Goal: Task Accomplishment & Management: Manage account settings

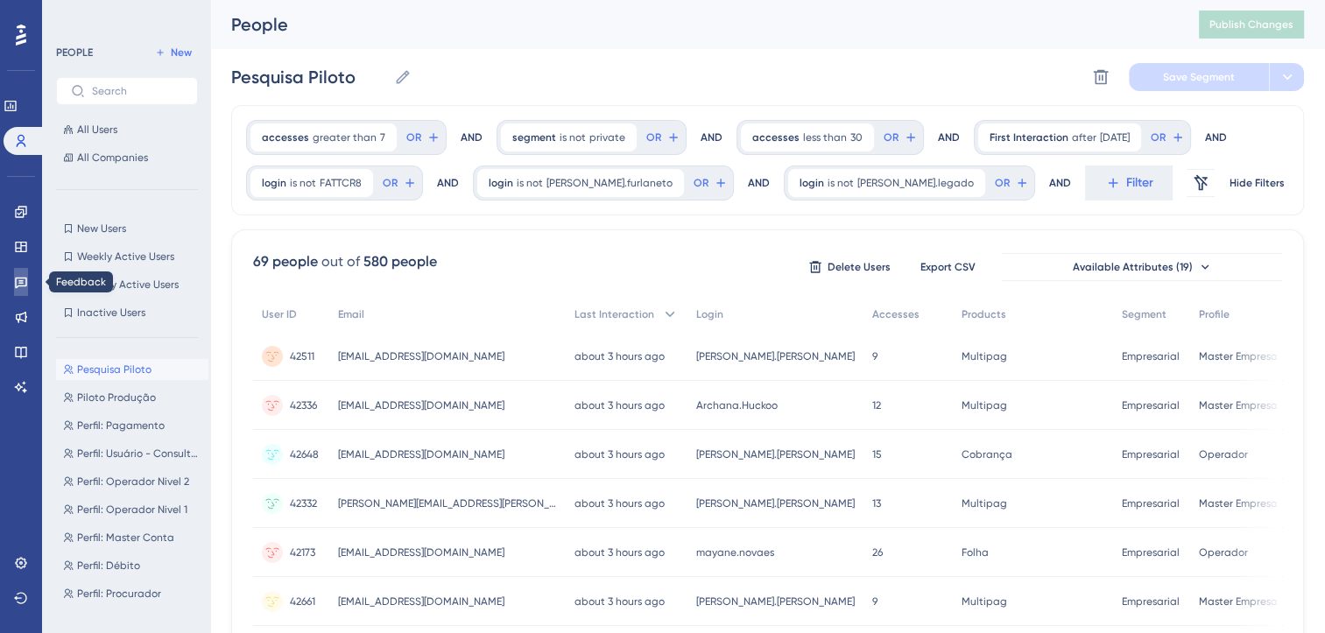
click at [21, 280] on icon at bounding box center [21, 283] width 12 height 11
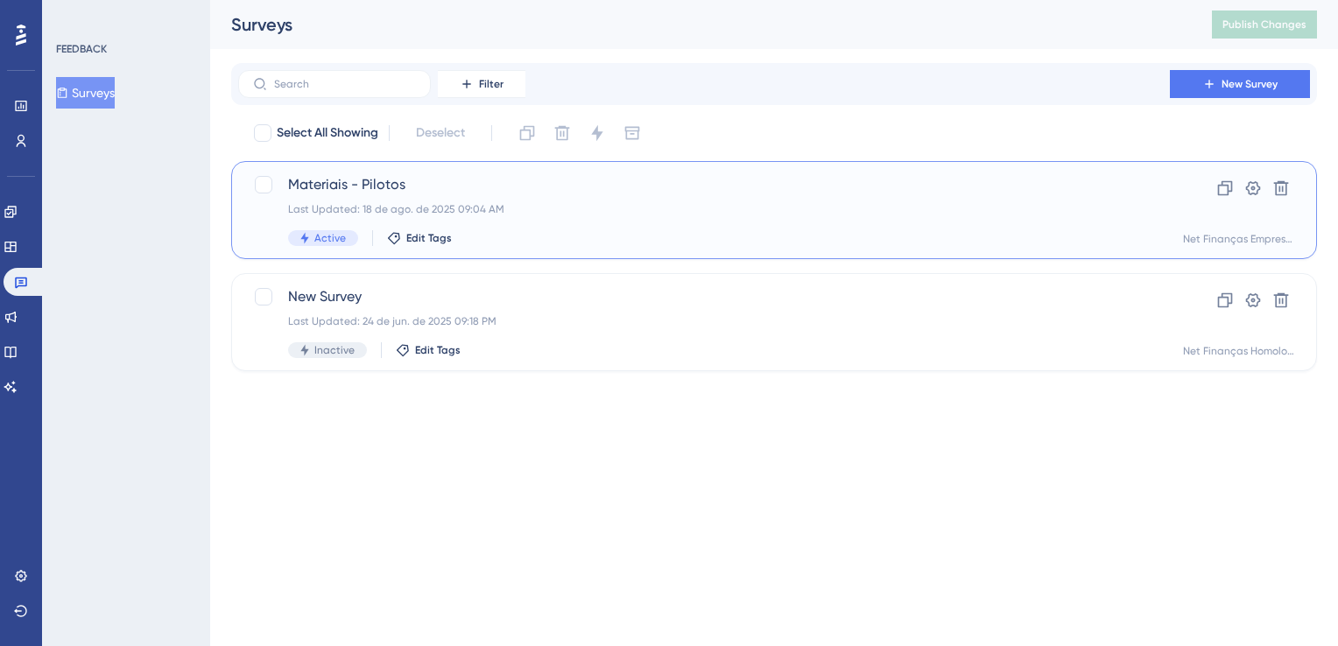
click at [497, 226] on div "Materiais - Pilotos Last Updated: 18 de ago. de 2025 09:04 AM Active Edit Tags" at bounding box center [704, 210] width 832 height 72
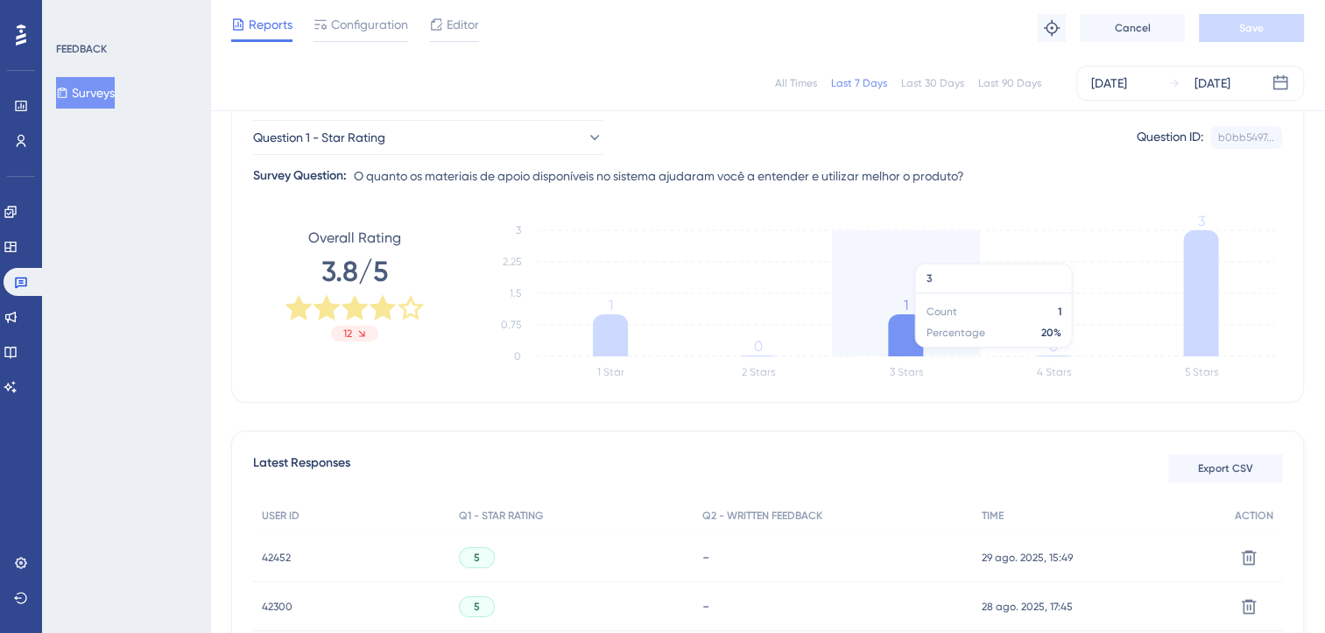
scroll to position [175, 0]
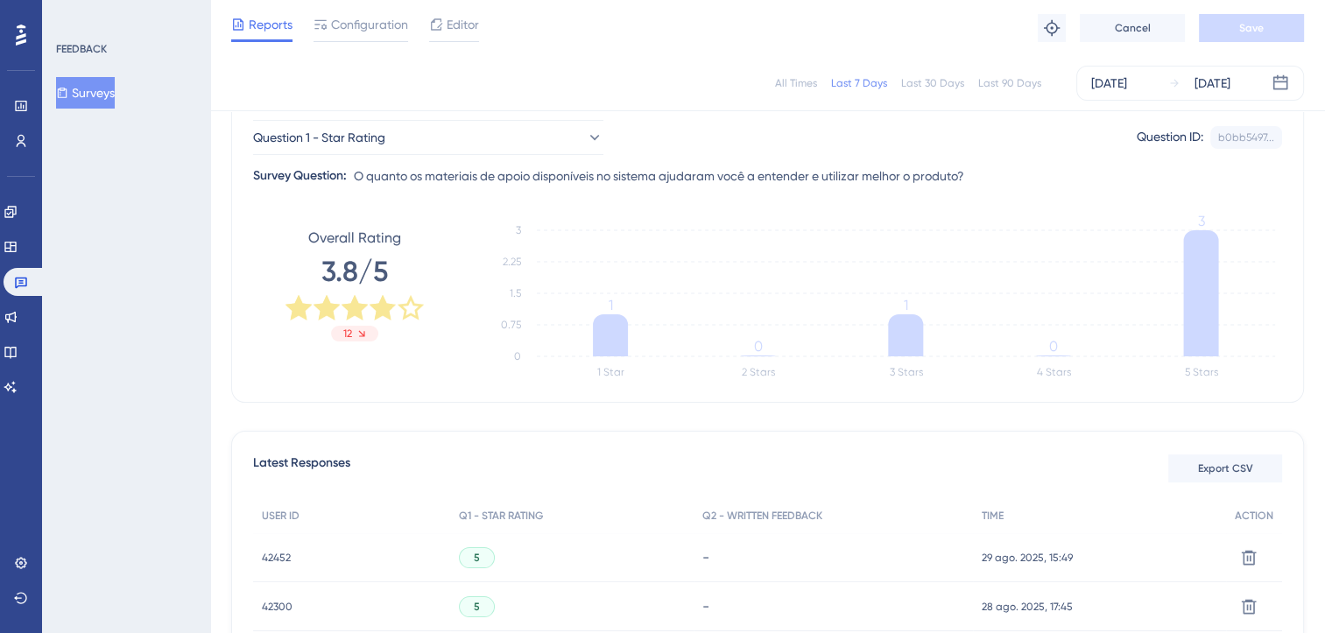
click at [781, 88] on div "All Times" at bounding box center [796, 83] width 42 height 14
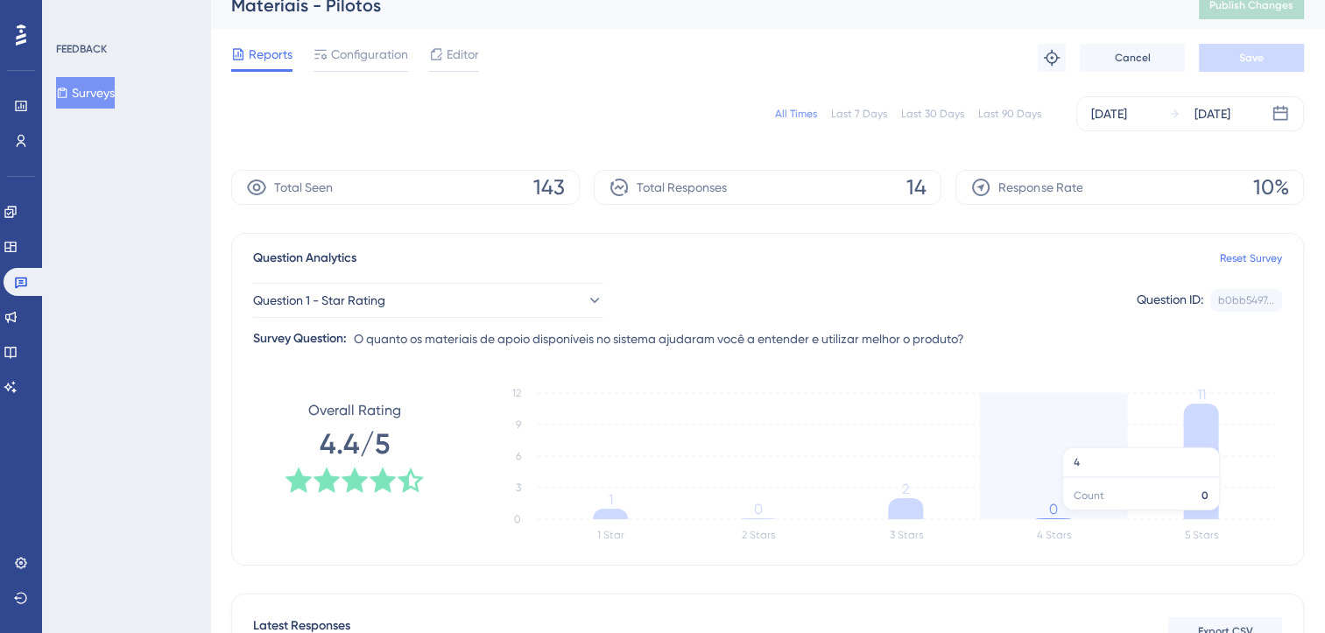
scroll to position [0, 0]
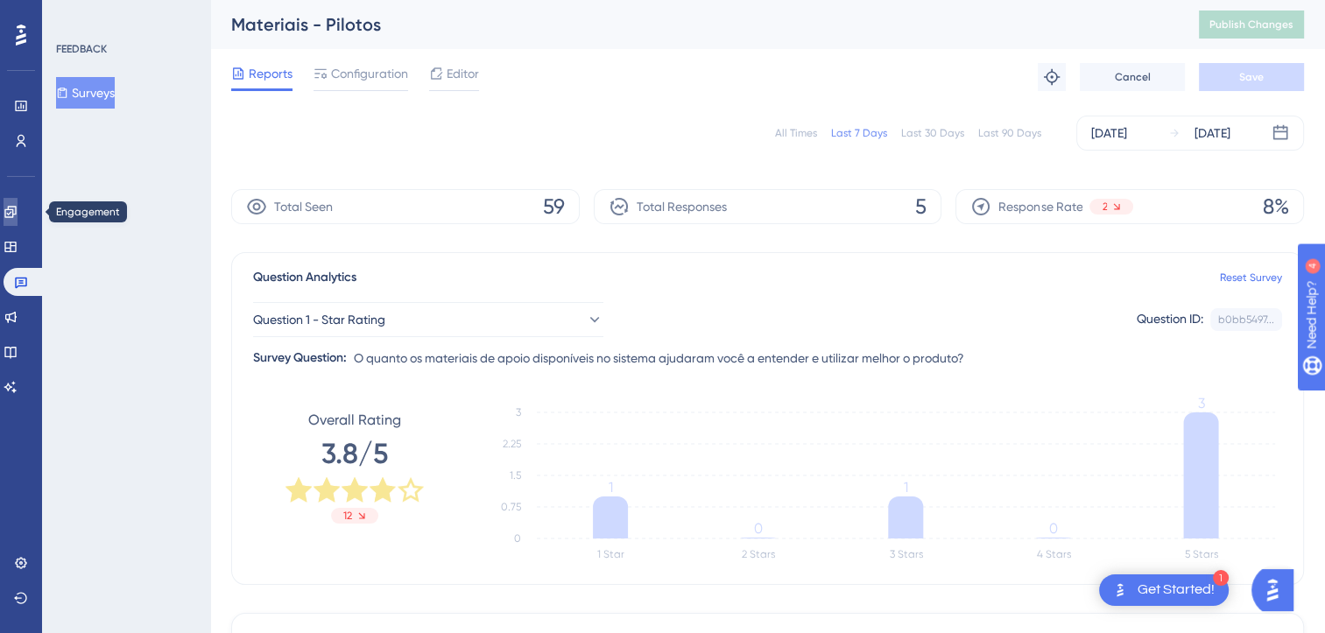
click at [16, 213] on icon at bounding box center [9, 211] width 11 height 11
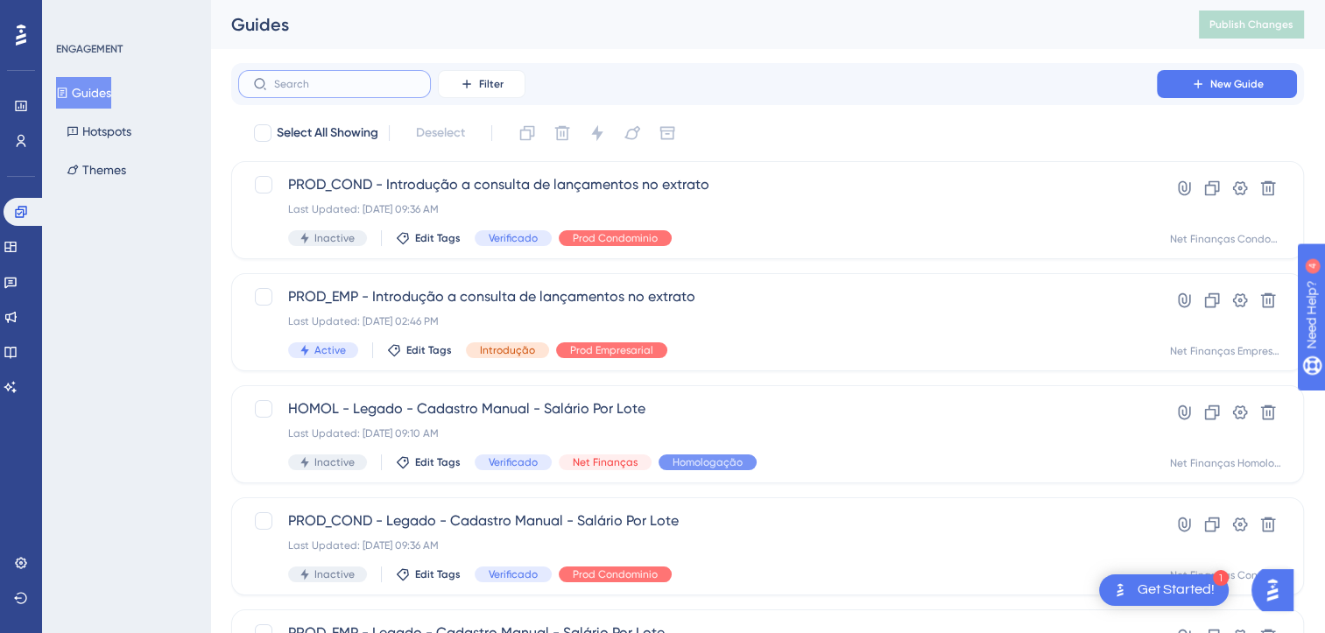
click at [317, 87] on input "text" at bounding box center [345, 84] width 142 height 12
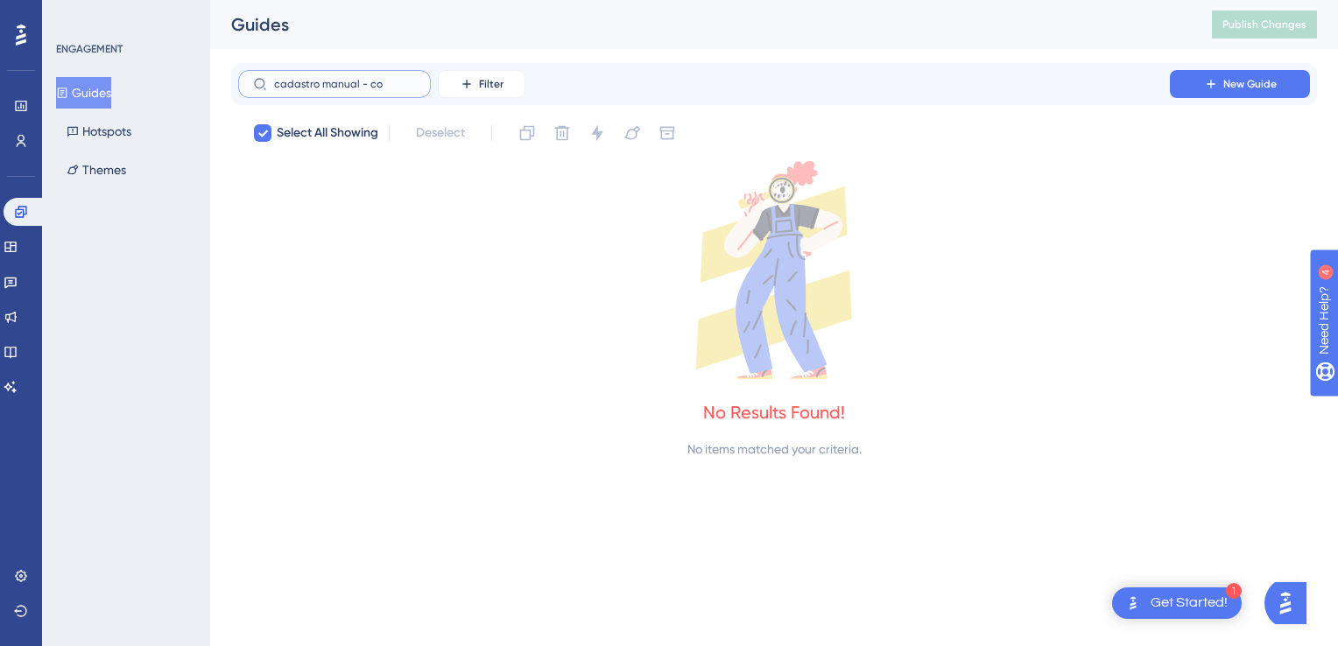
type input "cadastro manual - cob"
checkbox input "true"
type input "cadastro manual - co"
checkbox input "false"
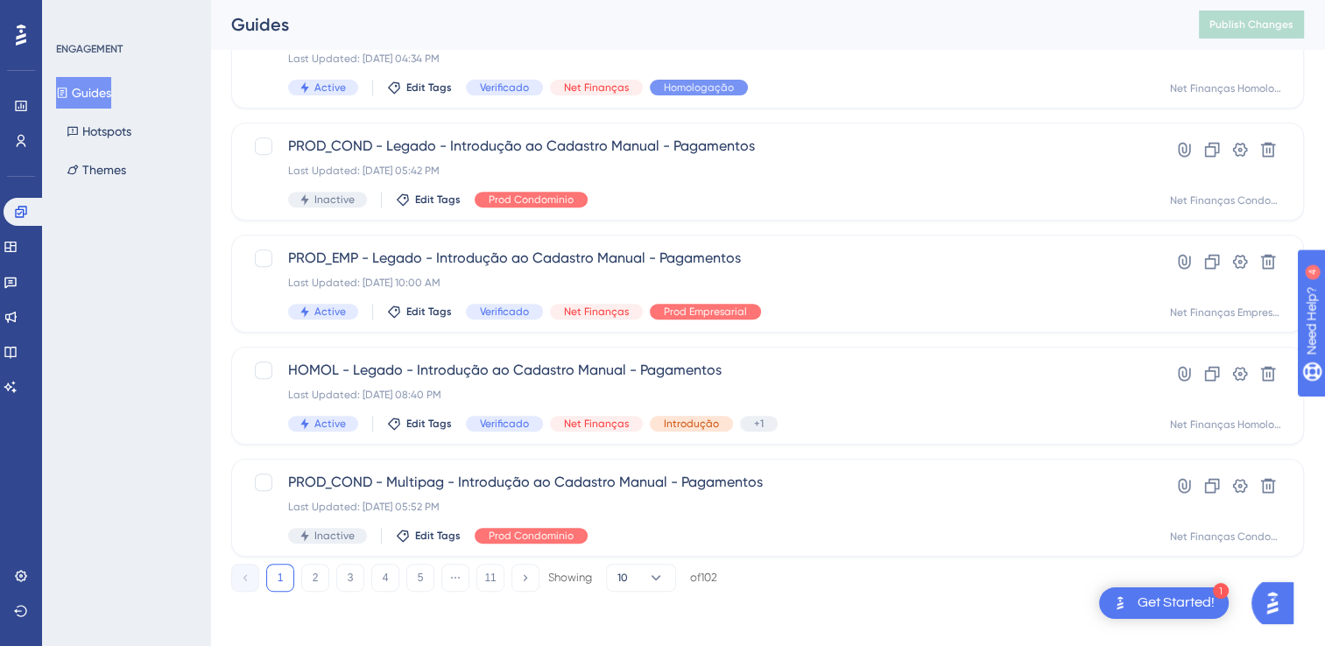
scroll to position [712, 0]
type input "cadastro manual"
click at [320, 583] on button "2" at bounding box center [315, 577] width 28 height 28
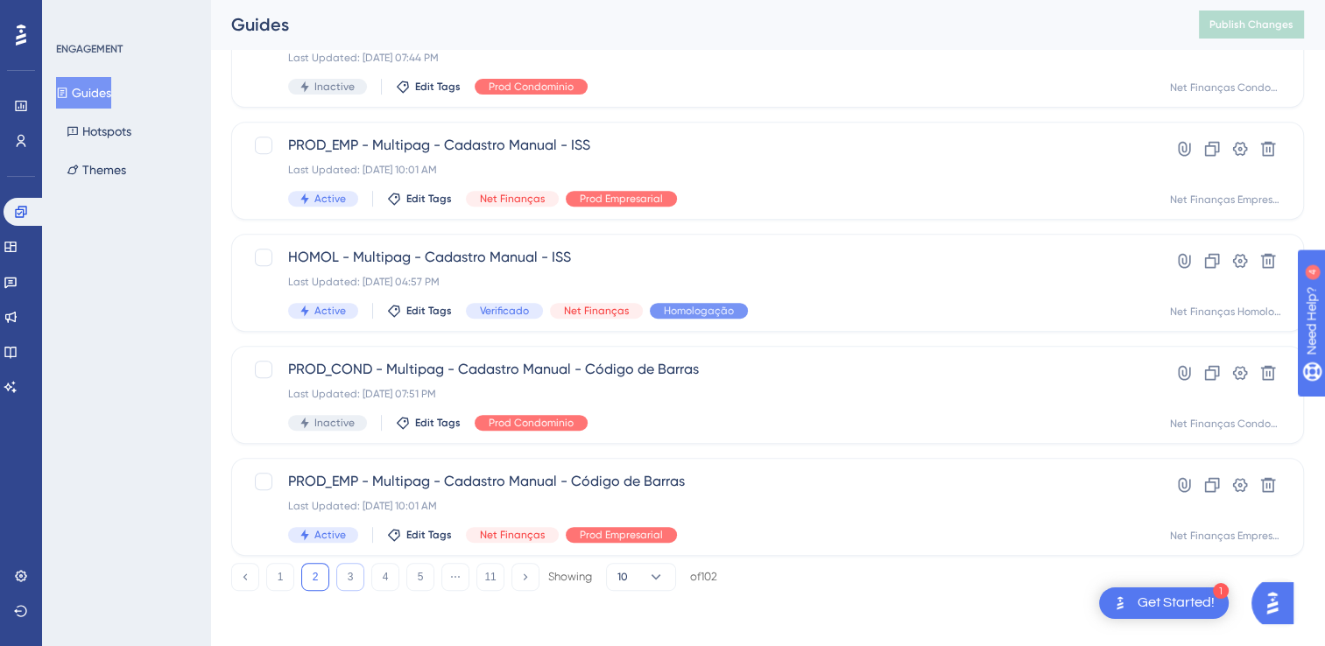
click at [354, 577] on button "3" at bounding box center [350, 577] width 28 height 28
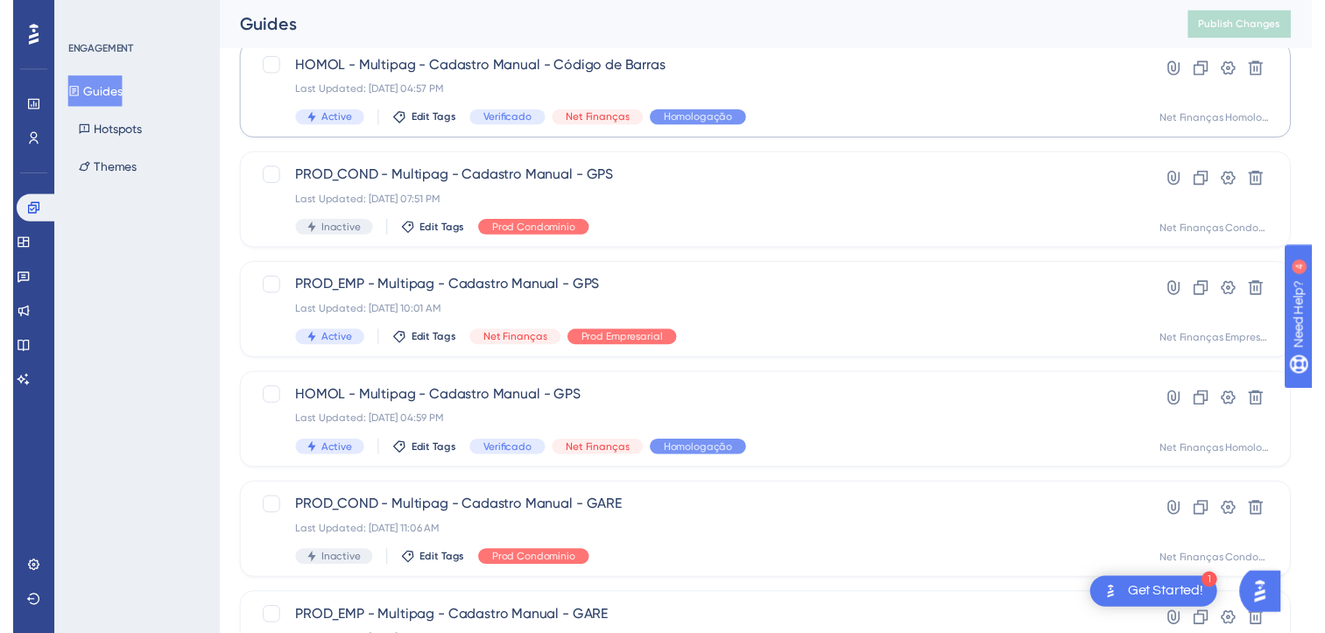
scroll to position [11, 0]
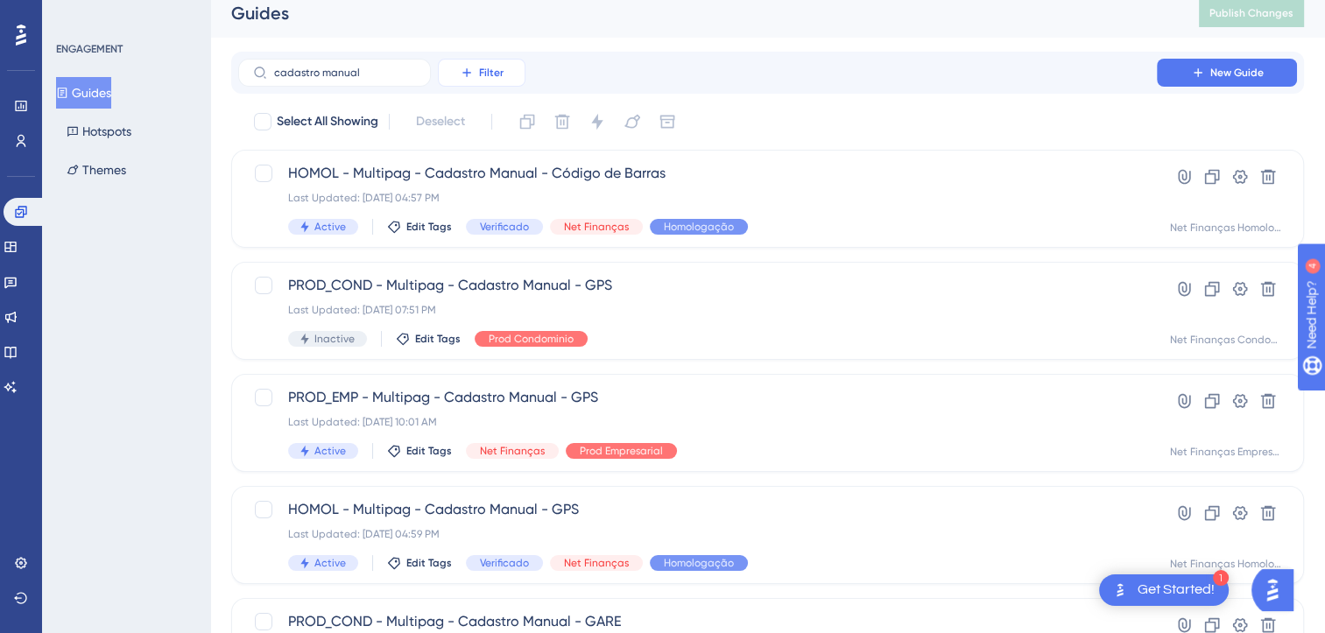
click at [478, 72] on button "Filter" at bounding box center [482, 73] width 88 height 28
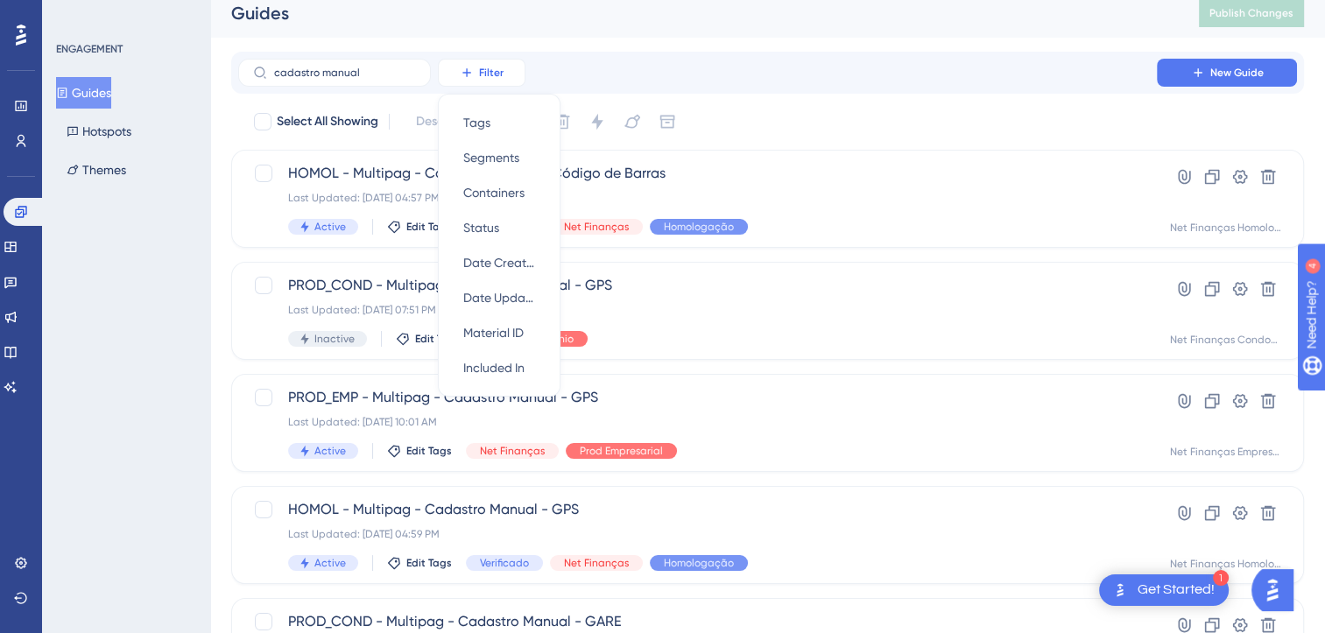
scroll to position [0, 0]
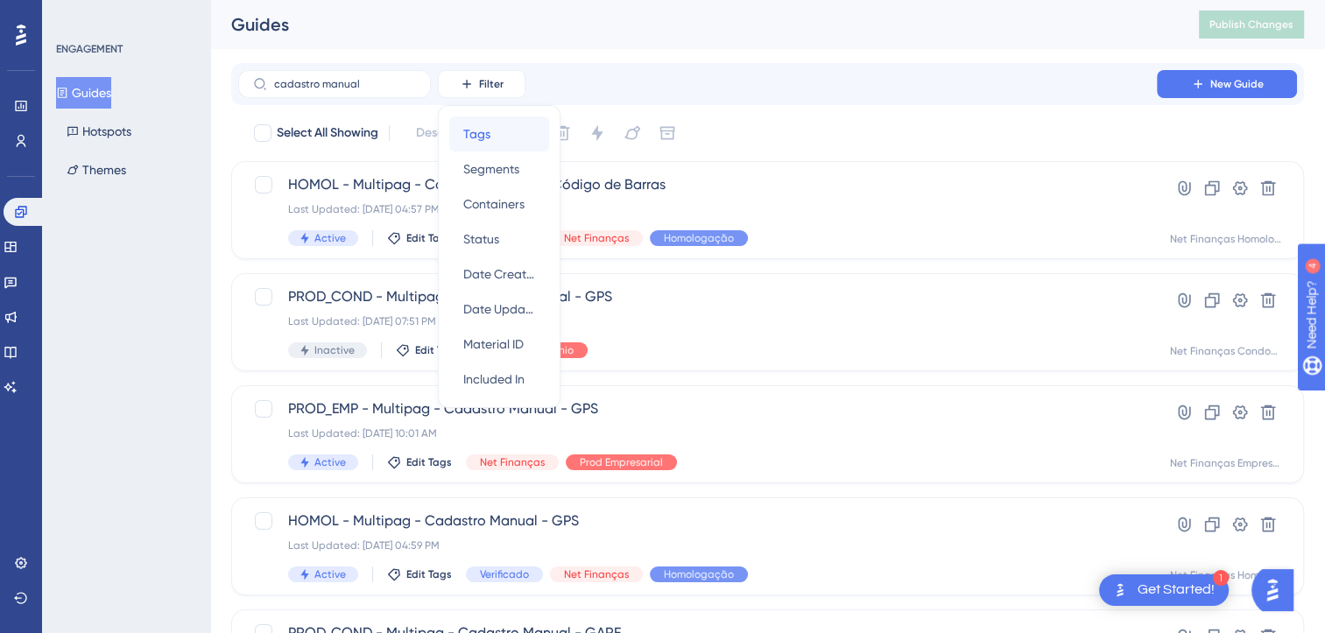
click at [483, 140] on span "Tags" at bounding box center [476, 133] width 27 height 21
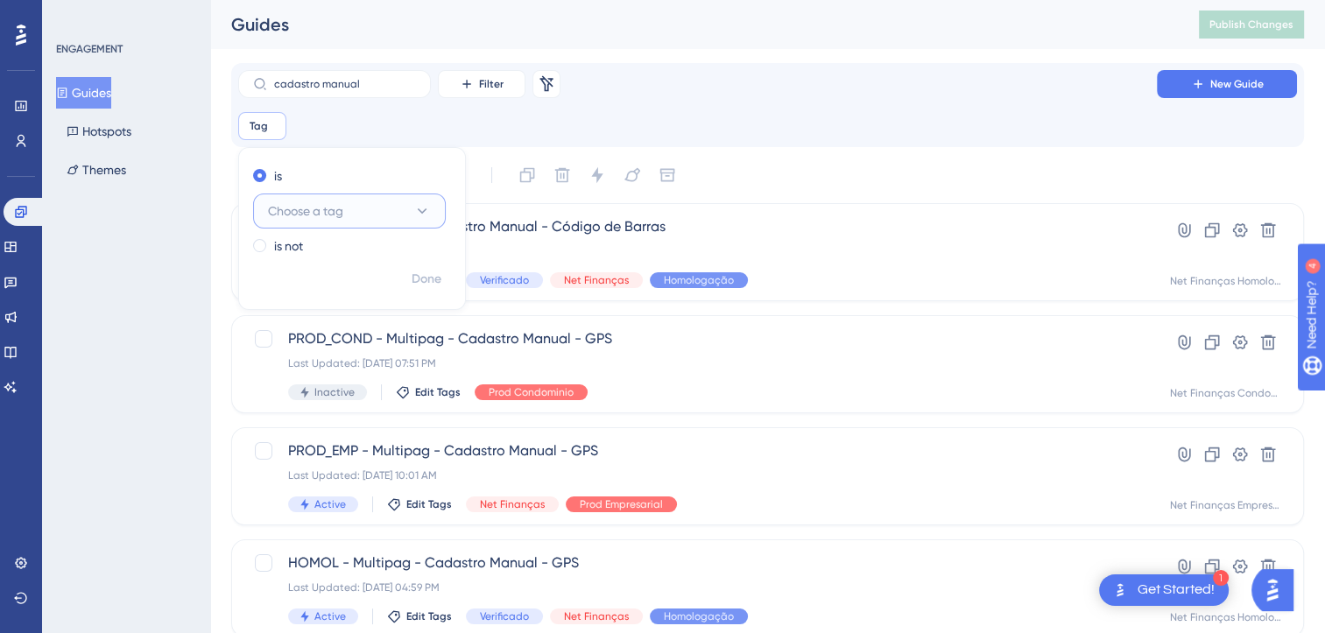
click at [399, 221] on button "Choose a tag" at bounding box center [349, 210] width 193 height 35
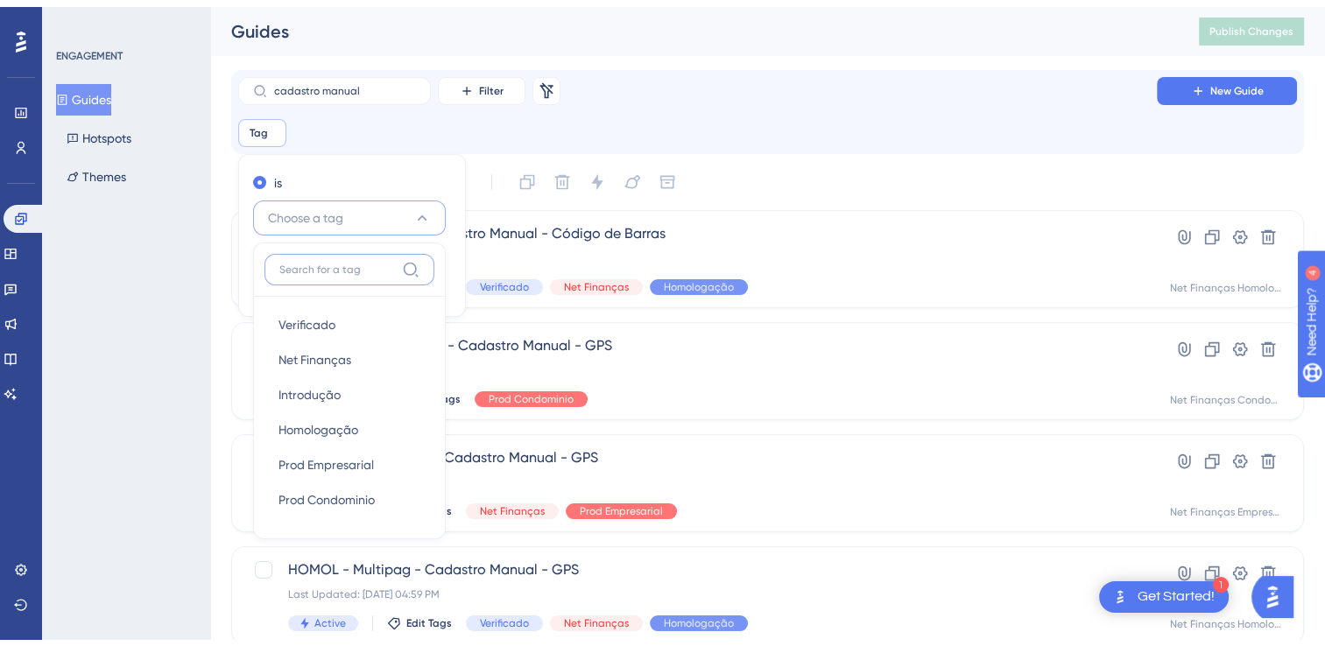
scroll to position [67, 0]
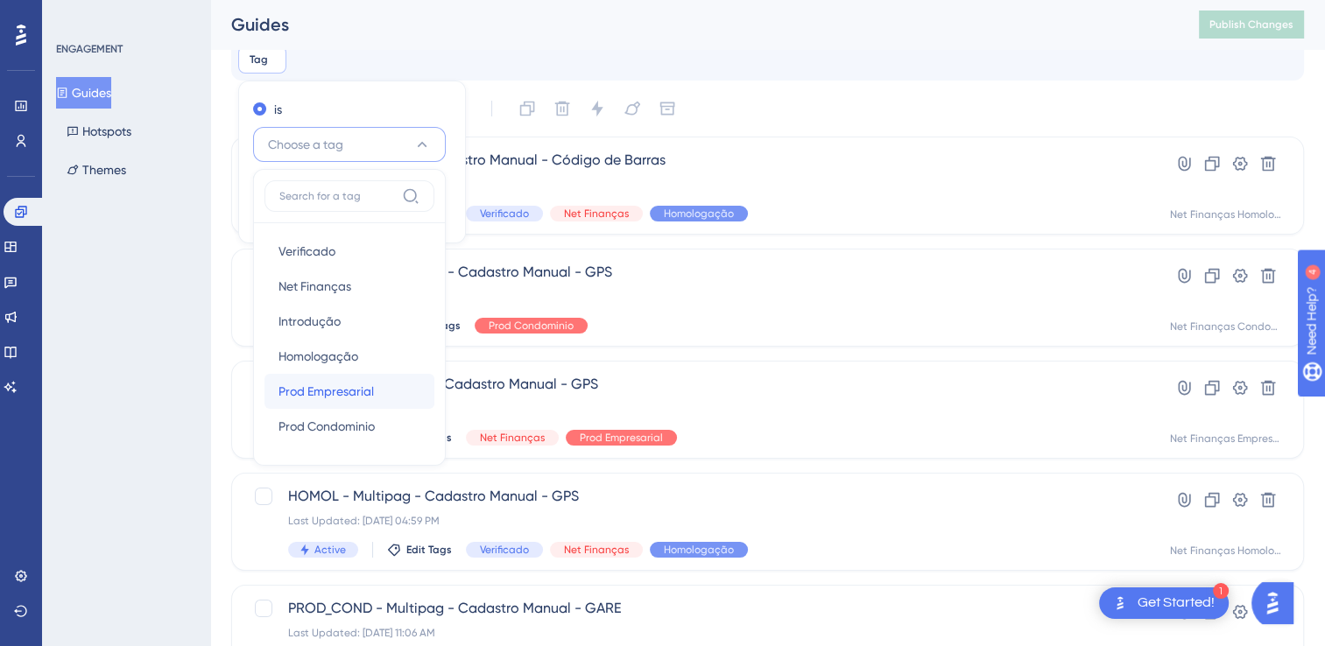
click at [355, 387] on span "Prod Empresarial" at bounding box center [325, 391] width 95 height 21
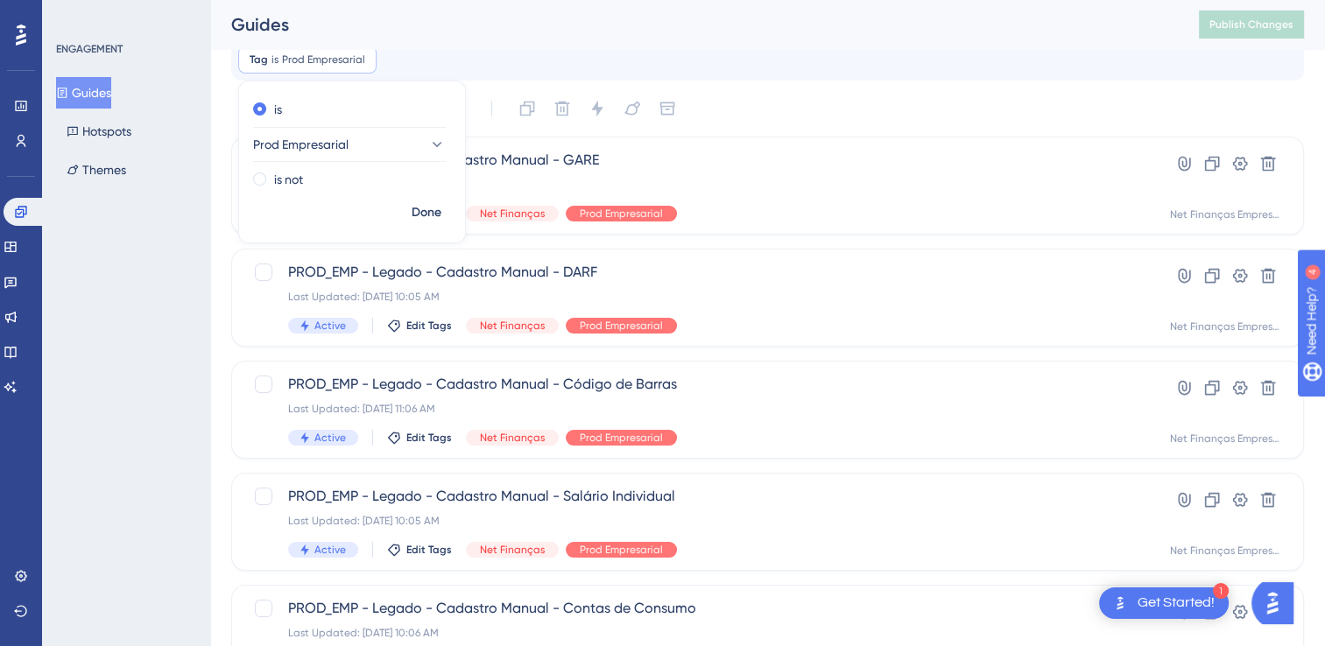
click at [172, 308] on div "ENGAGEMENT Guides Hotspots Themes" at bounding box center [126, 323] width 168 height 646
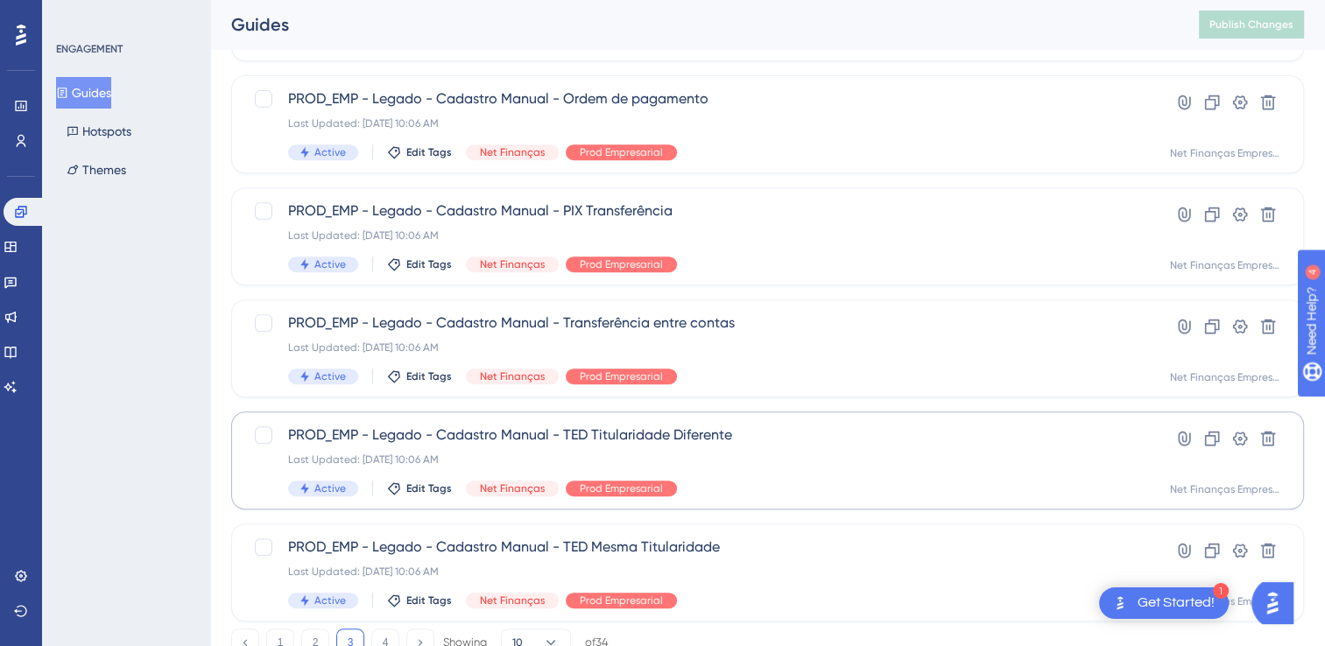
scroll to position [754, 0]
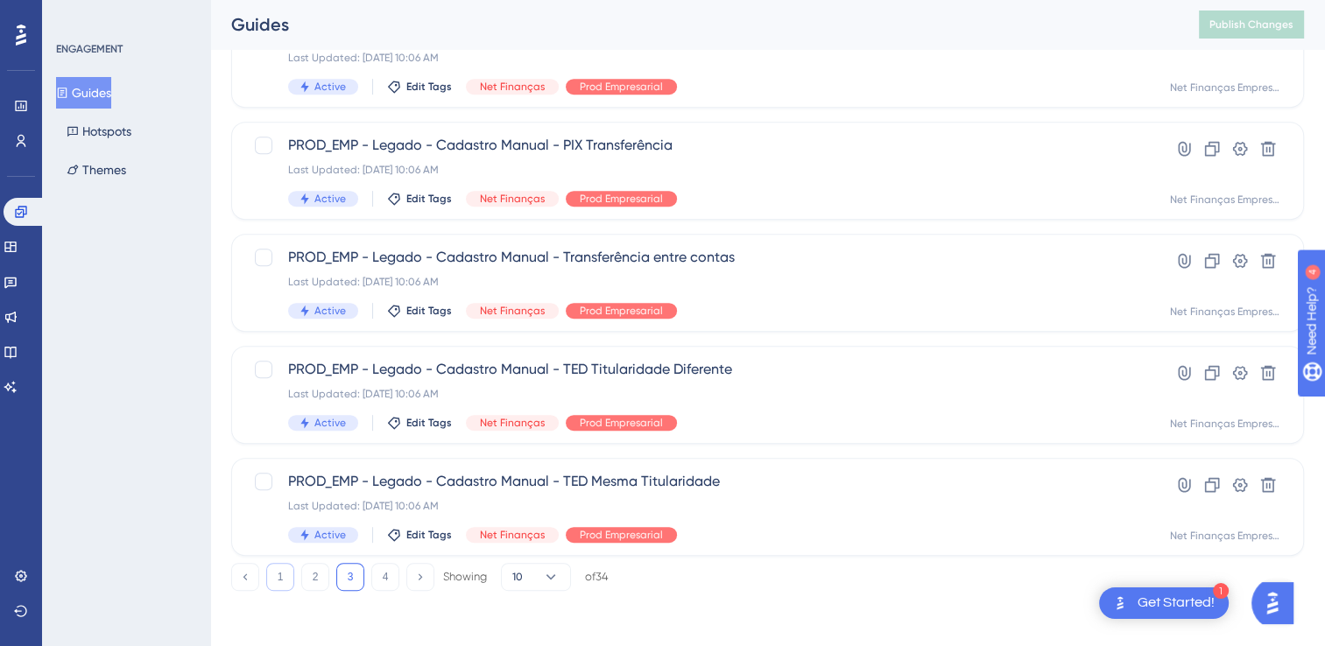
click at [279, 579] on button "1" at bounding box center [280, 577] width 28 height 28
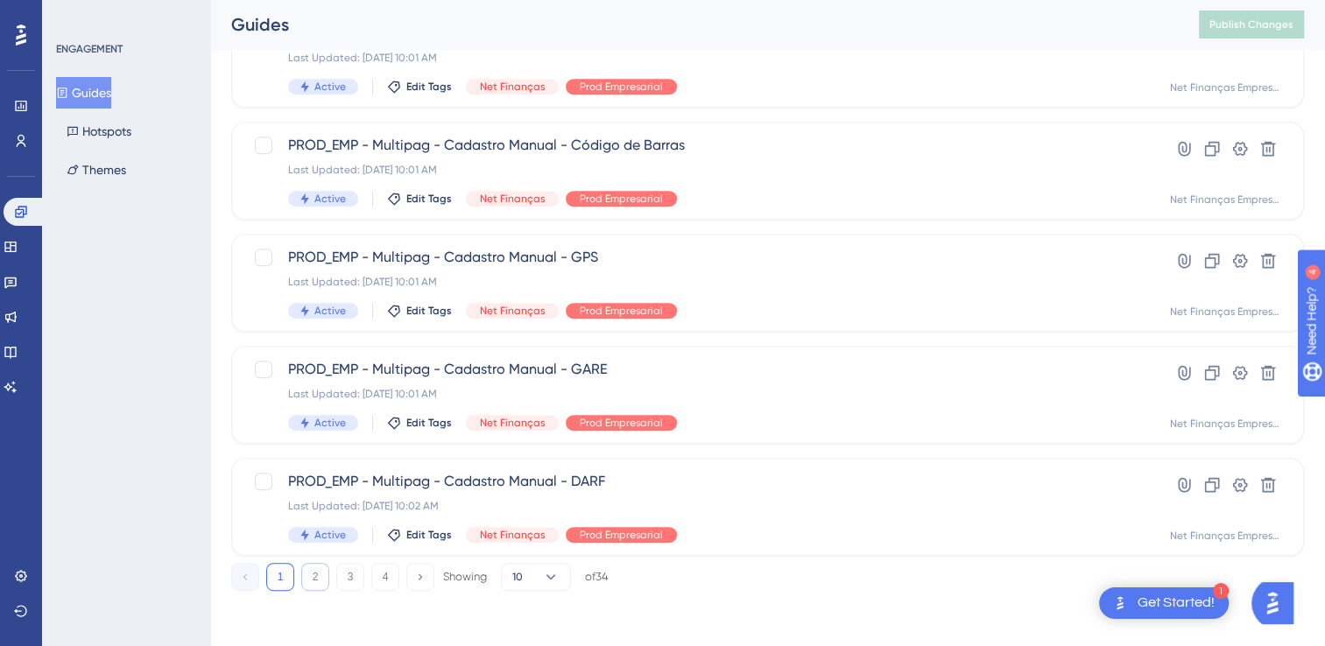
click at [318, 580] on button "2" at bounding box center [315, 577] width 28 height 28
click at [354, 573] on button "3" at bounding box center [350, 577] width 28 height 28
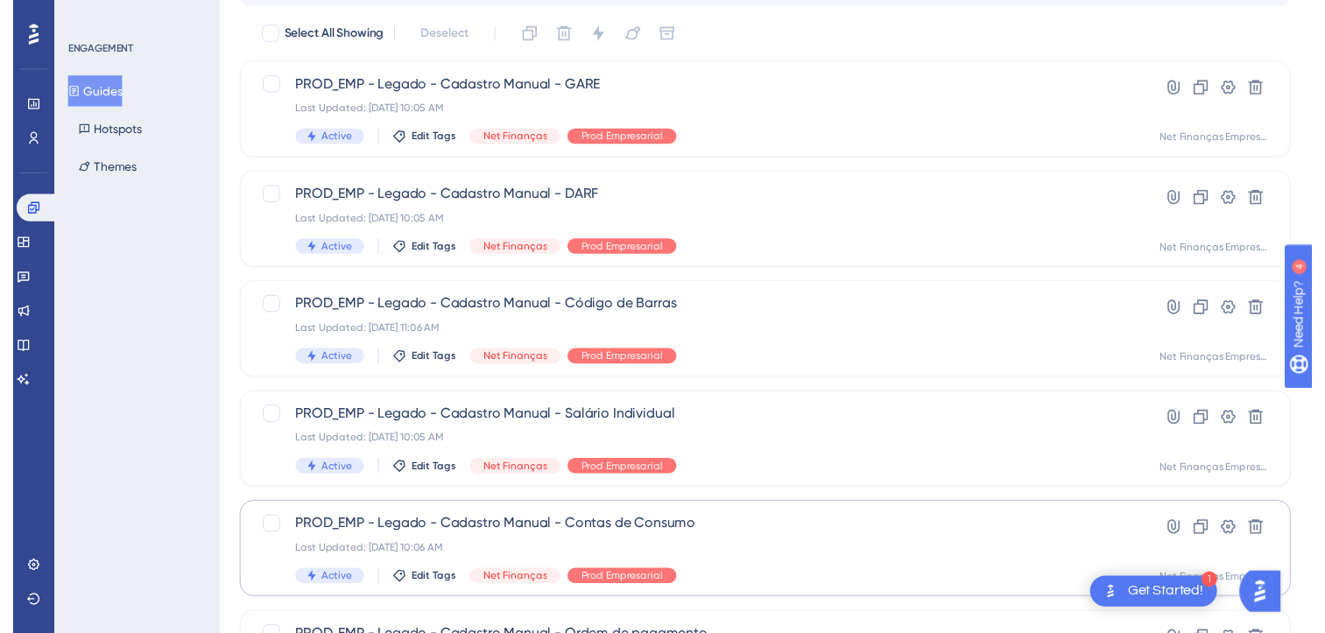
scroll to position [0, 0]
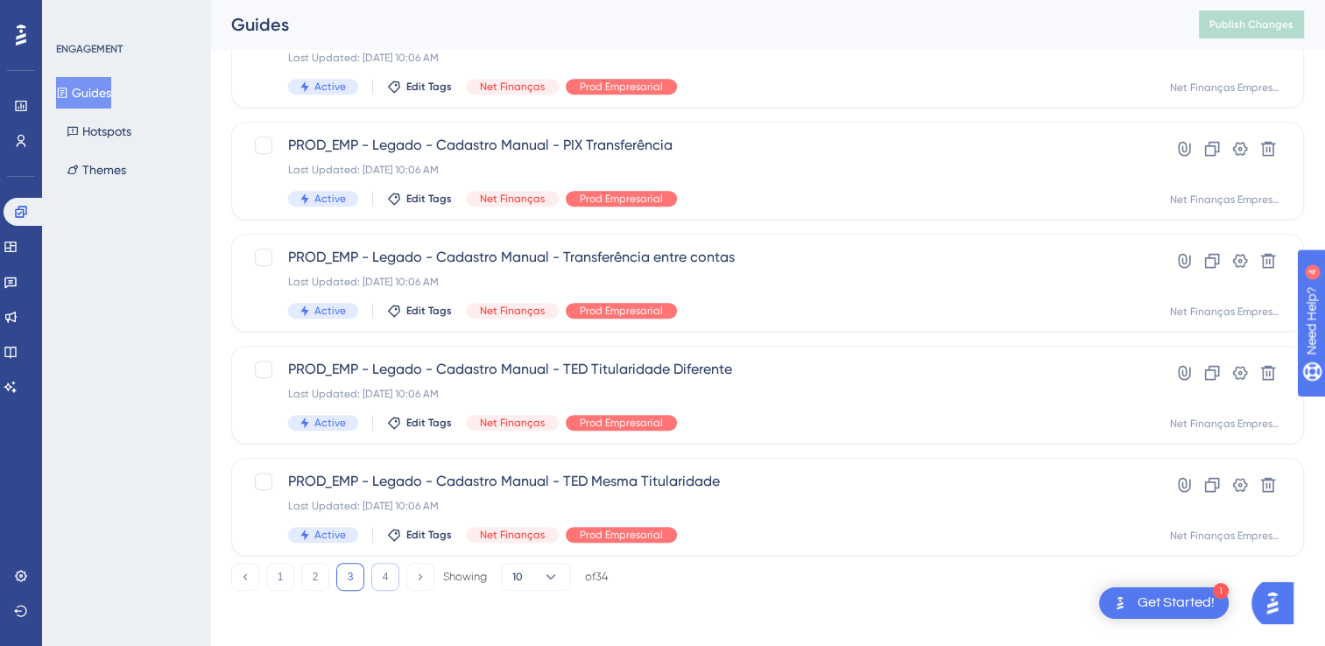
click at [393, 580] on button "4" at bounding box center [385, 577] width 28 height 28
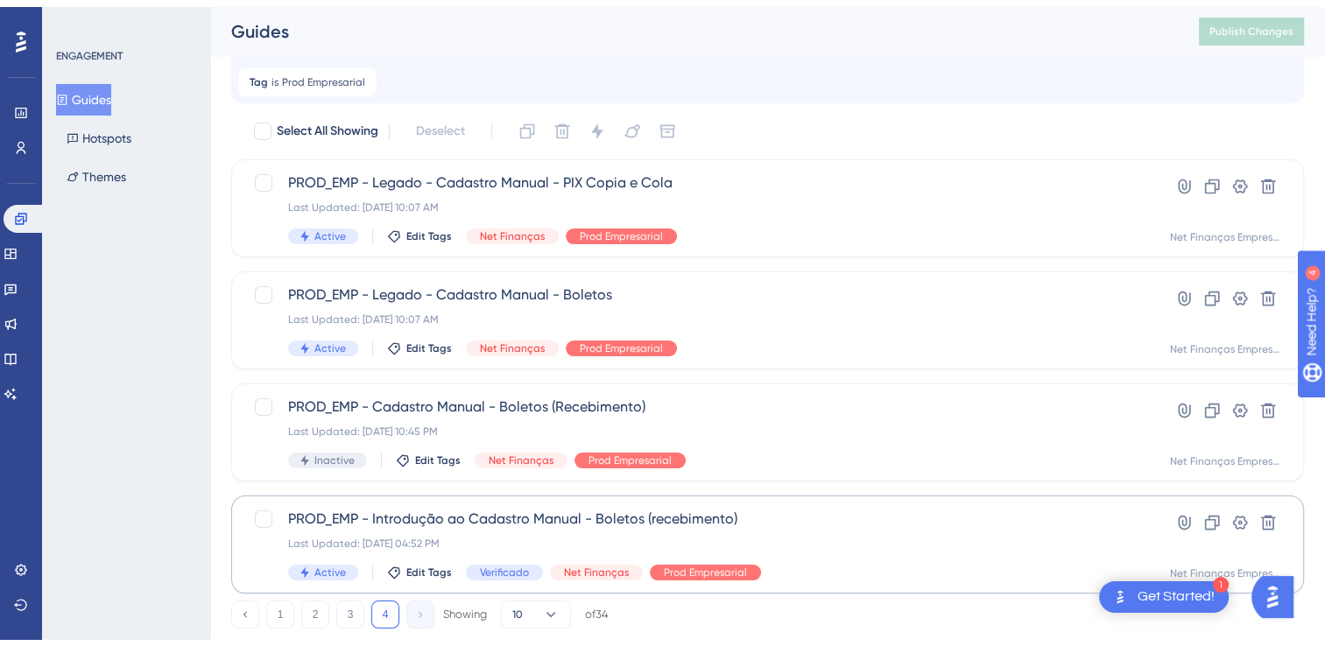
scroll to position [81, 0]
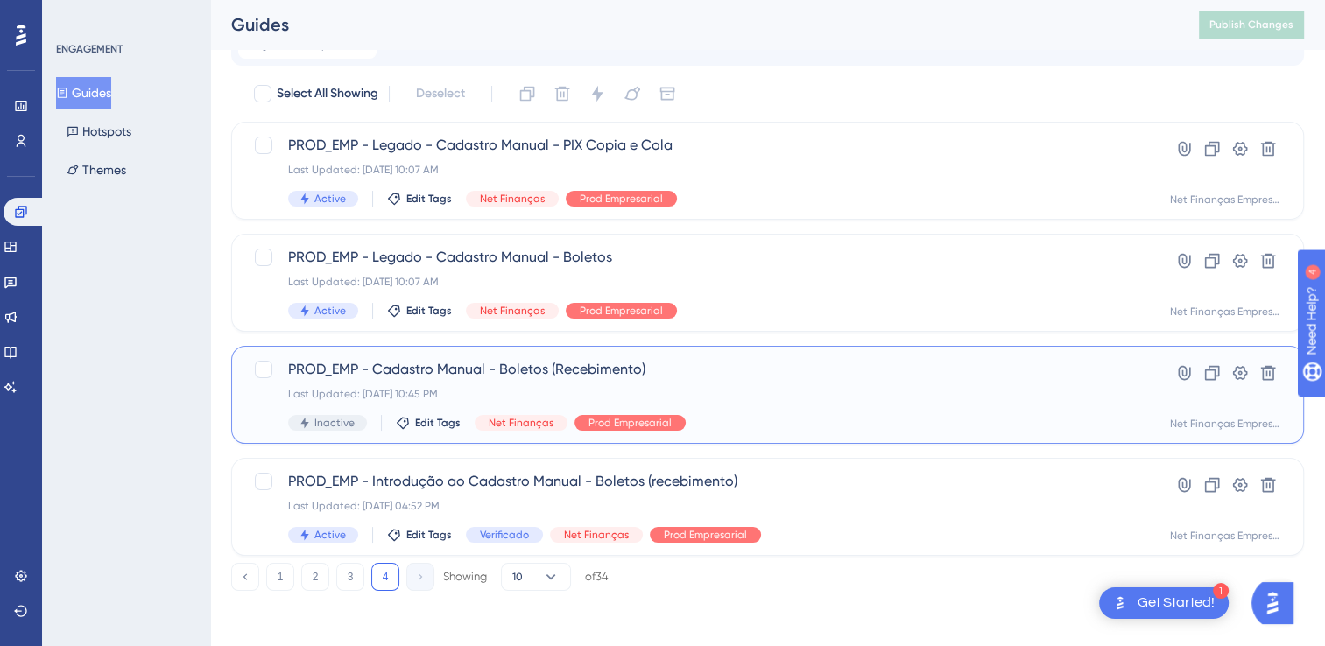
click at [546, 369] on span "PROD_EMP - Cadastro Manual - Boletos (Recebimento)" at bounding box center [697, 369] width 819 height 21
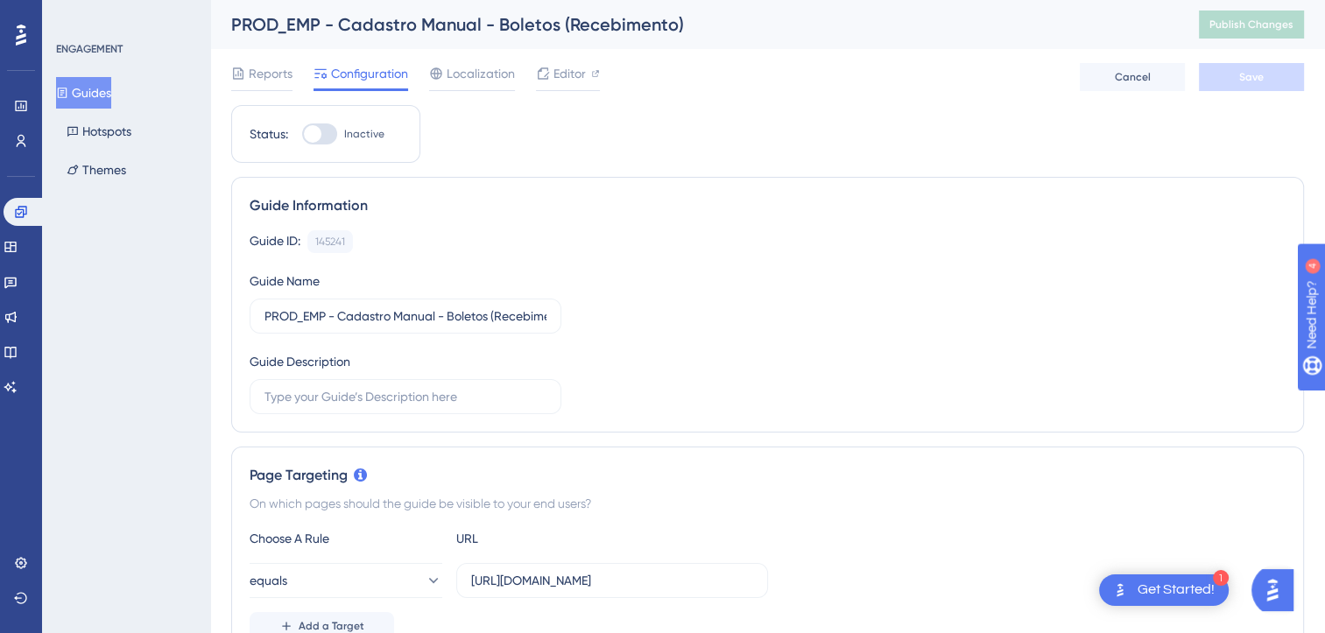
click at [318, 131] on div at bounding box center [313, 134] width 18 height 18
click at [302, 134] on input "Inactive" at bounding box center [301, 134] width 1 height 1
checkbox input "true"
click at [1271, 82] on button "Save" at bounding box center [1251, 77] width 105 height 28
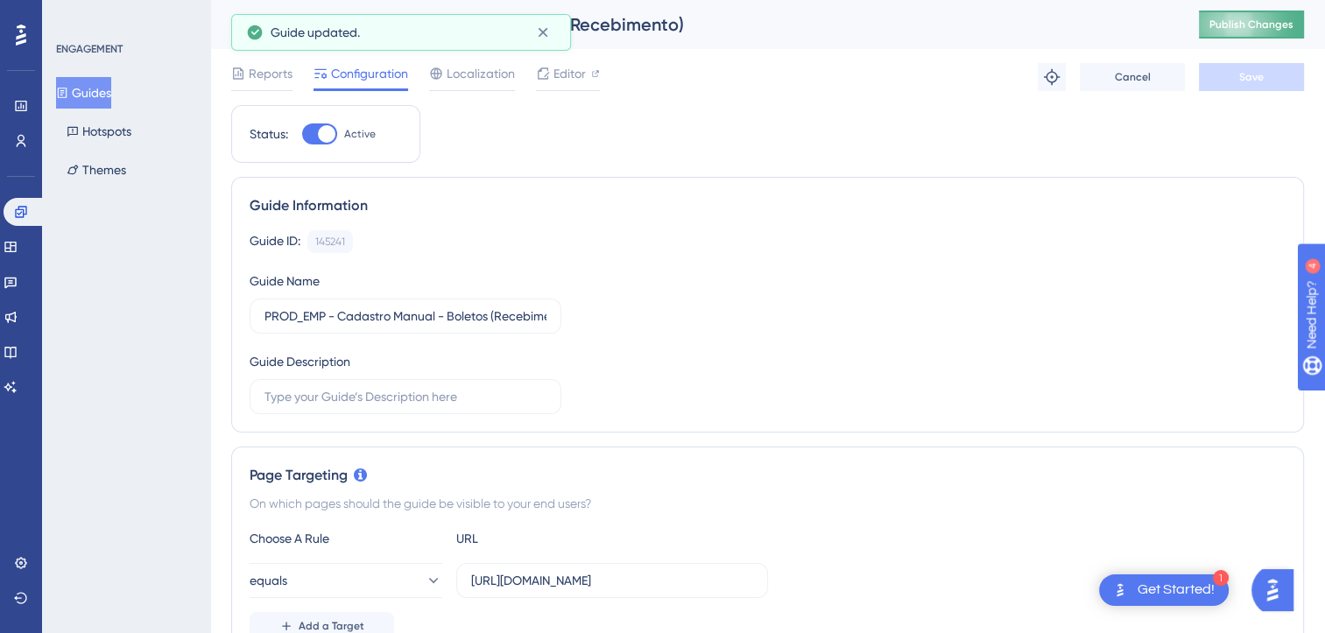
click at [1282, 25] on span "Publish Changes" at bounding box center [1251, 25] width 84 height 14
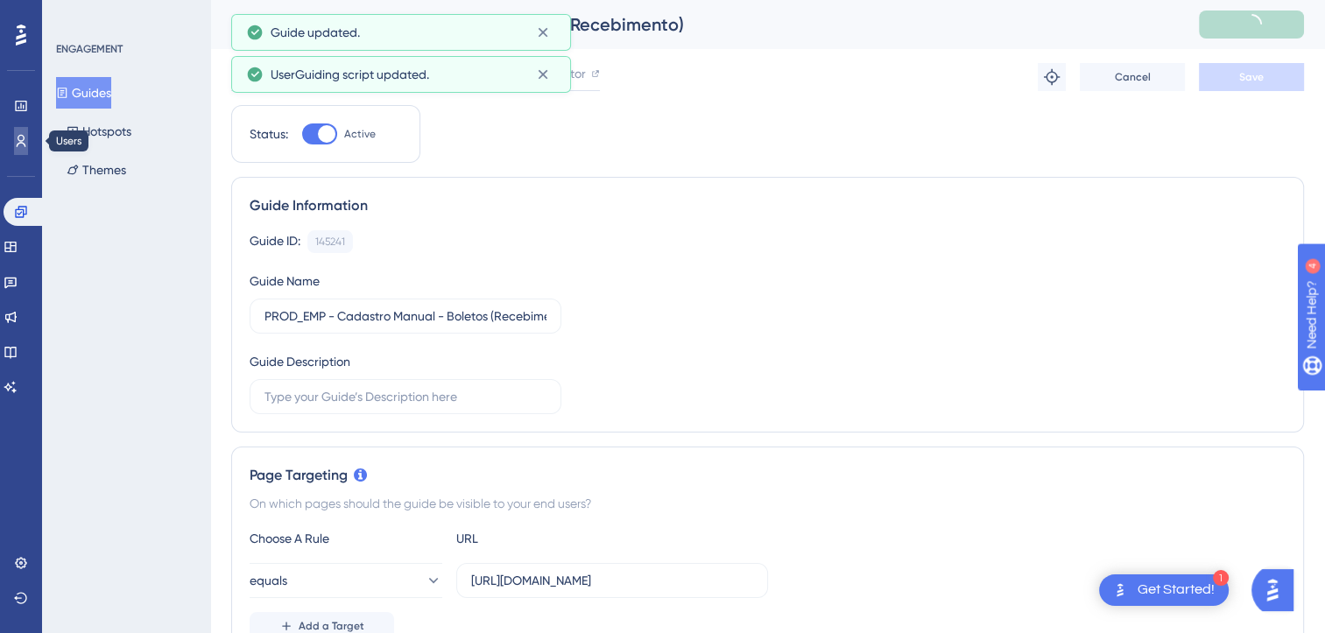
click at [20, 142] on icon at bounding box center [22, 141] width 10 height 12
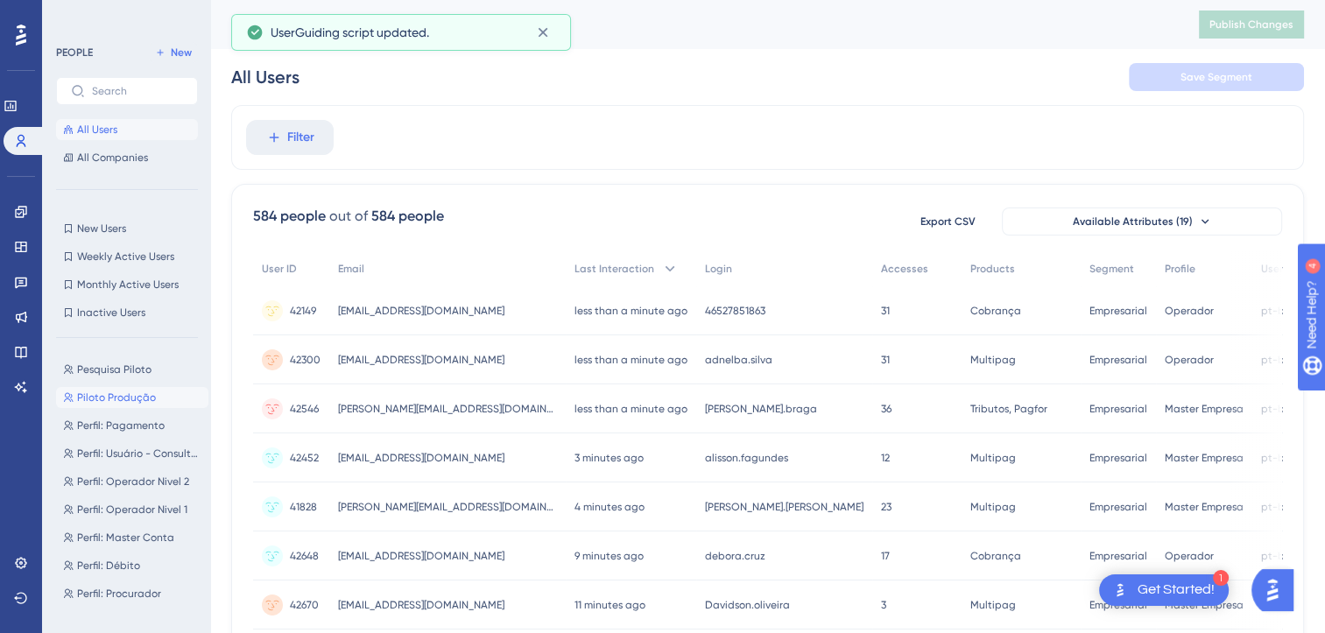
click at [109, 396] on span "Piloto Produção" at bounding box center [116, 397] width 79 height 14
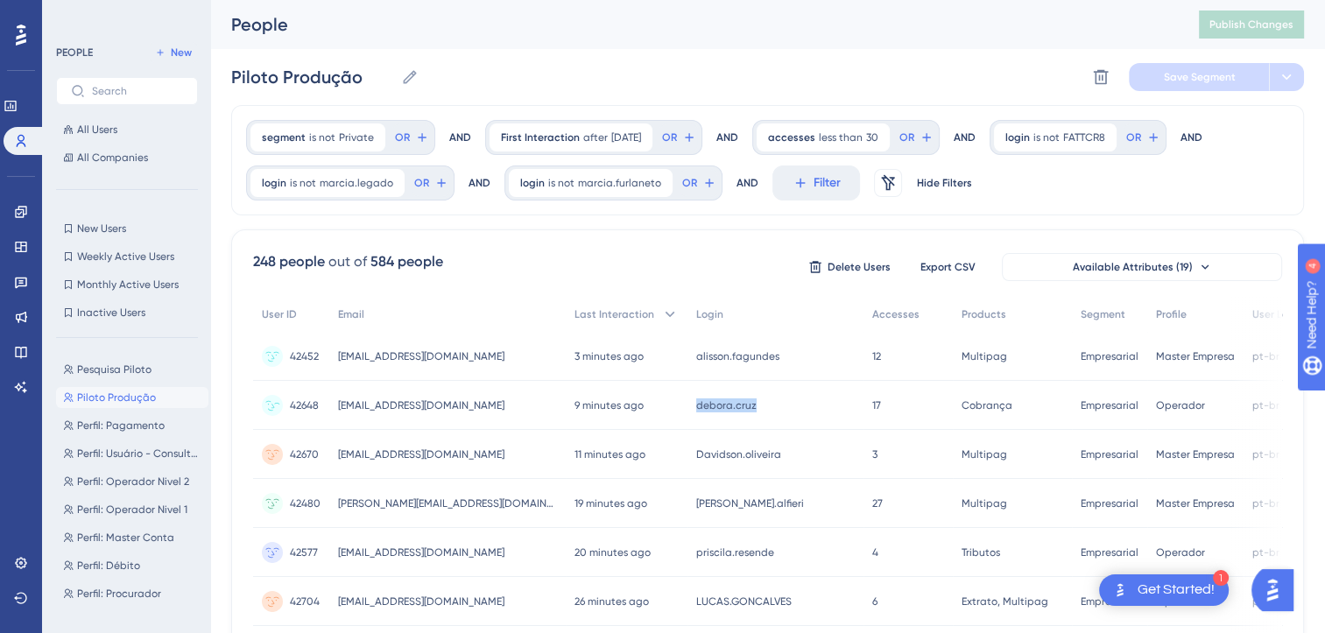
drag, startPoint x: 749, startPoint y: 408, endPoint x: 682, endPoint y: 410, distance: 67.4
click at [687, 410] on div "debora.cruz debora.cruz" at bounding box center [775, 405] width 176 height 49
copy span "debora.cruz"
click at [18, 216] on icon at bounding box center [20, 211] width 11 height 11
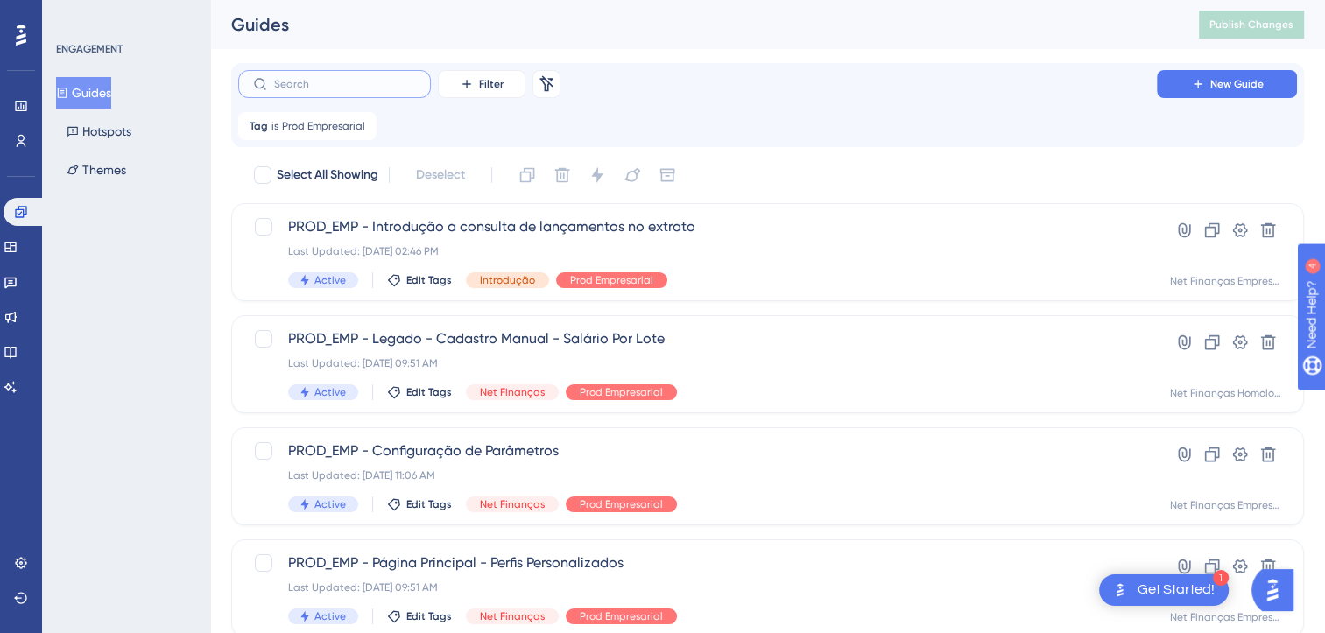
click at [350, 86] on input "text" at bounding box center [345, 84] width 142 height 12
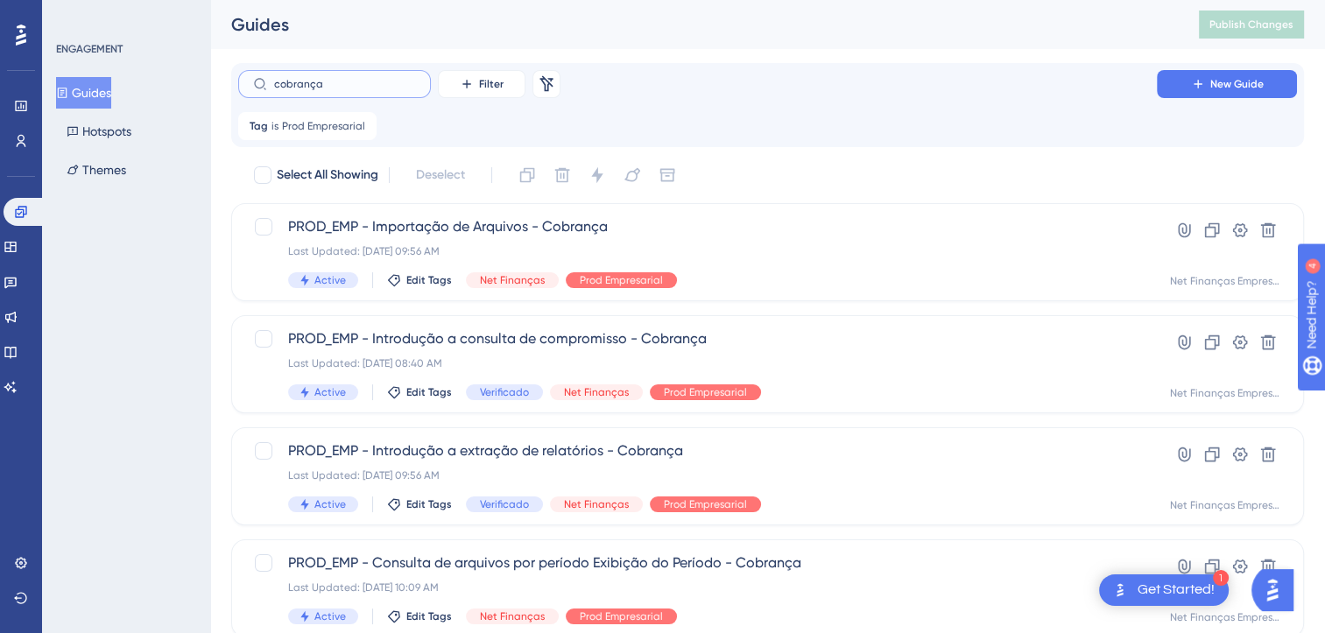
drag, startPoint x: 336, startPoint y: 86, endPoint x: 195, endPoint y: 86, distance: 141.0
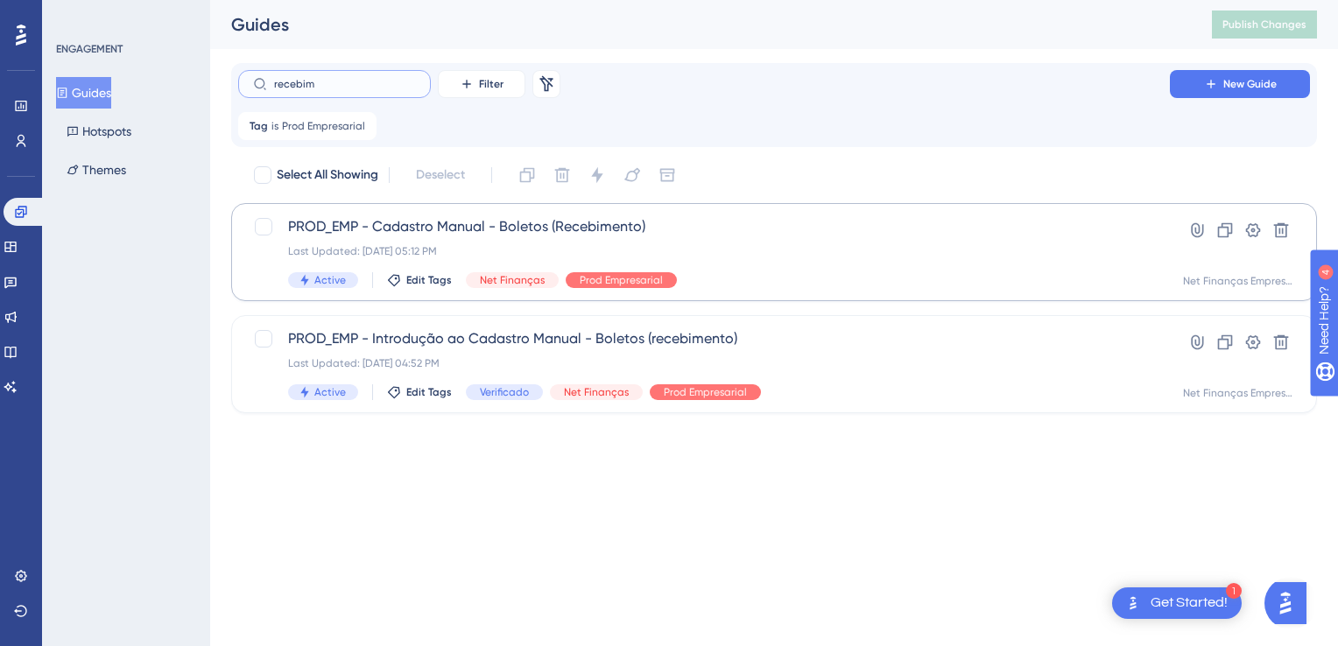
type input "recebim"
click at [498, 225] on span "PROD_EMP - Cadastro Manual - Boletos (Recebimento)" at bounding box center [704, 226] width 832 height 21
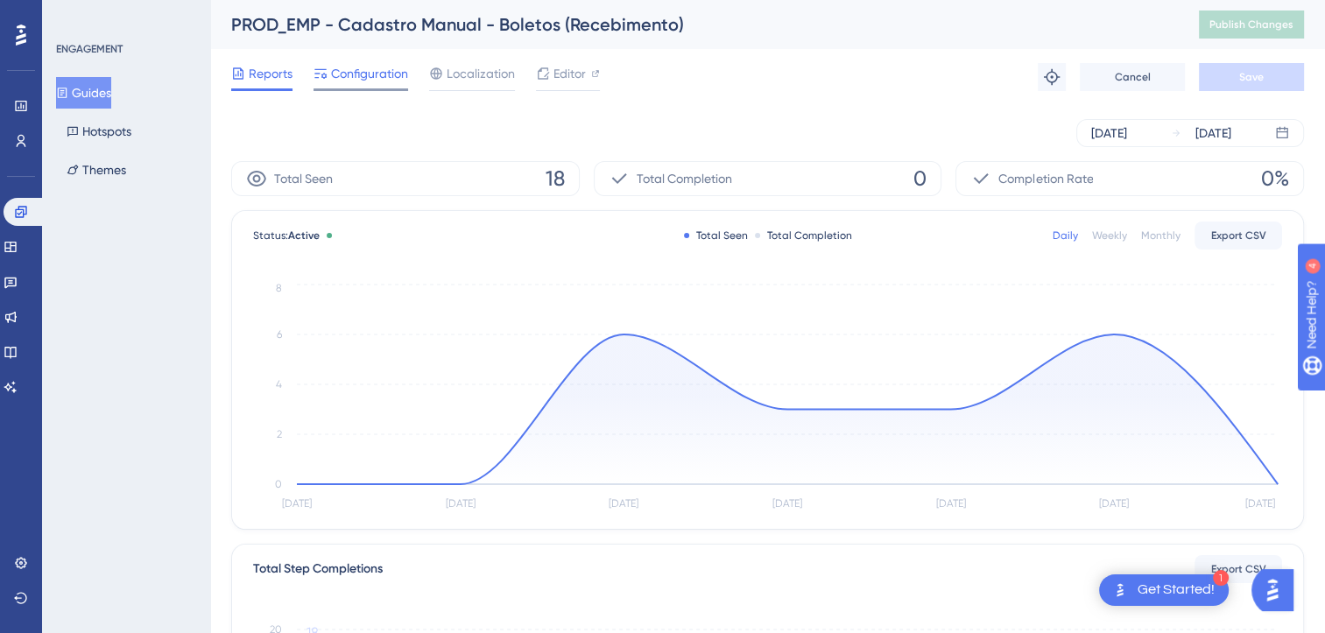
click at [397, 77] on span "Configuration" at bounding box center [369, 73] width 77 height 21
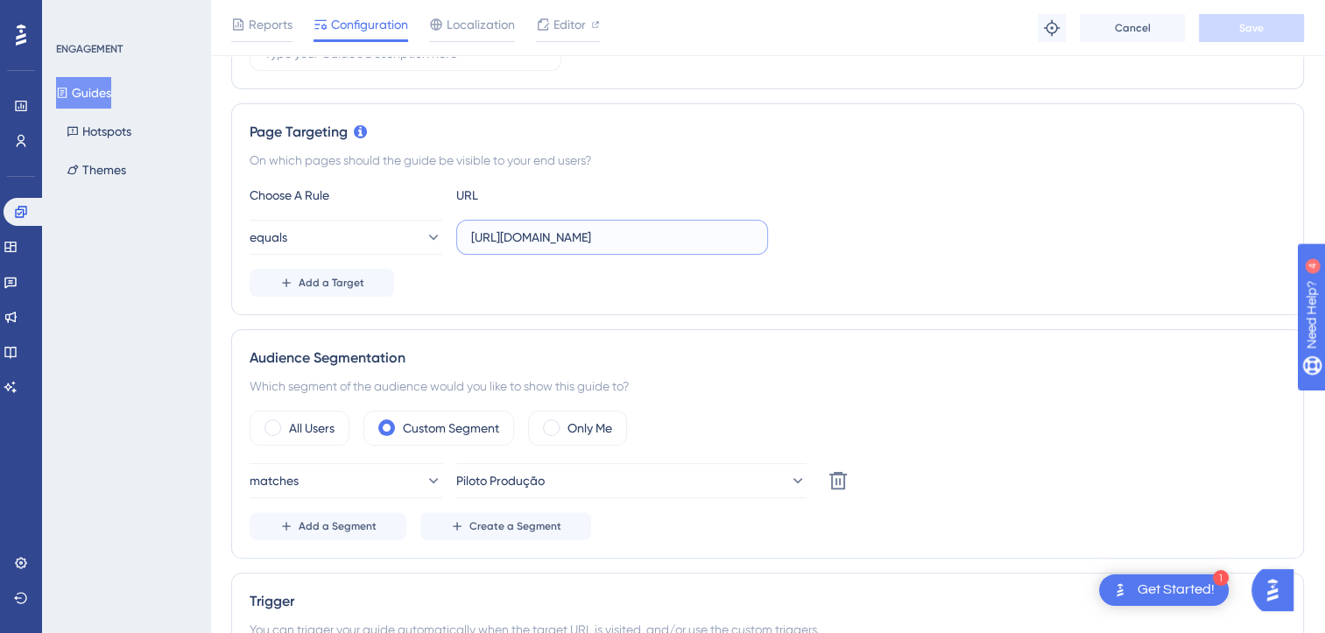
scroll to position [0, 186]
drag, startPoint x: 643, startPoint y: 231, endPoint x: 791, endPoint y: 234, distance: 148.9
click at [791, 234] on div "equals https://www.netfinancasempresarial.com.br/?ctr=boleto&mt=gerarTituloCobr…" at bounding box center [768, 237] width 1036 height 35
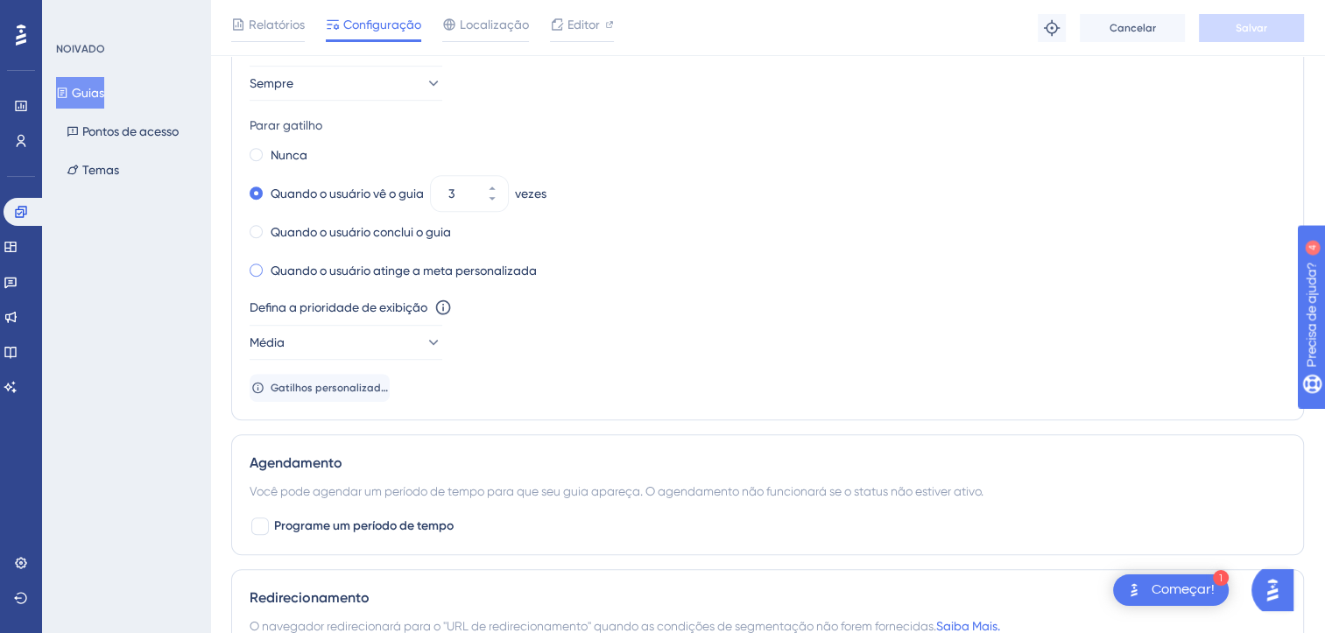
scroll to position [963, 0]
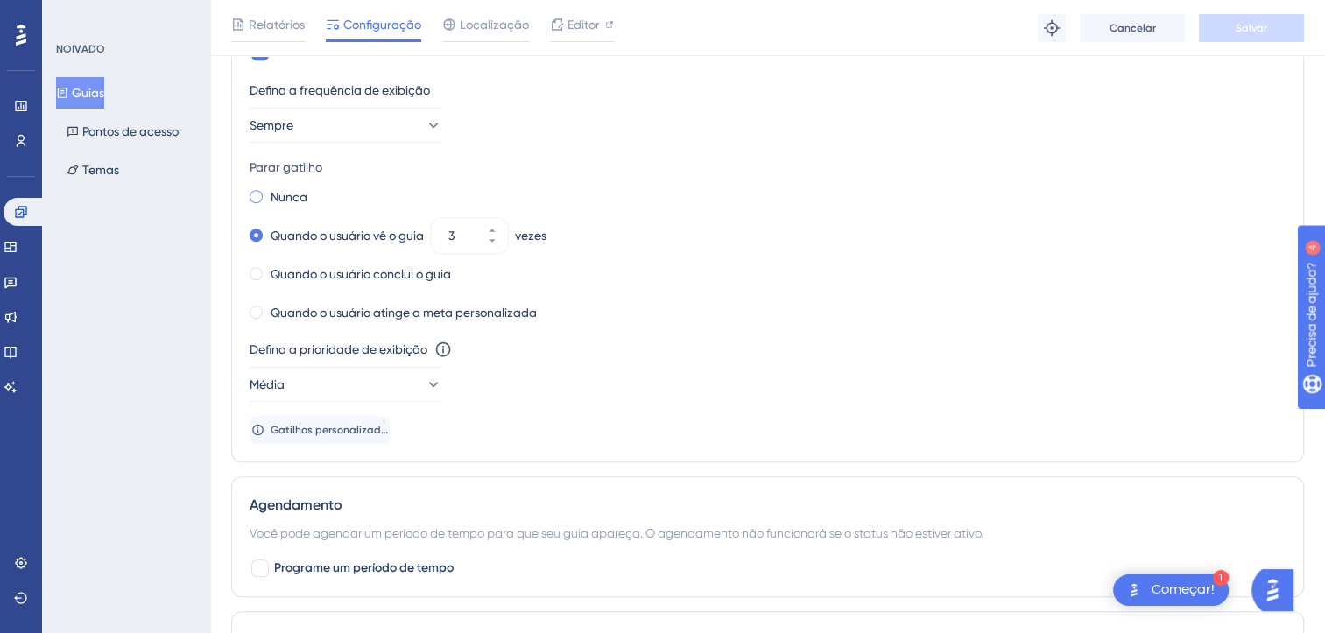
click at [257, 193] on span at bounding box center [256, 196] width 13 height 13
click at [268, 193] on input "radio" at bounding box center [268, 193] width 0 height 0
click at [1254, 29] on span "Salvar" at bounding box center [1251, 28] width 32 height 14
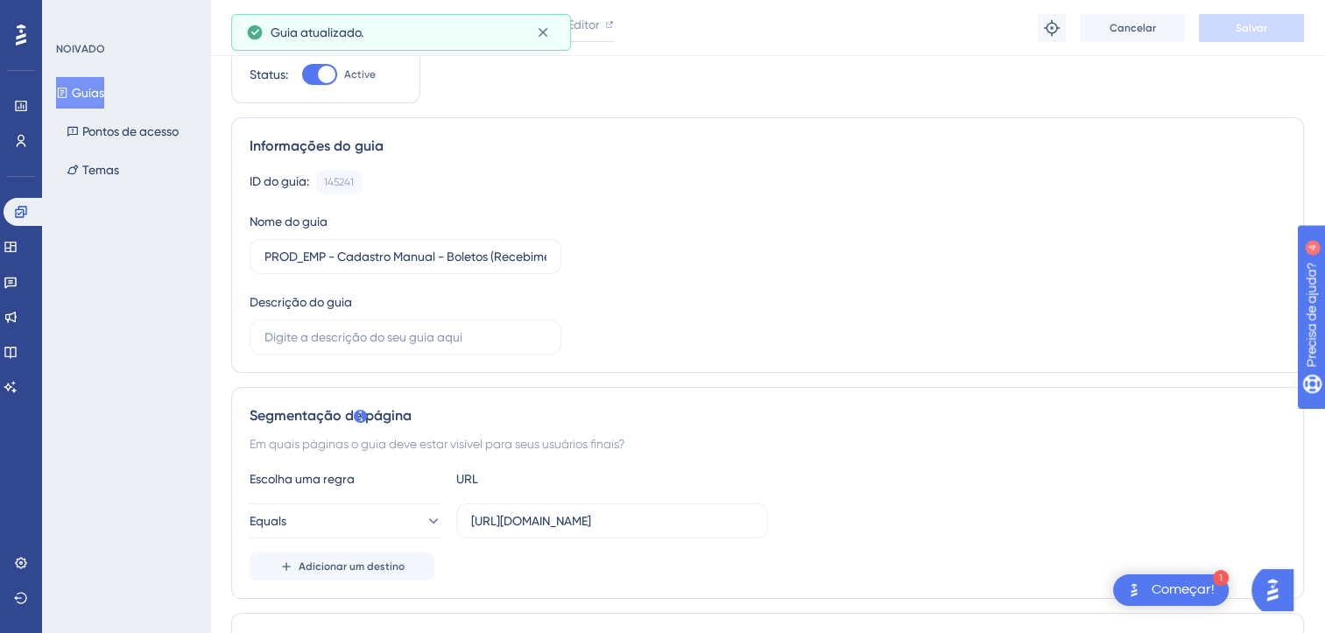
scroll to position [0, 0]
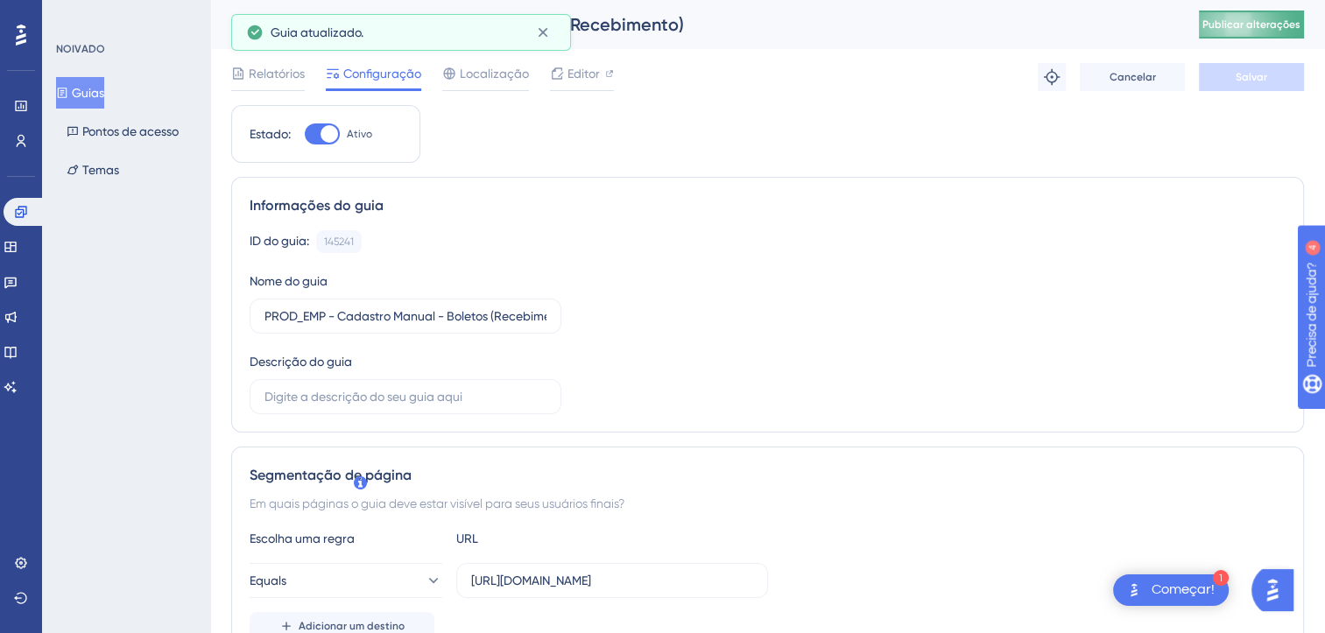
click at [1261, 37] on button "Publicar alterações" at bounding box center [1251, 25] width 105 height 28
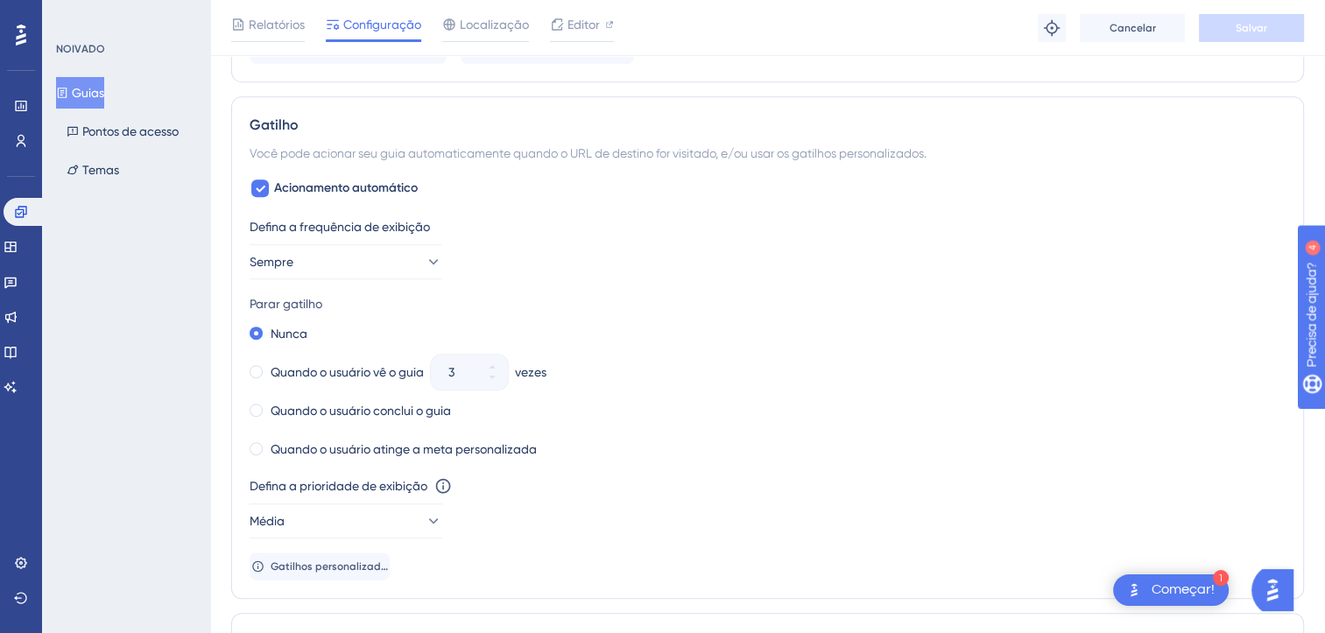
scroll to position [876, 0]
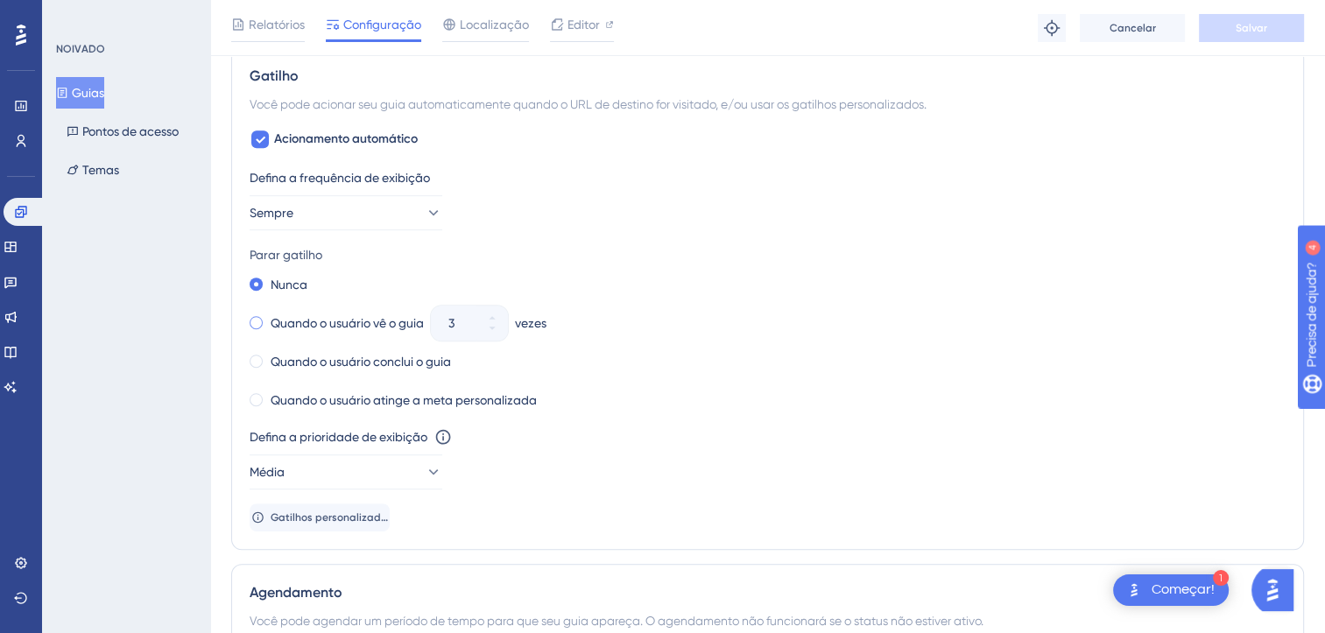
click at [255, 316] on span at bounding box center [256, 322] width 13 height 13
click at [268, 319] on input "radio" at bounding box center [268, 319] width 0 height 0
click at [1235, 26] on span "Salvar" at bounding box center [1251, 28] width 32 height 14
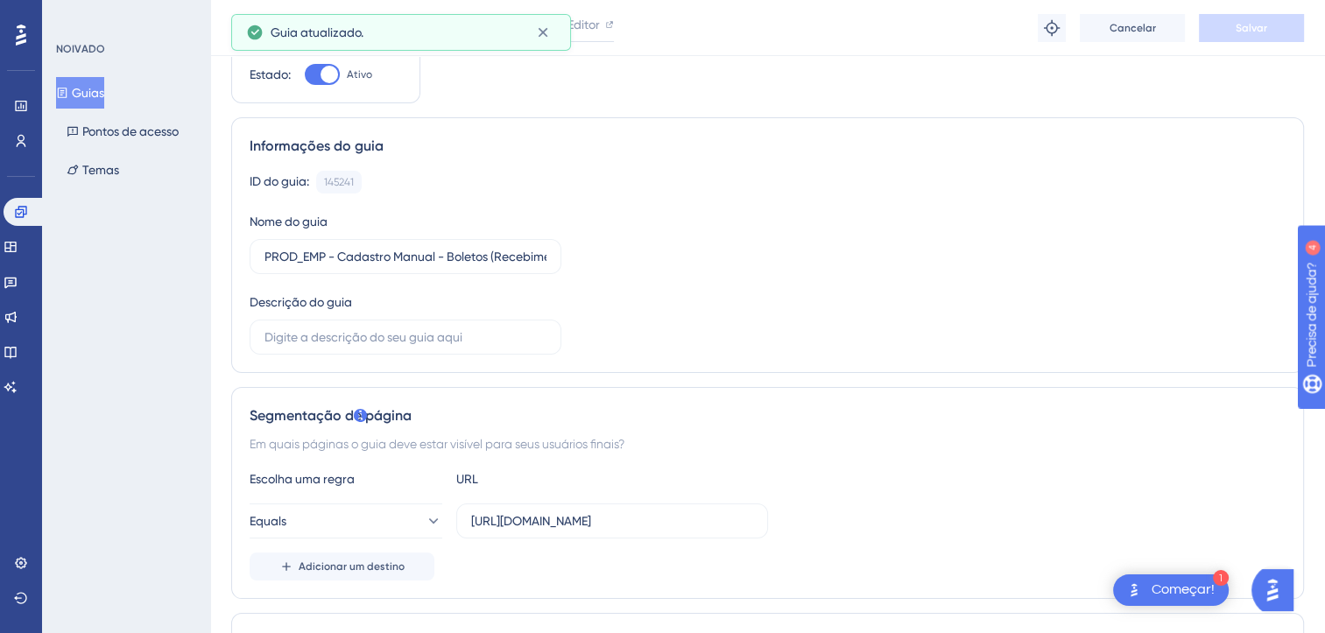
scroll to position [0, 0]
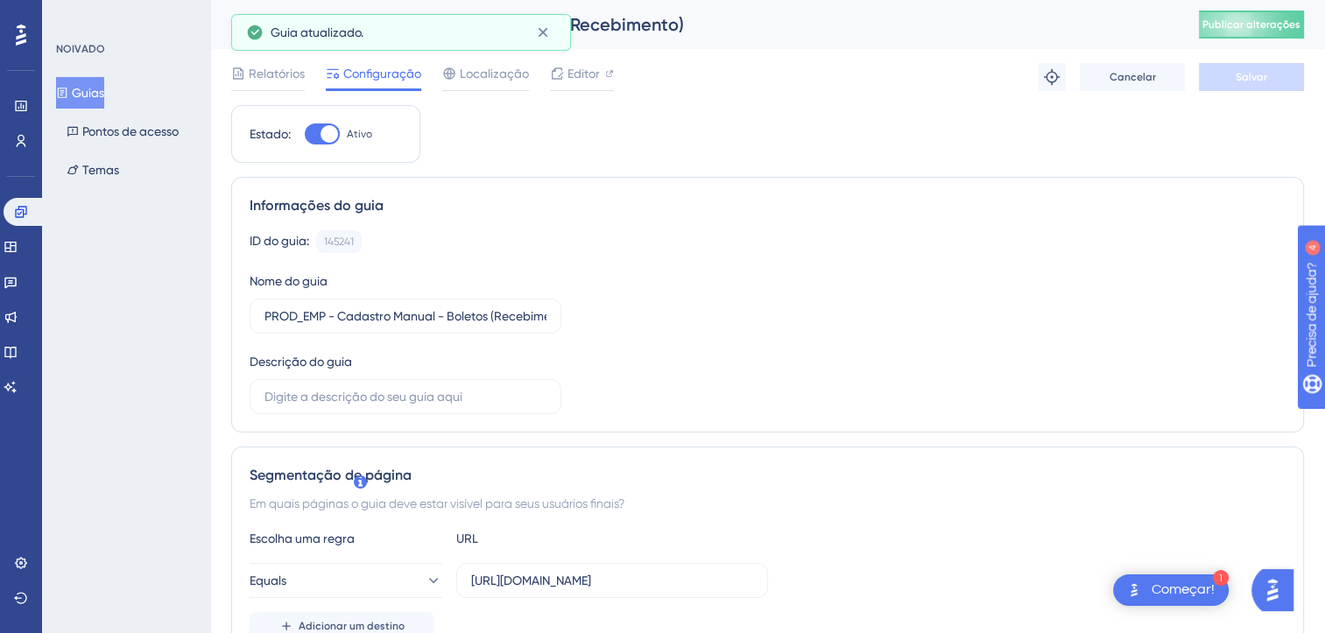
click at [1260, 40] on div "PROD_EMP - Cadastro Manual - Boletos (Recebimento) Publicar alterações" at bounding box center [767, 24] width 1115 height 49
click at [1265, 36] on button "Publicar alterações" at bounding box center [1251, 25] width 105 height 28
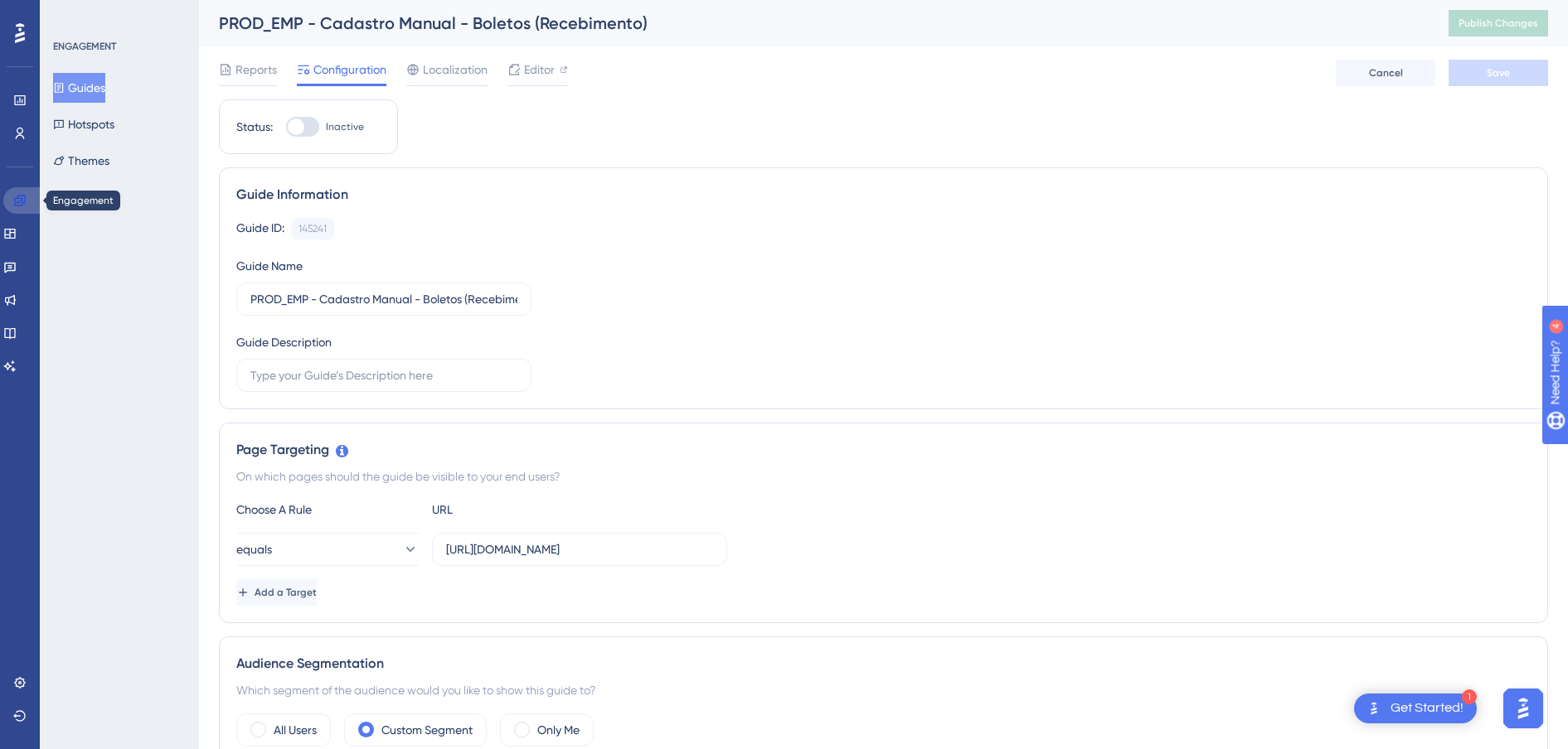
click at [17, 198] on icon at bounding box center [19, 200] width 10 height 10
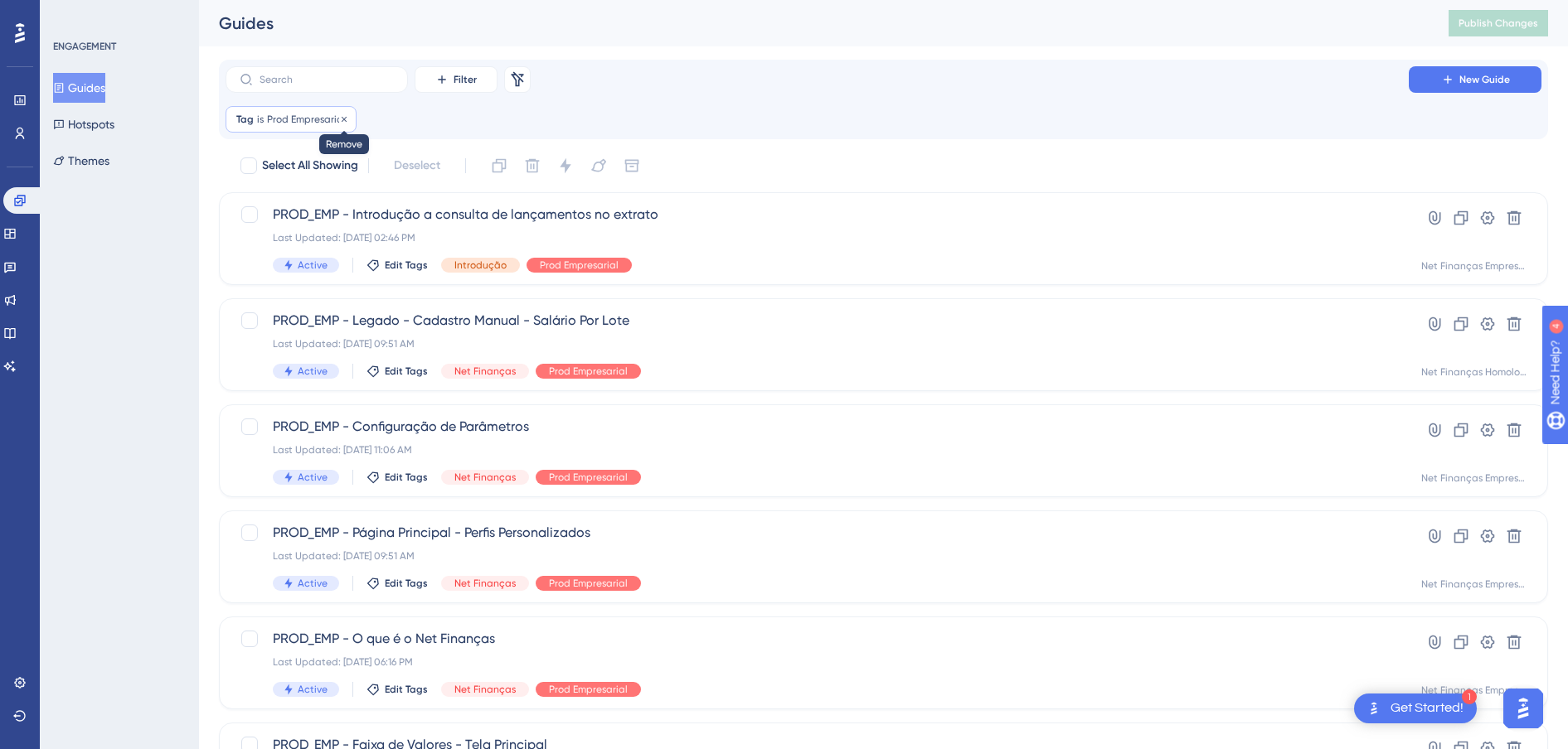
click at [340, 117] on icon at bounding box center [344, 119] width 10 height 10
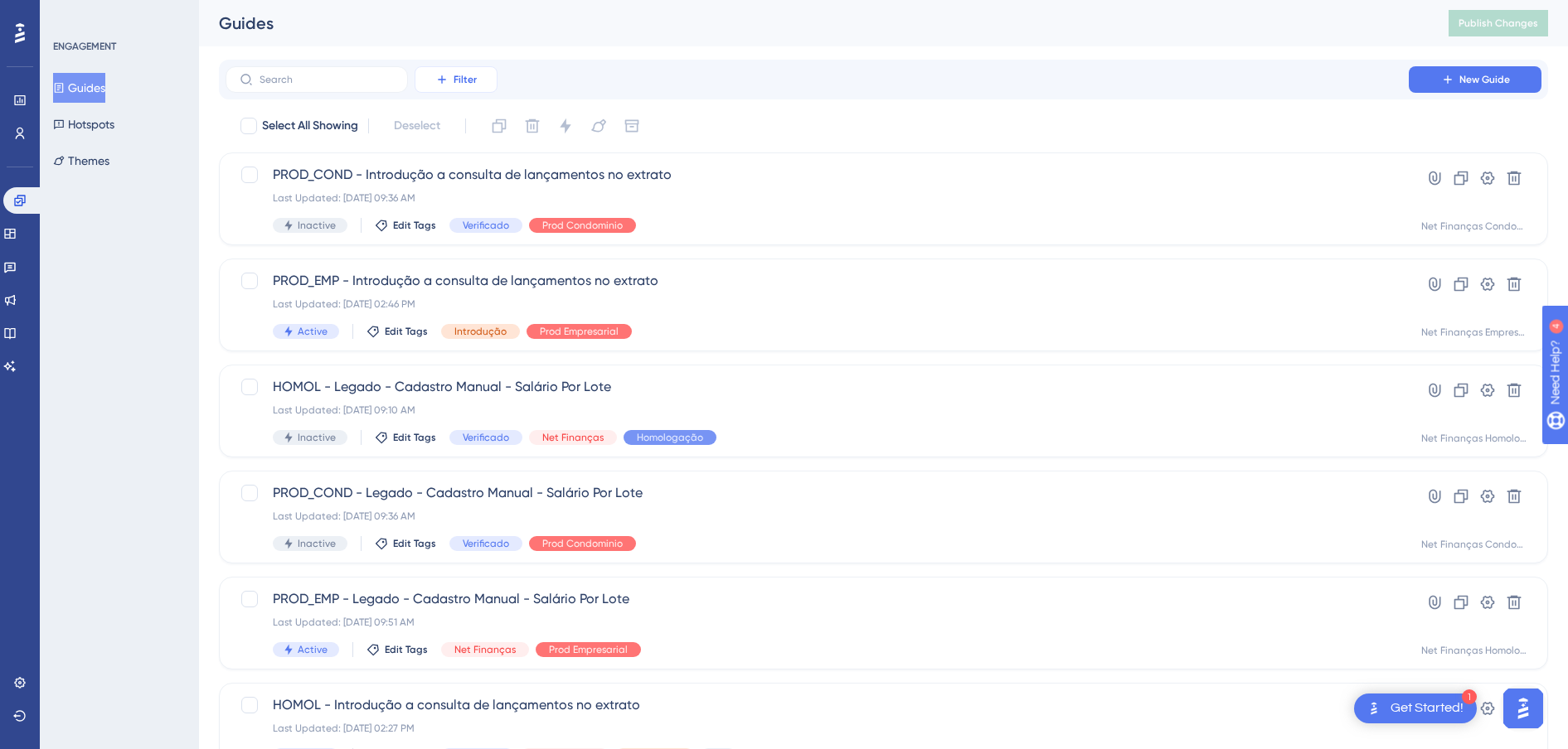
click at [456, 76] on span "Filter" at bounding box center [465, 80] width 24 height 13
click at [464, 162] on span "Segments" at bounding box center [465, 159] width 53 height 20
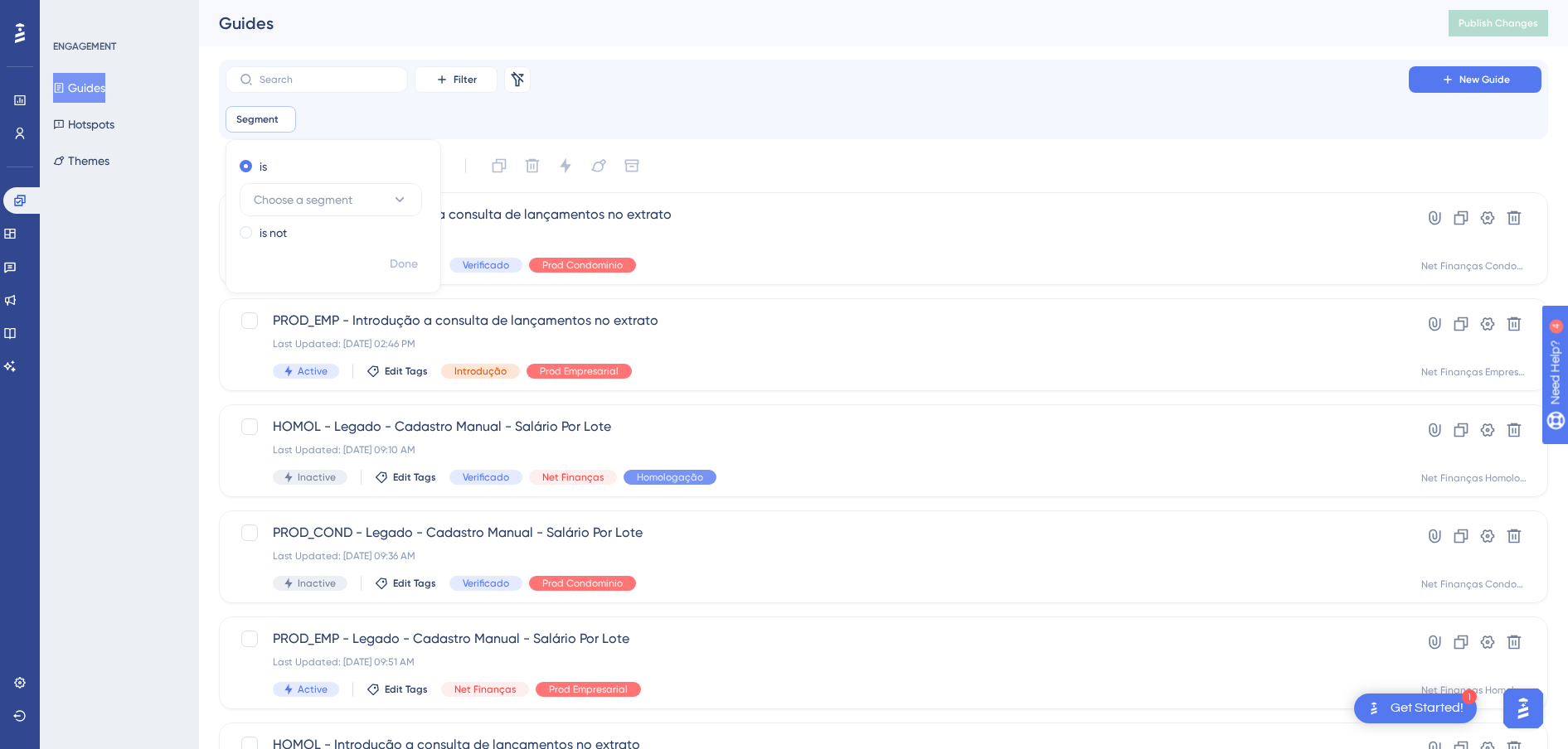
click at [813, 130] on div "Segment Remove is Choose a segment is not Done" at bounding box center [882, 119] width 1315 height 27
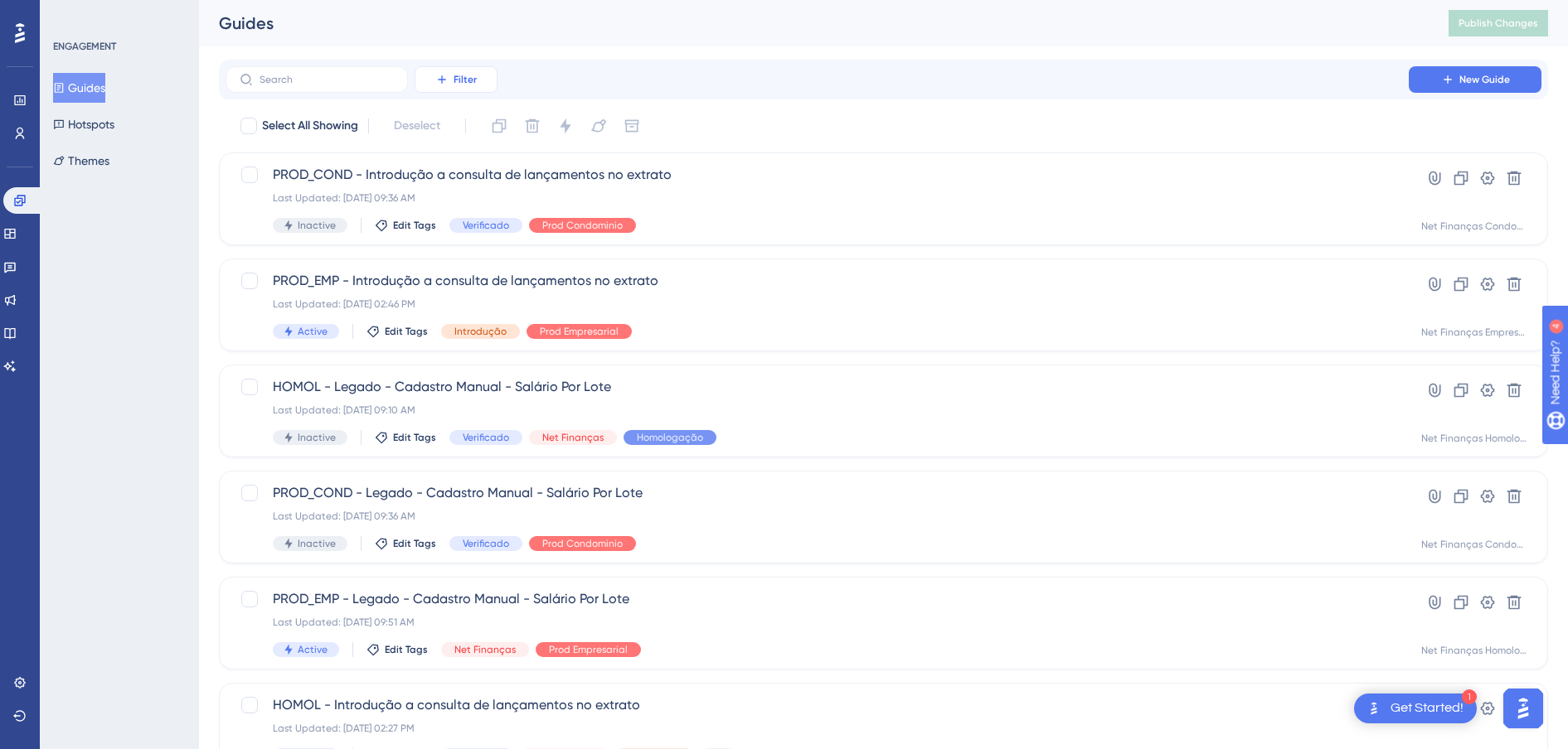
click at [443, 81] on icon at bounding box center [441, 80] width 8 height 8
click at [457, 124] on span "Tags" at bounding box center [451, 126] width 26 height 20
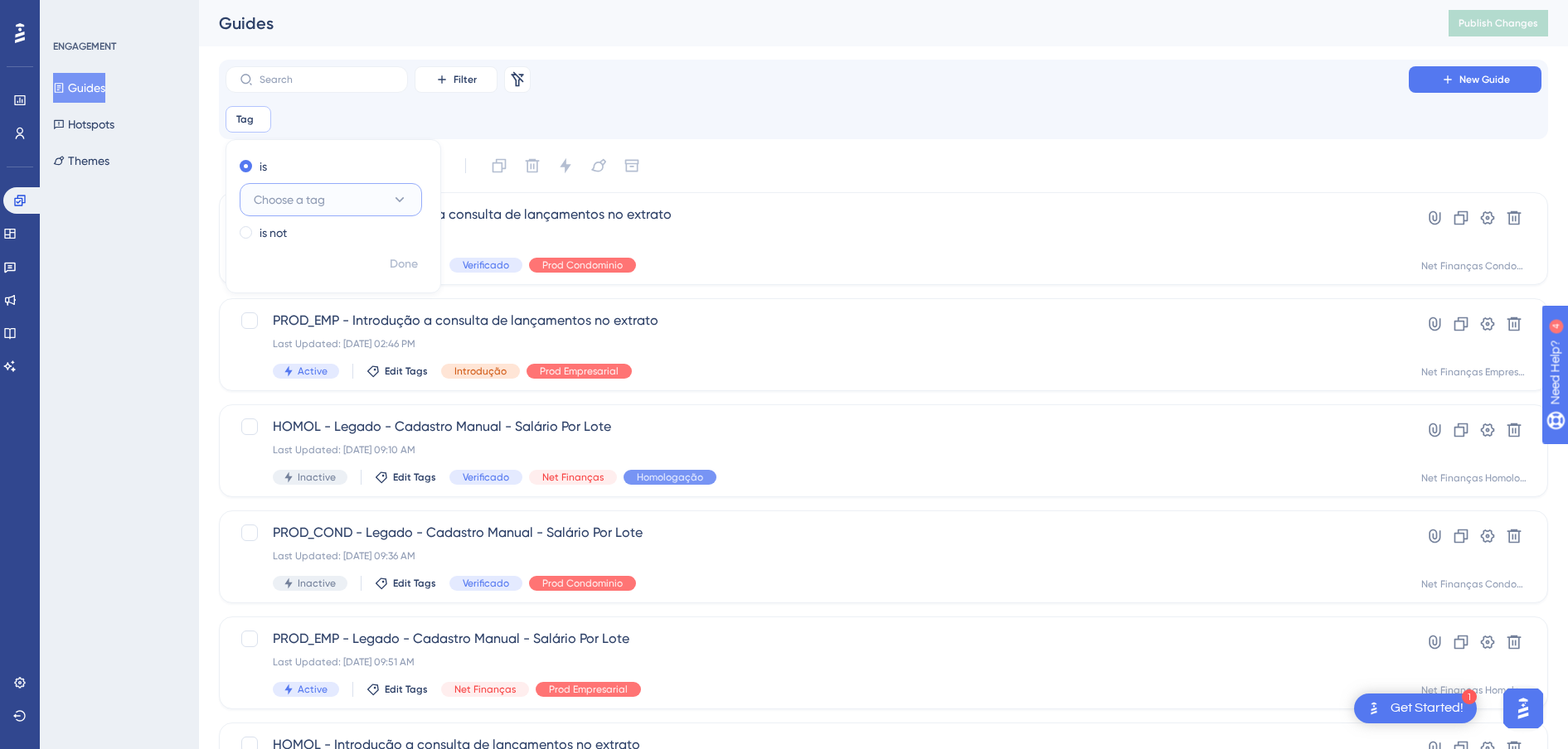
click at [307, 203] on span "Choose a tag" at bounding box center [289, 199] width 71 height 20
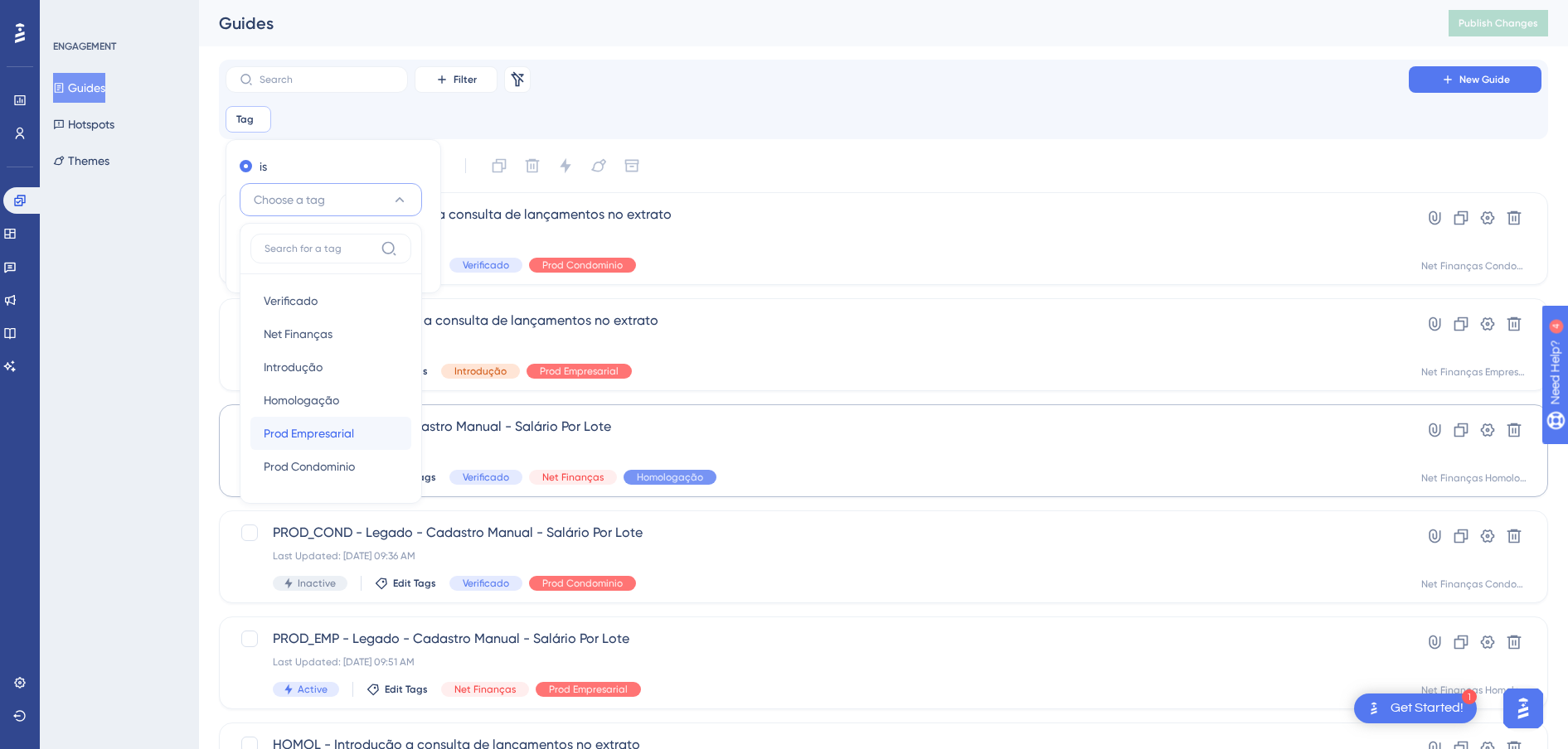
click at [326, 430] on span "Prod Empresarial" at bounding box center [308, 433] width 90 height 20
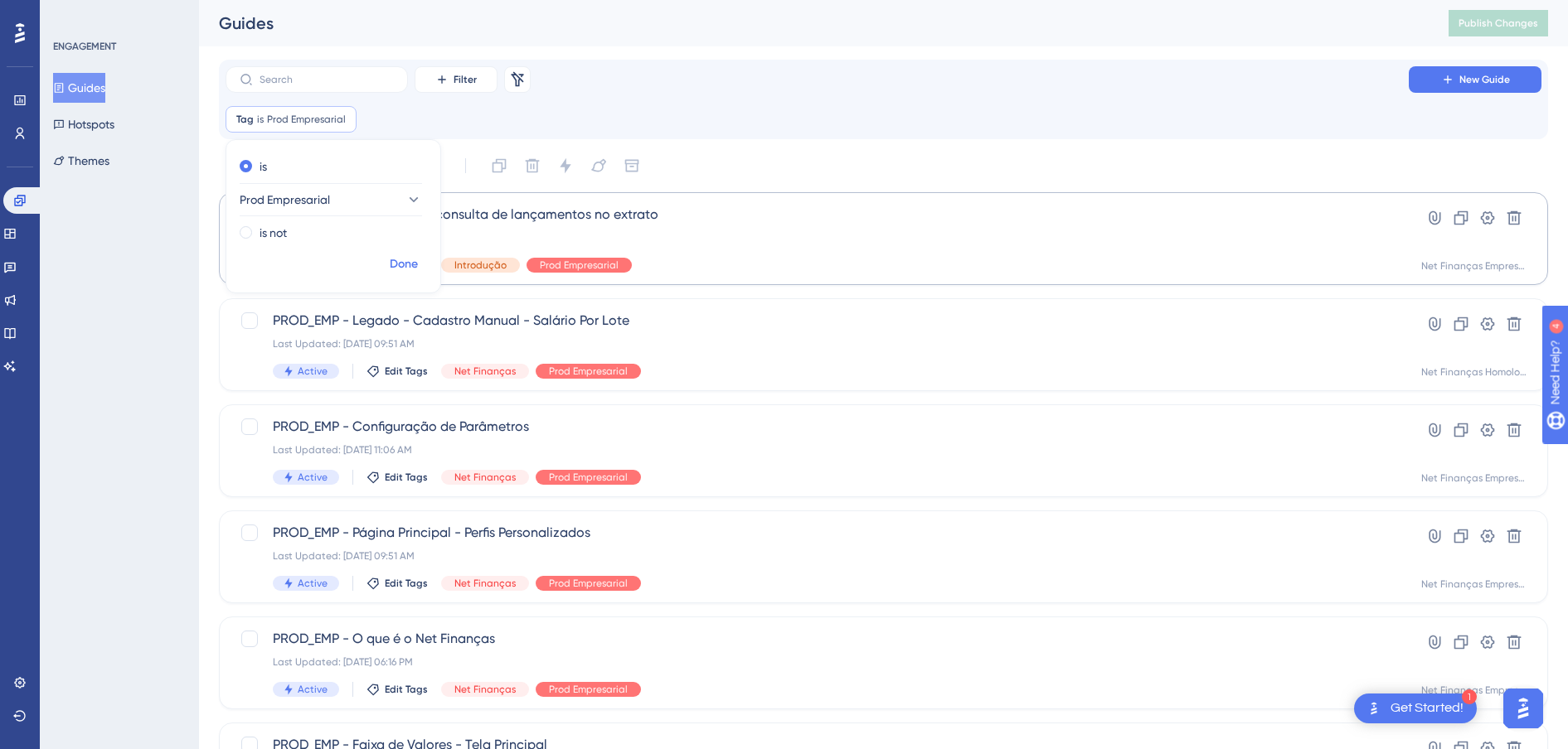
click at [395, 263] on span "Done" at bounding box center [403, 264] width 28 height 20
click at [481, 77] on button "Filter" at bounding box center [456, 80] width 83 height 27
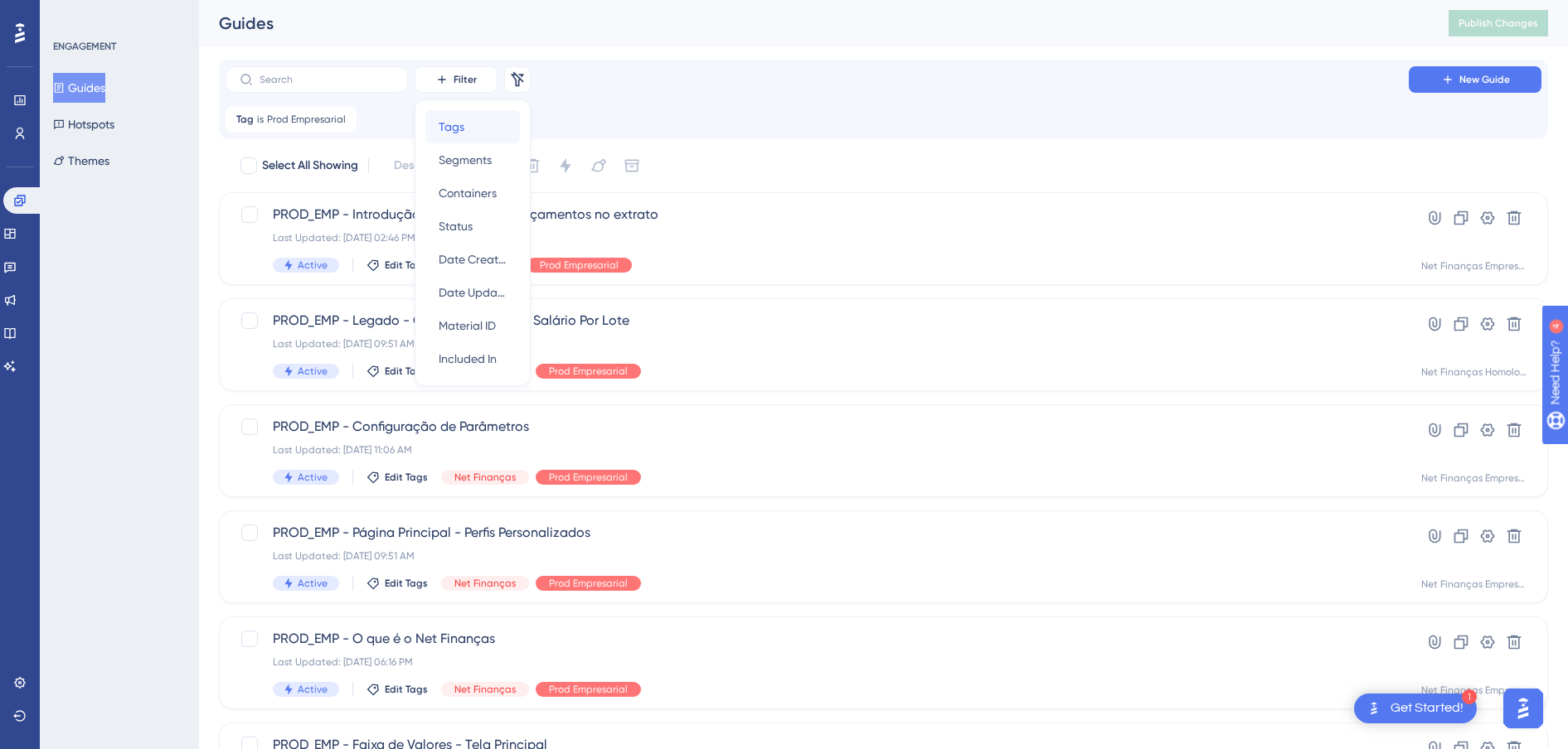
click at [468, 116] on div "Tags Tags" at bounding box center [472, 126] width 68 height 33
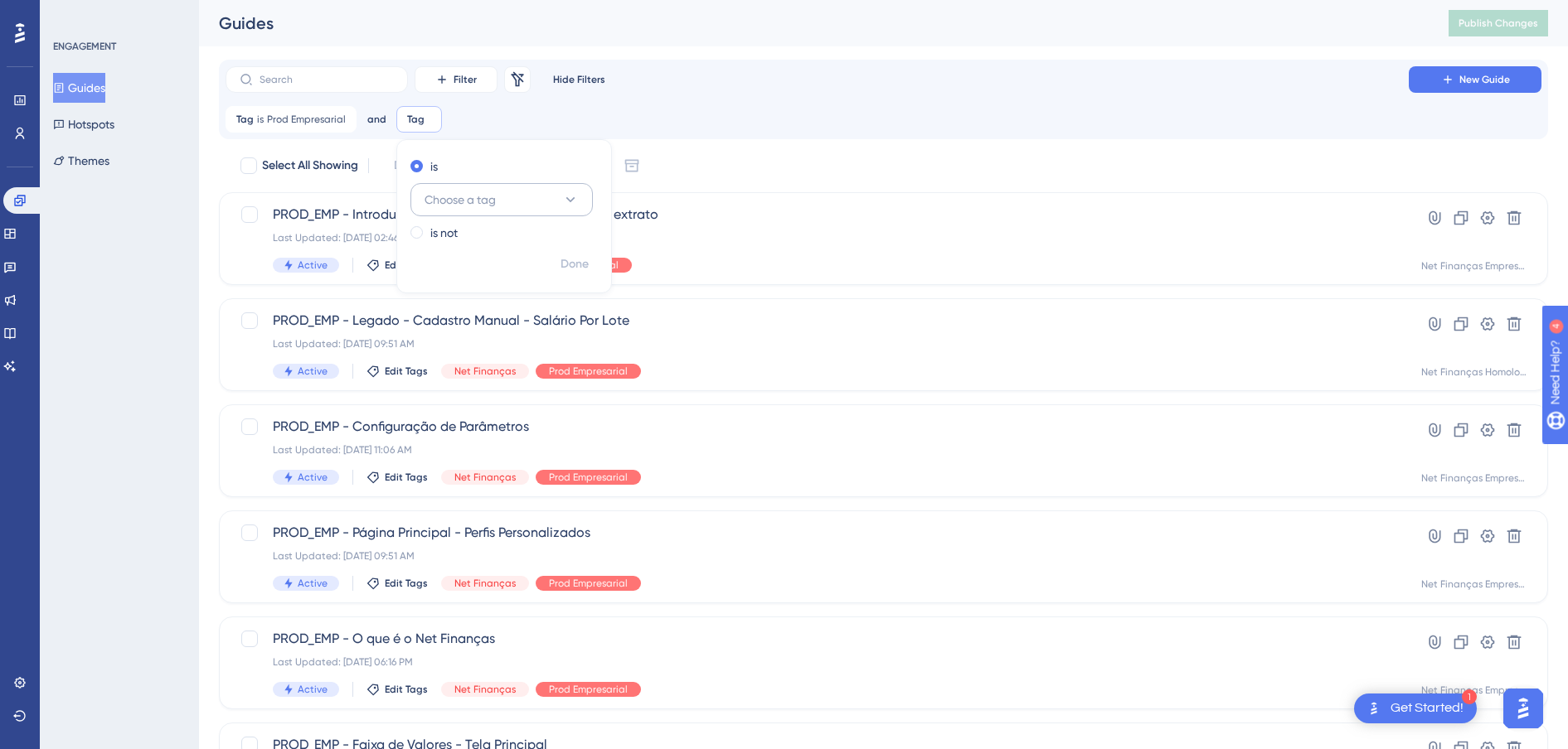
click at [472, 205] on span "Choose a tag" at bounding box center [459, 199] width 71 height 20
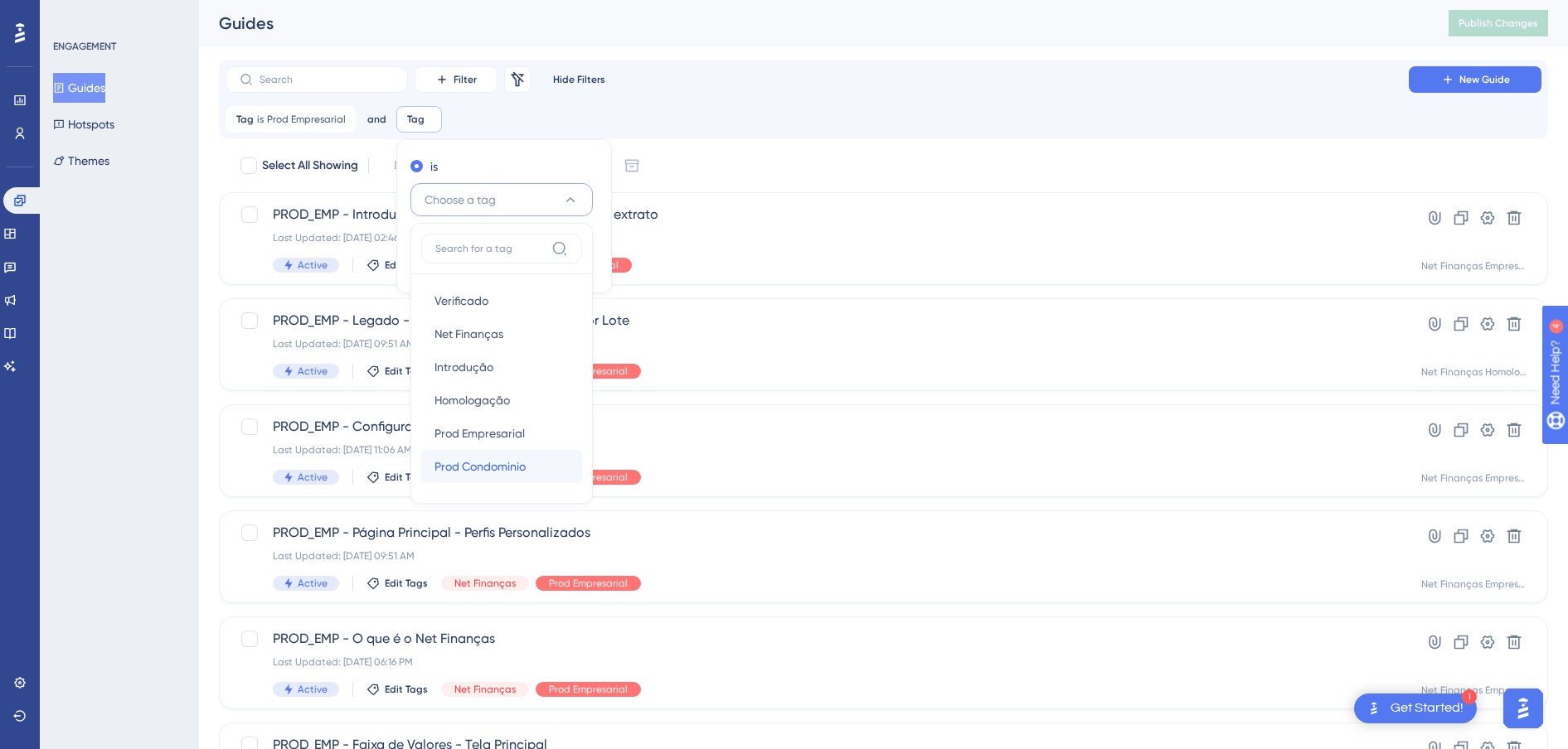
click at [503, 466] on span "Prod Condominio" at bounding box center [480, 466] width 91 height 20
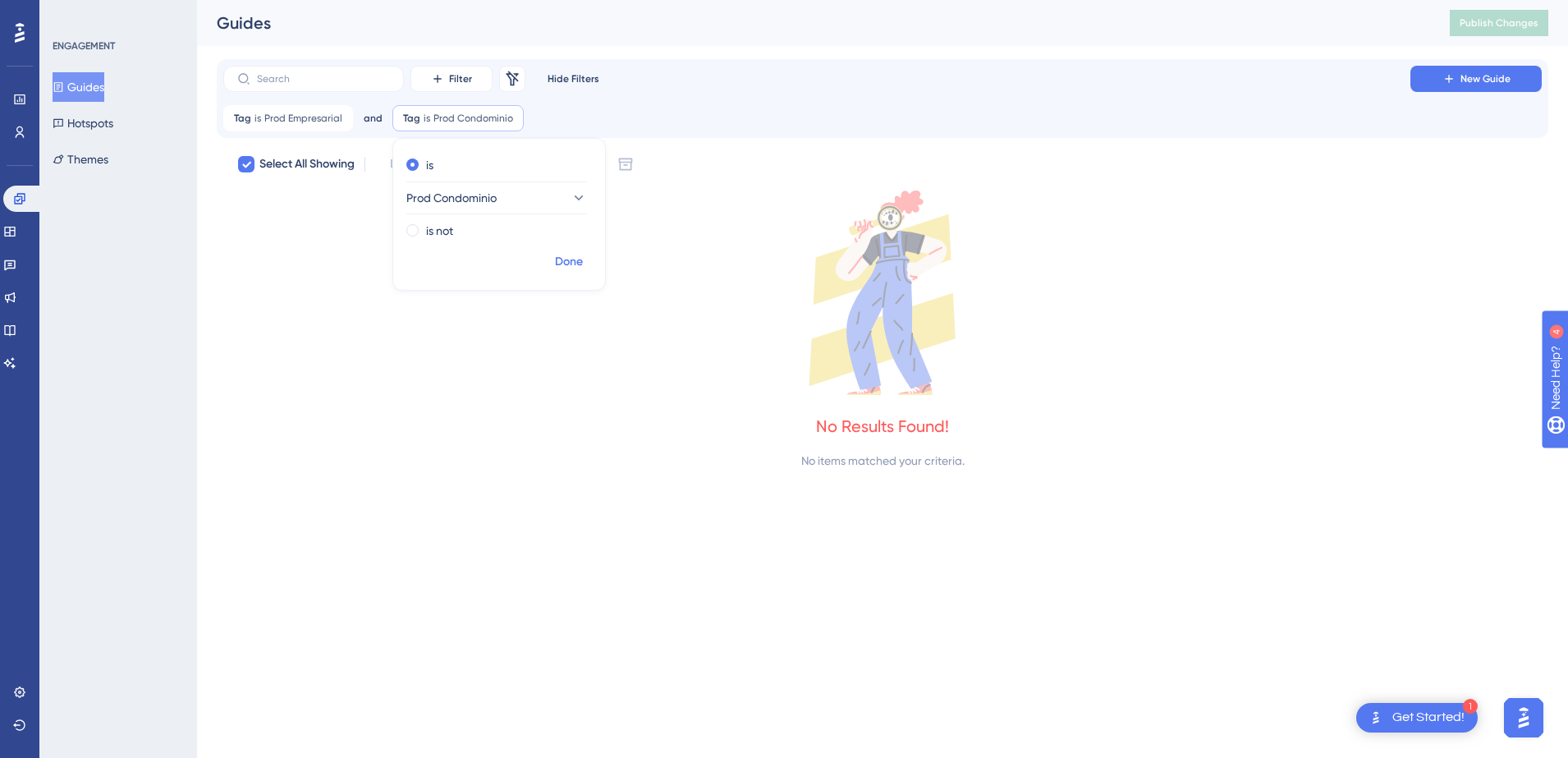
click at [565, 258] on span "Done" at bounding box center [569, 262] width 28 height 20
click at [470, 120] on span "Prod Condominio" at bounding box center [473, 118] width 80 height 13
click at [373, 121] on span "and" at bounding box center [373, 118] width 19 height 13
click at [372, 192] on button "or or" at bounding box center [392, 197] width 44 height 33
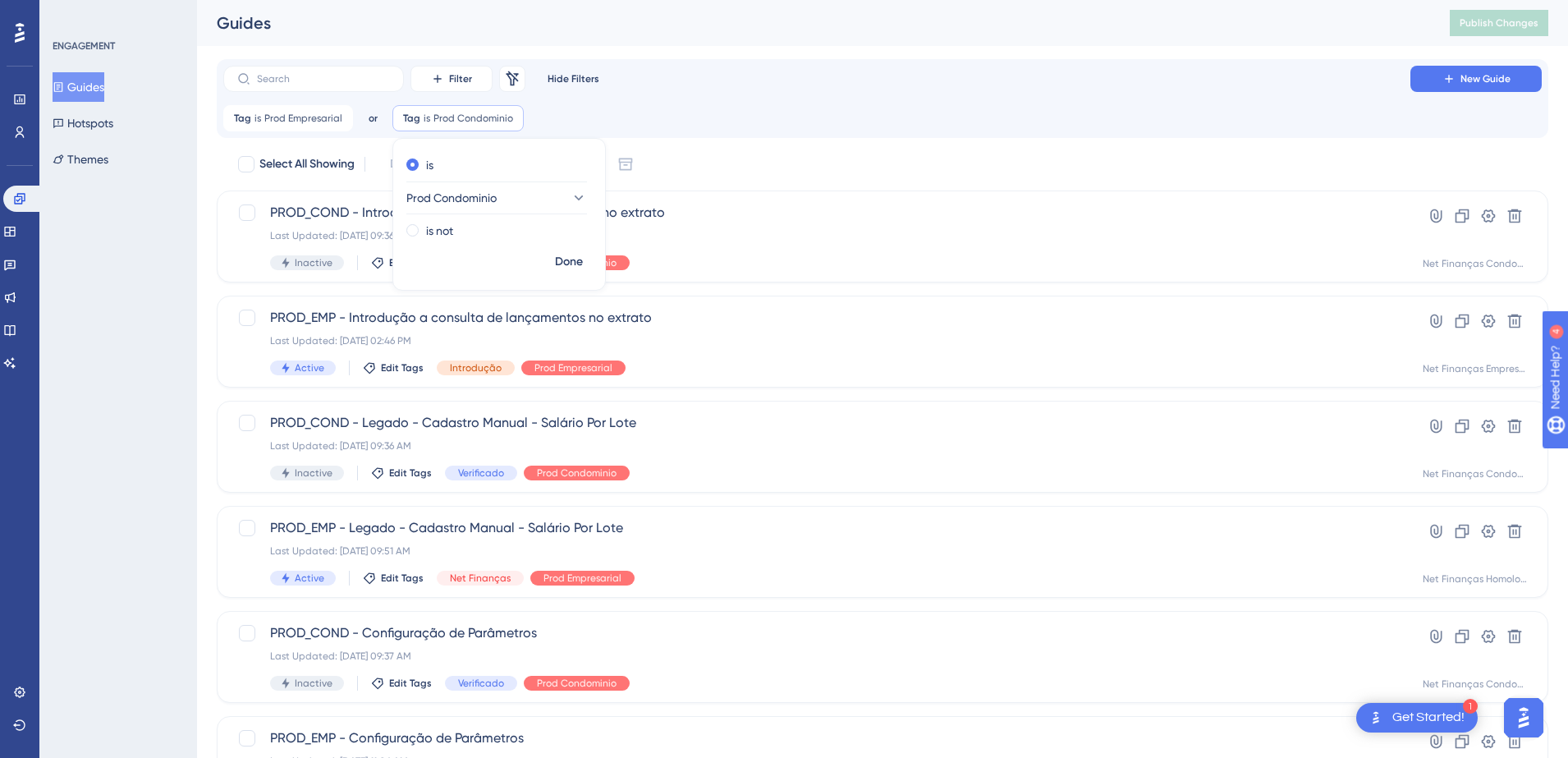
checkbox input "false"
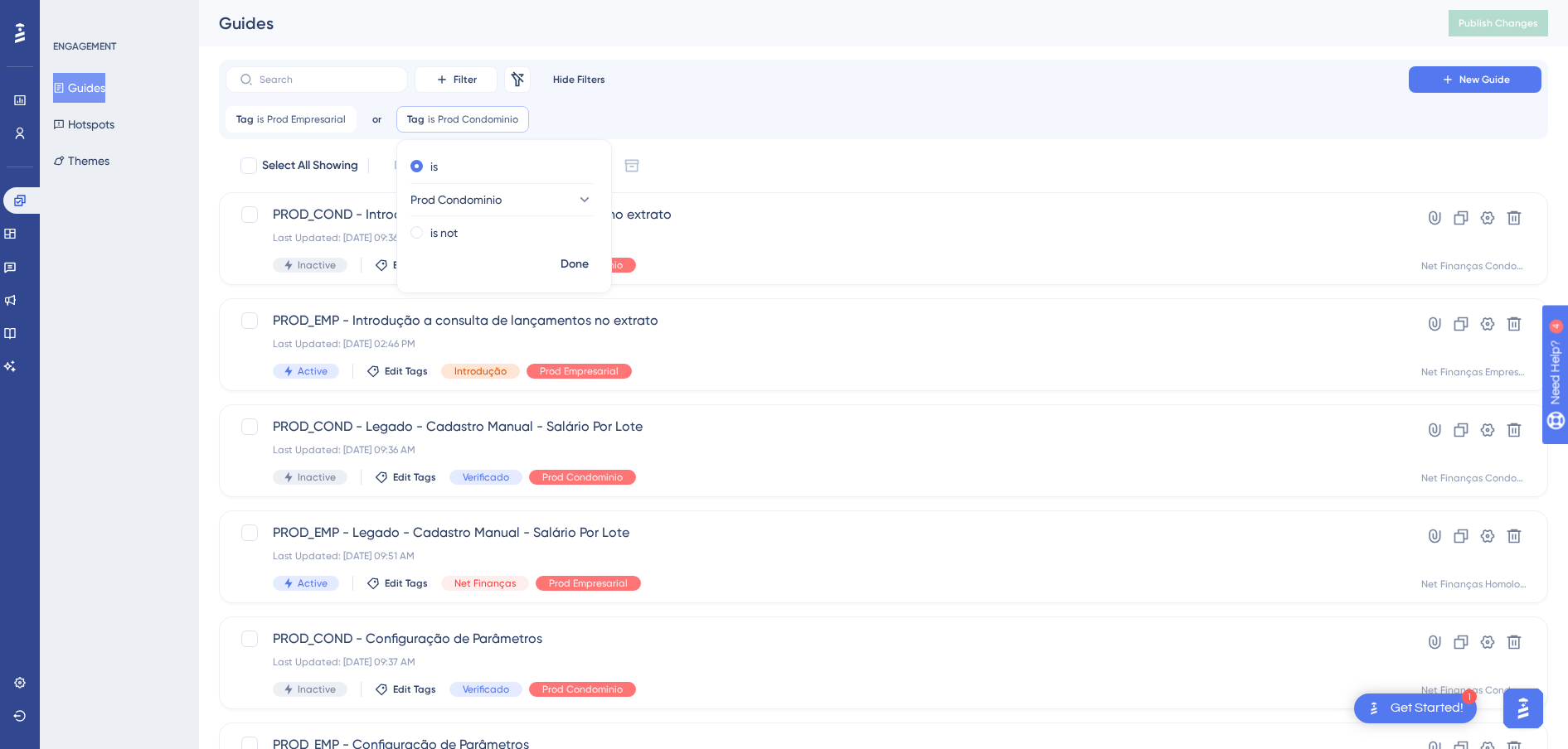
click at [686, 106] on div "Tag is Prod Empresarial Prod Empresarial Remove or Tag is Prod Condominio Prod …" at bounding box center [882, 119] width 1315 height 27
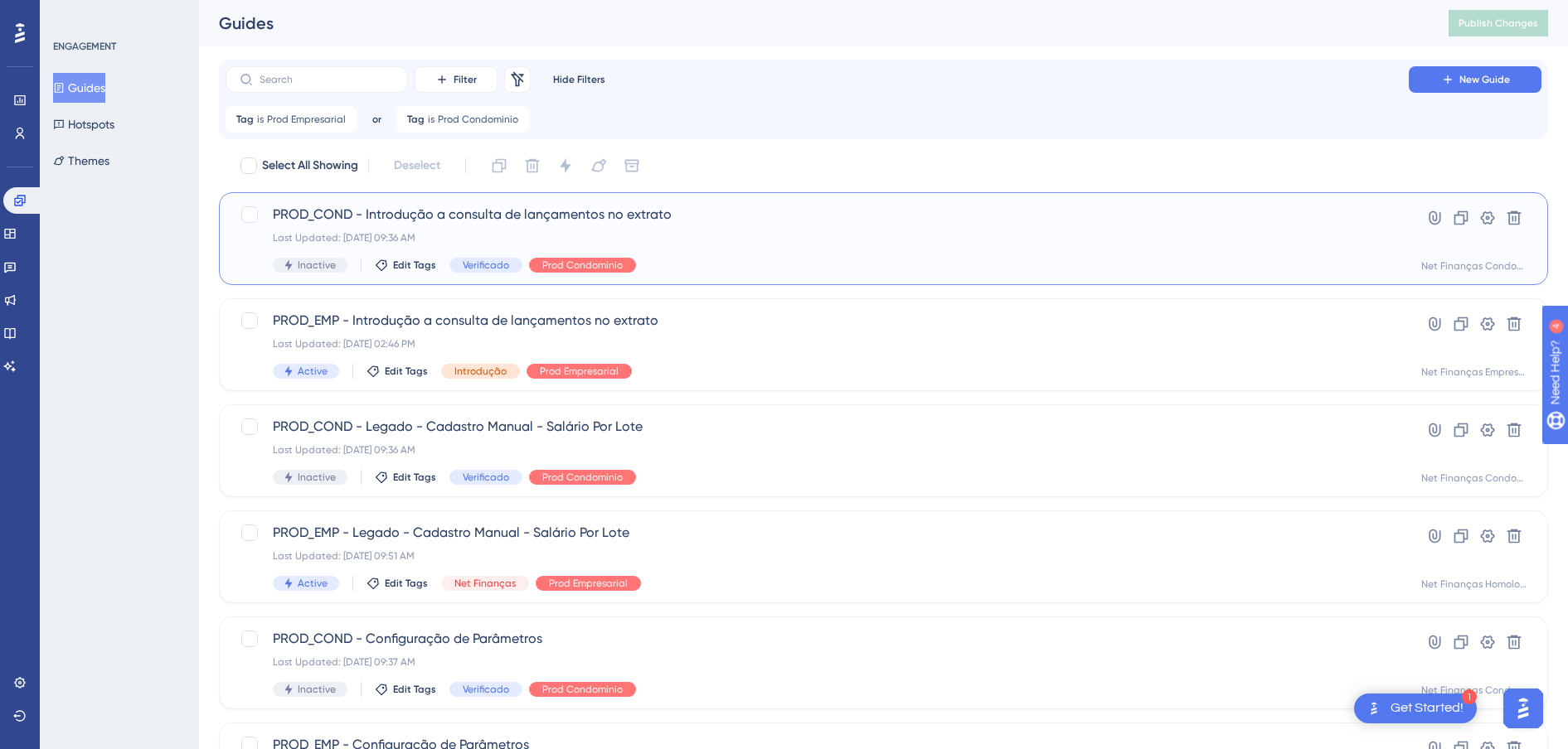
drag, startPoint x: 696, startPoint y: 213, endPoint x: 811, endPoint y: 207, distance: 115.2
click at [811, 207] on span "PROD_COND - Introdução a consulta de lançamentos no extrato" at bounding box center [817, 214] width 1089 height 20
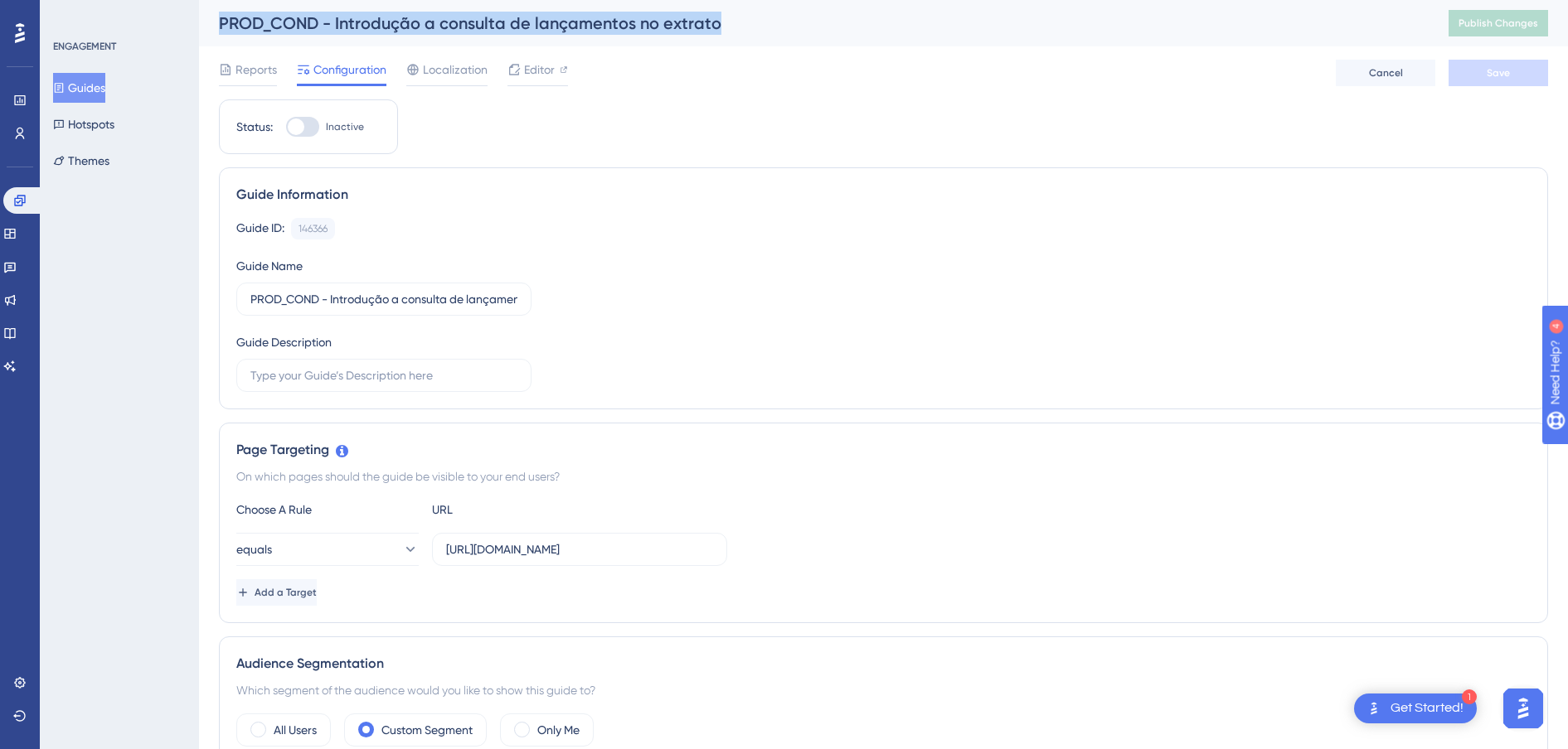
drag, startPoint x: 506, startPoint y: 25, endPoint x: 222, endPoint y: 25, distance: 284.0
click at [222, 25] on div "PROD_COND - Introdução a consulta de lançamentos no extrato" at bounding box center [812, 23] width 1188 height 24
copy div "PROD_COND - Introdução a consulta de lançamentos no extrato"
click at [93, 83] on button "Guides" at bounding box center [79, 88] width 52 height 30
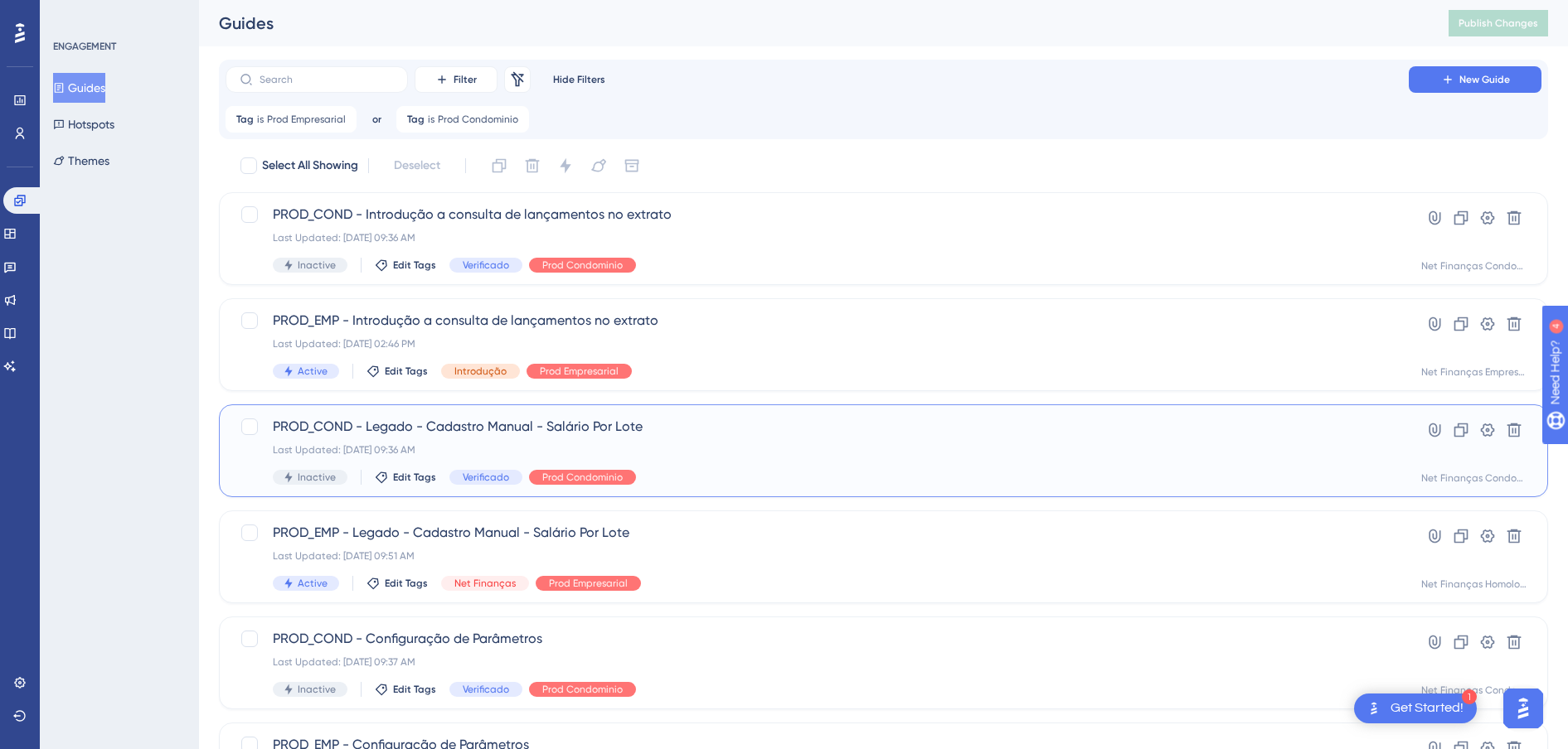
click at [563, 423] on span "PROD_COND - Legado - Cadastro Manual - Salário Por Lote" at bounding box center [817, 426] width 1089 height 20
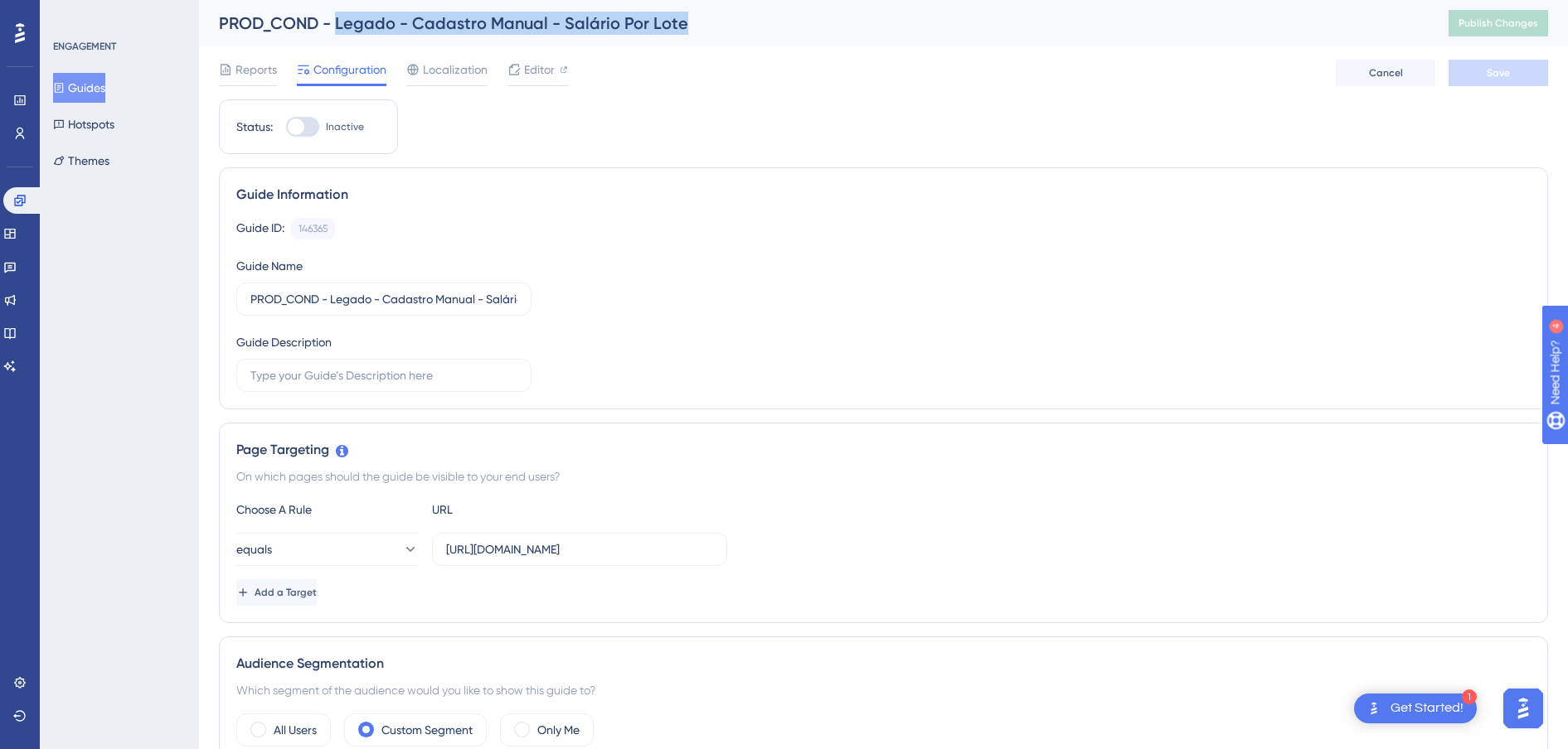
drag, startPoint x: 337, startPoint y: 21, endPoint x: 683, endPoint y: 22, distance: 346.0
click at [683, 22] on div "PROD_COND - Legado - Cadastro Manual - Salário Por Lote" at bounding box center [812, 23] width 1188 height 24
copy div "Legado - Cadastro Manual - Salário Por Lote"
click at [91, 92] on button "Guides" at bounding box center [79, 88] width 52 height 30
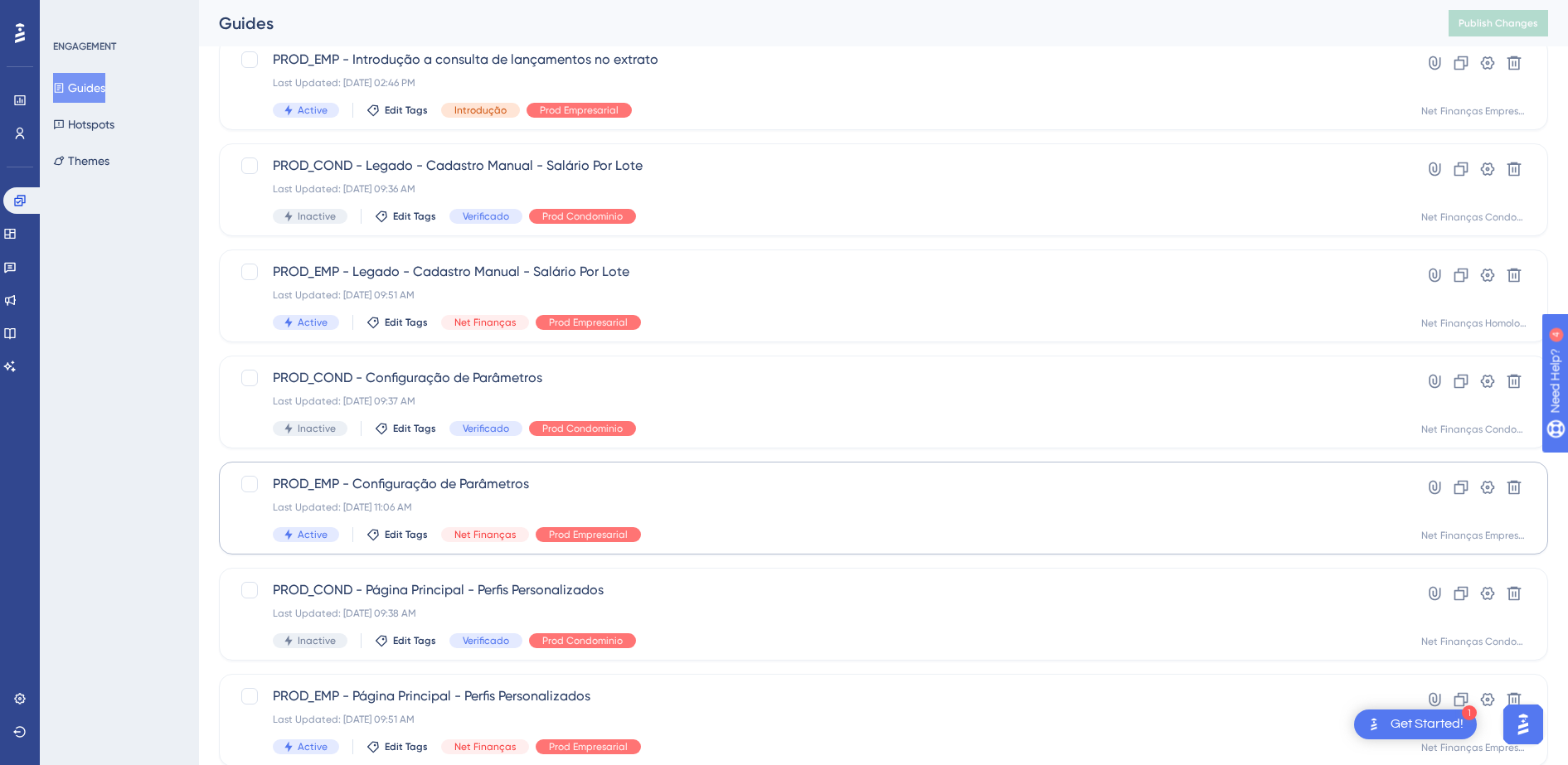
scroll to position [311, 0]
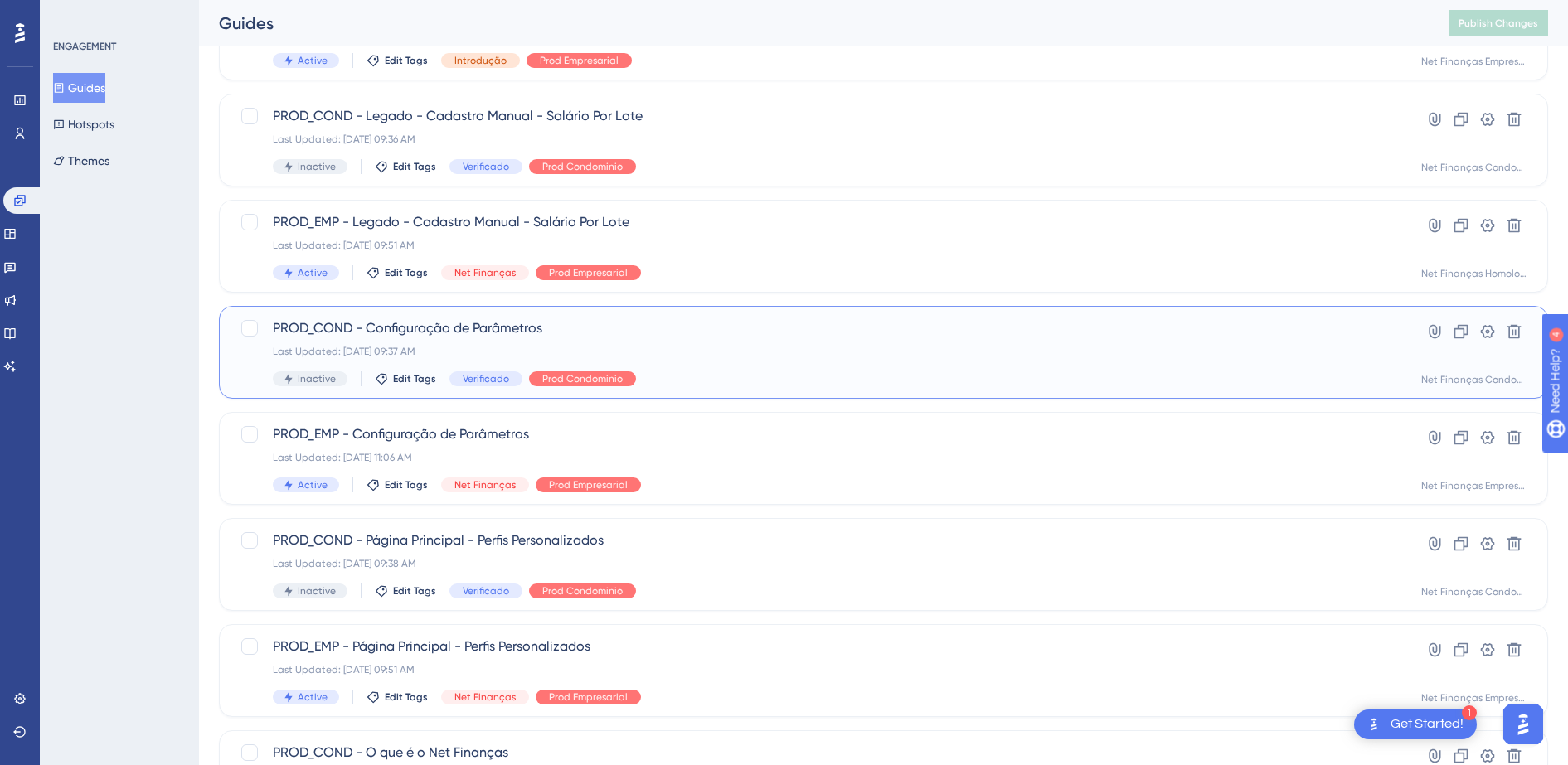
click at [501, 329] on span "PROD_COND - Configuração de Parâmetros" at bounding box center [817, 328] width 1089 height 20
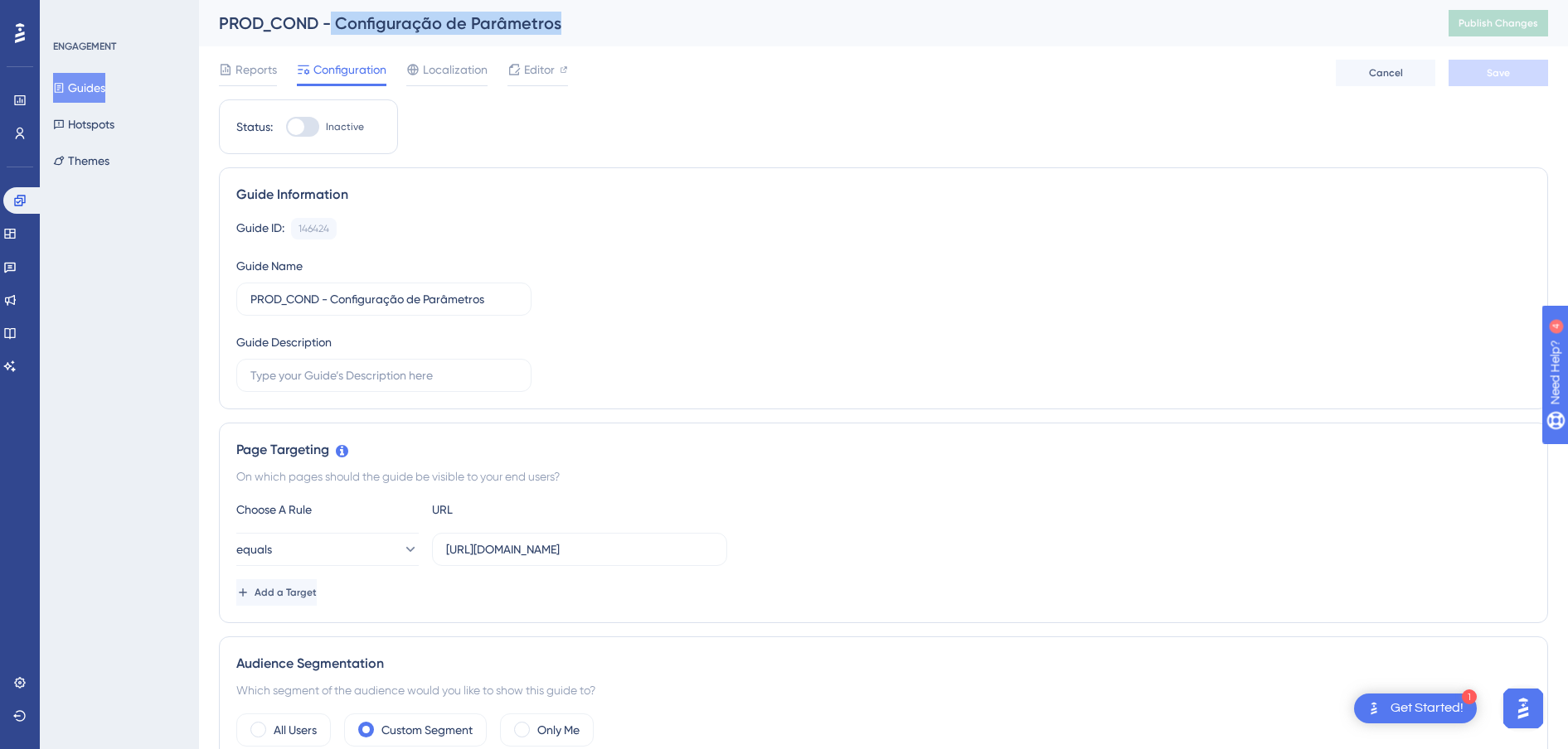
drag, startPoint x: 332, startPoint y: 26, endPoint x: 557, endPoint y: 16, distance: 225.2
click at [557, 16] on div "PROD_COND - Configuração de Parâmetros" at bounding box center [812, 23] width 1188 height 24
copy div "Configuração de Parâmetros"
click at [77, 85] on button "Guides" at bounding box center [79, 88] width 52 height 30
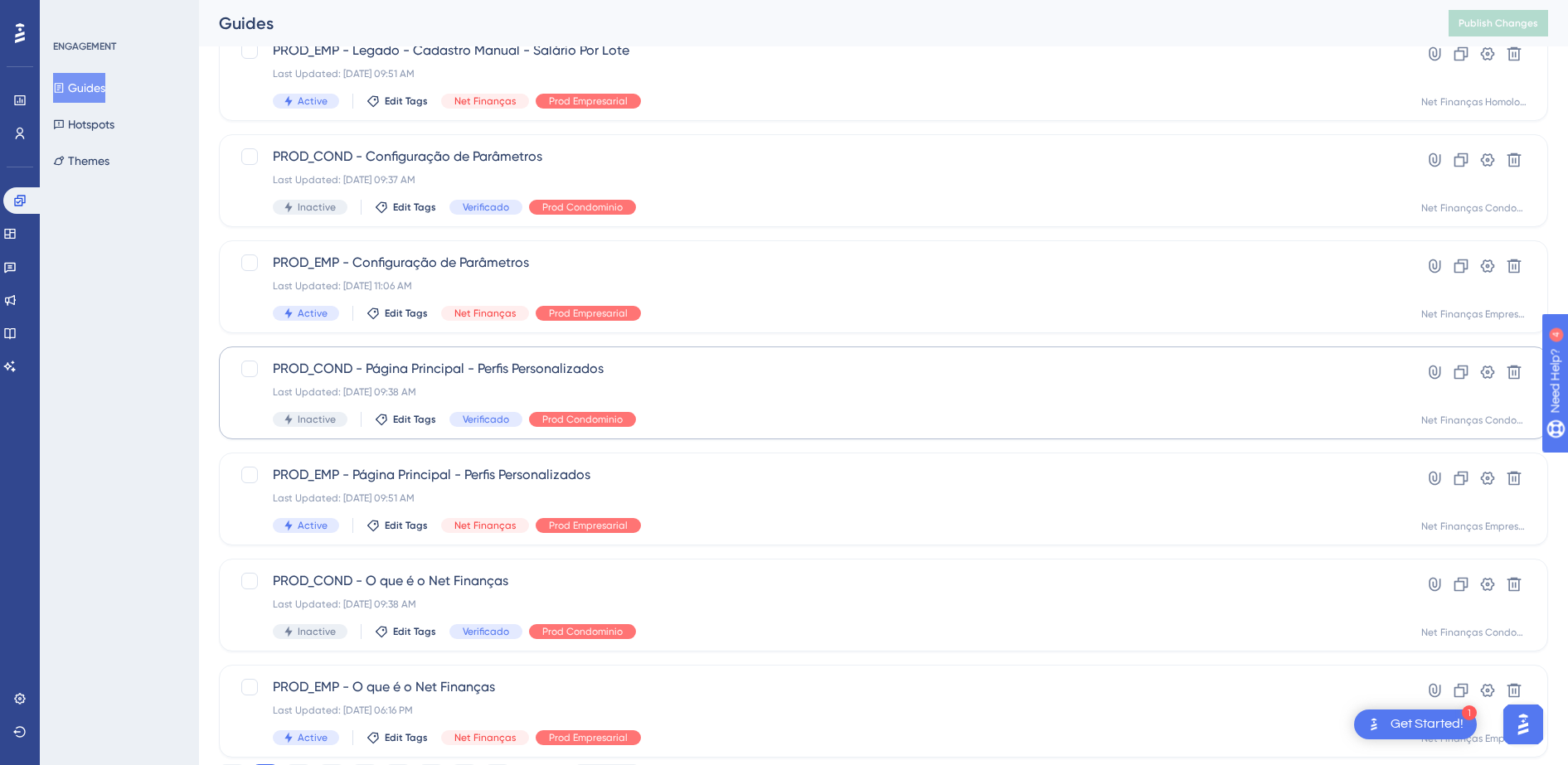
scroll to position [561, 0]
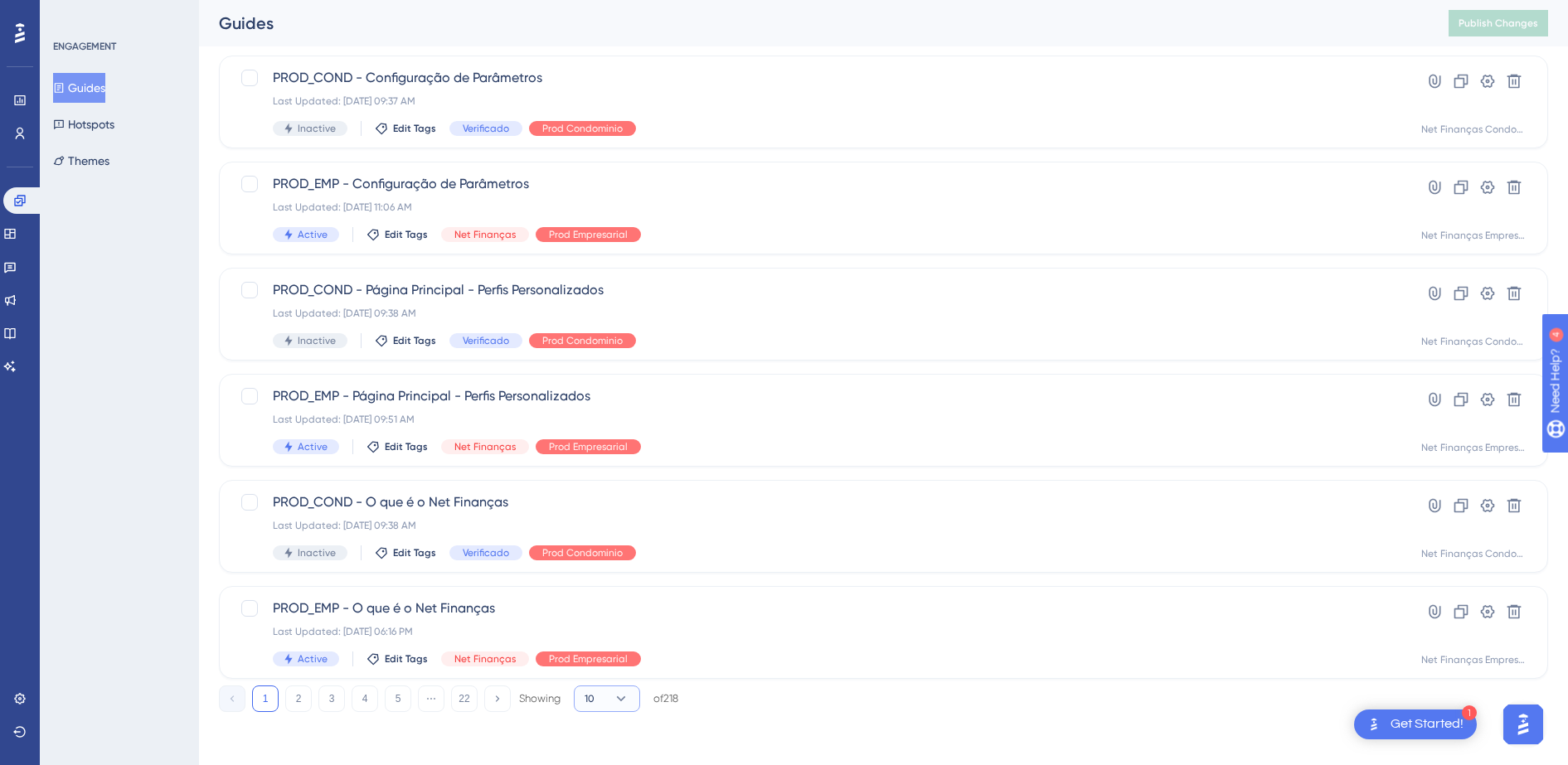
click at [603, 598] on button "10" at bounding box center [607, 699] width 66 height 27
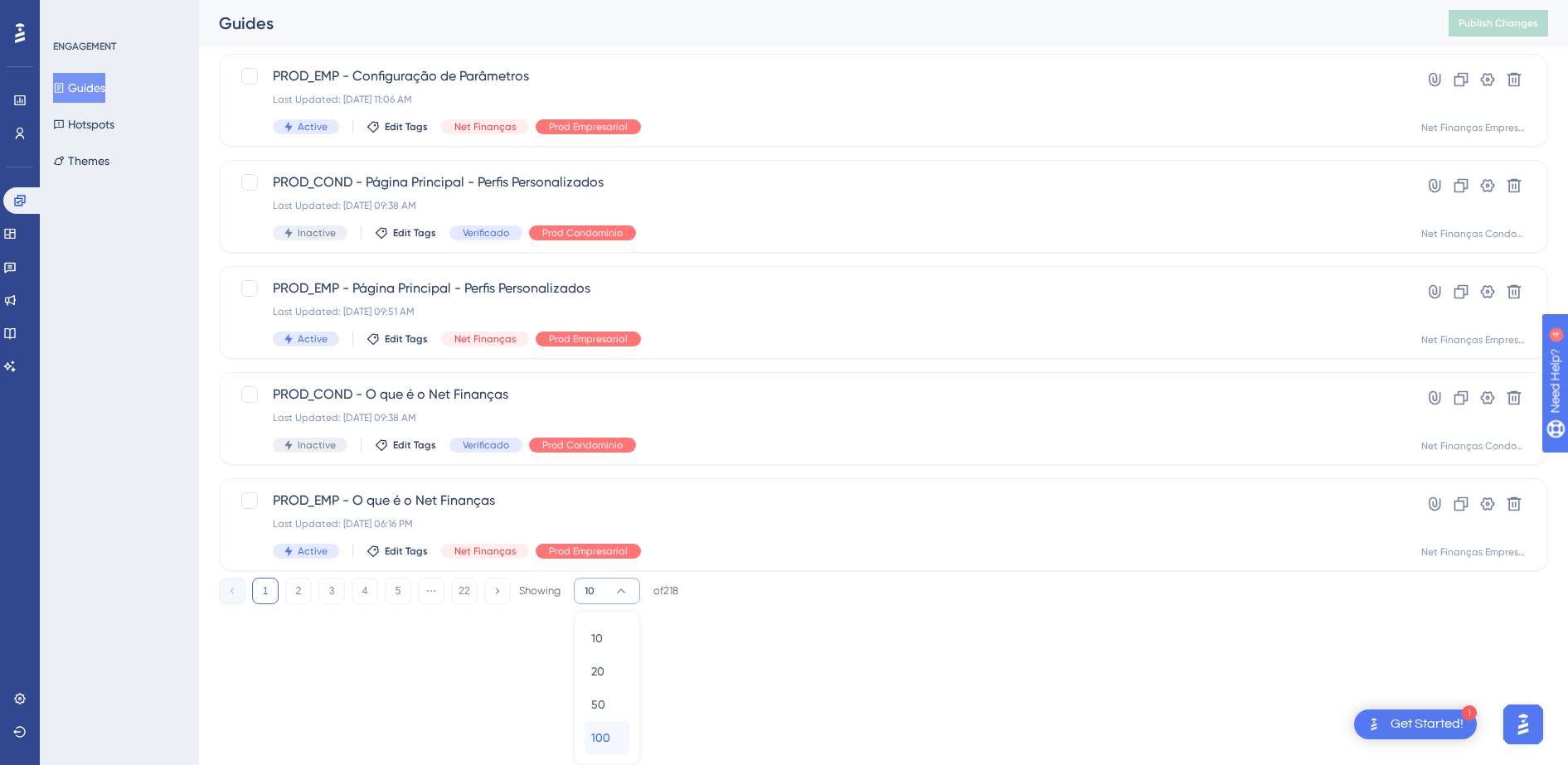
click at [608, 598] on span "100" at bounding box center [600, 738] width 19 height 20
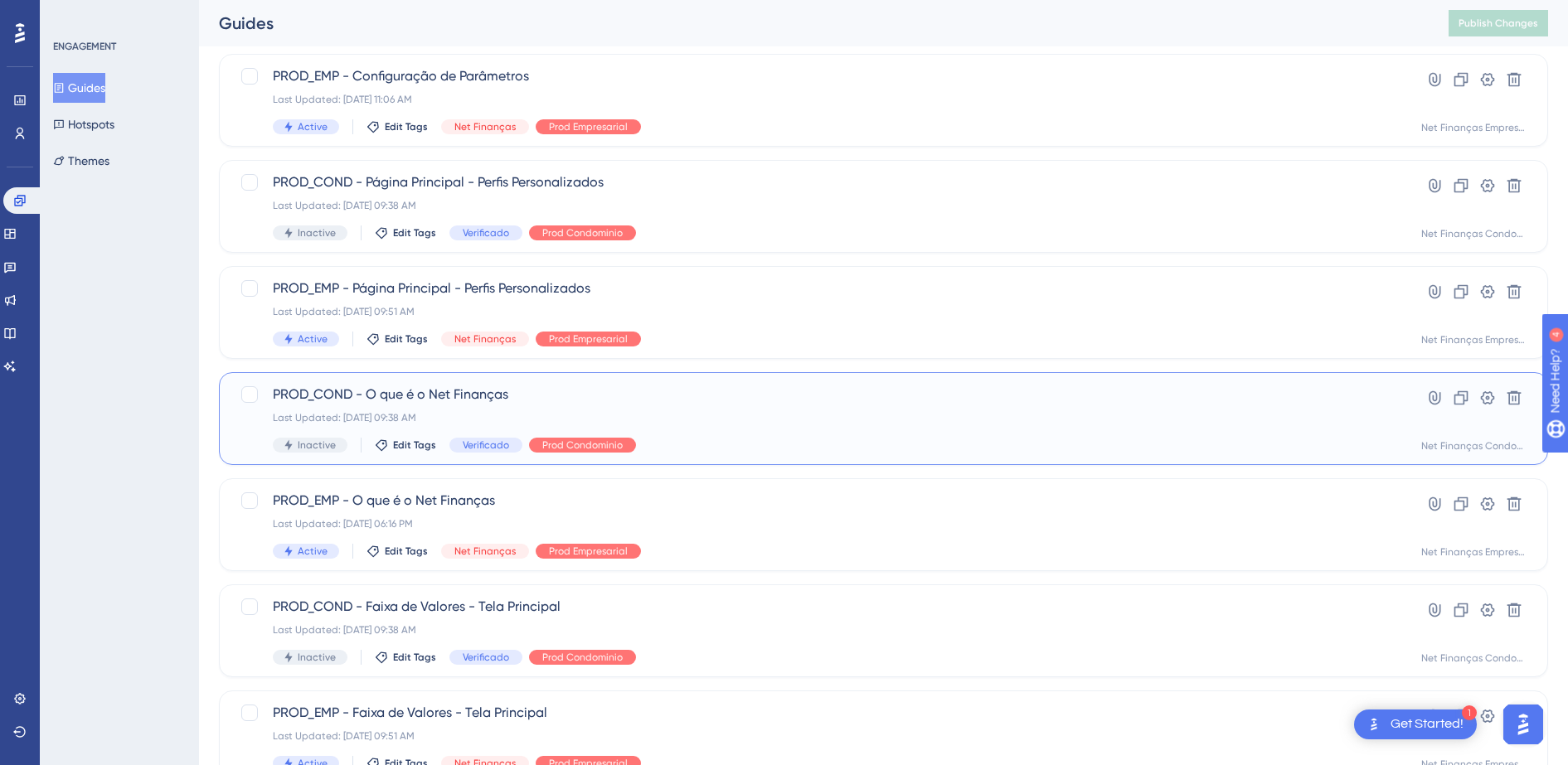
click at [440, 389] on span "PROD_COND - O que é o Net Finanças" at bounding box center [817, 394] width 1089 height 20
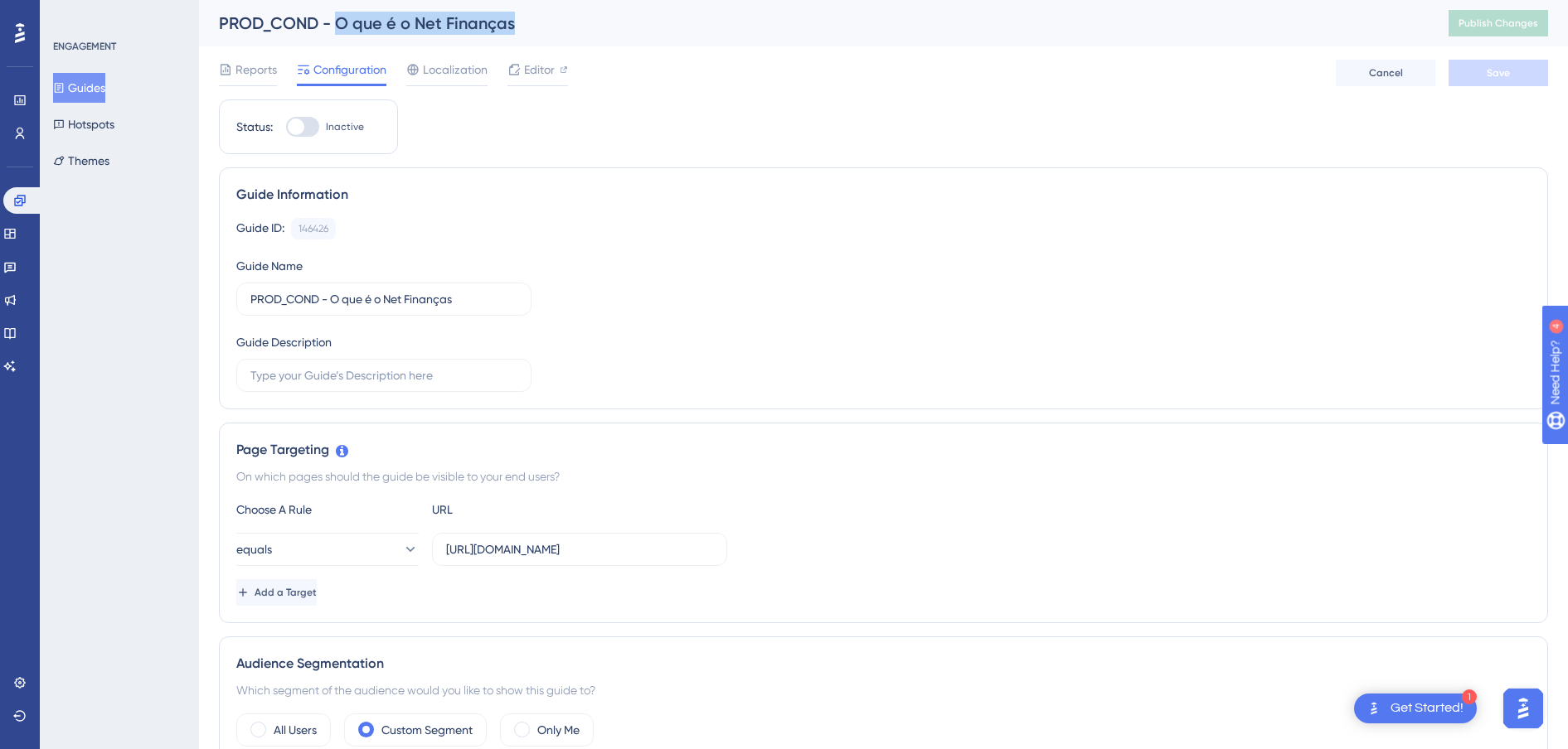
drag, startPoint x: 521, startPoint y: 34, endPoint x: 338, endPoint y: 32, distance: 183.0
click at [338, 32] on div "PROD_COND - O que é o Net Finanças" at bounding box center [812, 23] width 1188 height 24
copy div "O que é o Net Finanças"
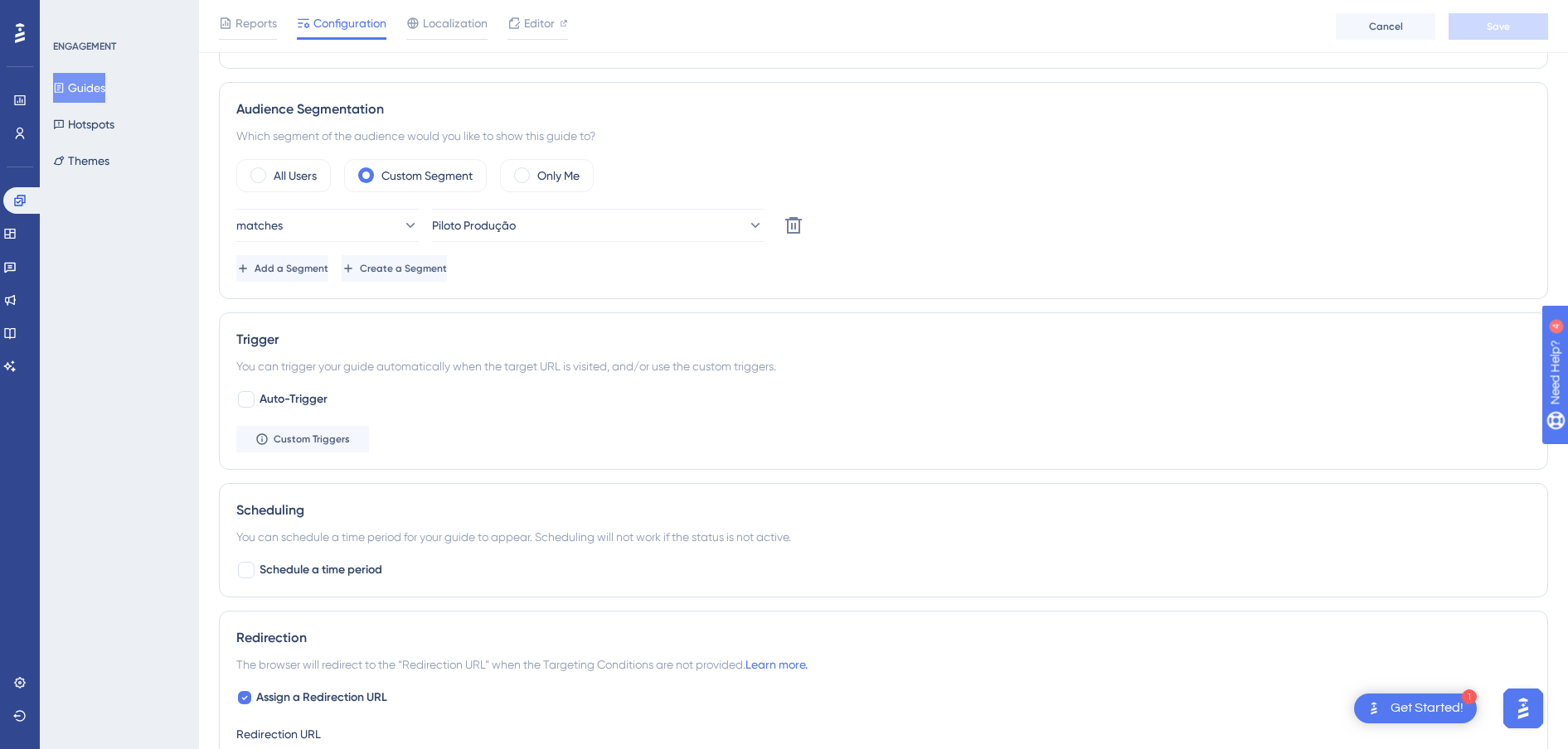
scroll to position [442, 0]
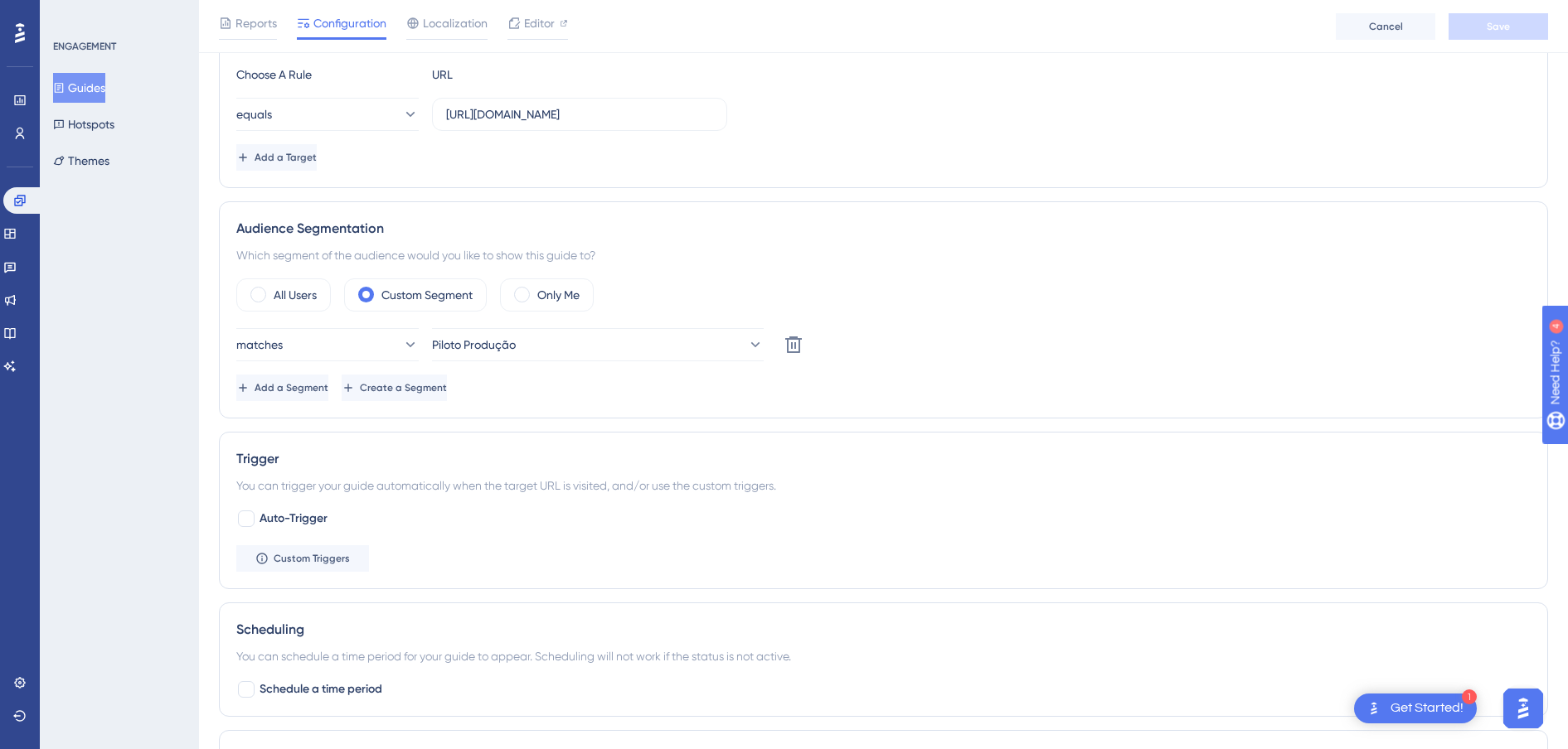
click at [84, 91] on button "Guides" at bounding box center [79, 88] width 52 height 30
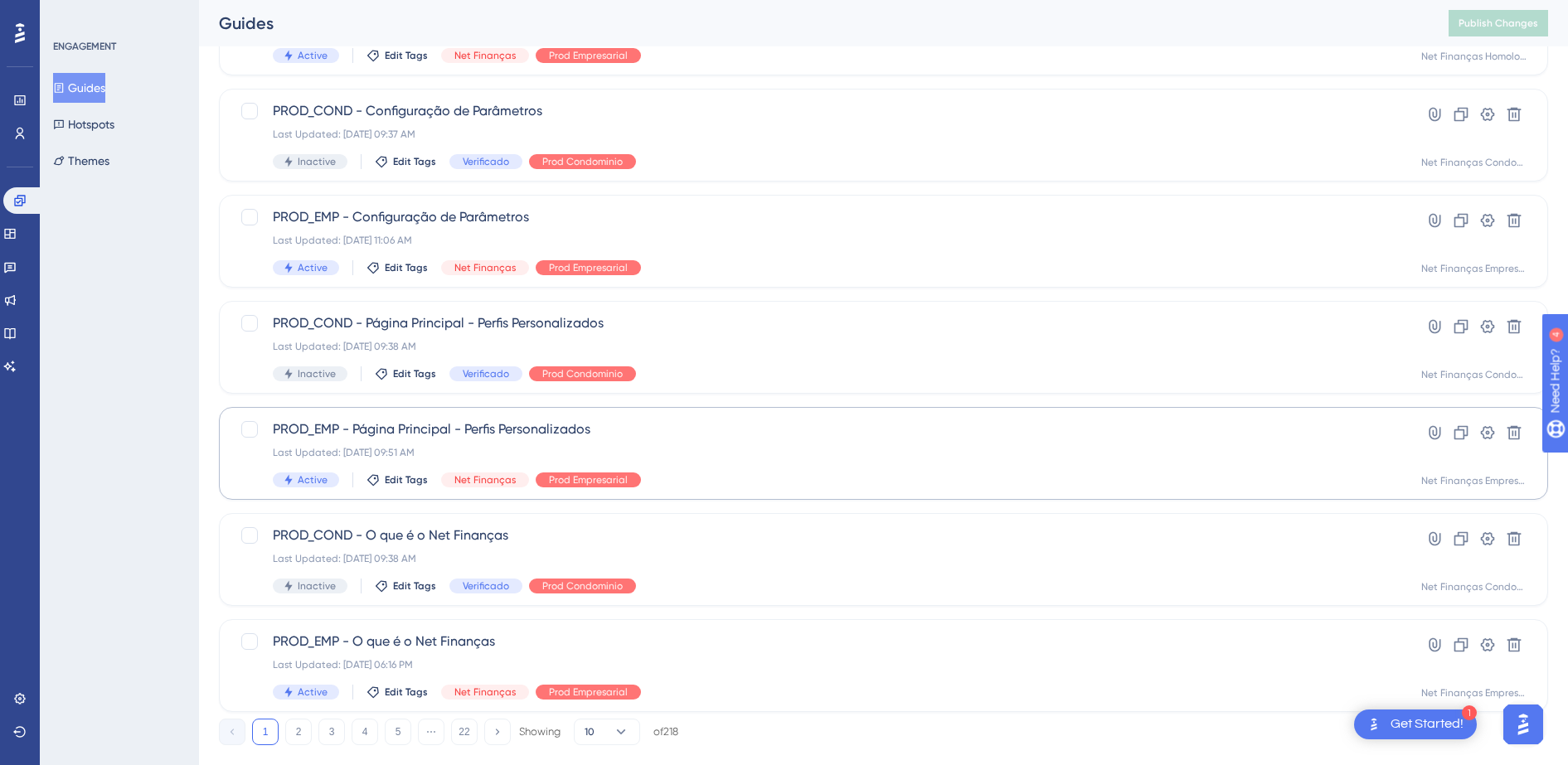
scroll to position [561, 0]
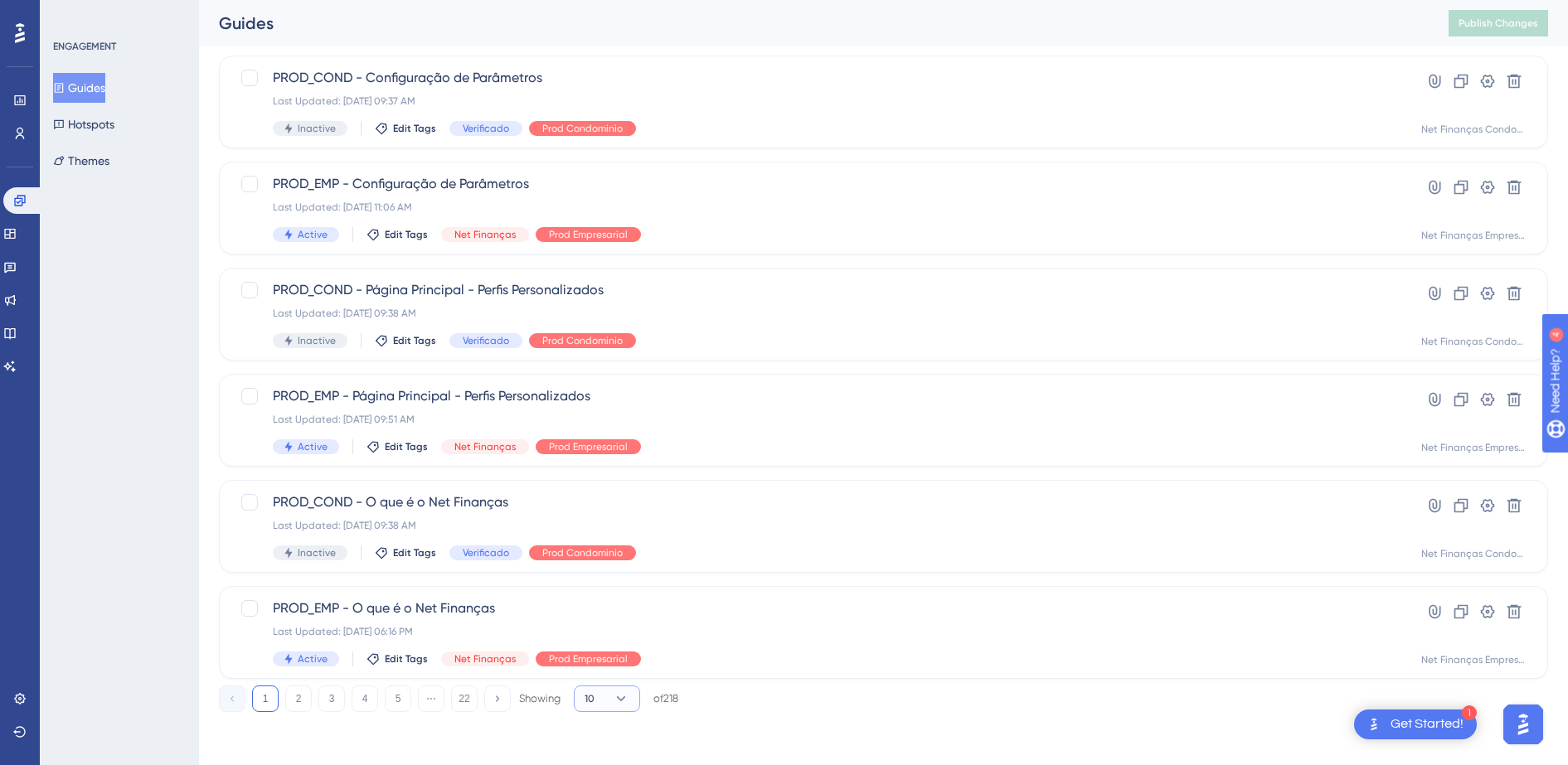
click at [610, 598] on button "10" at bounding box center [607, 699] width 66 height 27
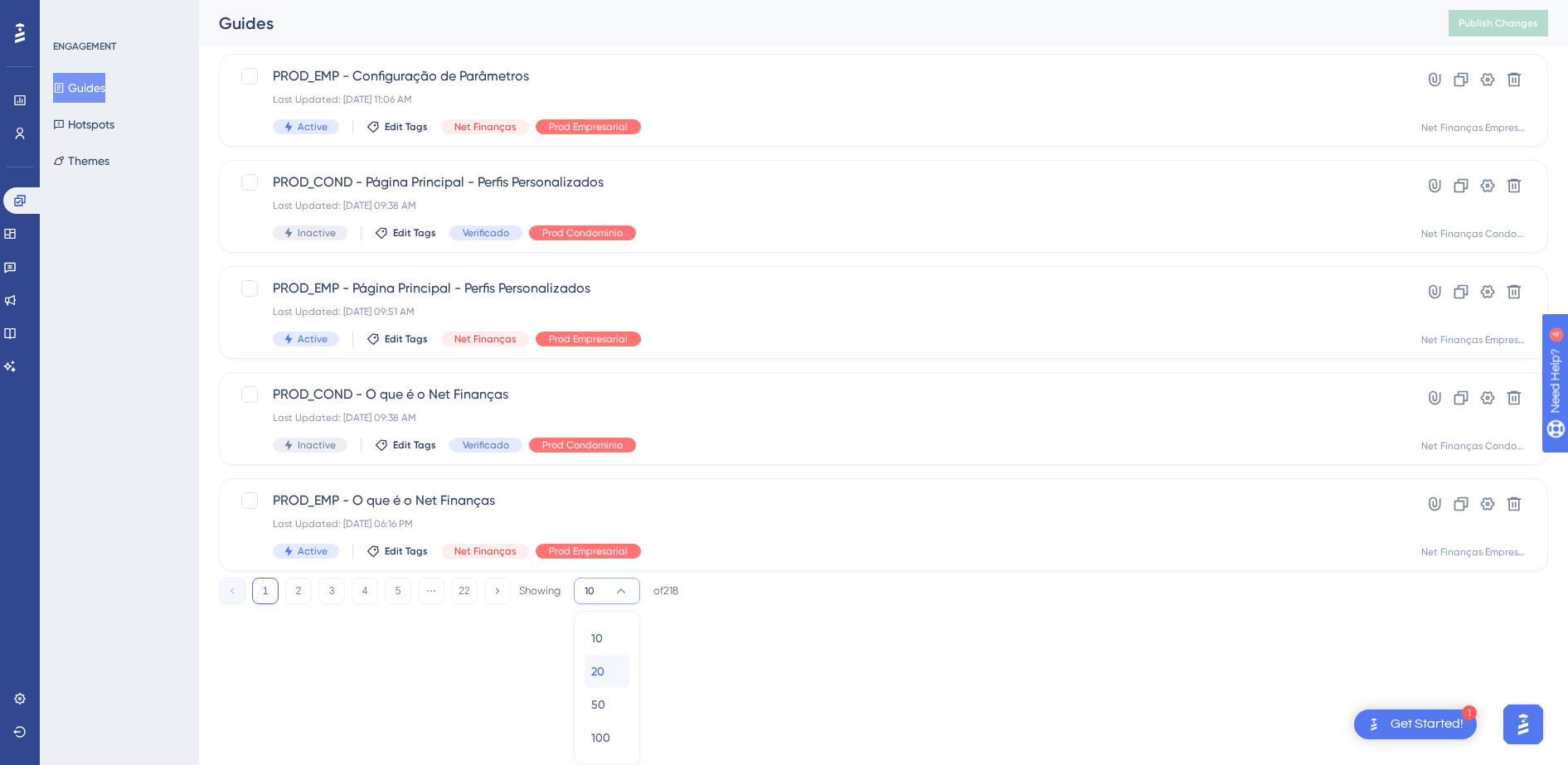
click at [603, 598] on span "20" at bounding box center [597, 671] width 13 height 20
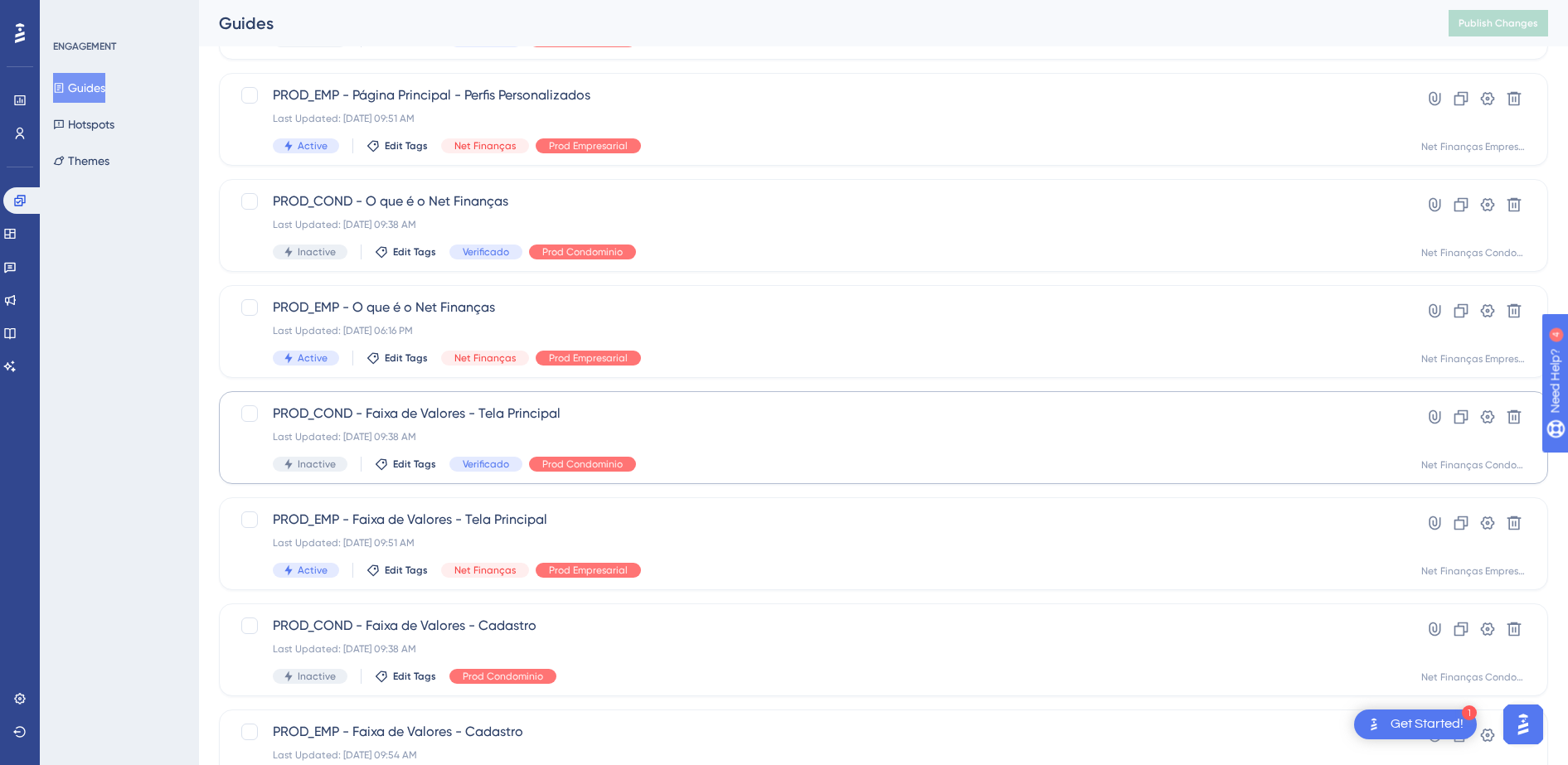
scroll to position [876, 0]
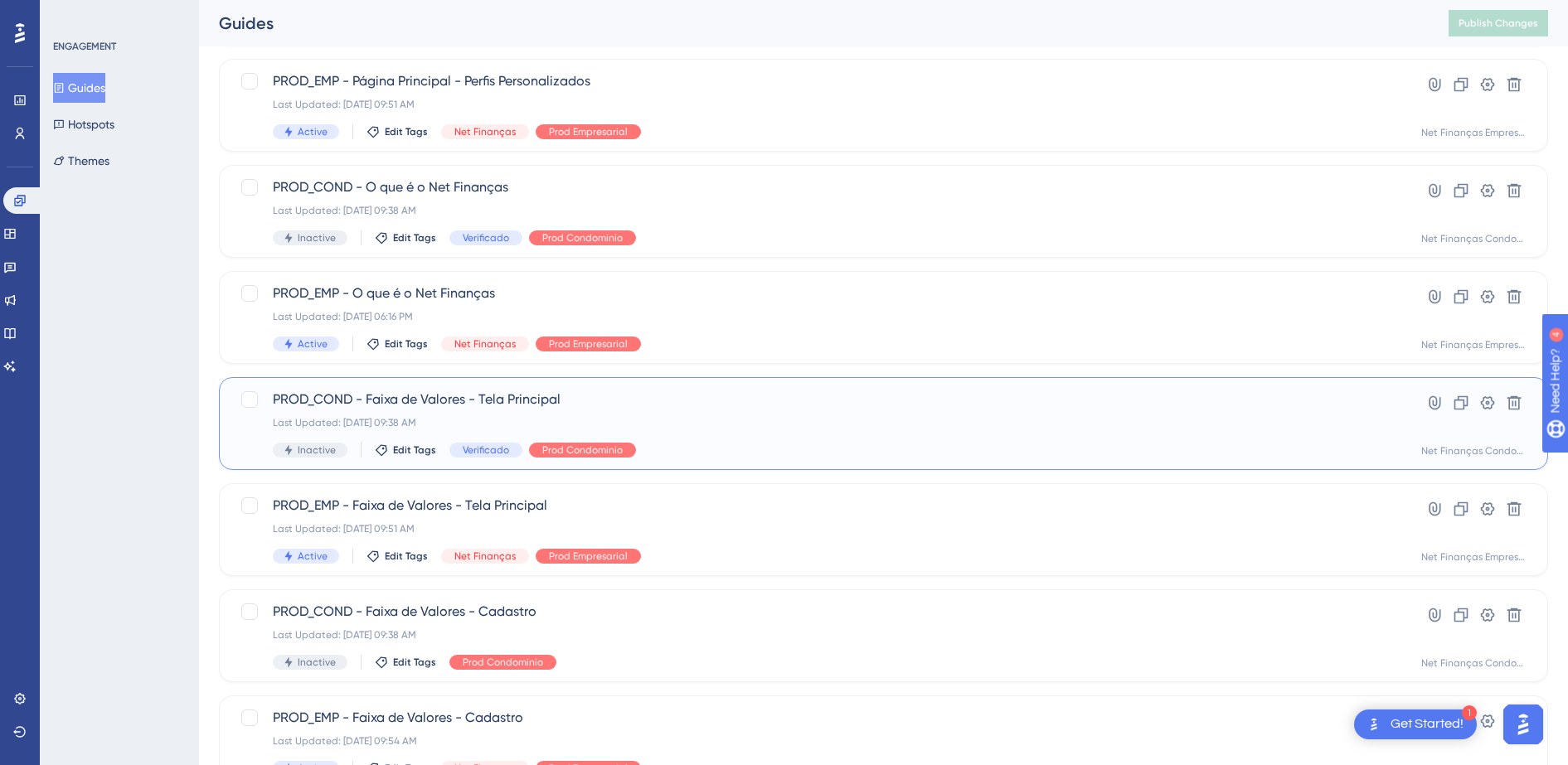
click at [489, 399] on span "PROD_COND - Faixa de Valores - Tela Principal" at bounding box center [817, 399] width 1089 height 20
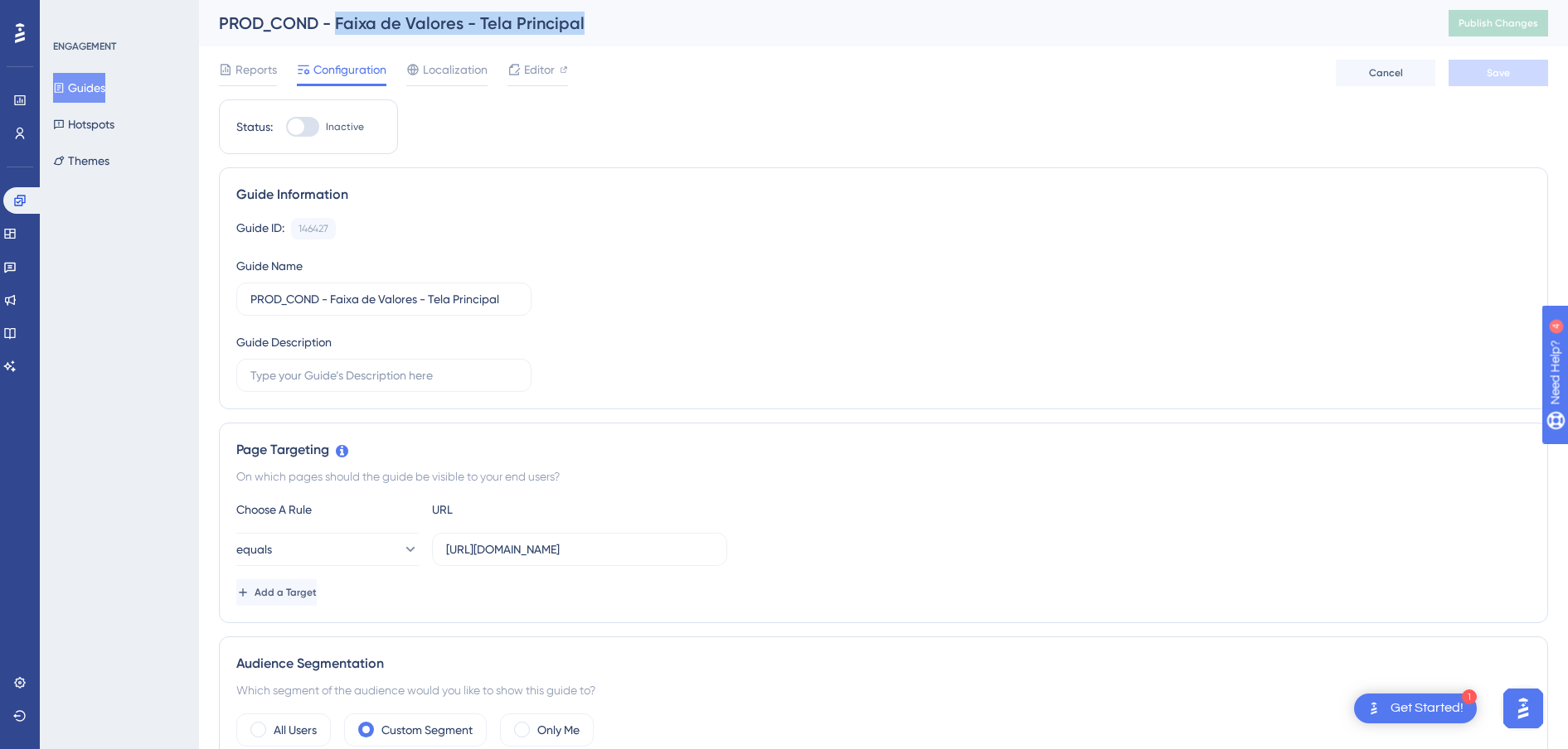
drag, startPoint x: 615, startPoint y: 15, endPoint x: 337, endPoint y: 19, distance: 278.0
click at [337, 19] on div "PROD_COND - Faixa de Valores - Tela Principal" at bounding box center [812, 23] width 1188 height 24
click at [93, 90] on button "Guides" at bounding box center [79, 88] width 52 height 30
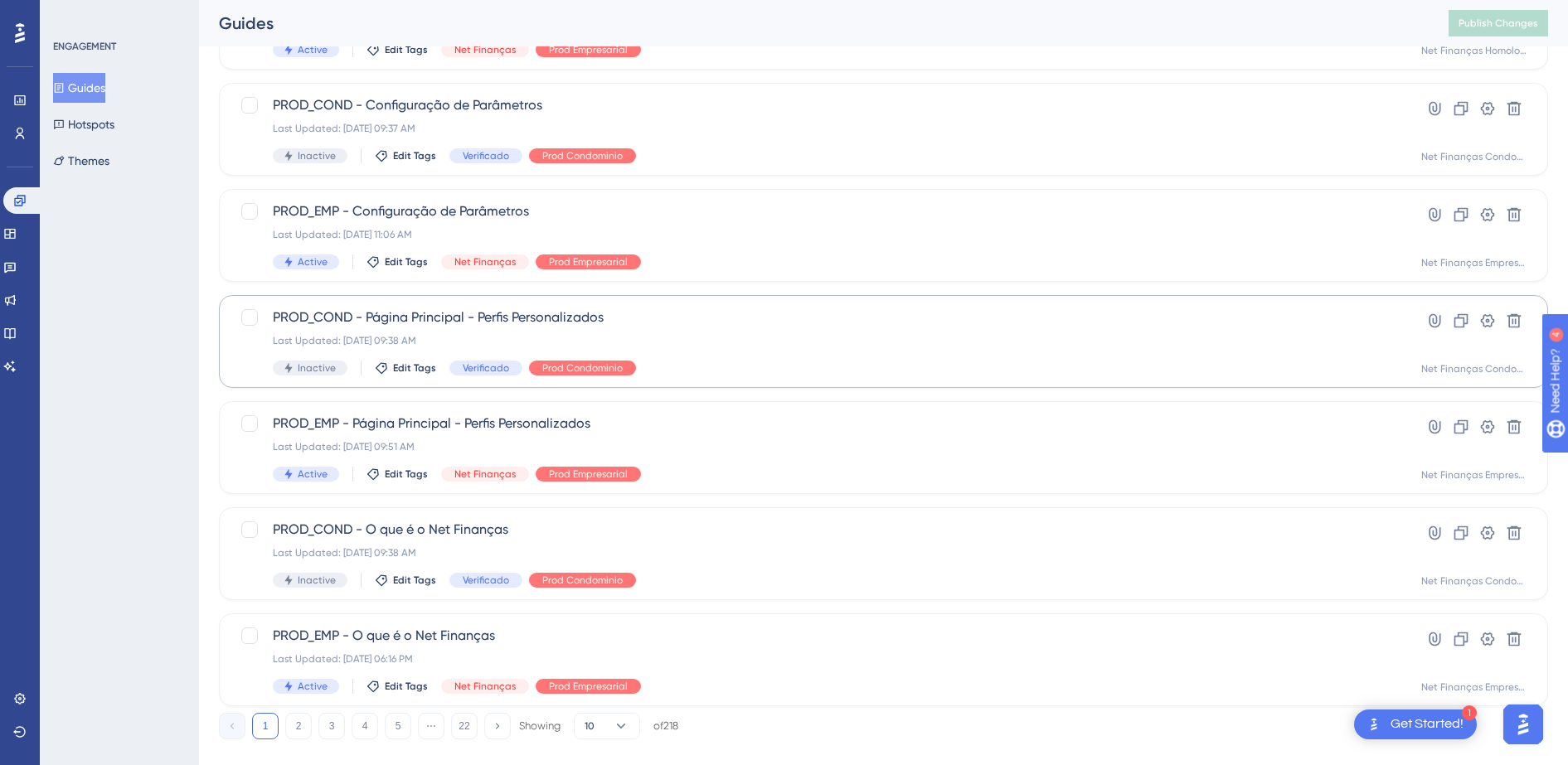
scroll to position [561, 0]
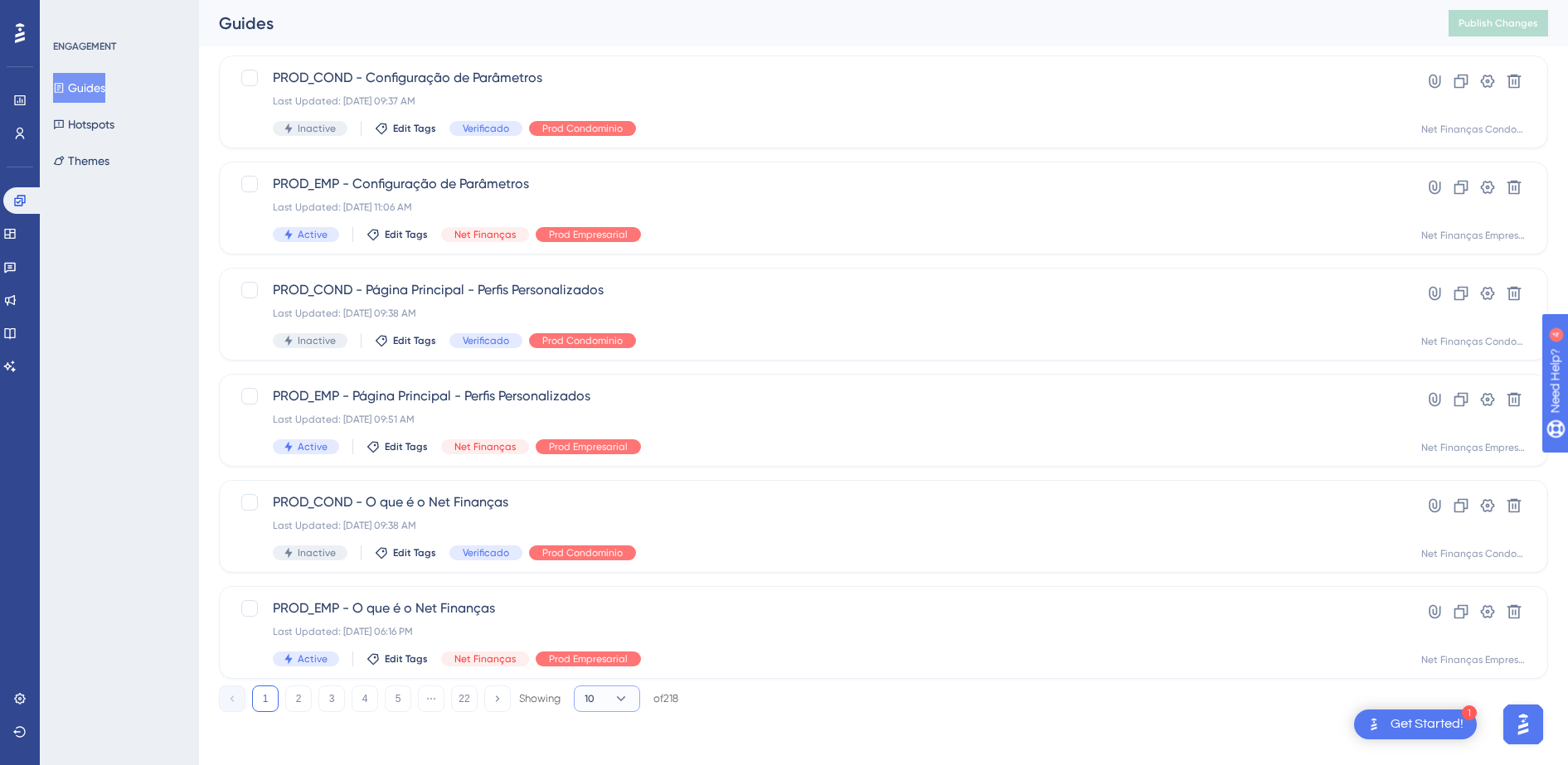
click at [599, 598] on button "10" at bounding box center [607, 699] width 66 height 27
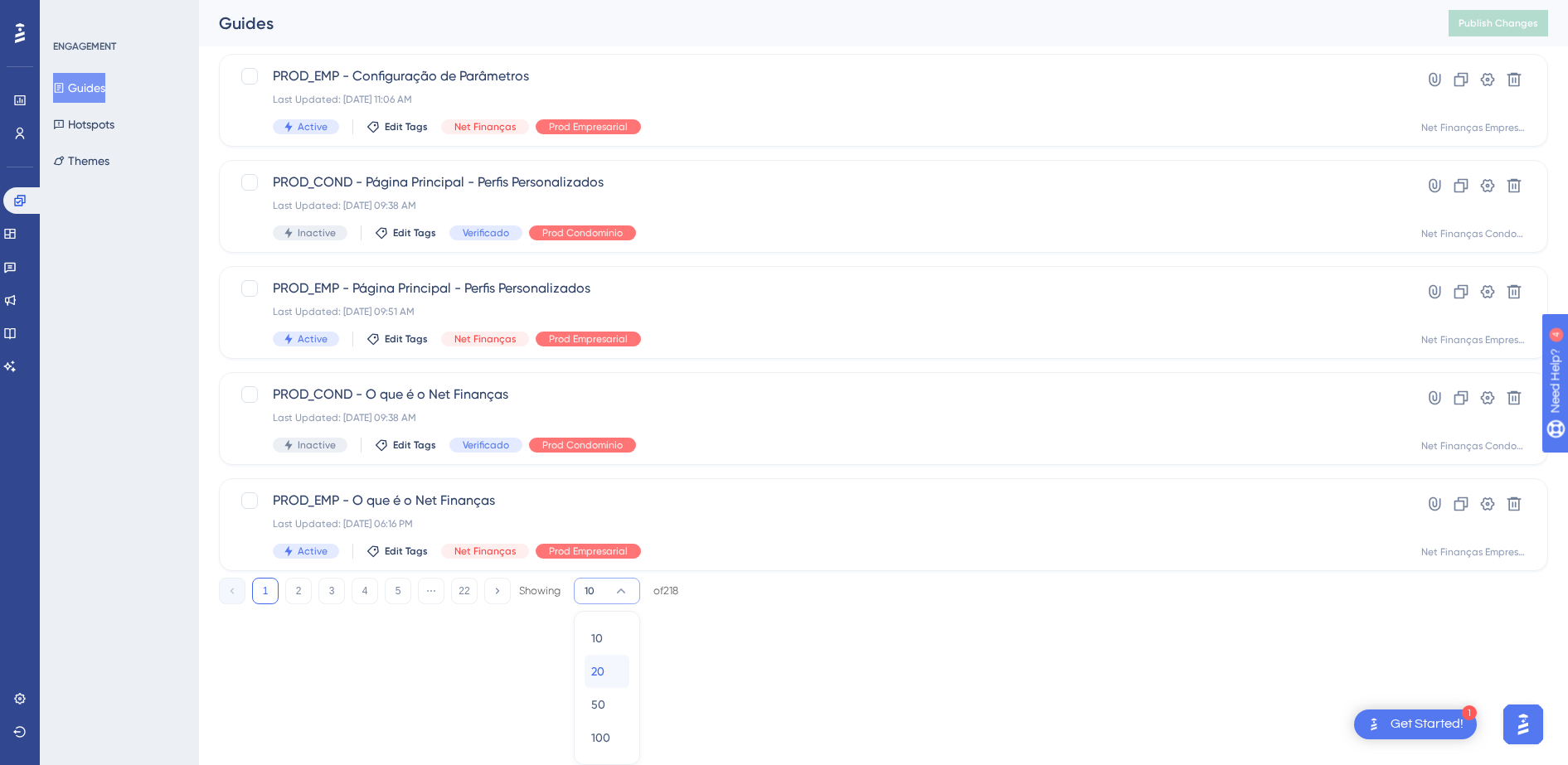
click at [607, 598] on div "20 20" at bounding box center [606, 671] width 31 height 33
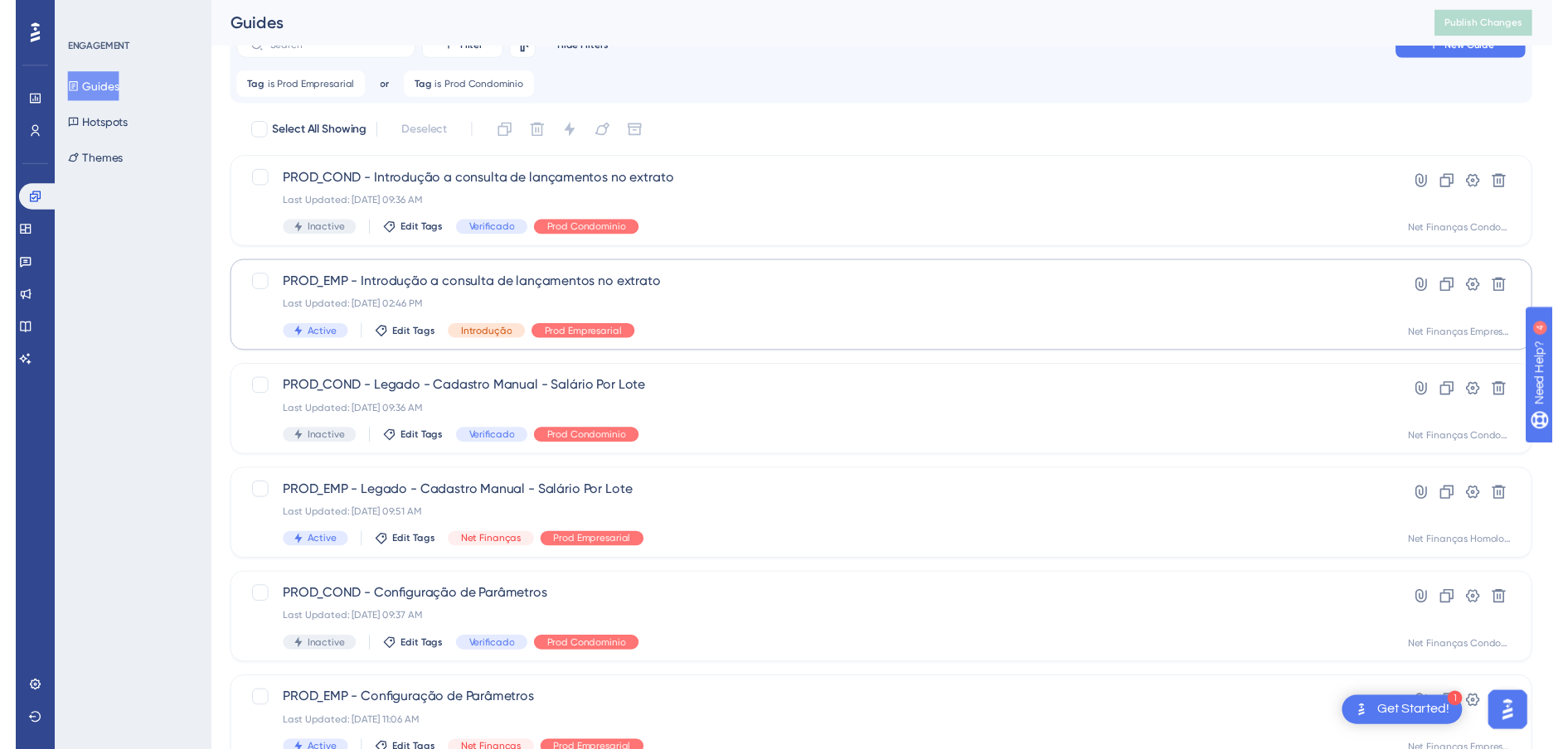
scroll to position [0, 0]
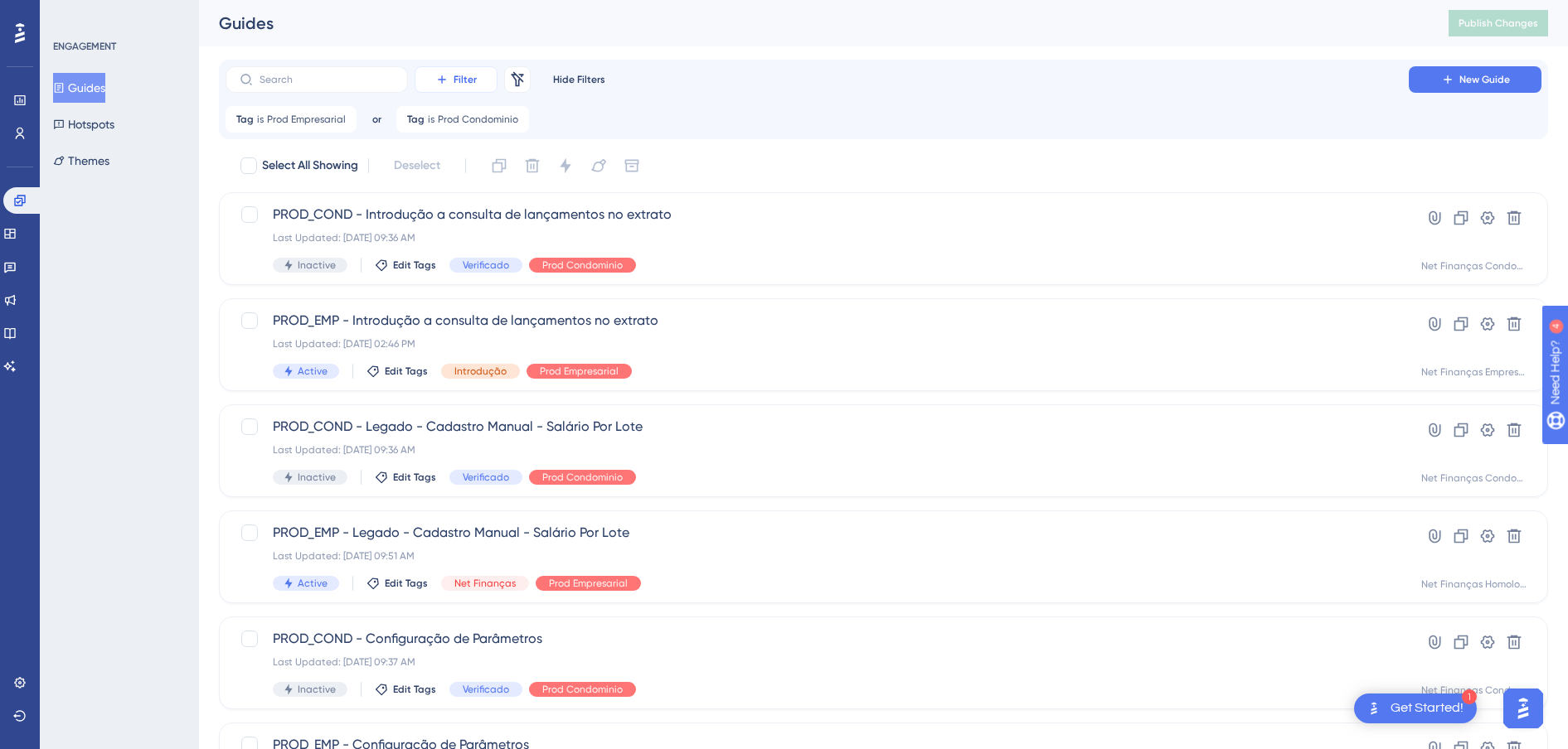
click at [481, 79] on button "Filter" at bounding box center [456, 80] width 83 height 27
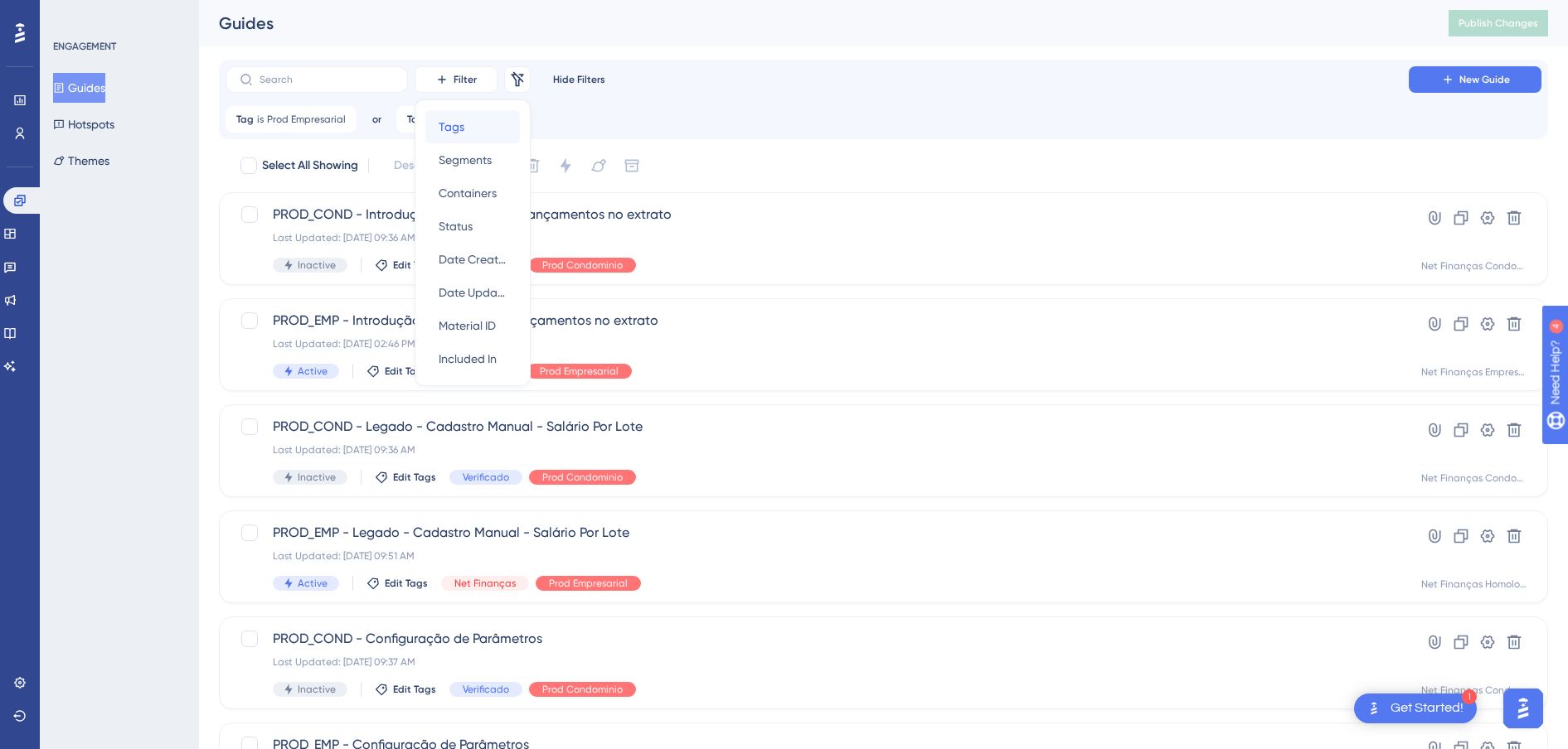
click at [475, 128] on div "Tags Tags" at bounding box center [472, 126] width 68 height 33
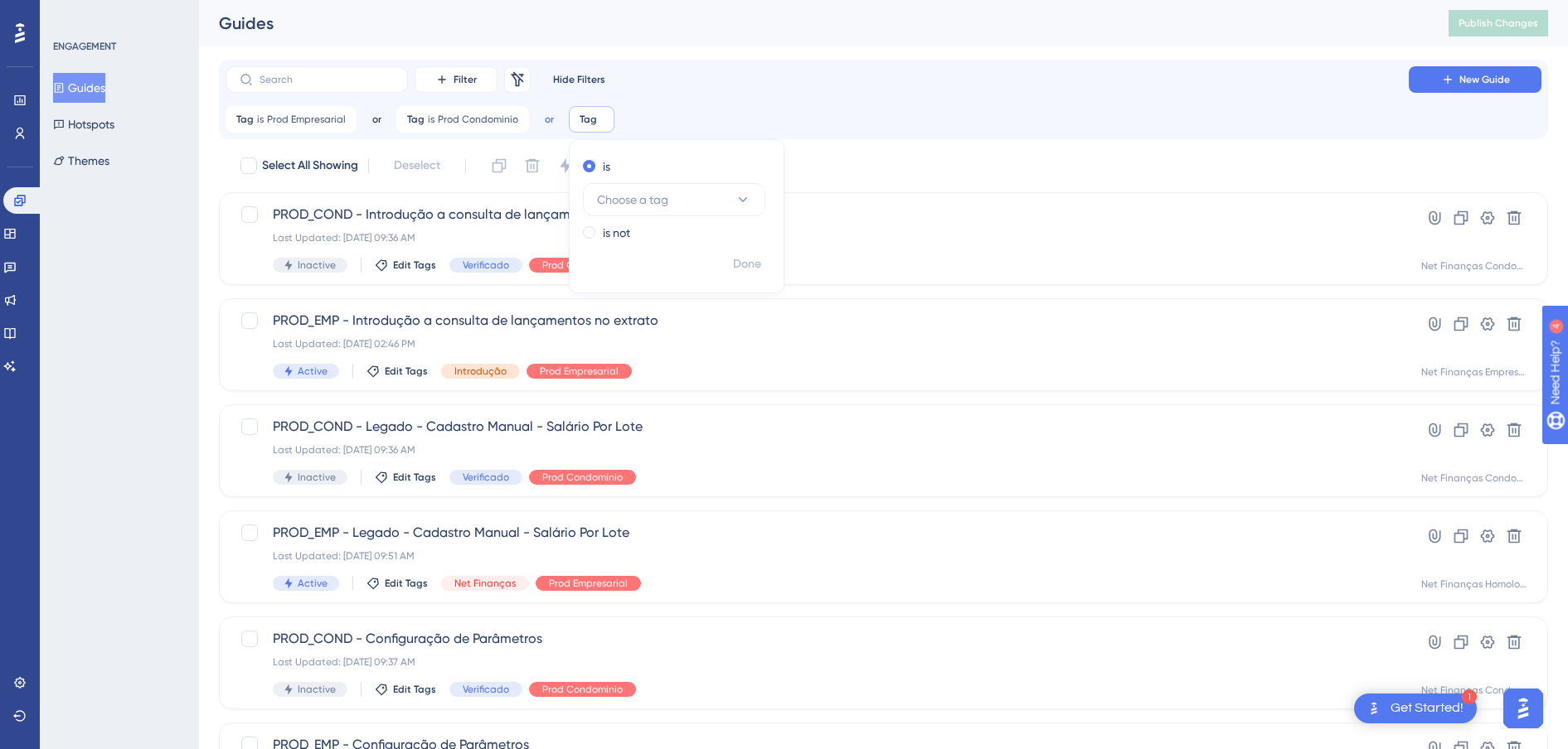
click at [382, 116] on span "or" at bounding box center [377, 119] width 9 height 13
click at [549, 199] on button "or or" at bounding box center [568, 199] width 45 height 33
click at [382, 122] on span "or" at bounding box center [377, 119] width 9 height 13
click at [549, 163] on button "and and" at bounding box center [568, 166] width 45 height 33
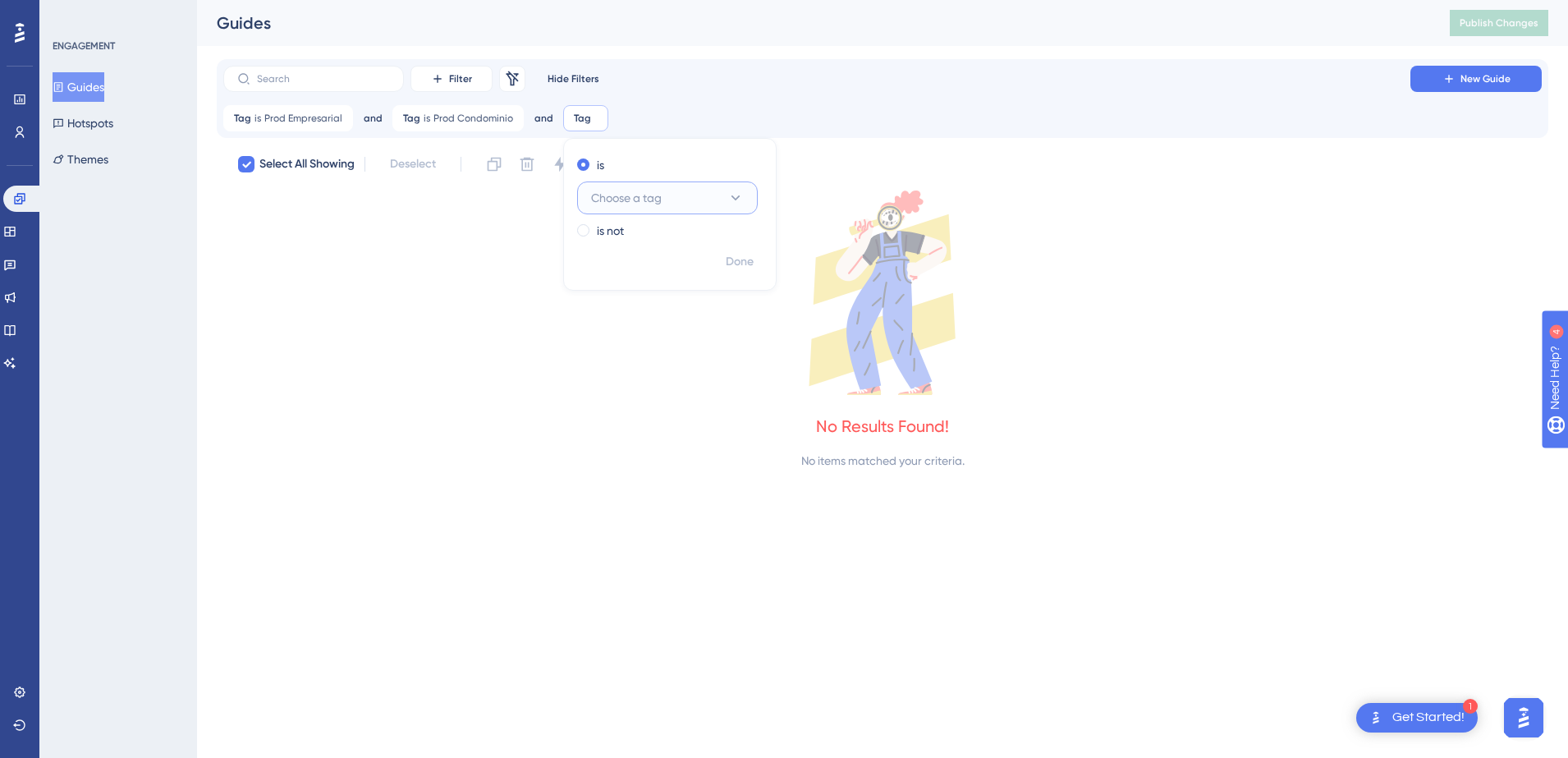
click at [653, 202] on span "Choose a tag" at bounding box center [626, 197] width 70 height 20
click at [364, 119] on span "and" at bounding box center [373, 118] width 19 height 13
click at [383, 194] on span "or" at bounding box center [384, 197] width 10 height 20
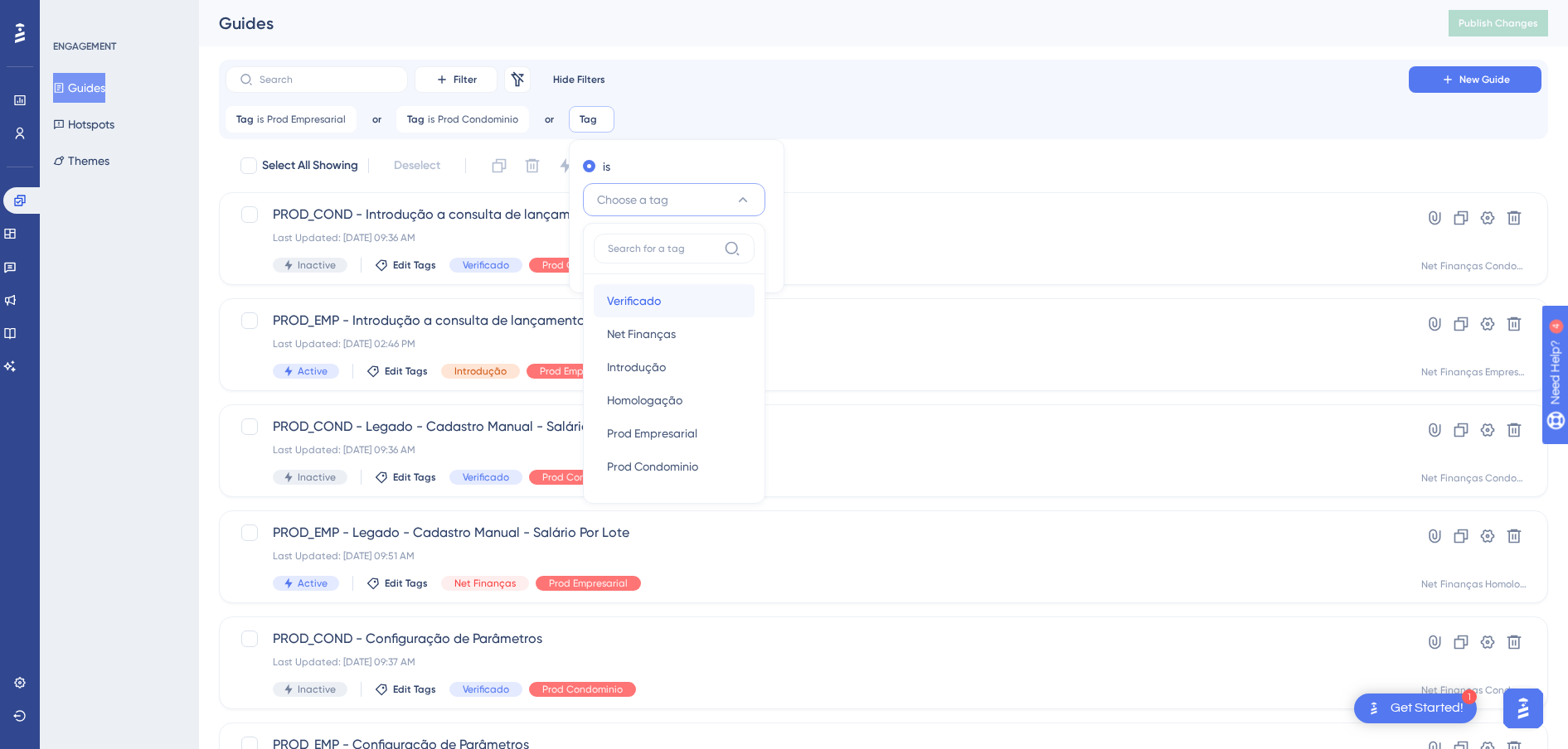
click at [659, 292] on div "Verificado Verificado" at bounding box center [674, 300] width 134 height 33
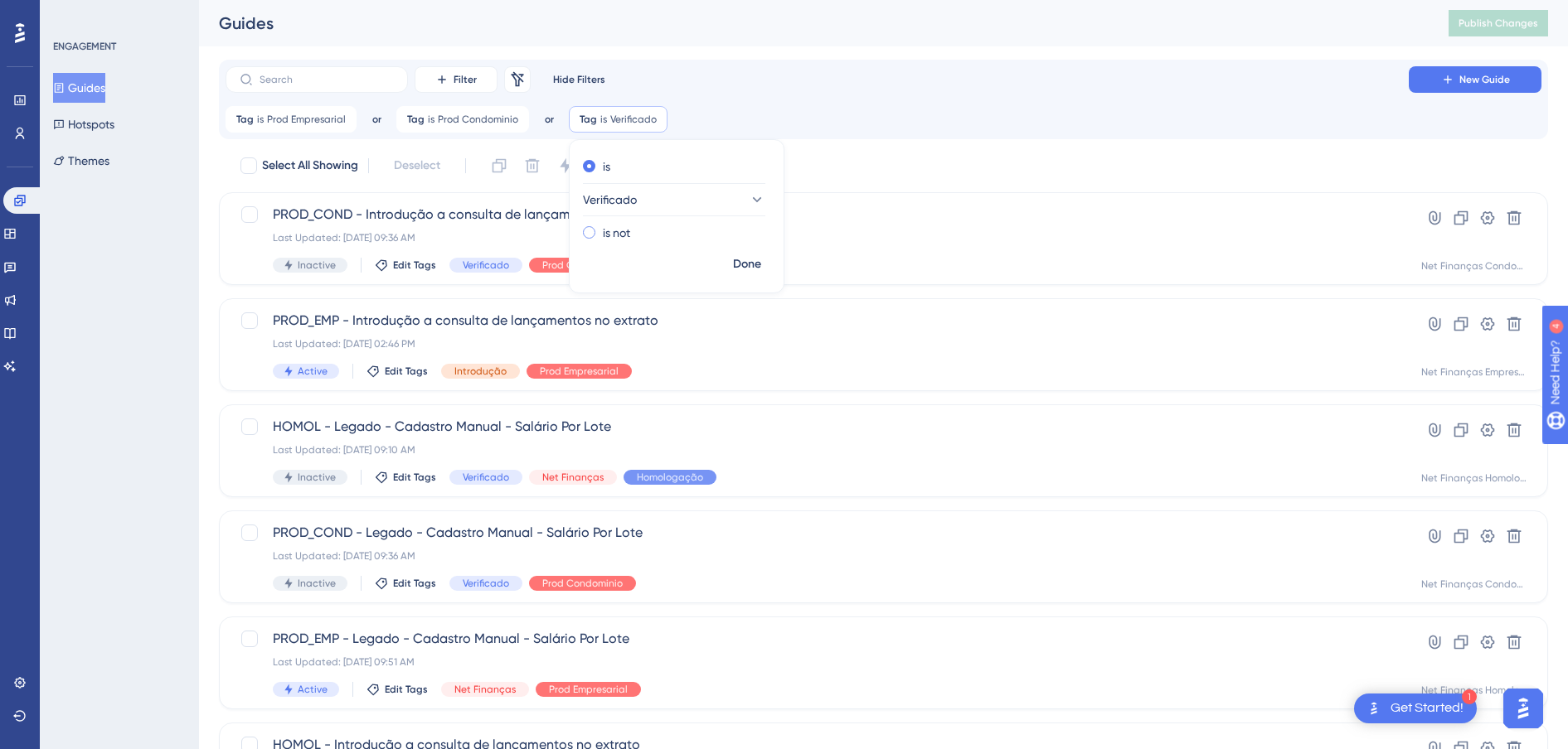
click at [615, 225] on label "is not" at bounding box center [615, 233] width 27 height 20
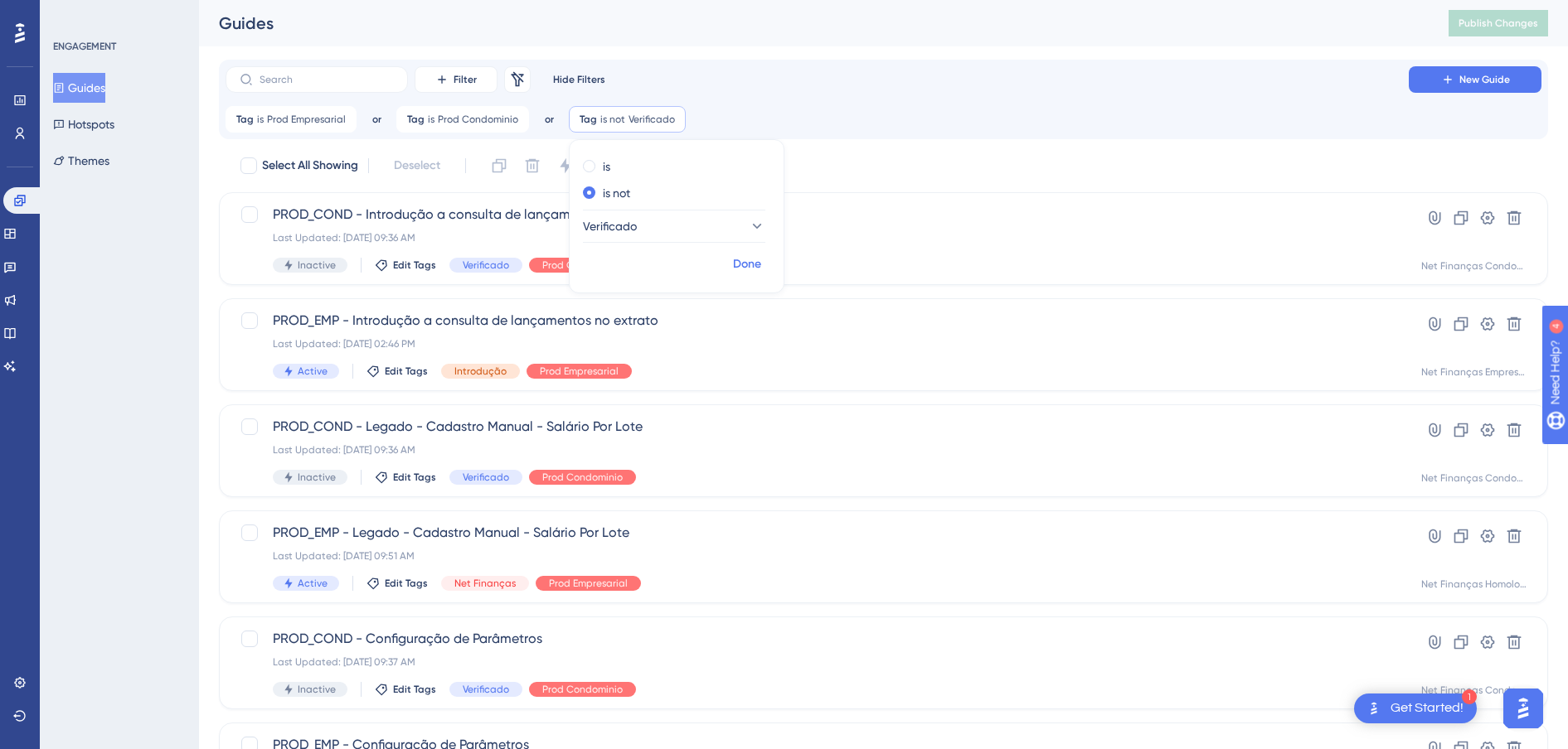
click at [736, 263] on span "Done" at bounding box center [747, 264] width 28 height 20
click at [382, 122] on span "or" at bounding box center [377, 119] width 9 height 13
click at [561, 172] on span "and" at bounding box center [566, 166] width 22 height 20
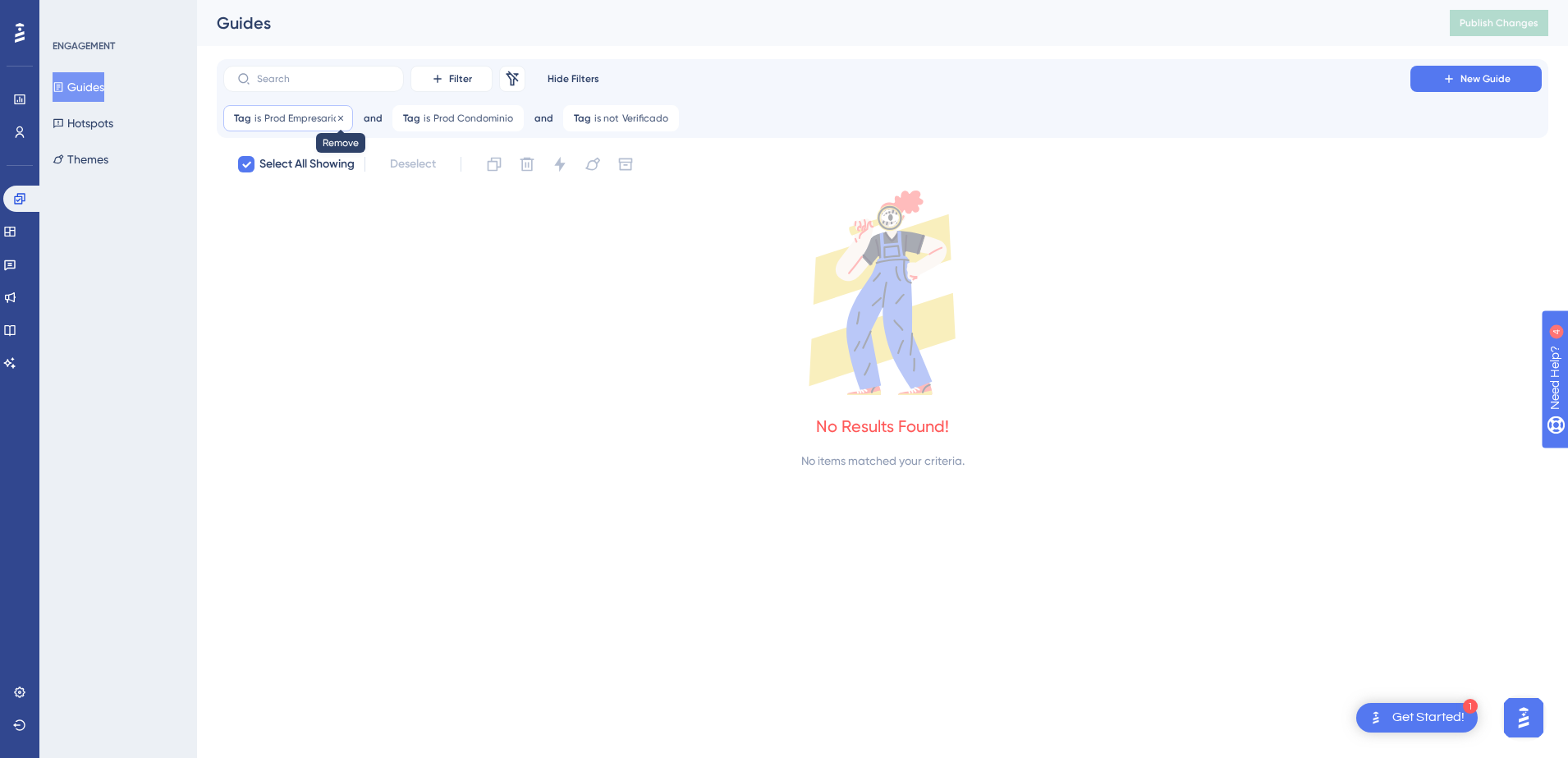
click at [339, 119] on icon at bounding box center [340, 118] width 10 height 10
checkbox input "false"
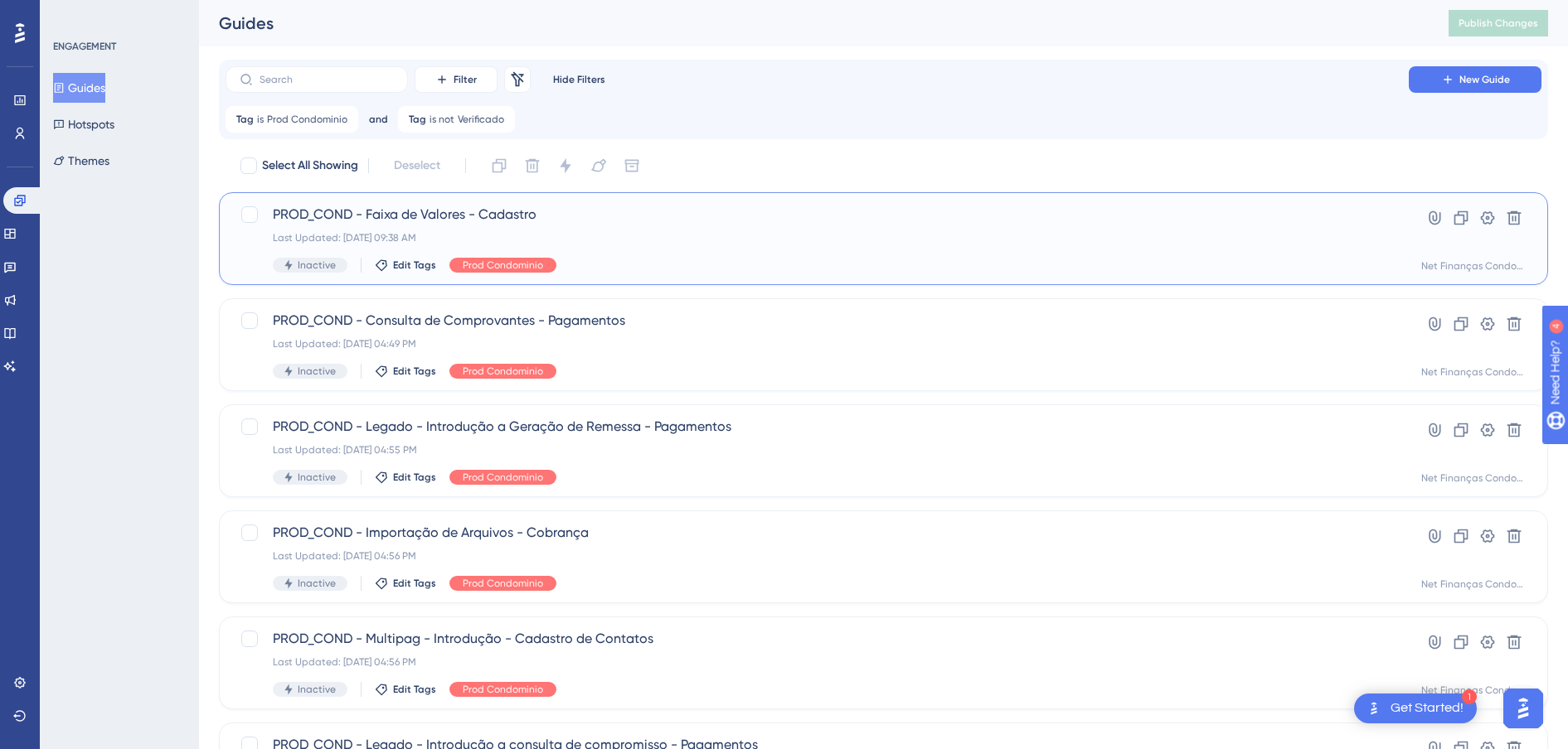
click at [493, 217] on span "PROD_COND - Faixa de Valores - Cadastro" at bounding box center [817, 214] width 1089 height 20
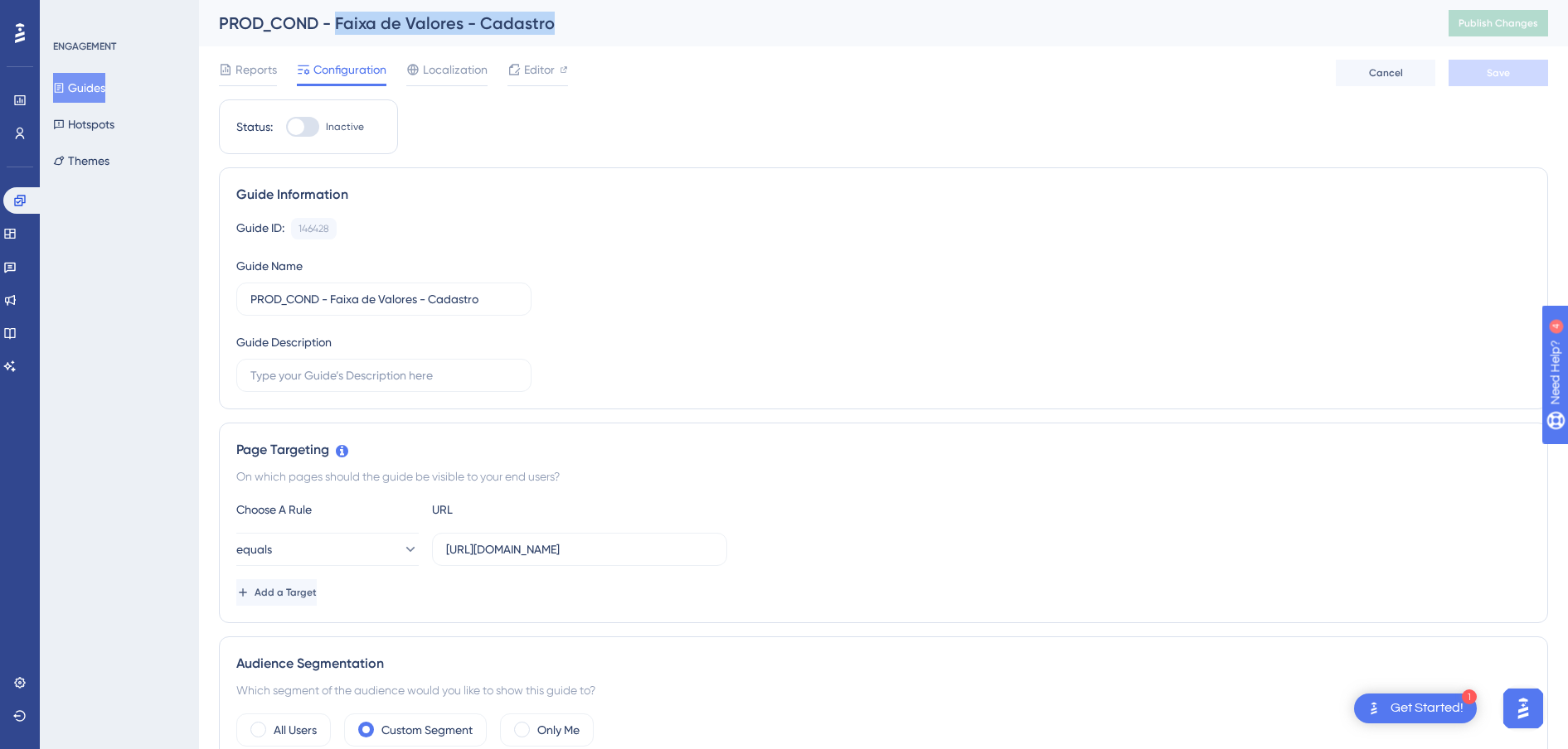
drag, startPoint x: 561, startPoint y: 24, endPoint x: 337, endPoint y: 20, distance: 224.0
click at [337, 20] on div "PROD_COND - Faixa de Valores - Cadastro" at bounding box center [812, 23] width 1188 height 24
copy div "Faixa de Valores - Cadastro"
click at [567, 27] on div "PROD_COND - Faixa de Valores - Cadastro" at bounding box center [812, 23] width 1188 height 24
drag, startPoint x: 482, startPoint y: 25, endPoint x: 223, endPoint y: 24, distance: 259.0
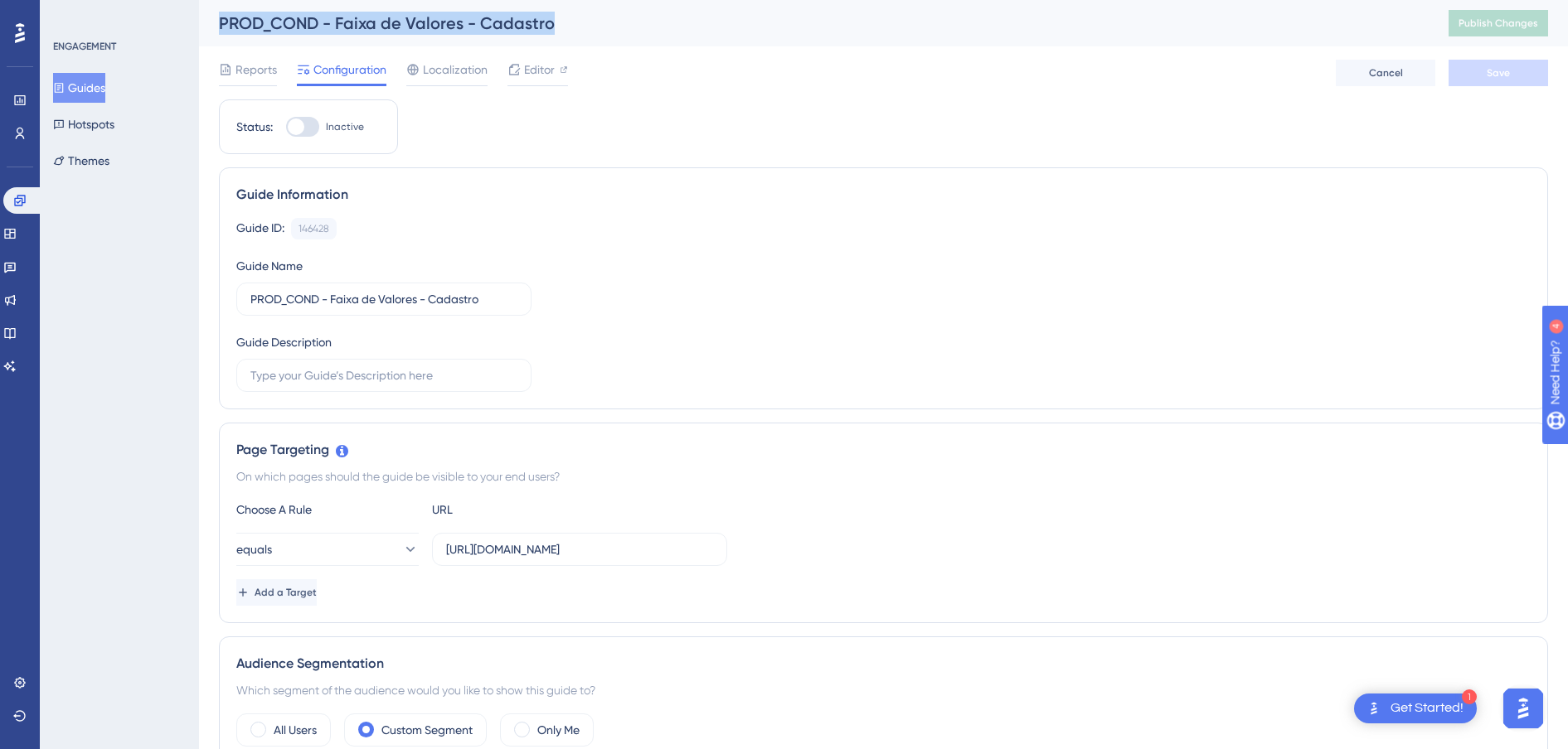
click at [223, 24] on div "PROD_COND - Faixa de Valores - Cadastro" at bounding box center [812, 23] width 1188 height 24
copy div "PROD_COND - Faixa de Valores - Cadastro"
click at [105, 87] on button "Guides" at bounding box center [79, 88] width 52 height 30
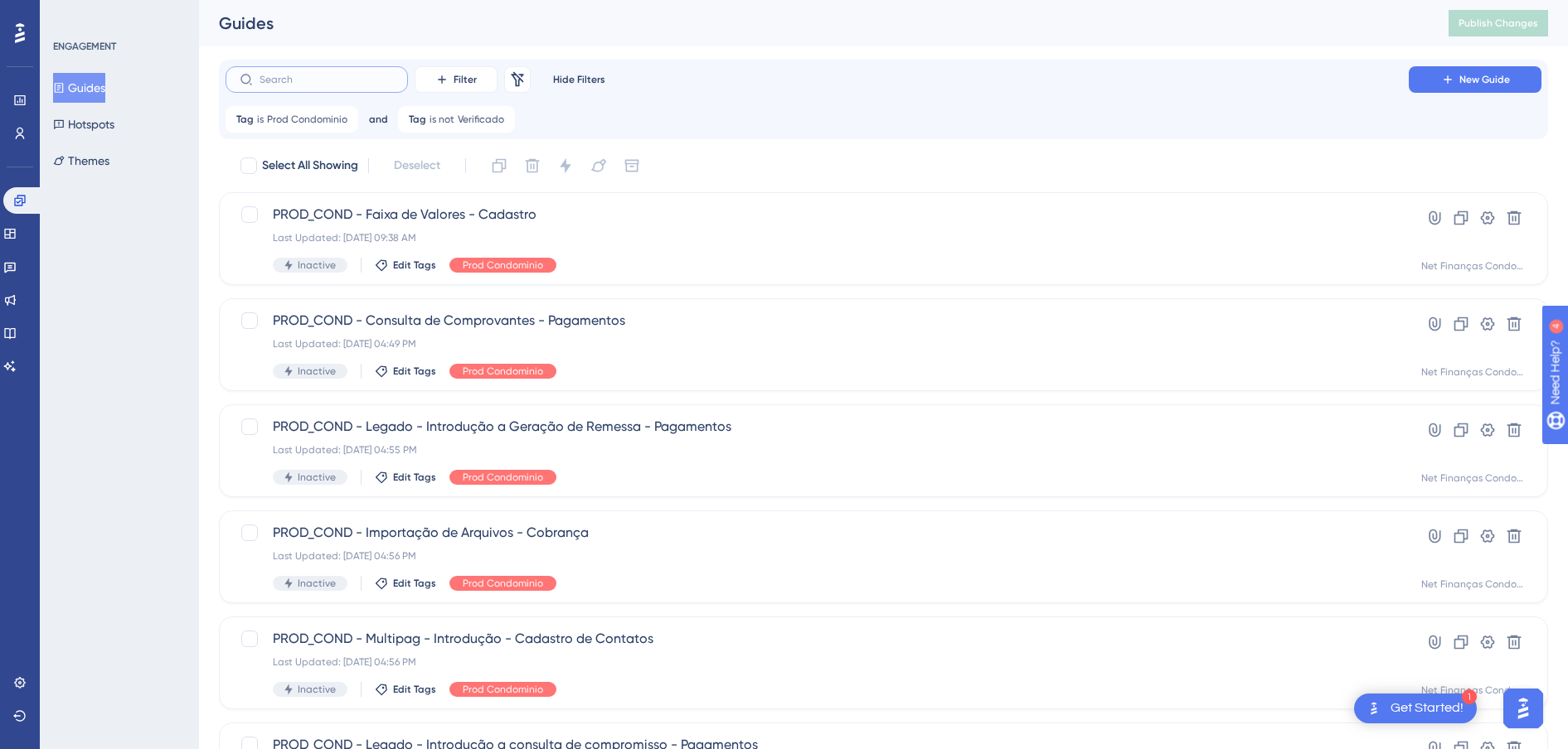
click at [333, 84] on input "text" at bounding box center [327, 80] width 134 height 11
paste input "PROD_COND - Faixa de Valores - Cadastro"
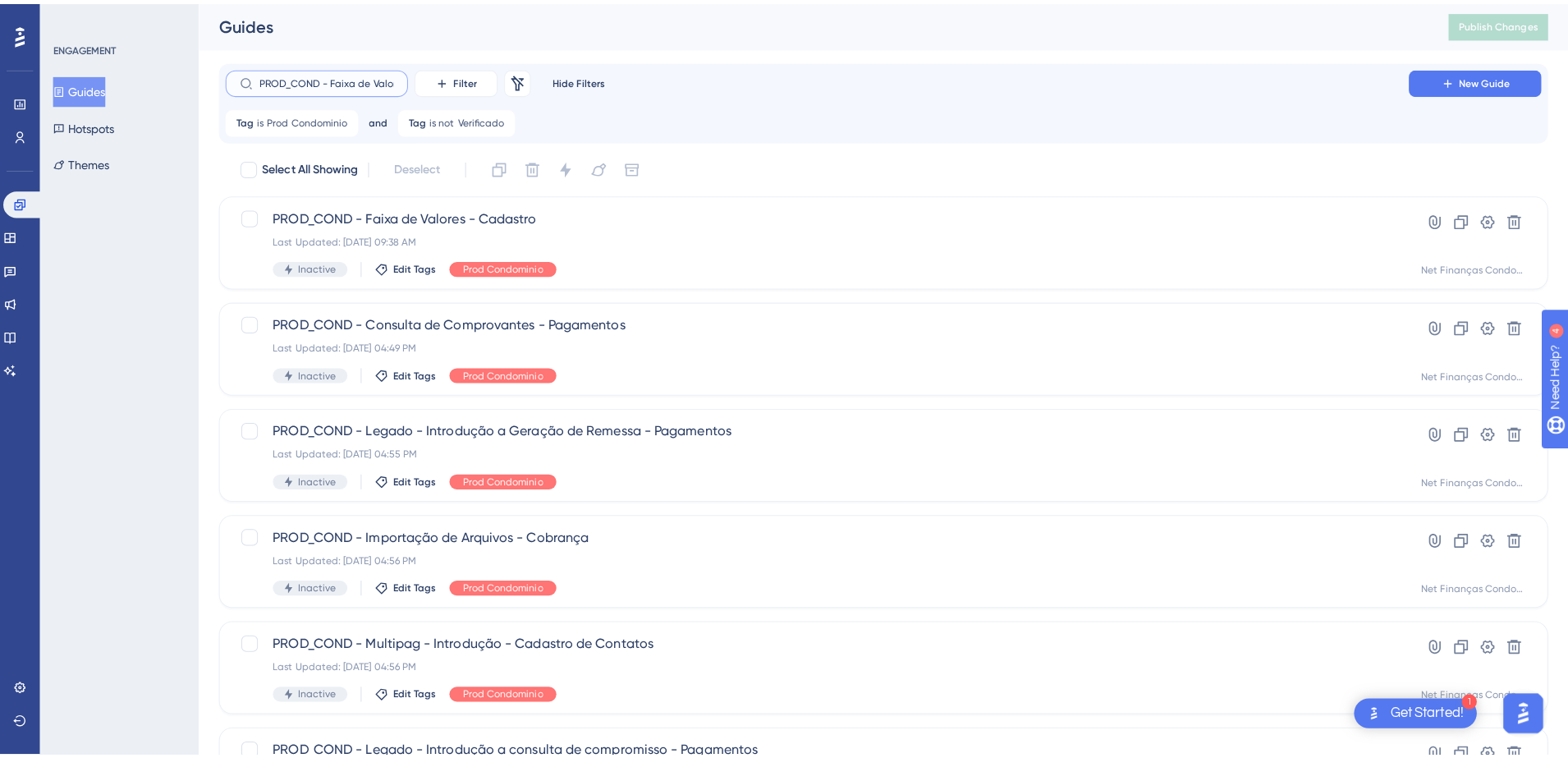
scroll to position [0, 64]
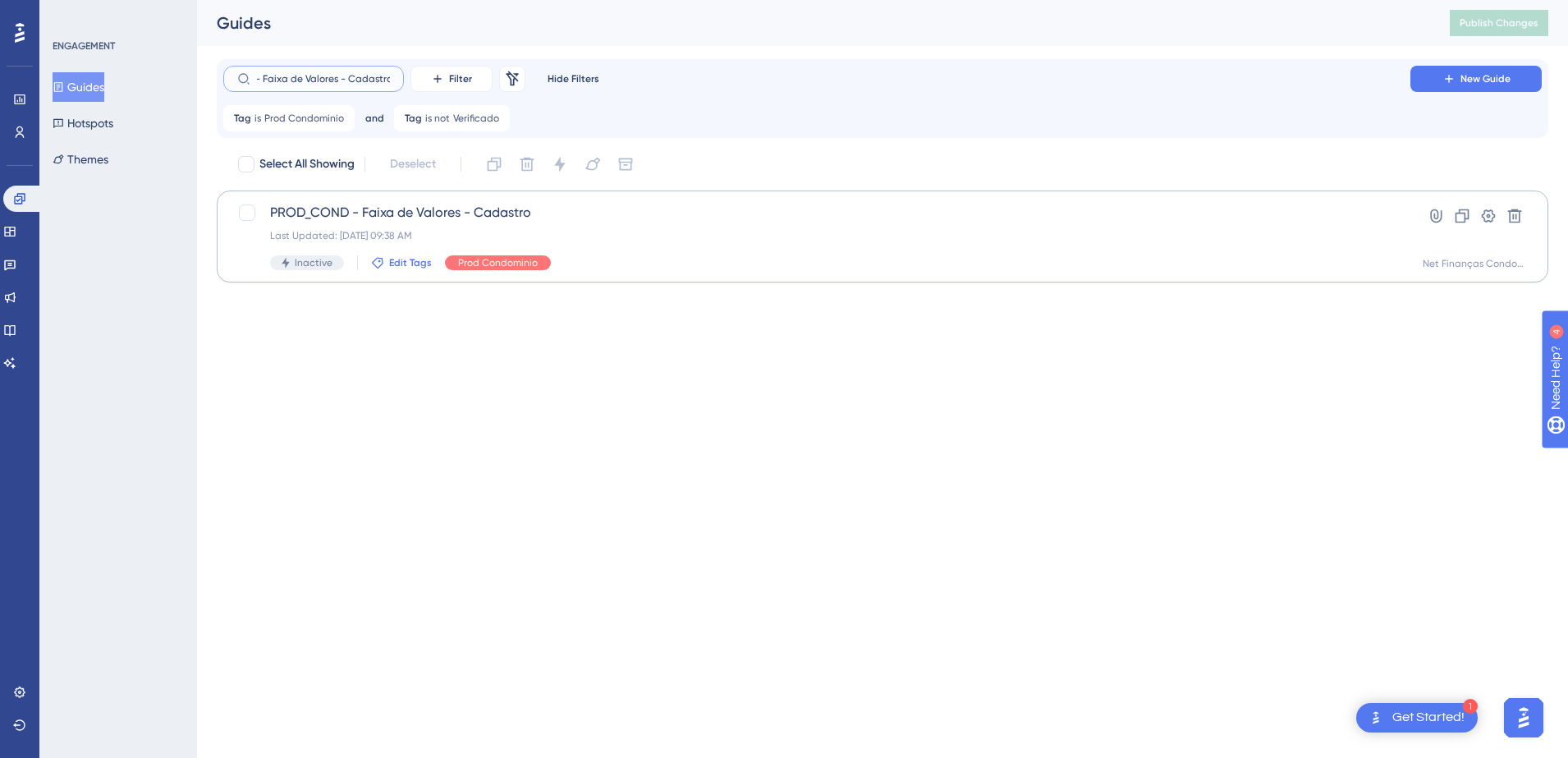
type input "PROD_COND - Faixa de Valores - Cadastro"
click at [399, 264] on span "Edit Tags" at bounding box center [411, 263] width 43 height 13
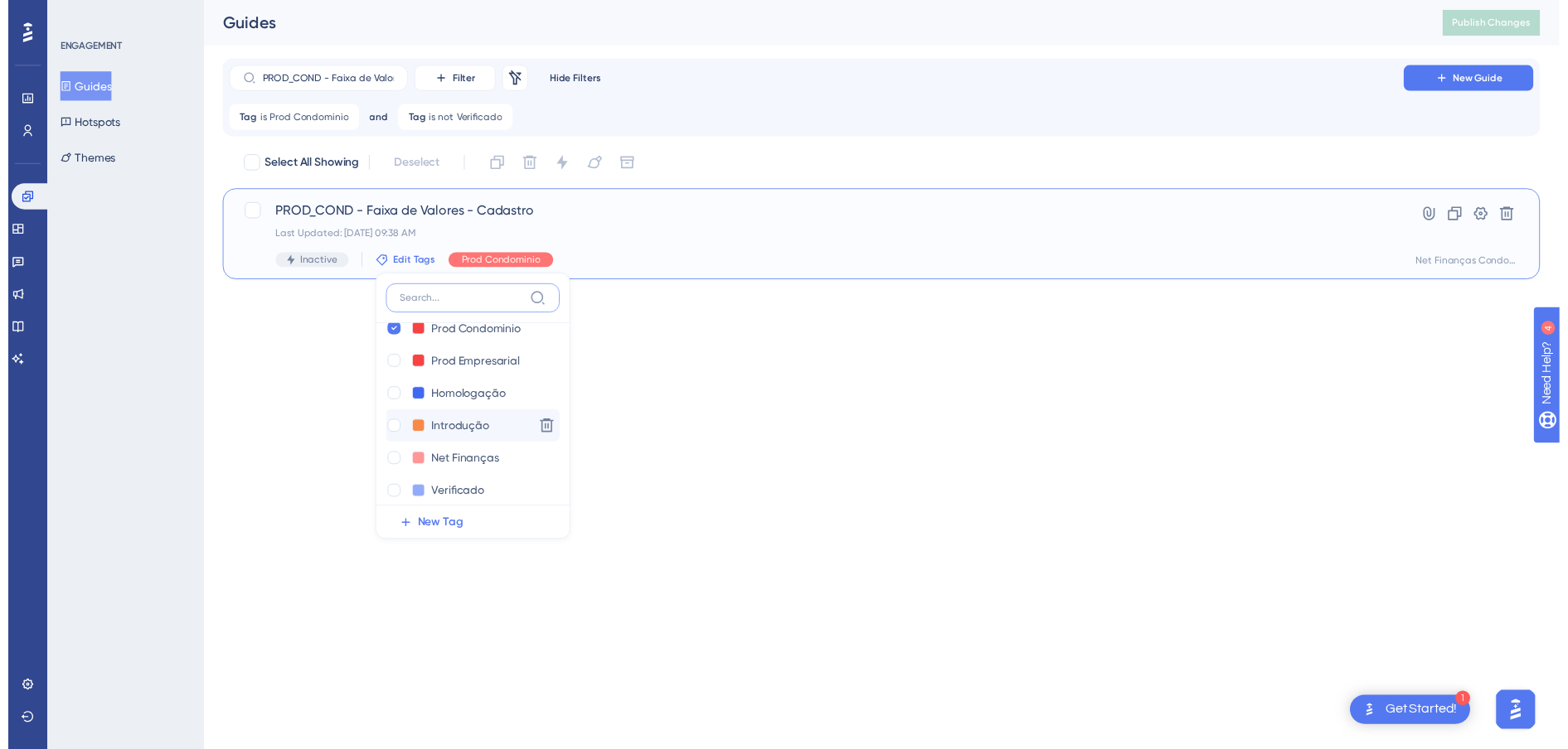
scroll to position [33, 0]
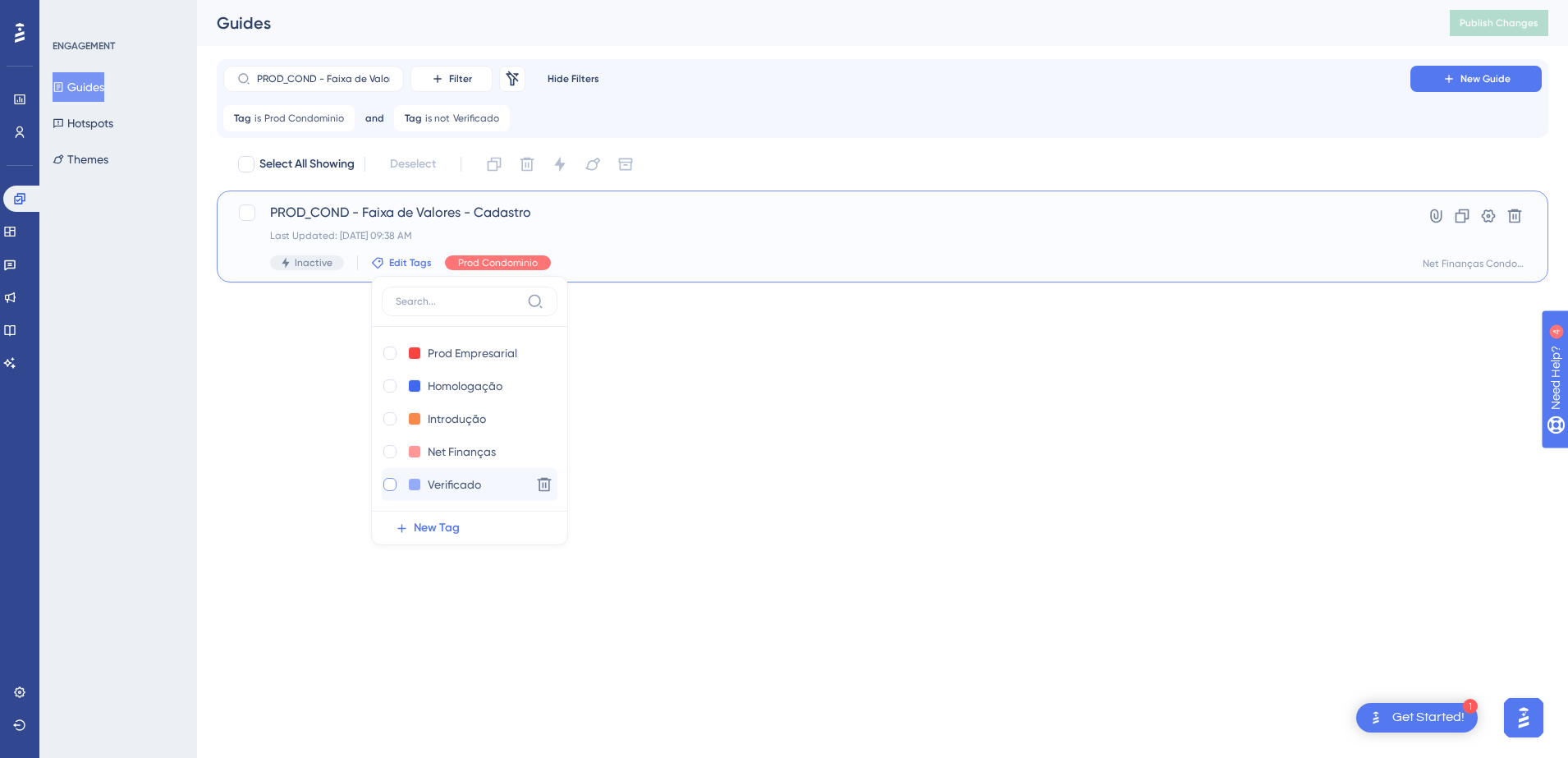
click at [389, 487] on div at bounding box center [390, 485] width 13 height 13
checkbox input "true"
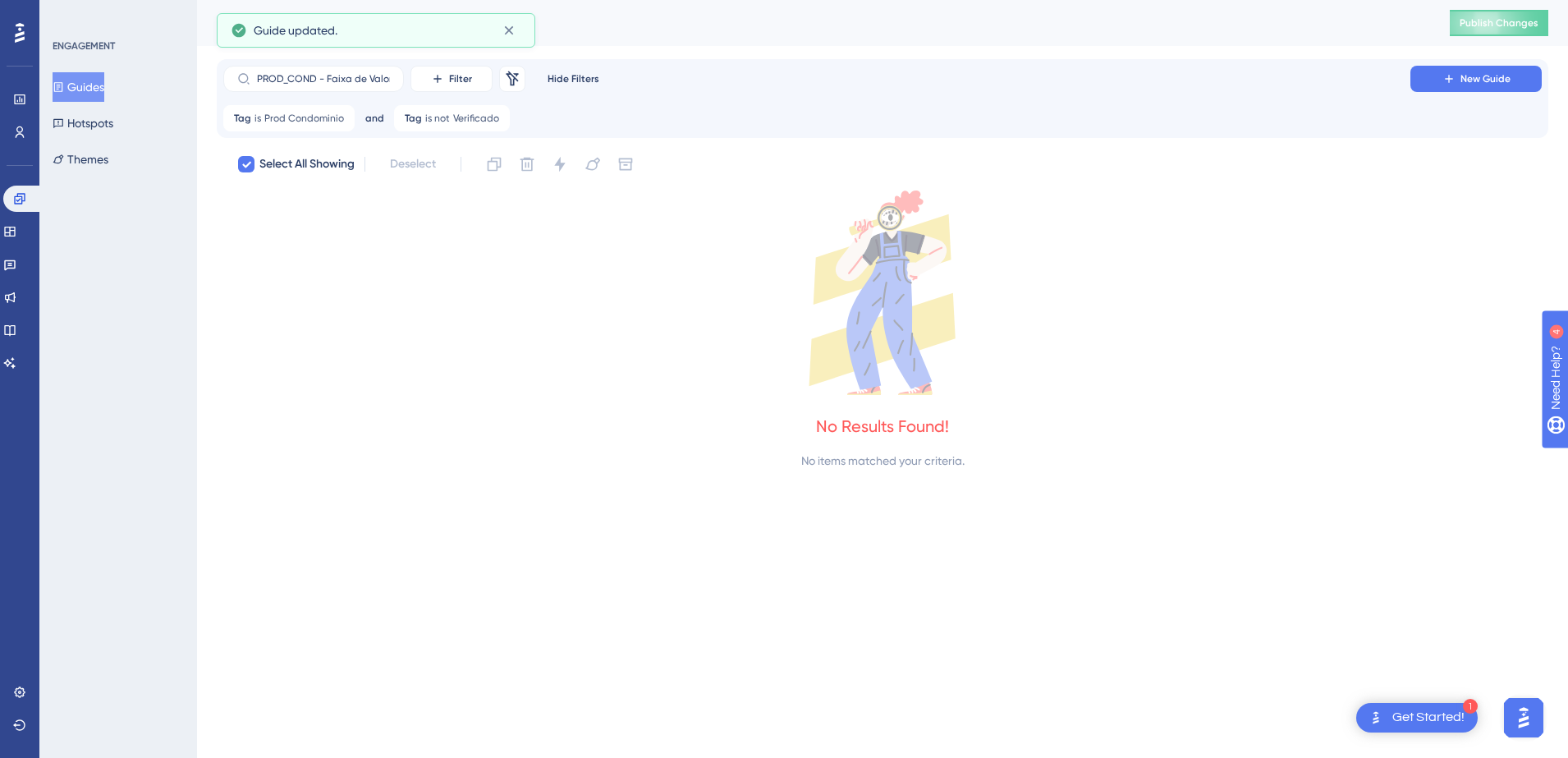
click at [102, 87] on button "Guides" at bounding box center [78, 87] width 52 height 30
click at [381, 79] on input "PROD_COND - Faixa de Valores - Cadastro" at bounding box center [324, 79] width 133 height 11
checkbox input "false"
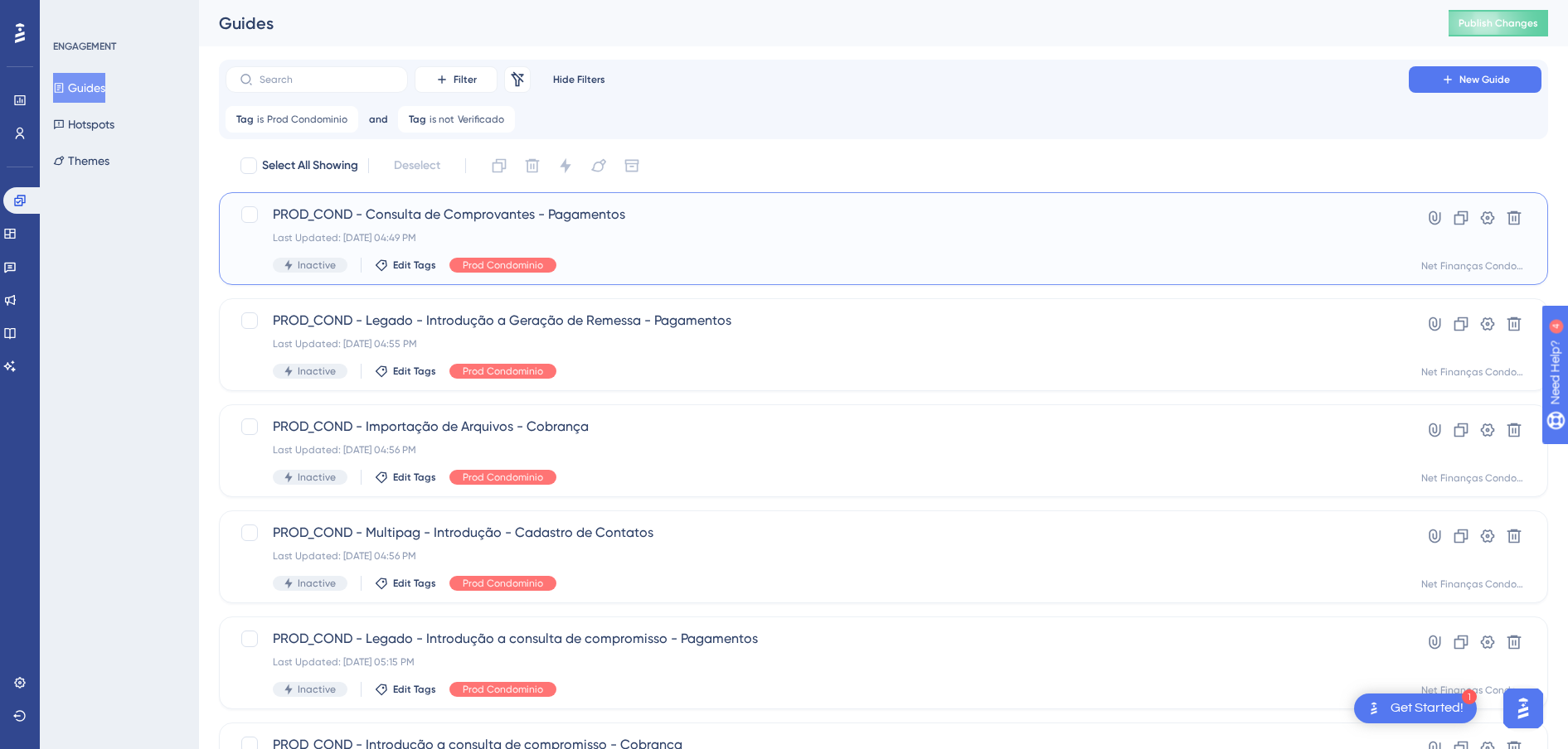
click at [490, 215] on span "PROD_COND - Consulta de Comprovantes - Pagamentos" at bounding box center [817, 214] width 1089 height 20
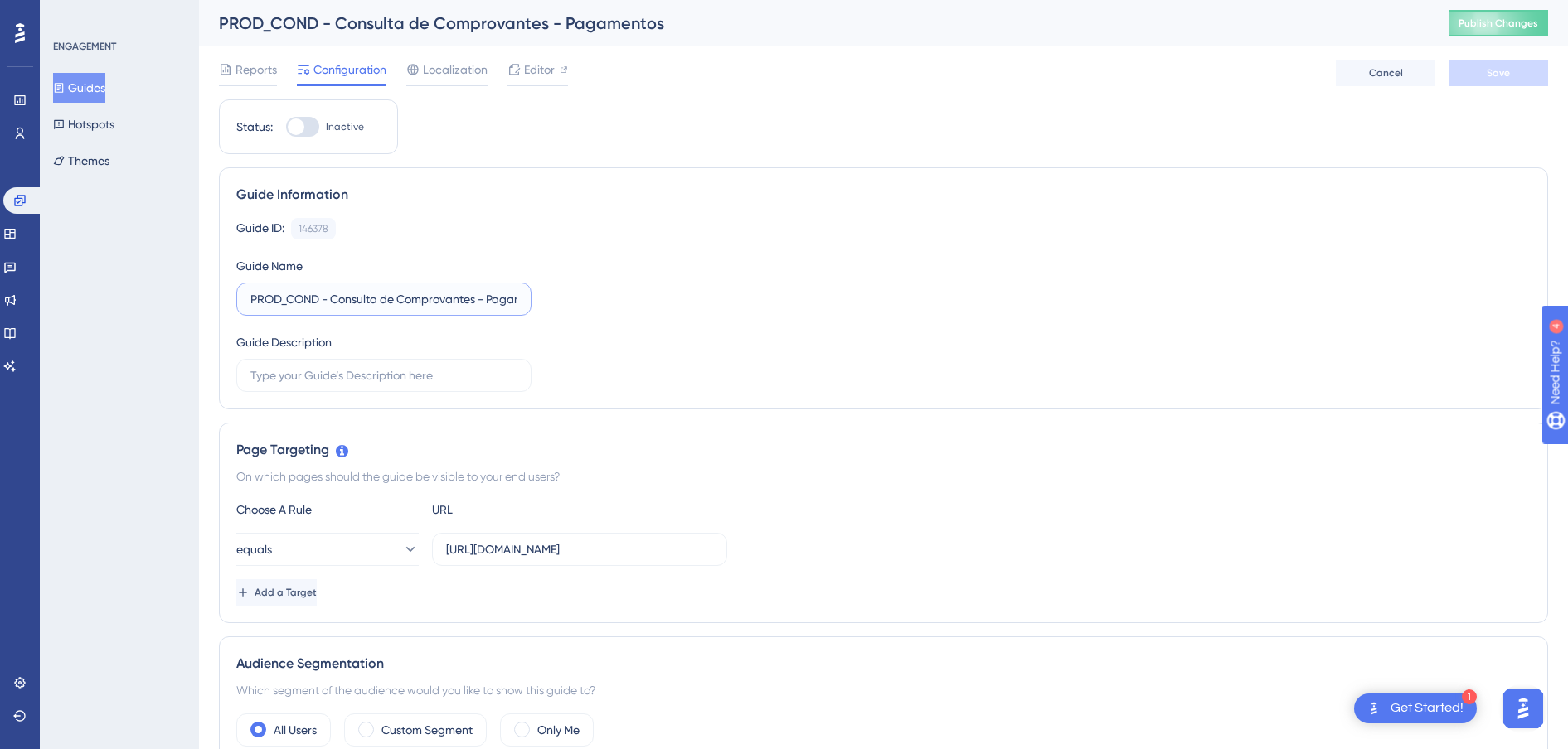
scroll to position [0, 41]
drag, startPoint x: 333, startPoint y: 298, endPoint x: 612, endPoint y: 298, distance: 279.0
click at [612, 298] on div "Guide ID: 146378 Copy Guide Name PROD_COND - Consulta de Comprovantes - Pagamen…" at bounding box center [883, 305] width 1294 height 174
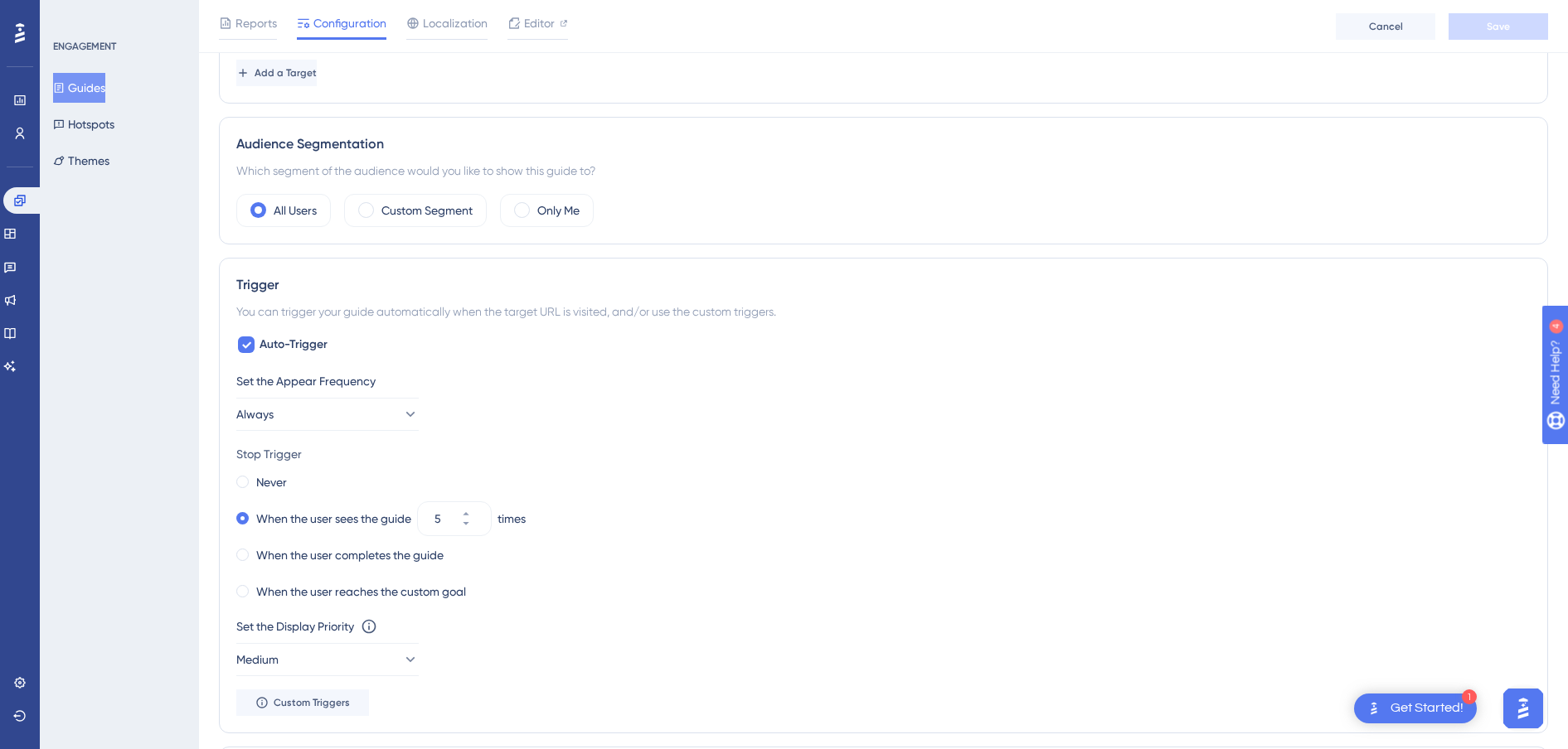
scroll to position [415, 0]
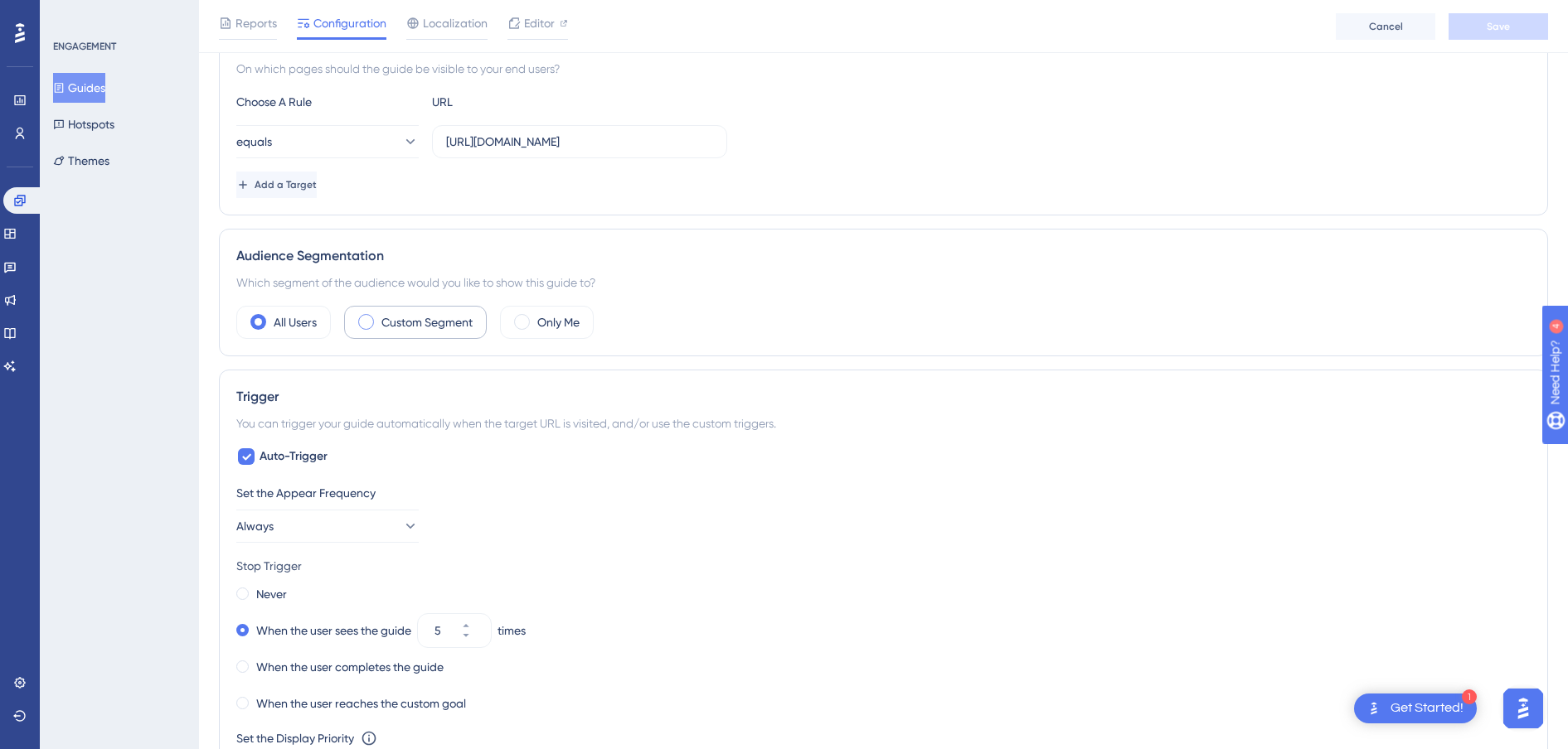
click at [408, 323] on label "Custom Segment" at bounding box center [427, 322] width 91 height 20
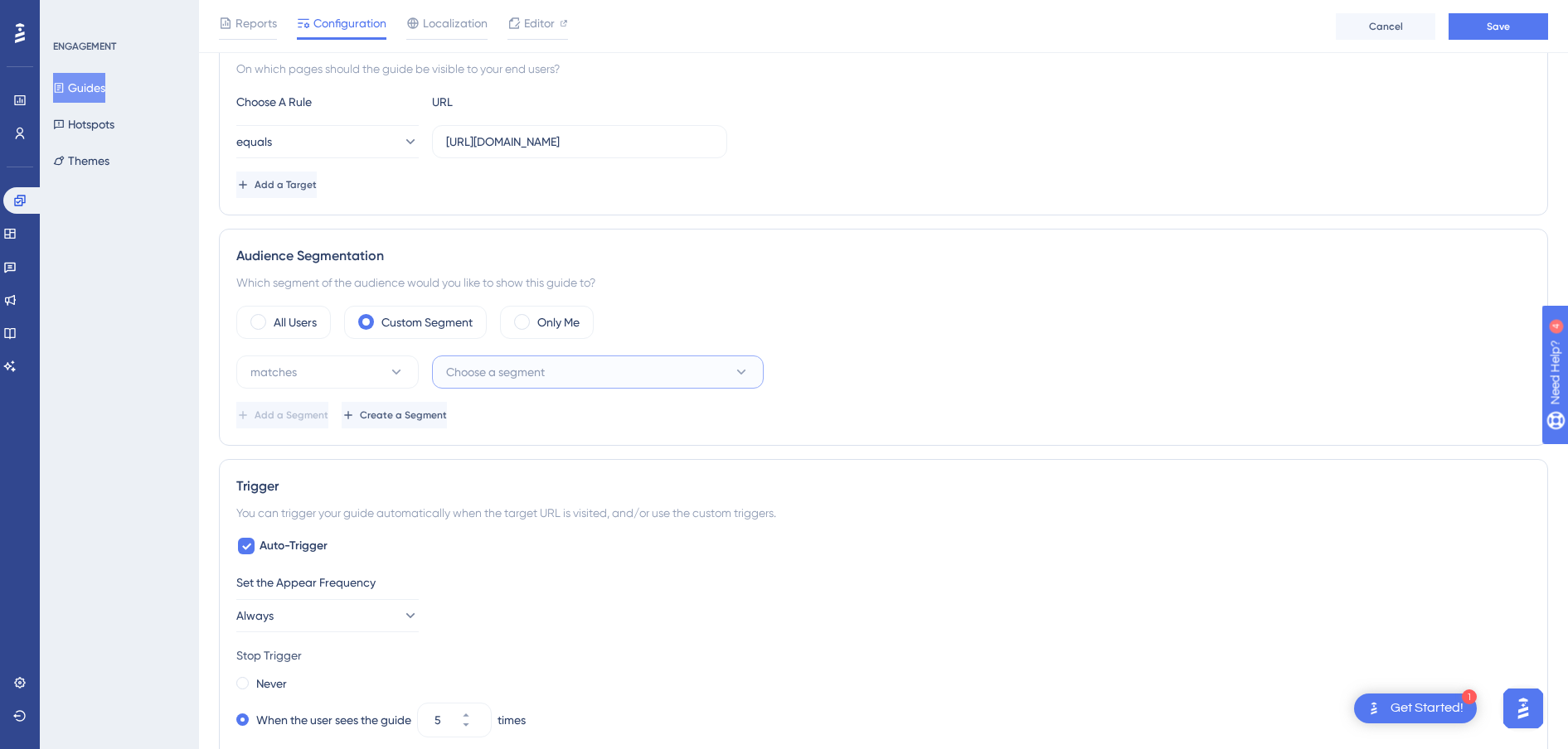
click at [503, 374] on span "Choose a segment" at bounding box center [495, 372] width 98 height 20
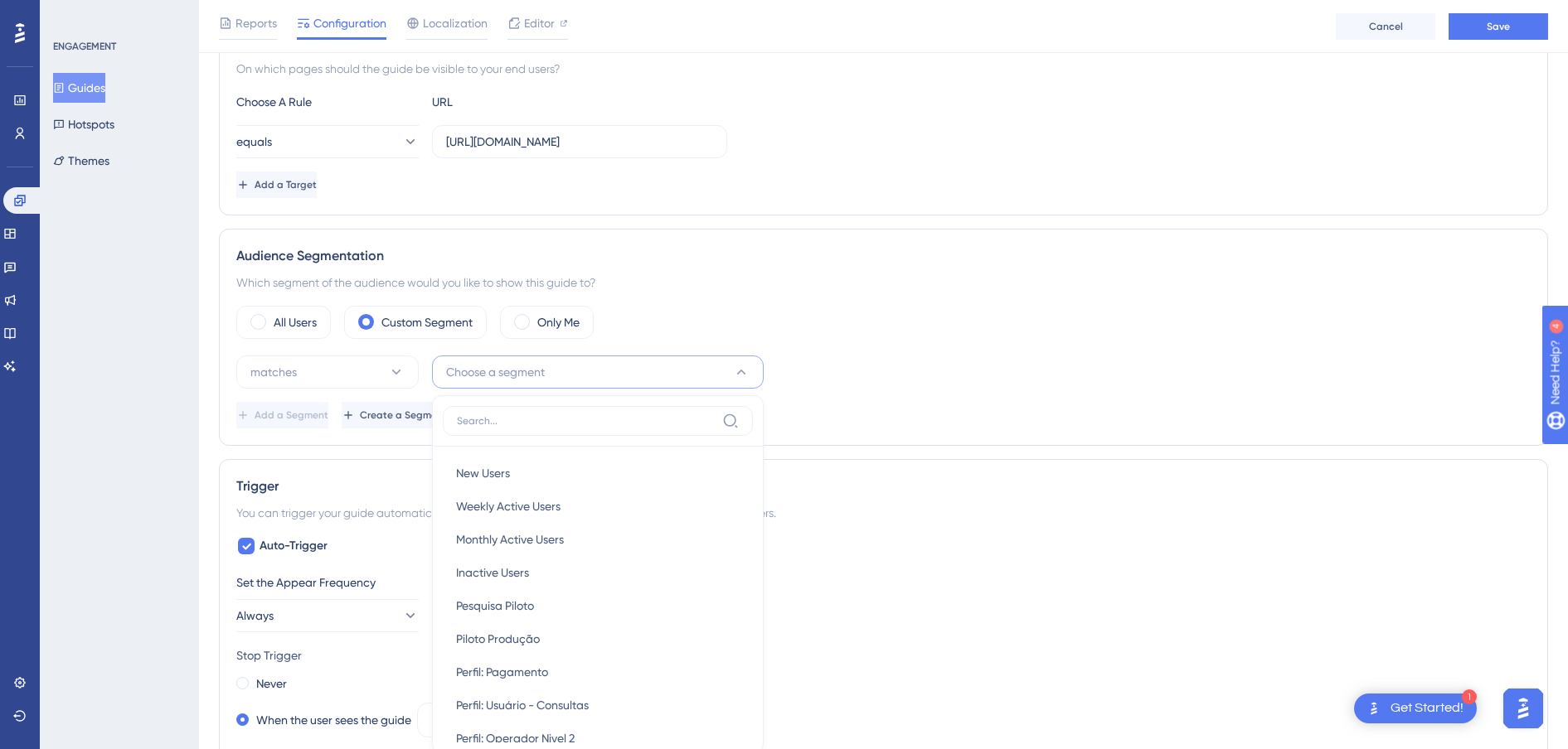
scroll to position [611, 0]
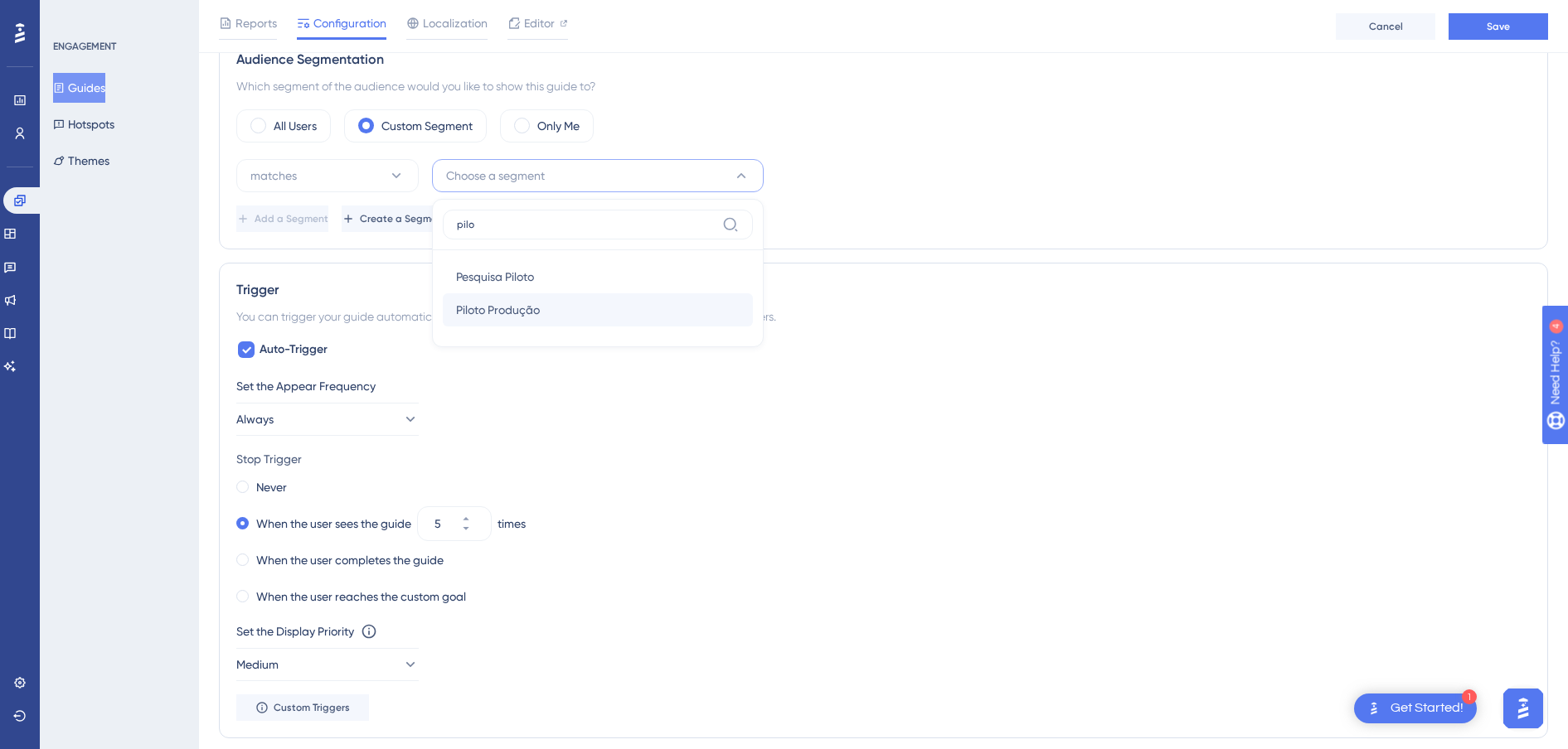
type input "pilo"
click at [530, 310] on span "Piloto Produção" at bounding box center [498, 310] width 83 height 20
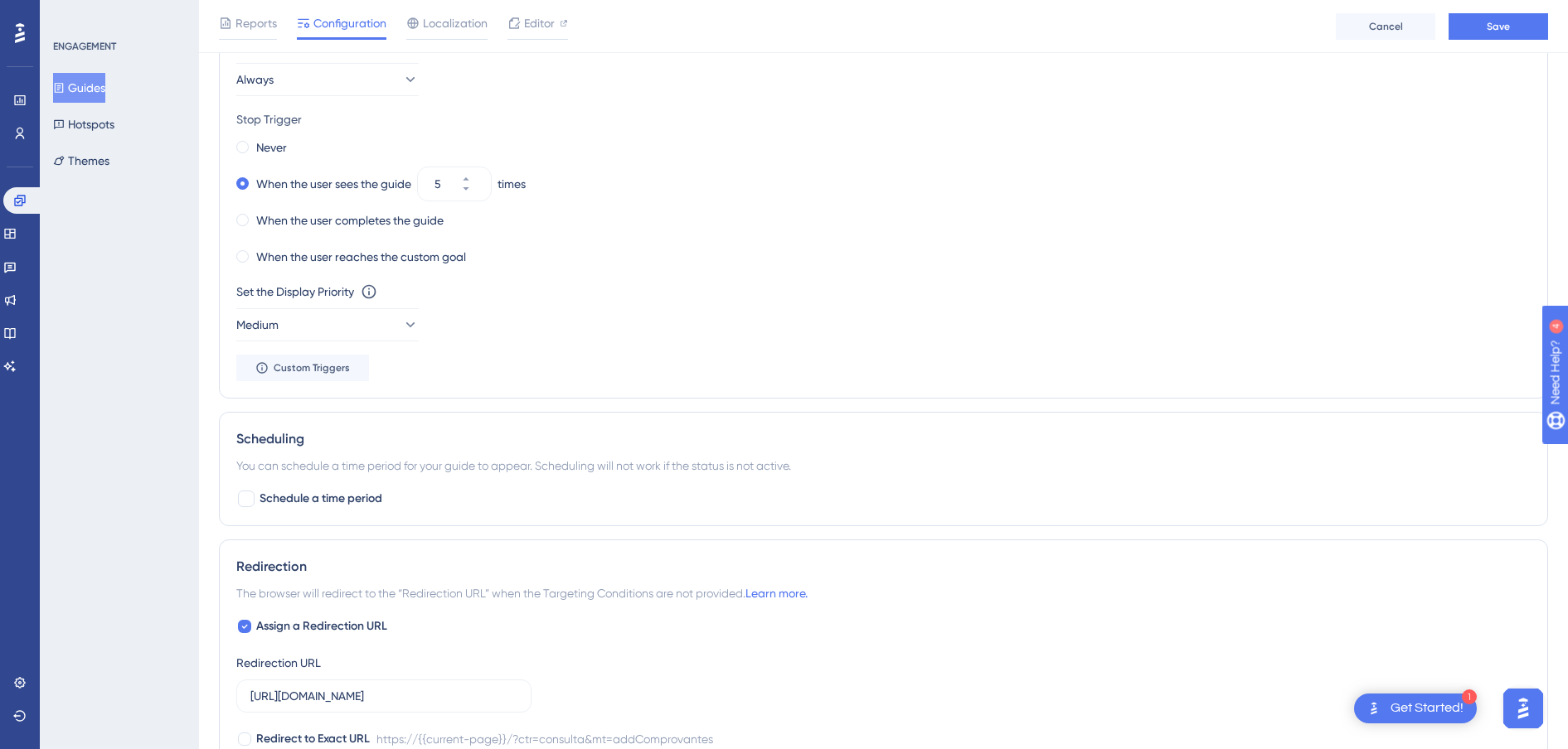
scroll to position [760, 0]
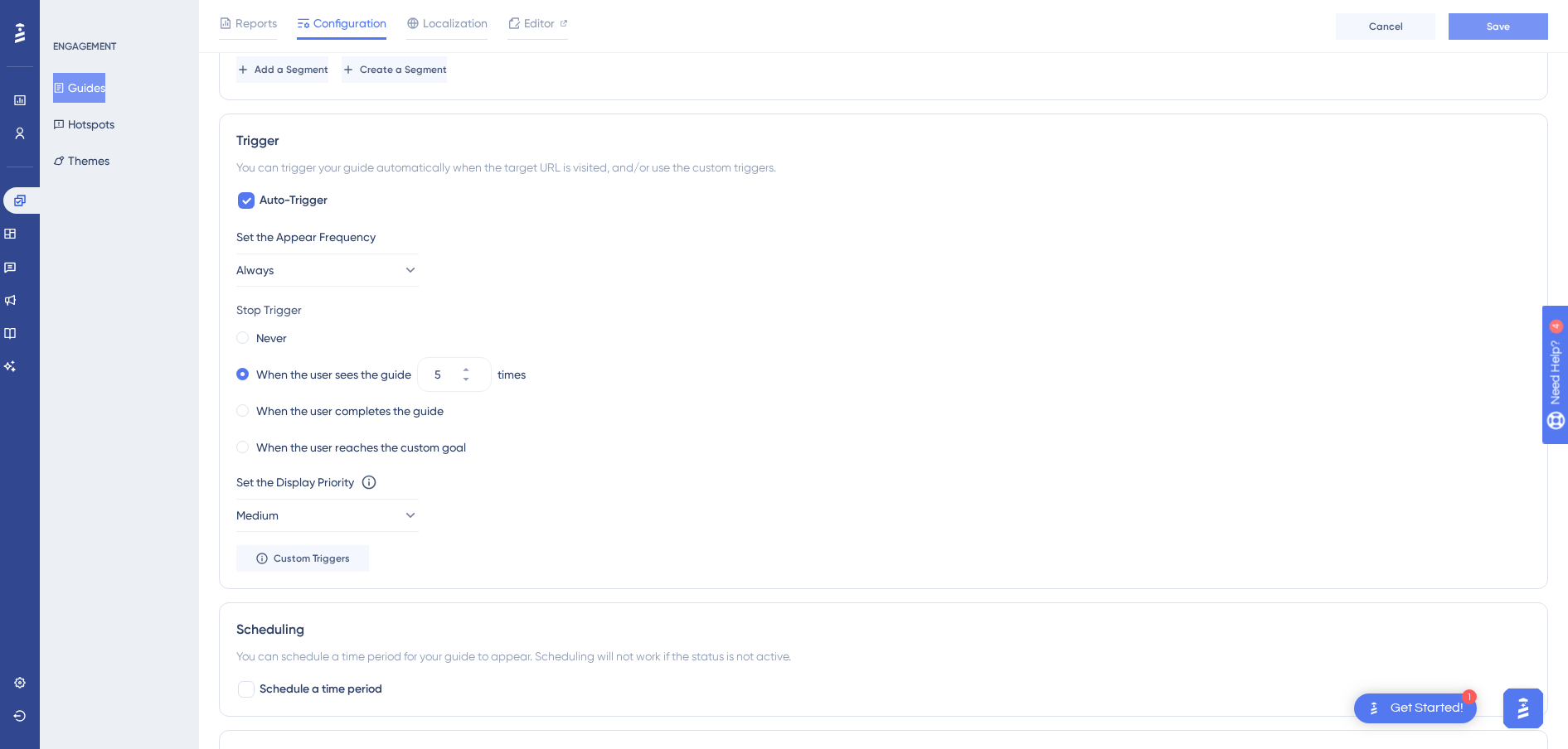
click at [1254, 31] on span "Save" at bounding box center [1498, 27] width 24 height 13
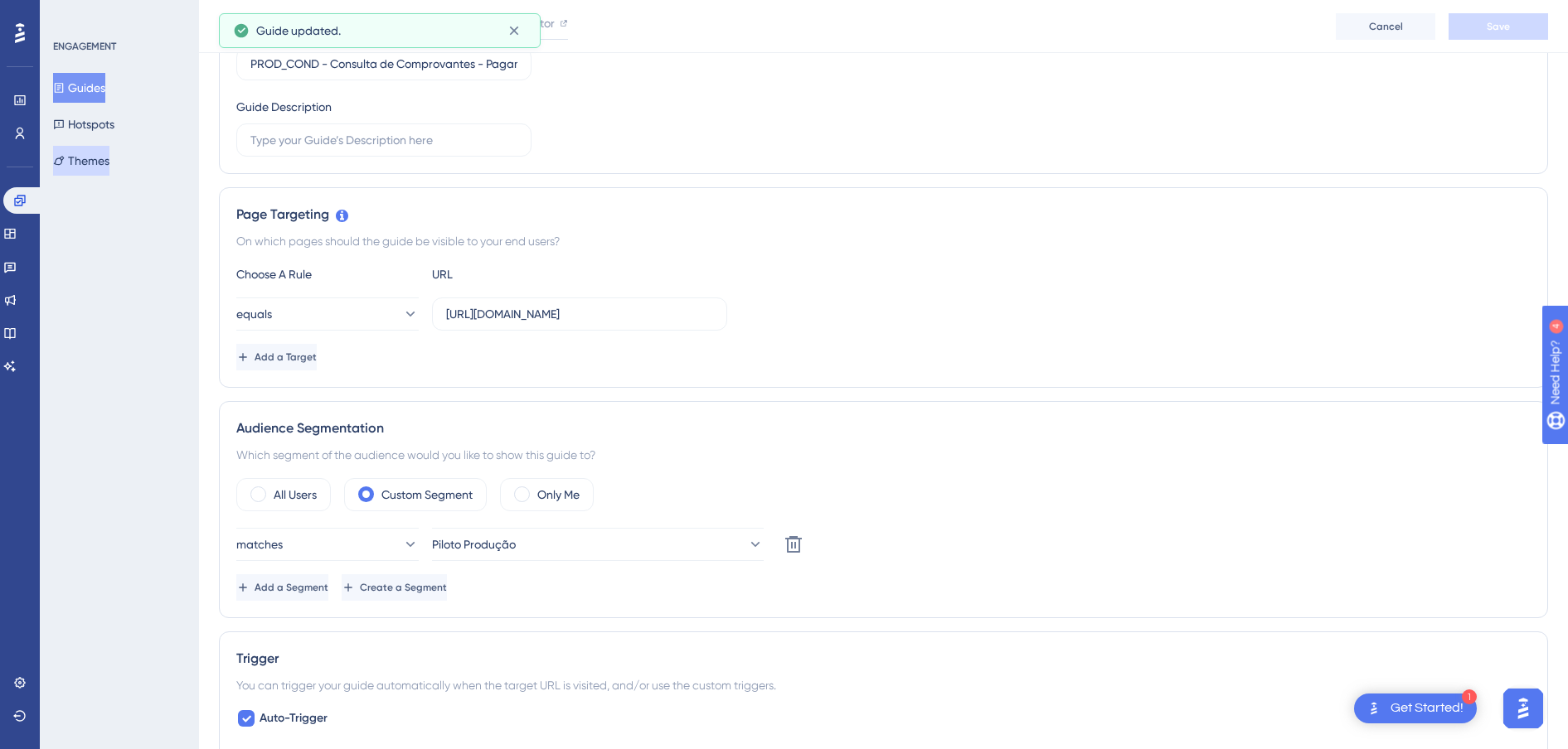
scroll to position [35, 0]
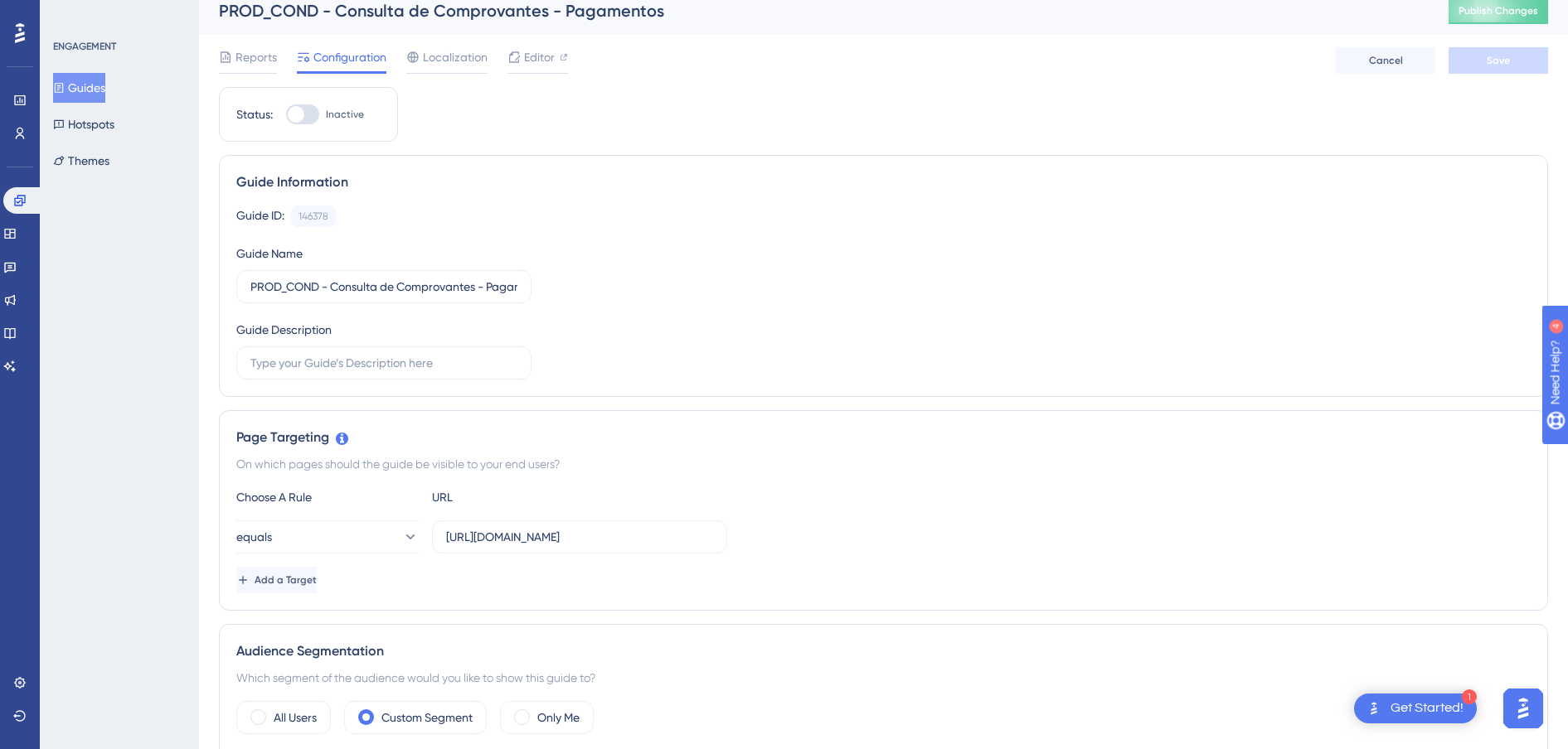
scroll to position [0, 0]
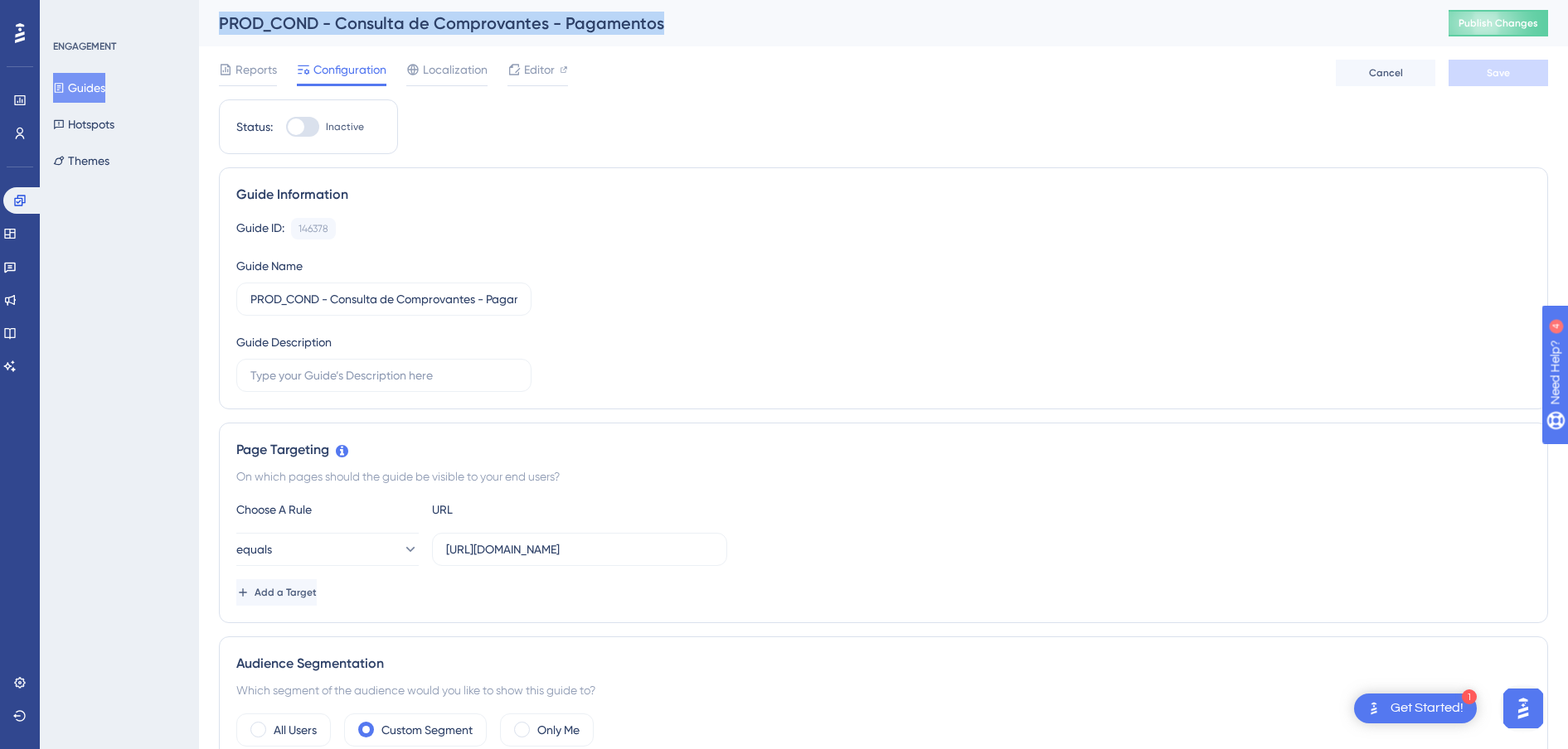
drag, startPoint x: 670, startPoint y: 27, endPoint x: 220, endPoint y: 26, distance: 450.0
click at [220, 26] on div "PROD_COND - Consulta de Comprovantes - Pagamentos" at bounding box center [812, 23] width 1188 height 24
copy div "PROD_COND - Consulta de Comprovantes - Pagamentos"
click at [103, 102] on button "Guides" at bounding box center [79, 88] width 52 height 30
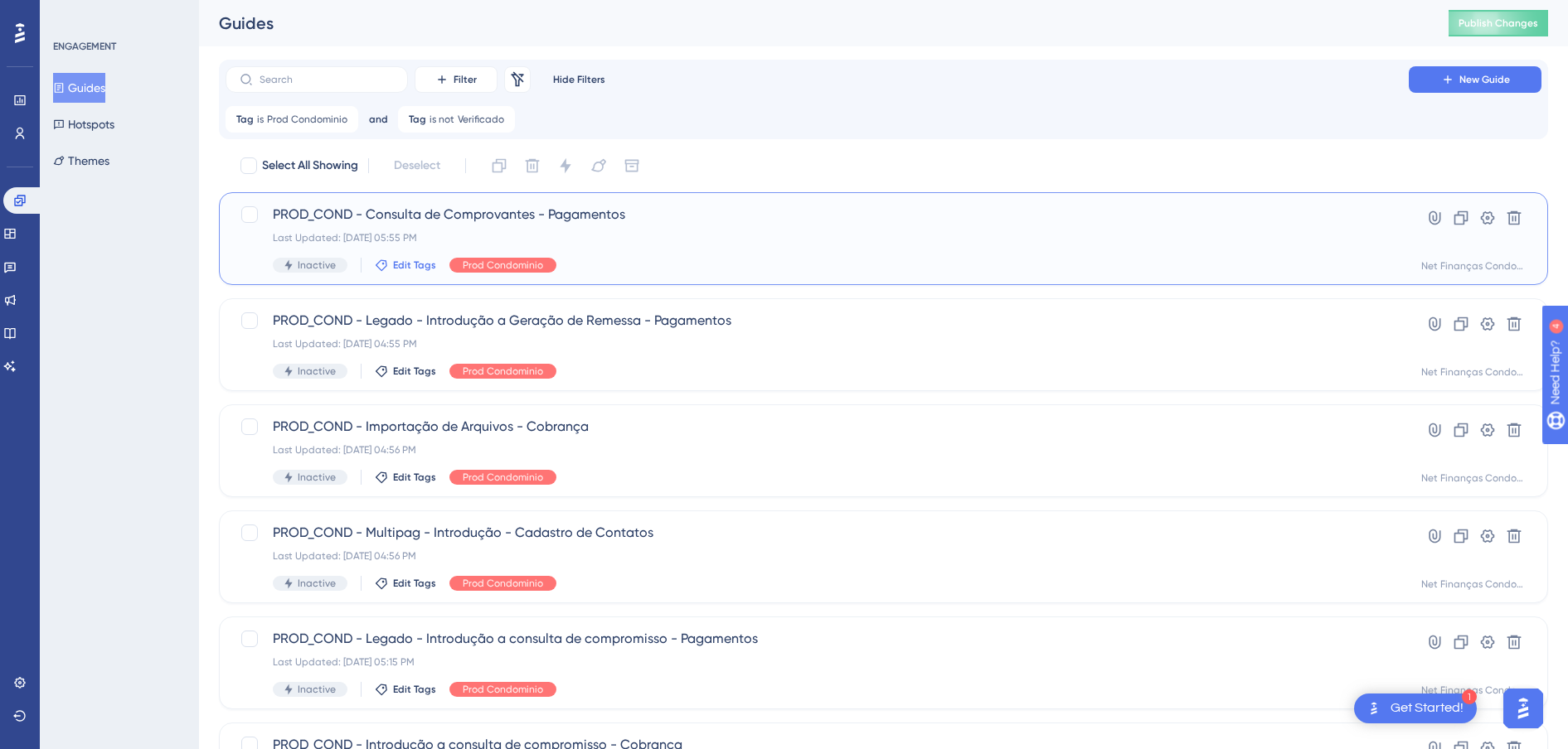
click at [398, 268] on span "Edit Tags" at bounding box center [415, 265] width 44 height 13
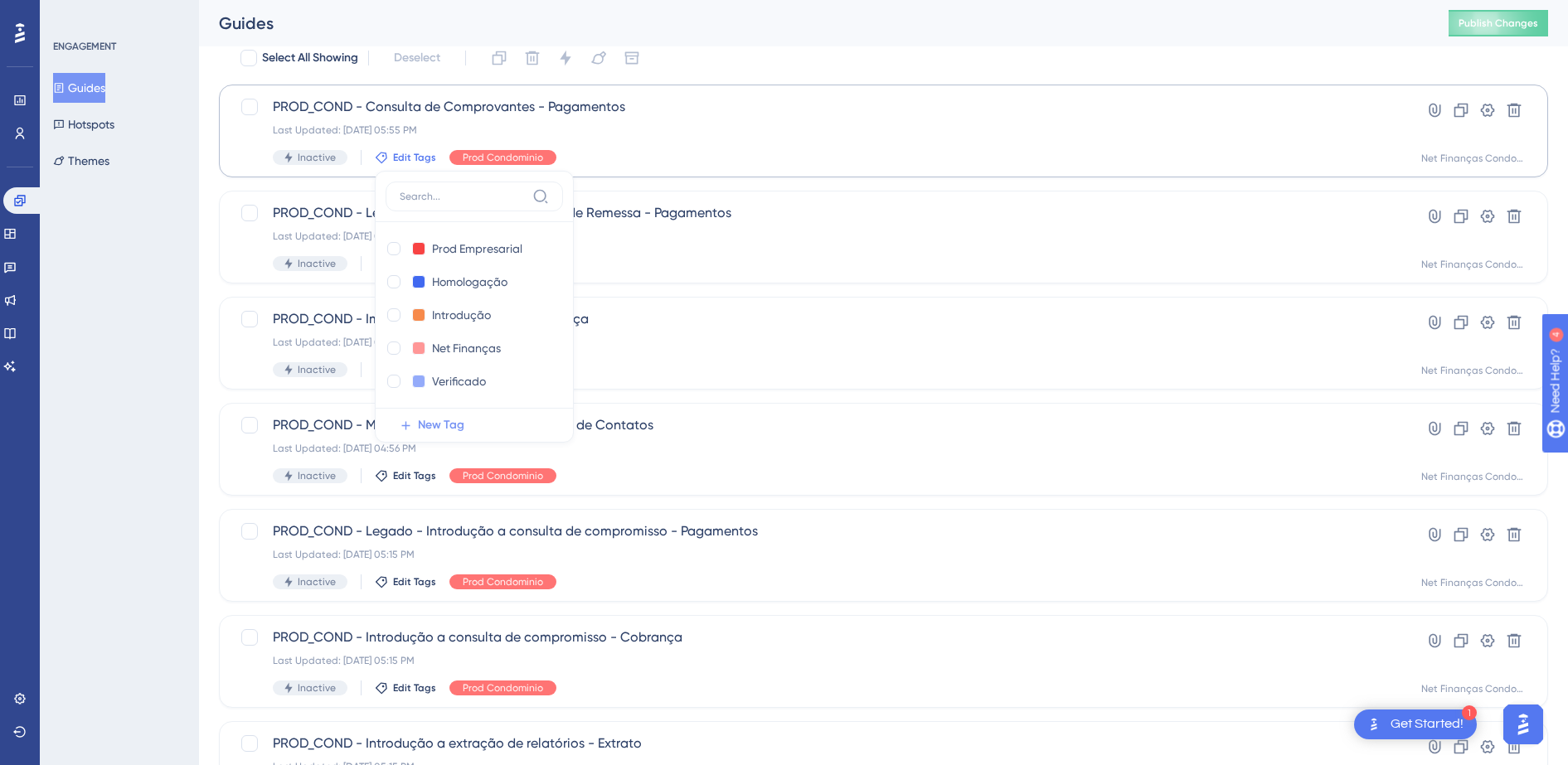
scroll to position [143, 0]
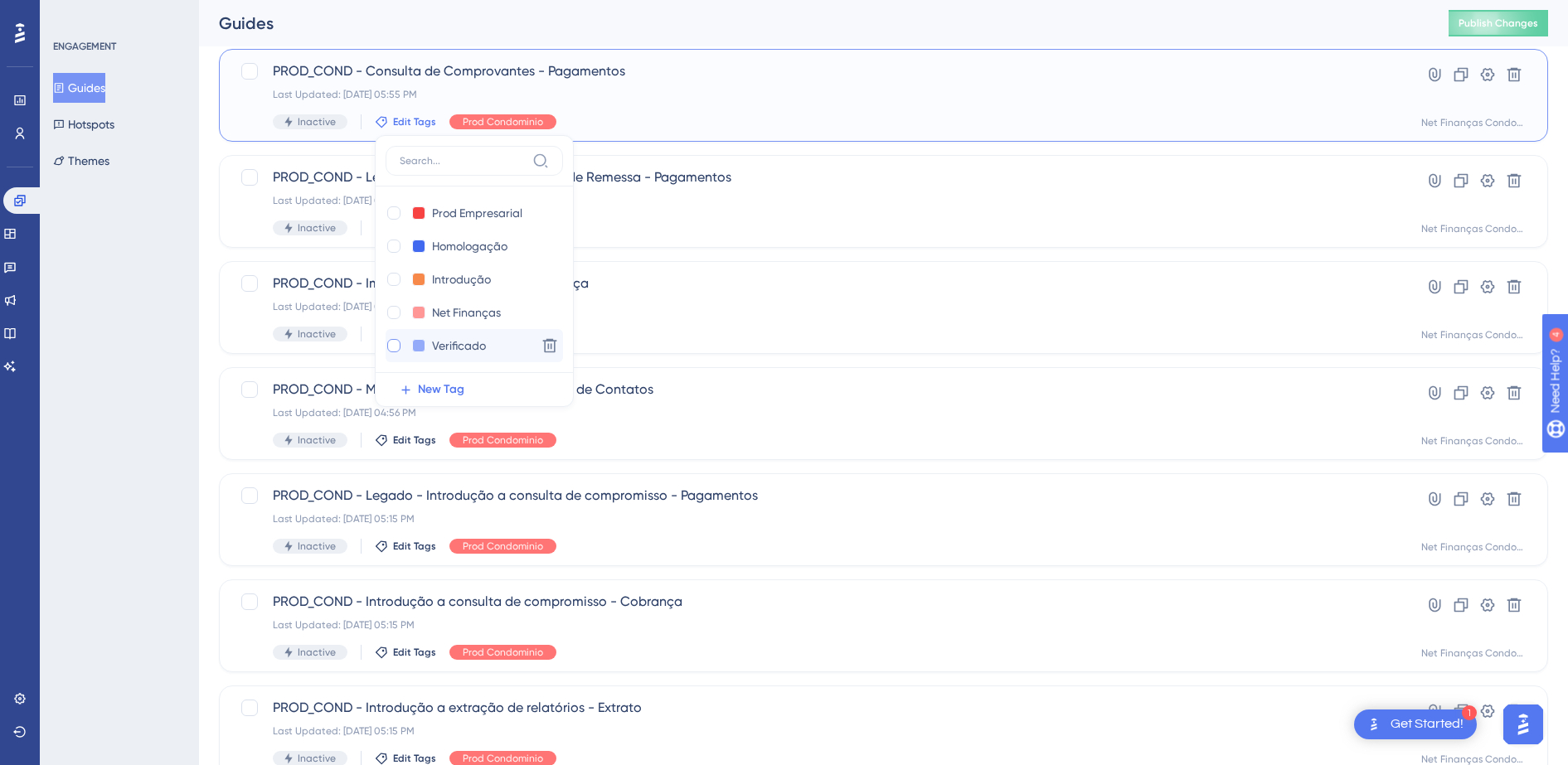
click at [395, 342] on div at bounding box center [394, 346] width 13 height 13
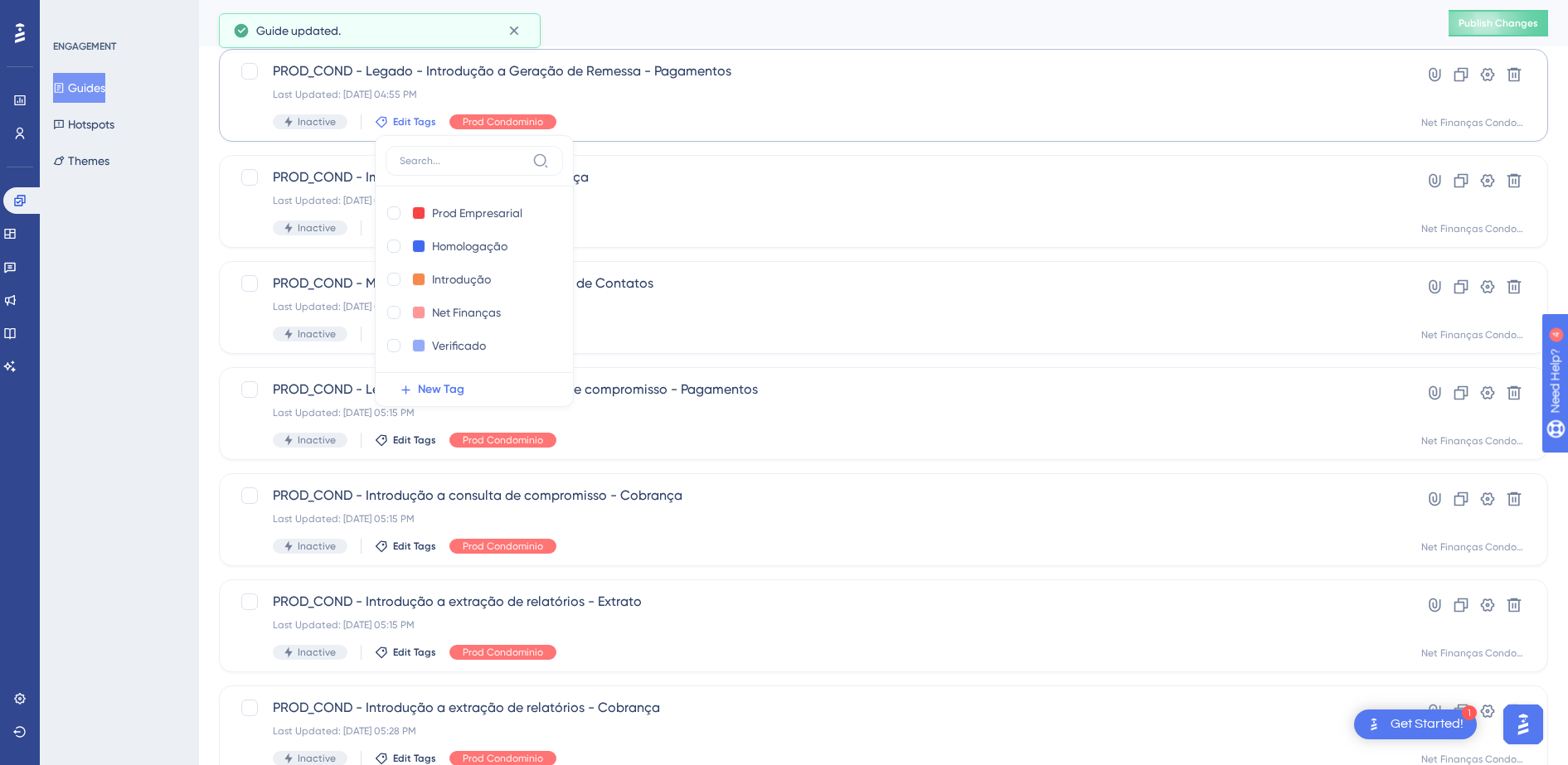
click at [167, 321] on div "ENGAGEMENT Guides Hotspots Themes" at bounding box center [119, 382] width 159 height 765
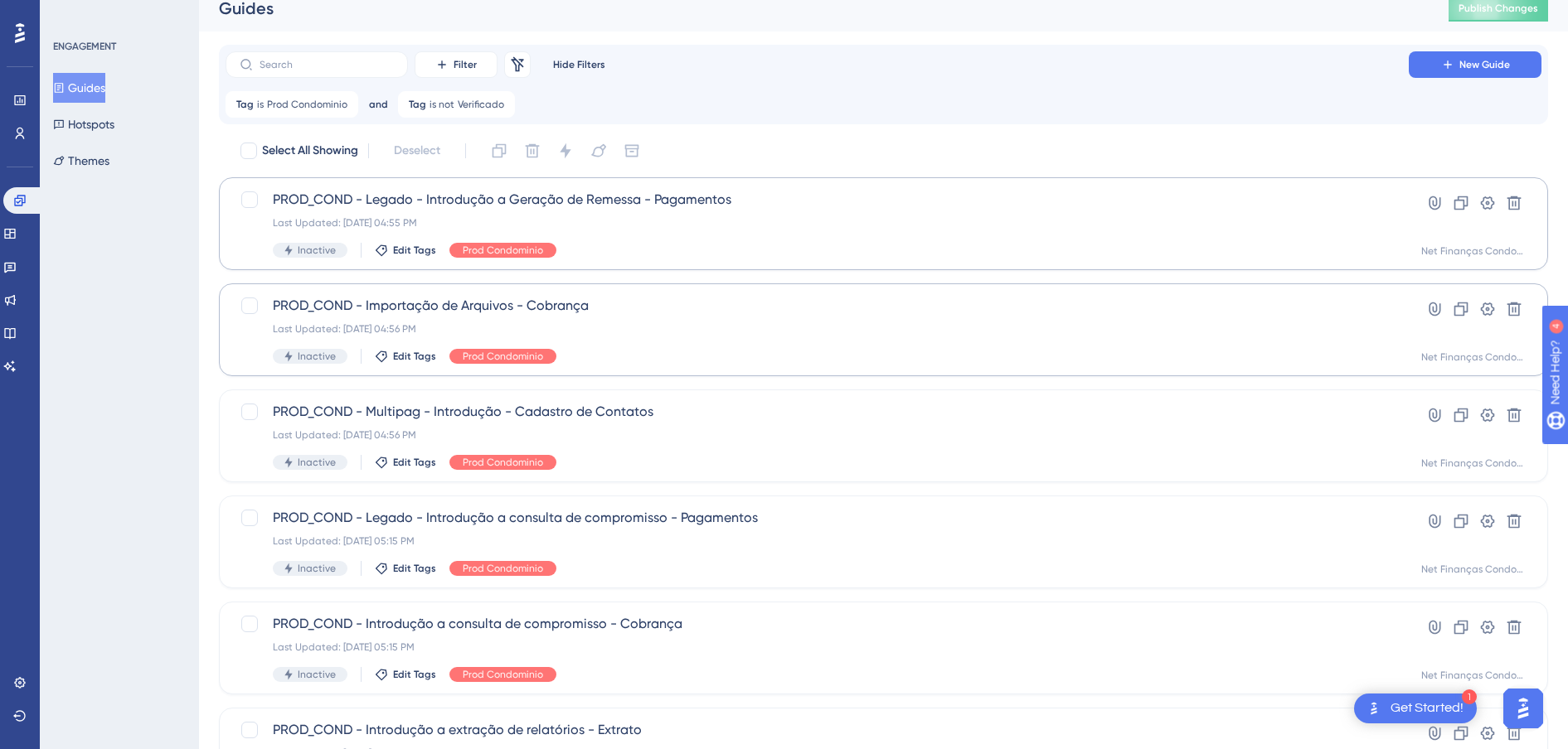
scroll to position [0, 0]
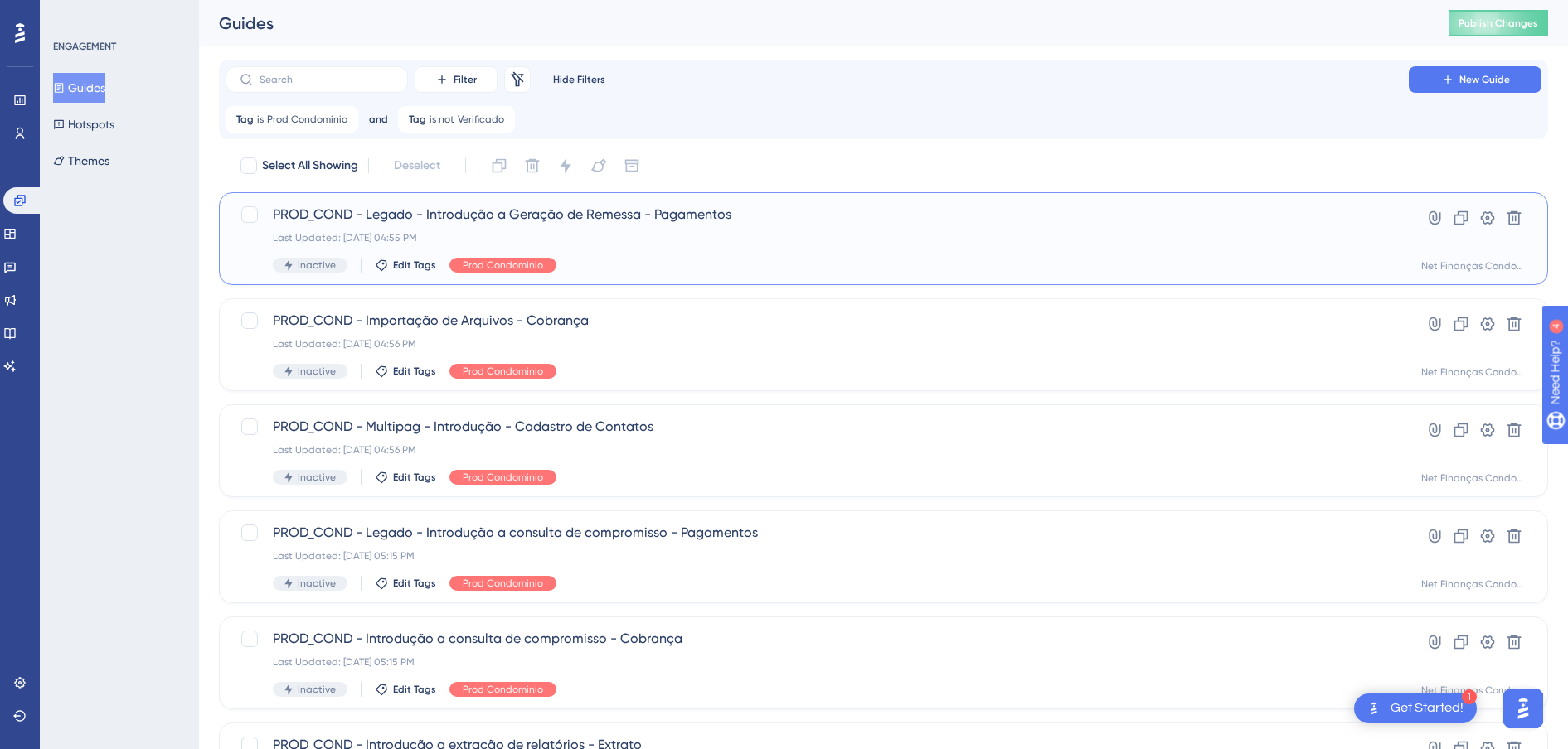
click at [589, 214] on span "PROD_COND - Legado - Introdução a Geração de Remessa - Pagamentos" at bounding box center [817, 214] width 1089 height 20
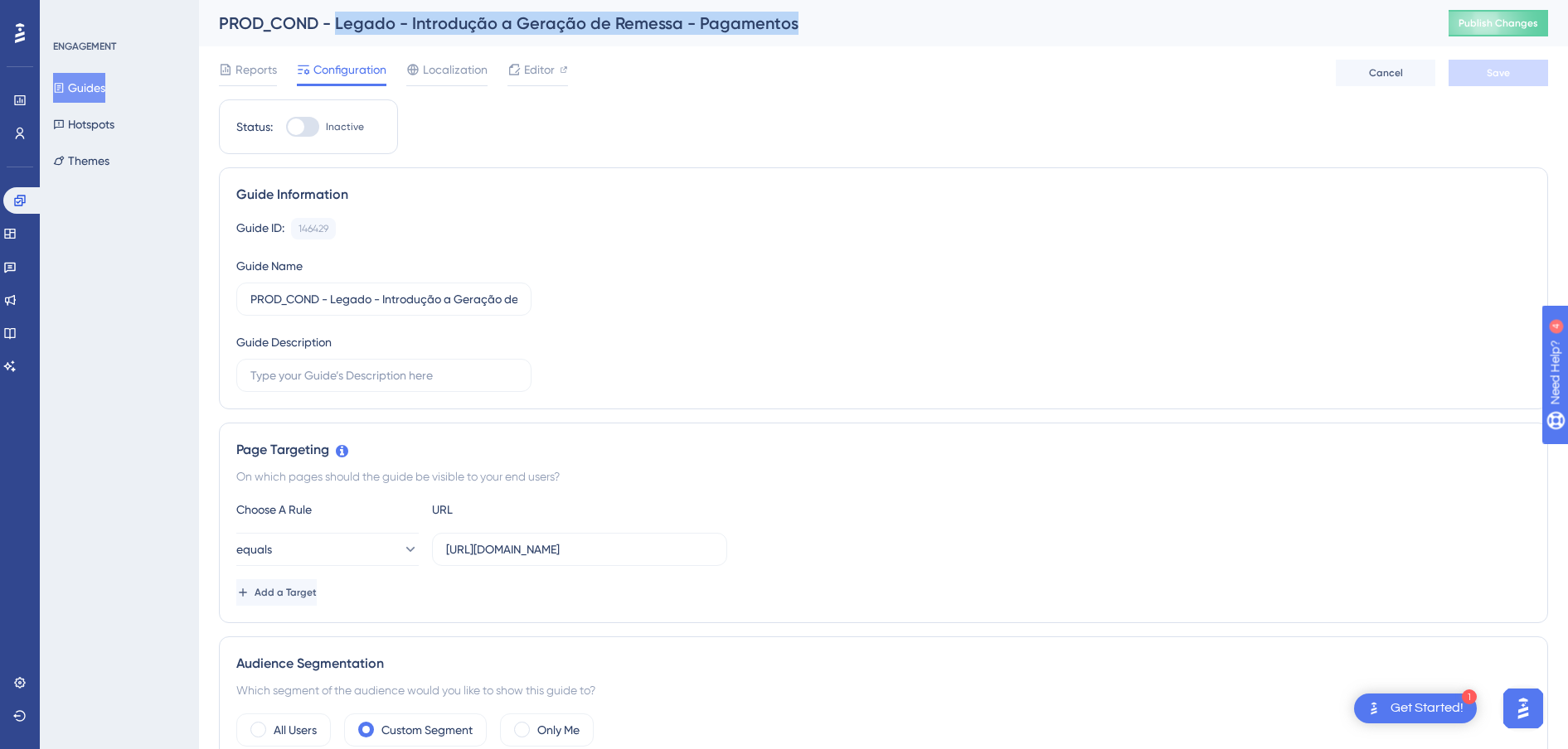
drag, startPoint x: 723, startPoint y: 26, endPoint x: 335, endPoint y: 24, distance: 388.0
click at [335, 24] on div "PROD_COND - Legado - Introdução a Geração de Remessa - Pagamentos" at bounding box center [812, 23] width 1188 height 24
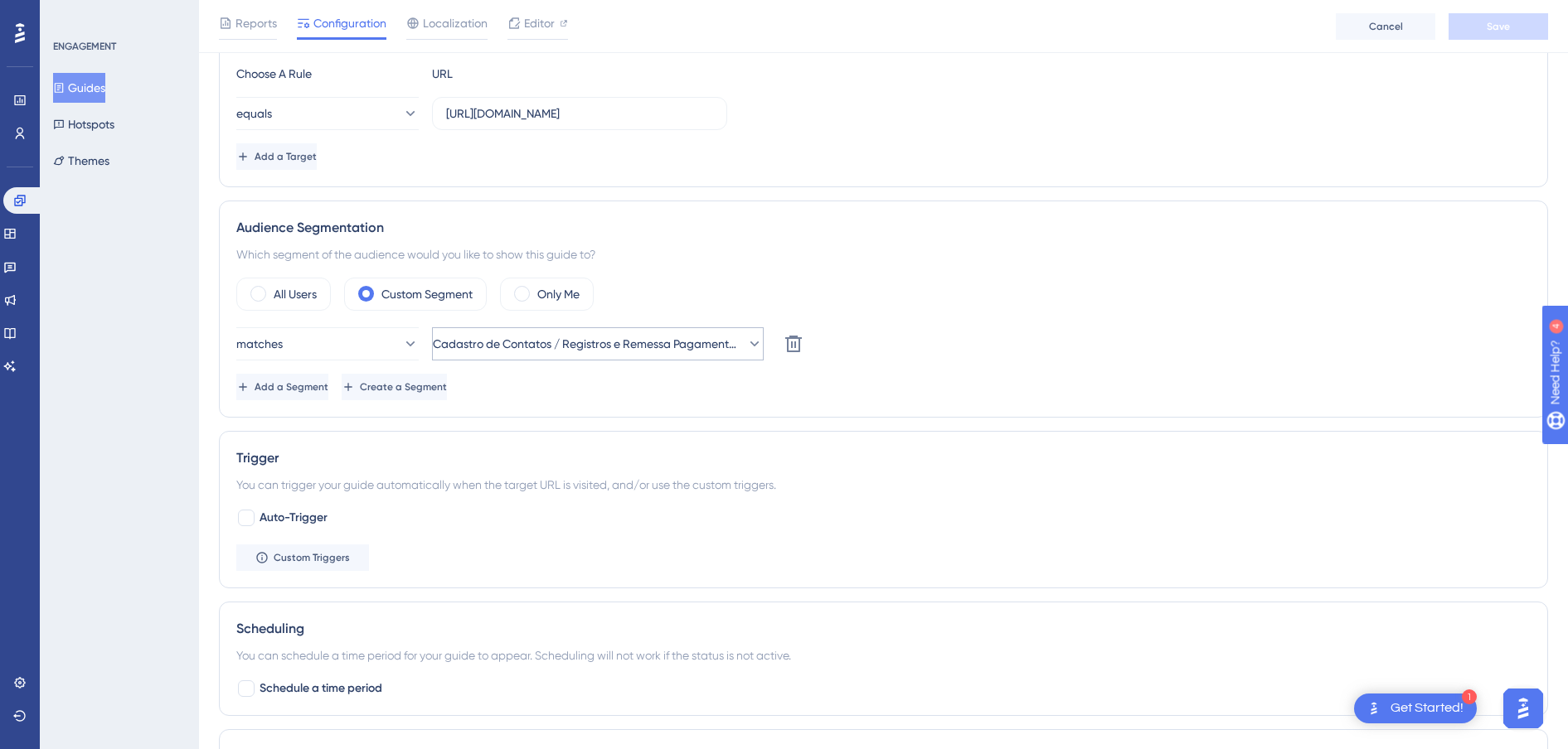
scroll to position [518, 0]
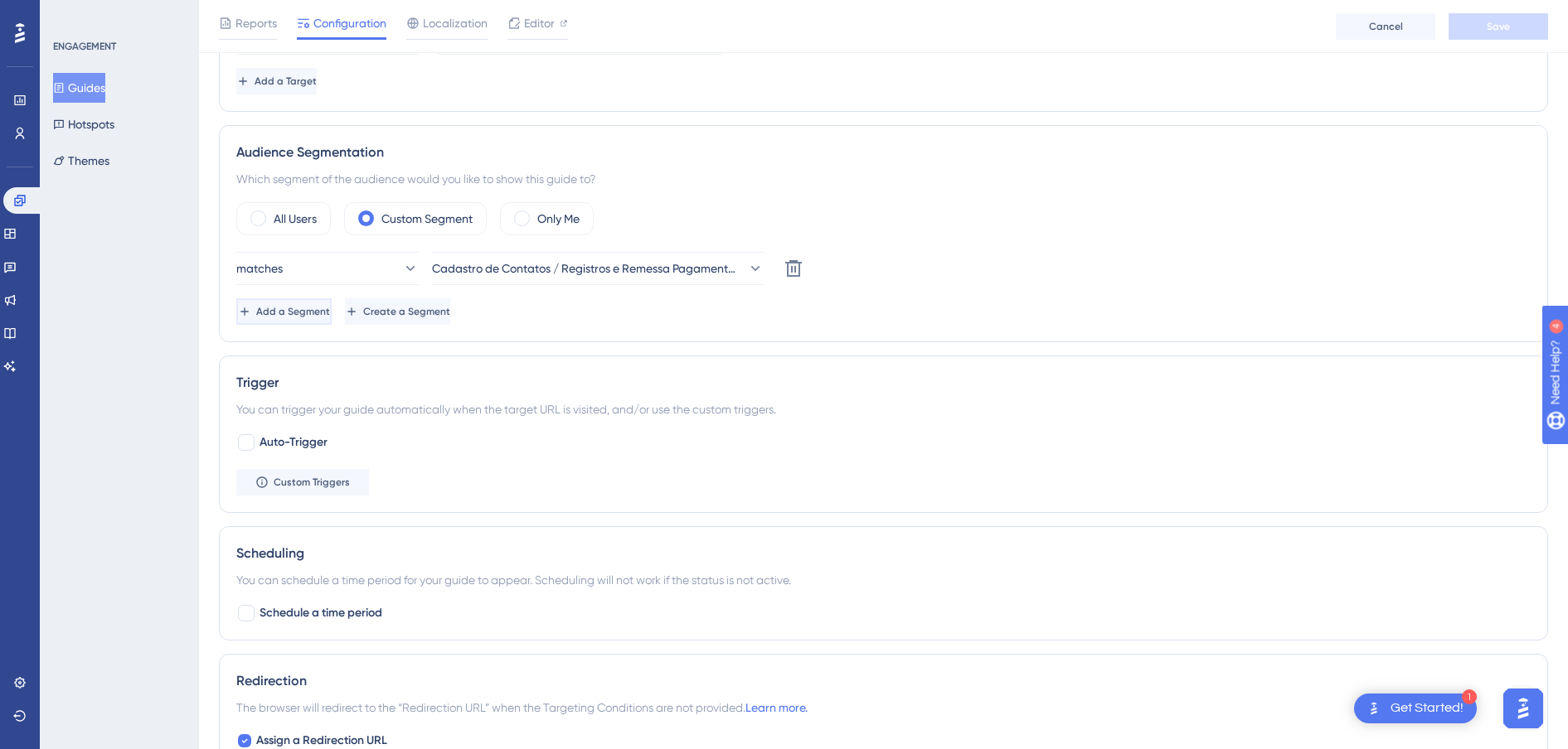
click at [323, 308] on span "Add a Segment" at bounding box center [294, 312] width 74 height 13
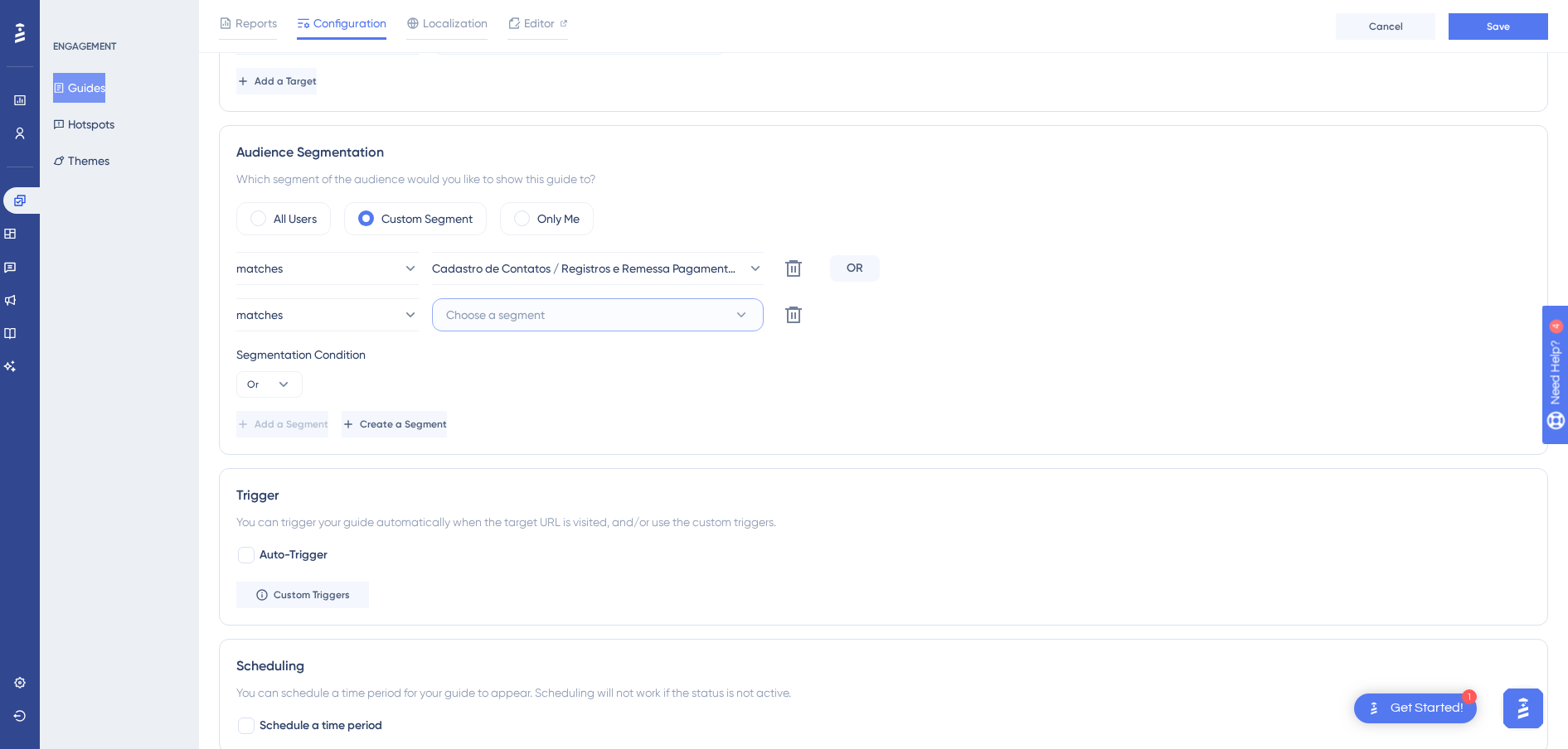
click at [462, 315] on span "Choose a segment" at bounding box center [495, 314] width 98 height 20
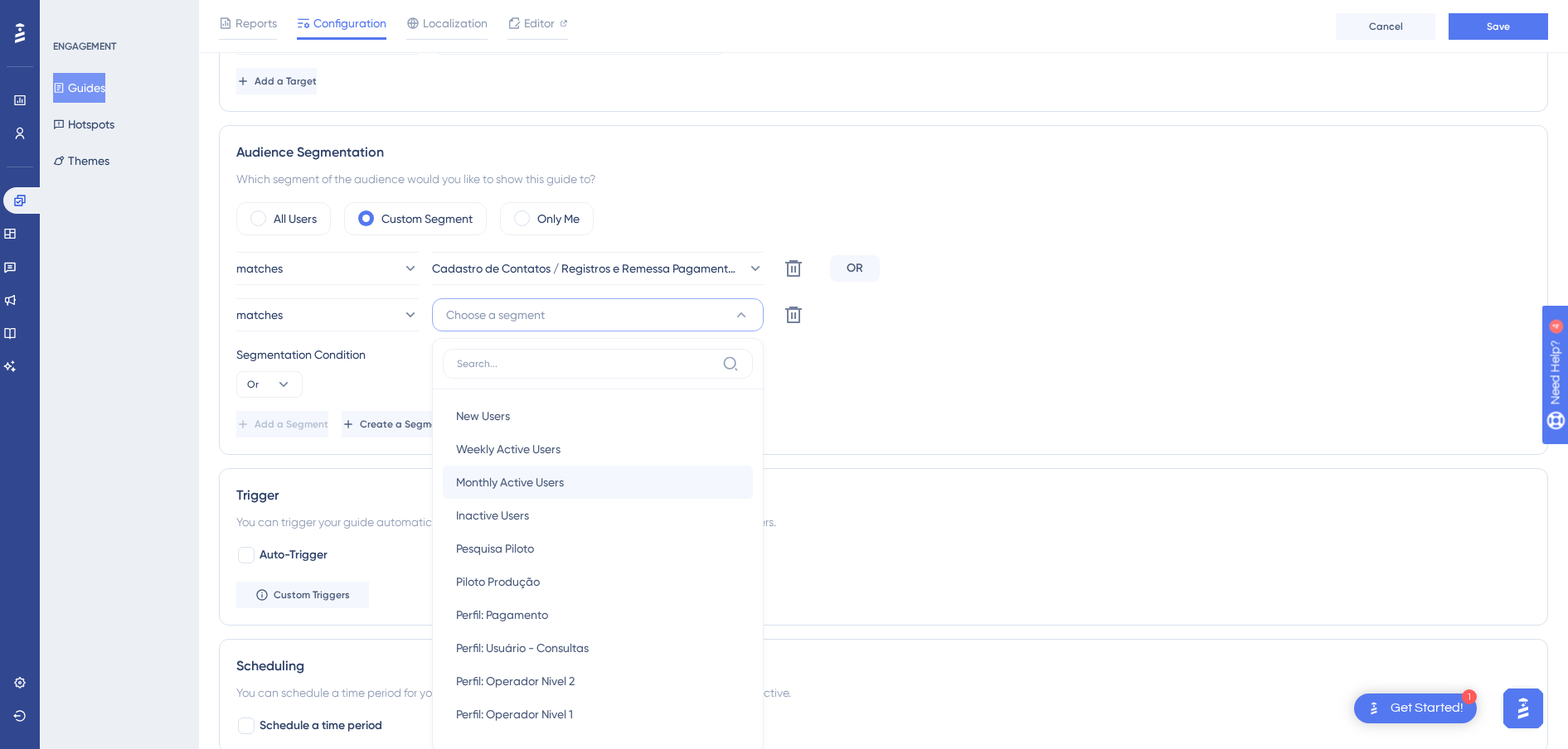
scroll to position [686, 0]
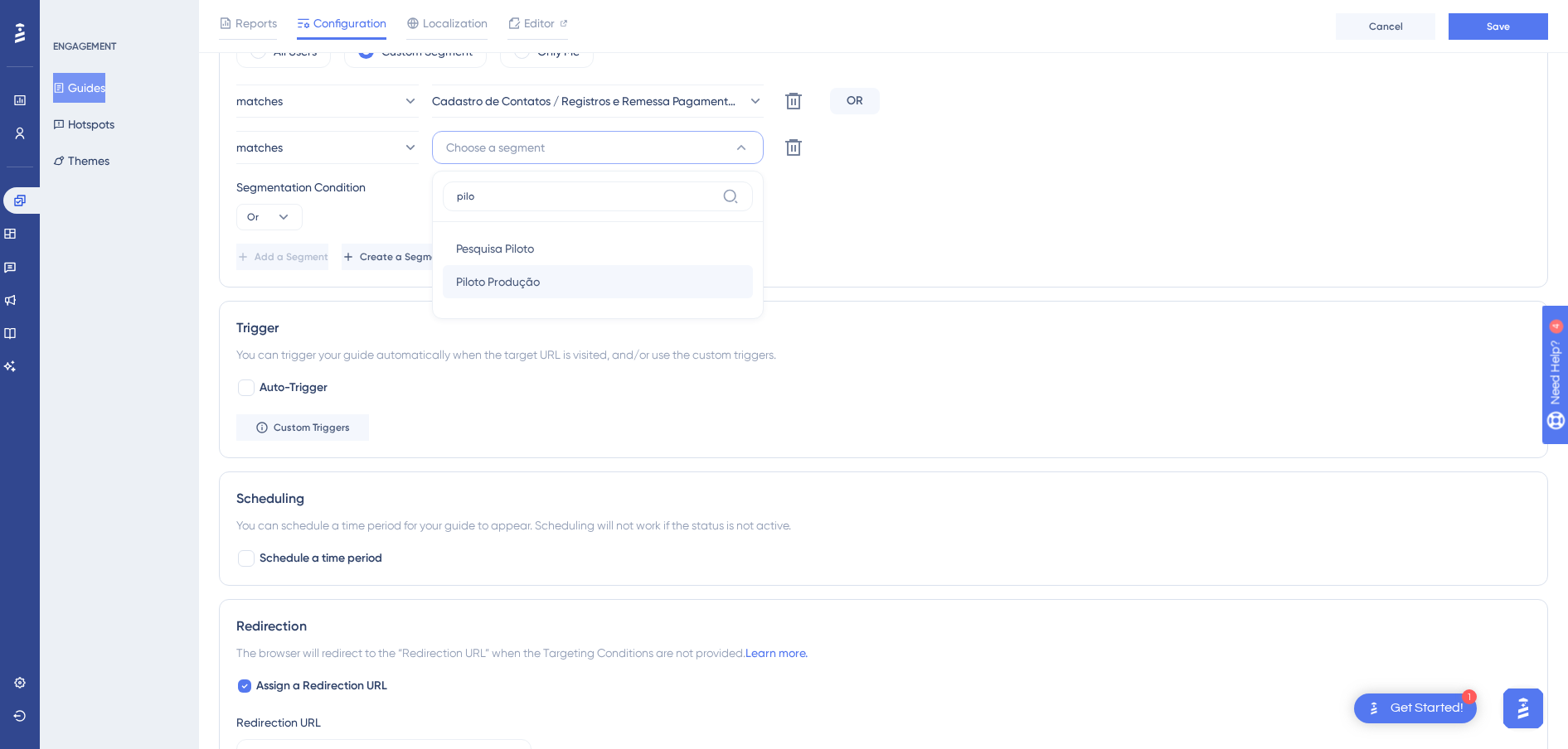
type input "pilo"
click at [513, 276] on span "Piloto Produção" at bounding box center [498, 281] width 83 height 20
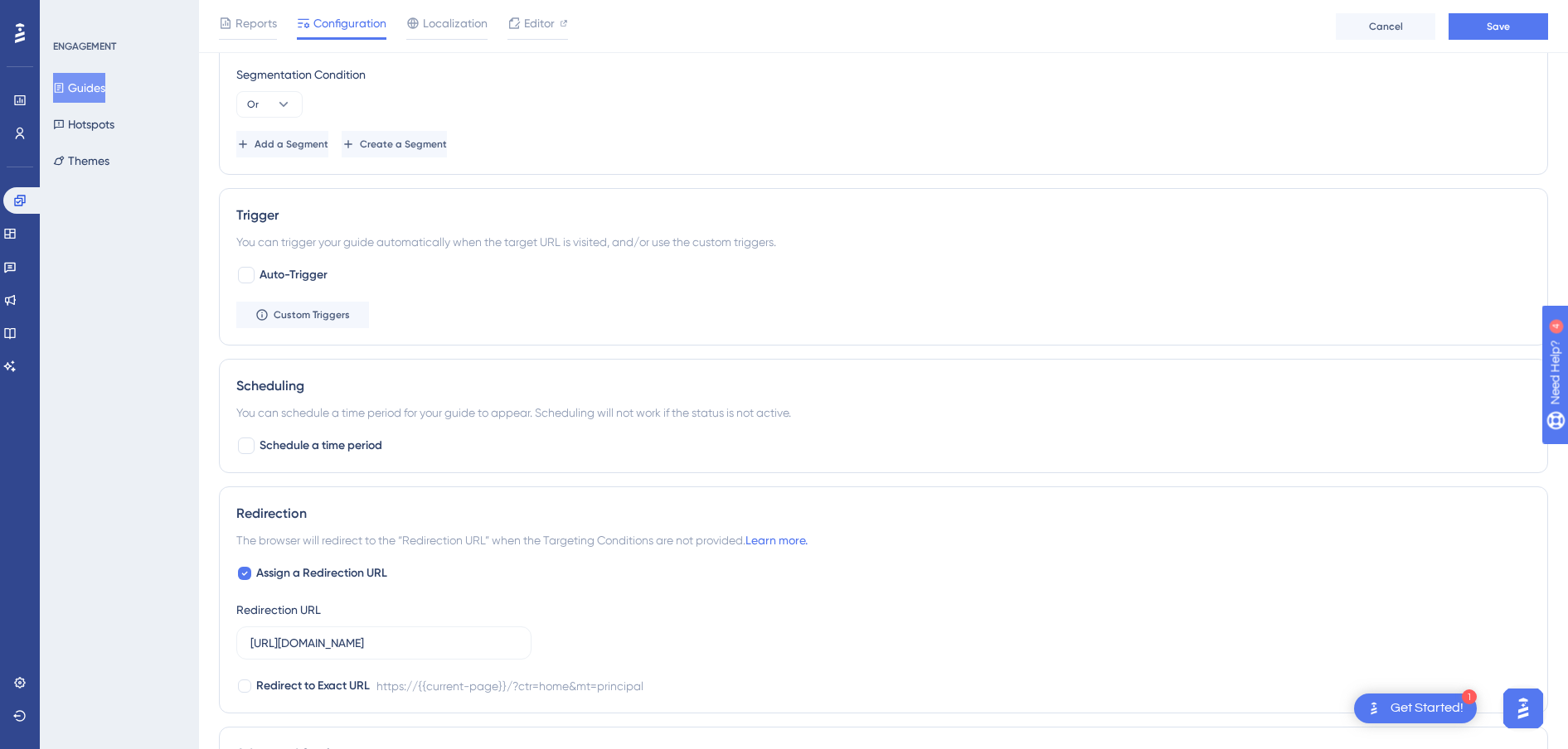
scroll to position [762, 0]
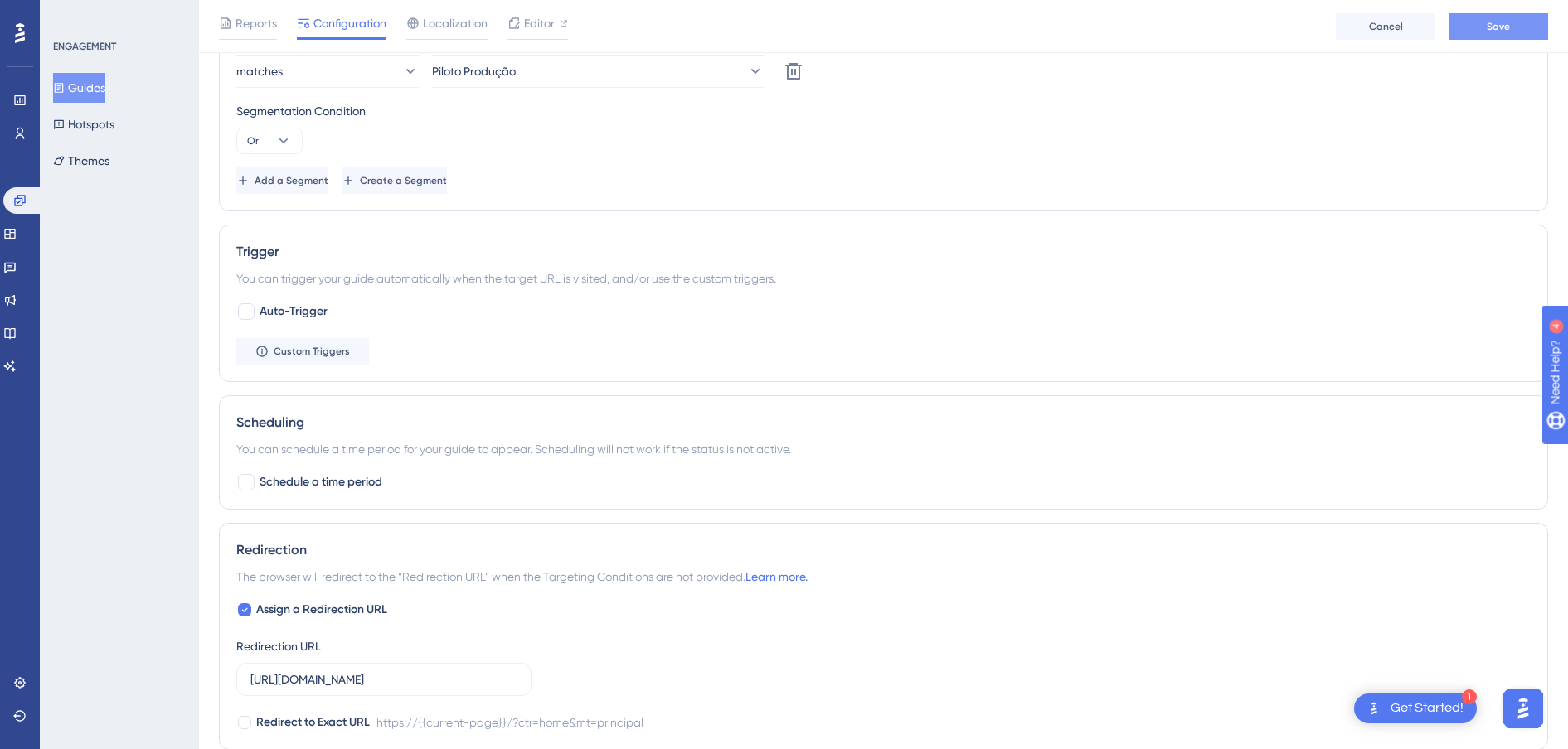
click at [1254, 27] on button "Save" at bounding box center [1498, 27] width 99 height 27
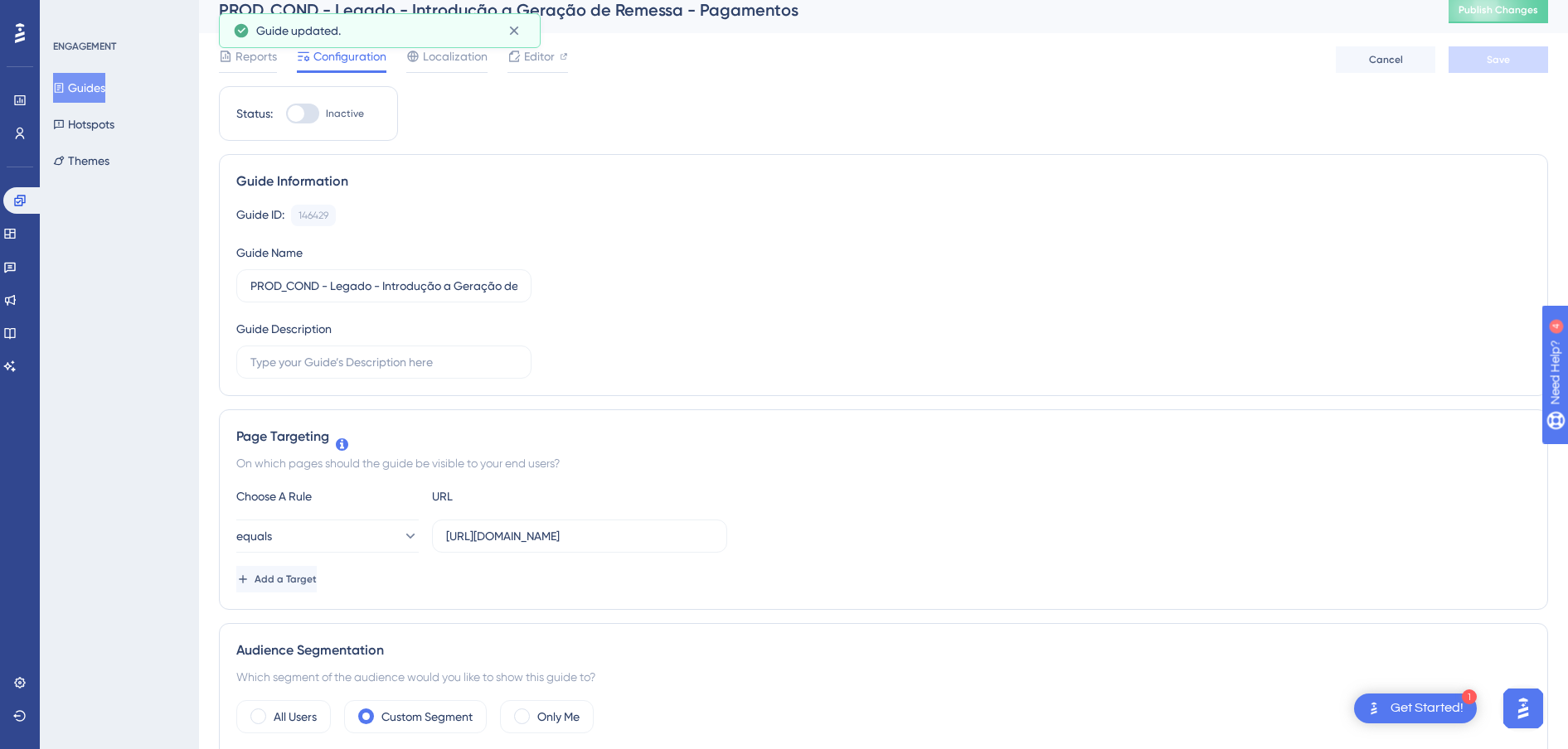
scroll to position [0, 0]
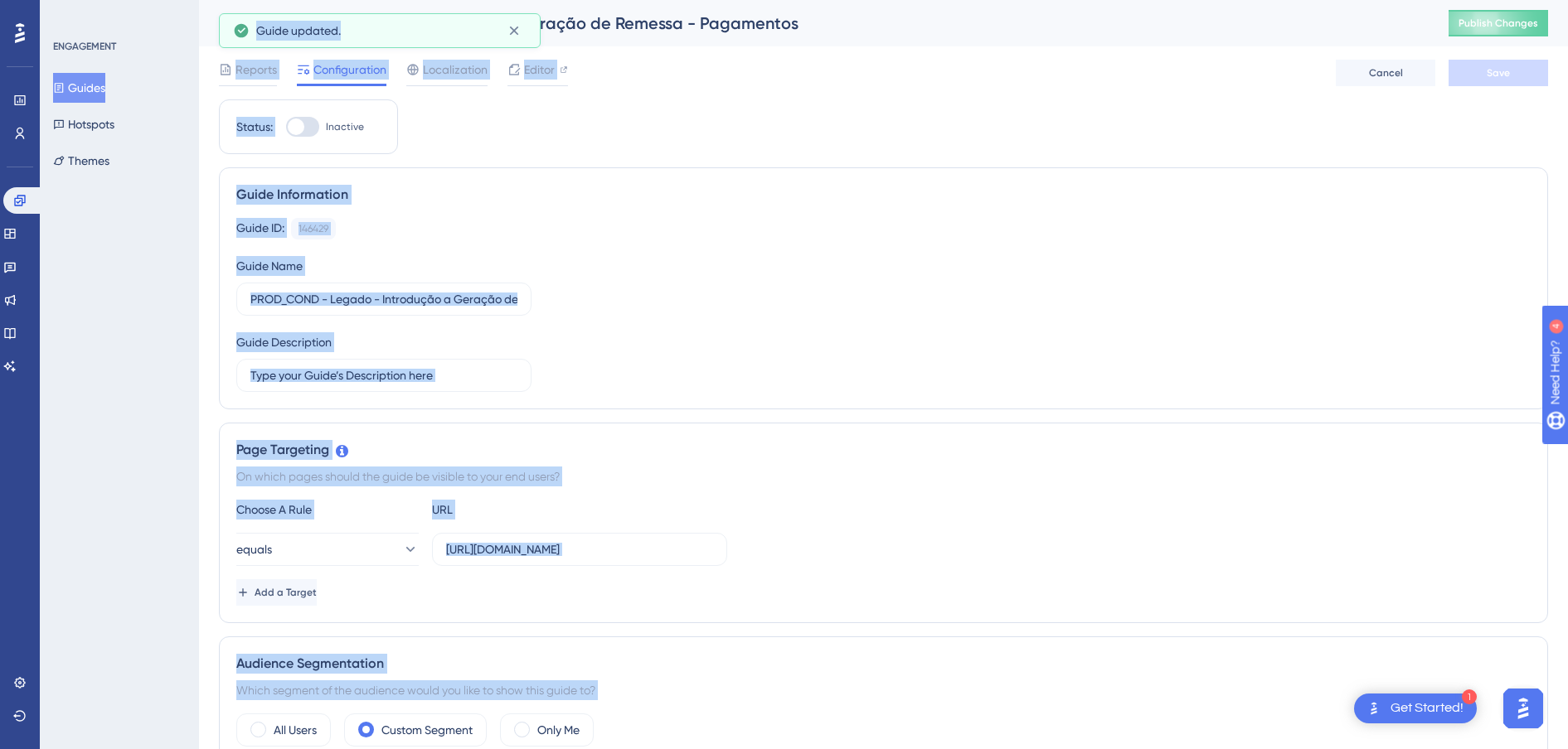
drag, startPoint x: 795, startPoint y: 27, endPoint x: 454, endPoint y: 20, distance: 341.1
click at [454, 0] on div "Performance Users Engagement Widgets Feedback Product Updates Knowledge Base AI…" at bounding box center [784, 0] width 1568 height 0
drag, startPoint x: 536, startPoint y: 35, endPoint x: 1102, endPoint y: 96, distance: 569.3
click at [829, 31] on div "PROD_COND - Legado - Introdução a Geração de Remessa - Pagamentos" at bounding box center [812, 23] width 1188 height 24
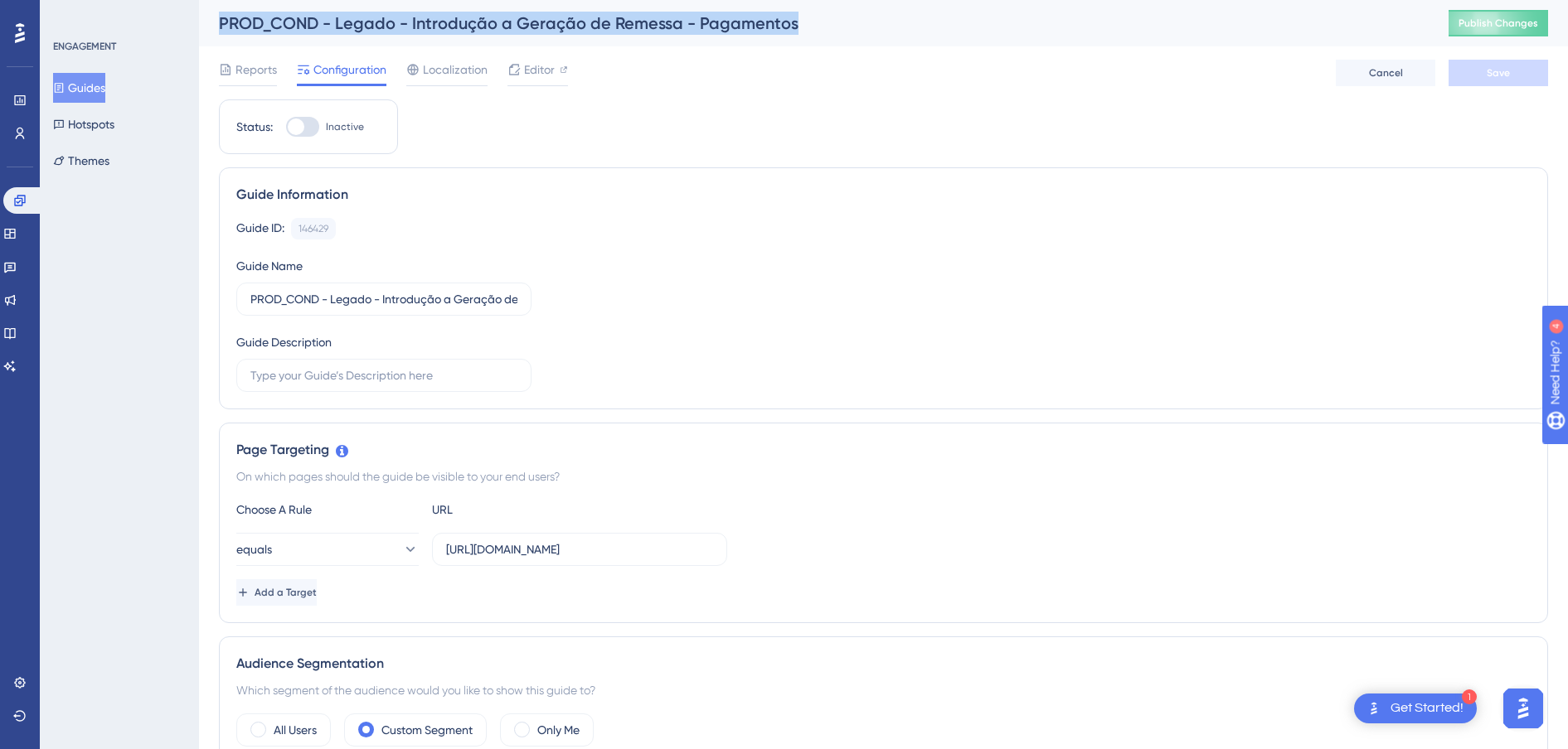
drag, startPoint x: 809, startPoint y: 27, endPoint x: 223, endPoint y: 24, distance: 586.0
click at [223, 24] on div "PROD_COND - Legado - Introdução a Geração de Remessa - Pagamentos" at bounding box center [812, 23] width 1188 height 24
copy div "PROD_COND - Legado - Introdução a Geração de Remessa - Pagamentos"
click at [80, 76] on button "Guides" at bounding box center [79, 88] width 52 height 30
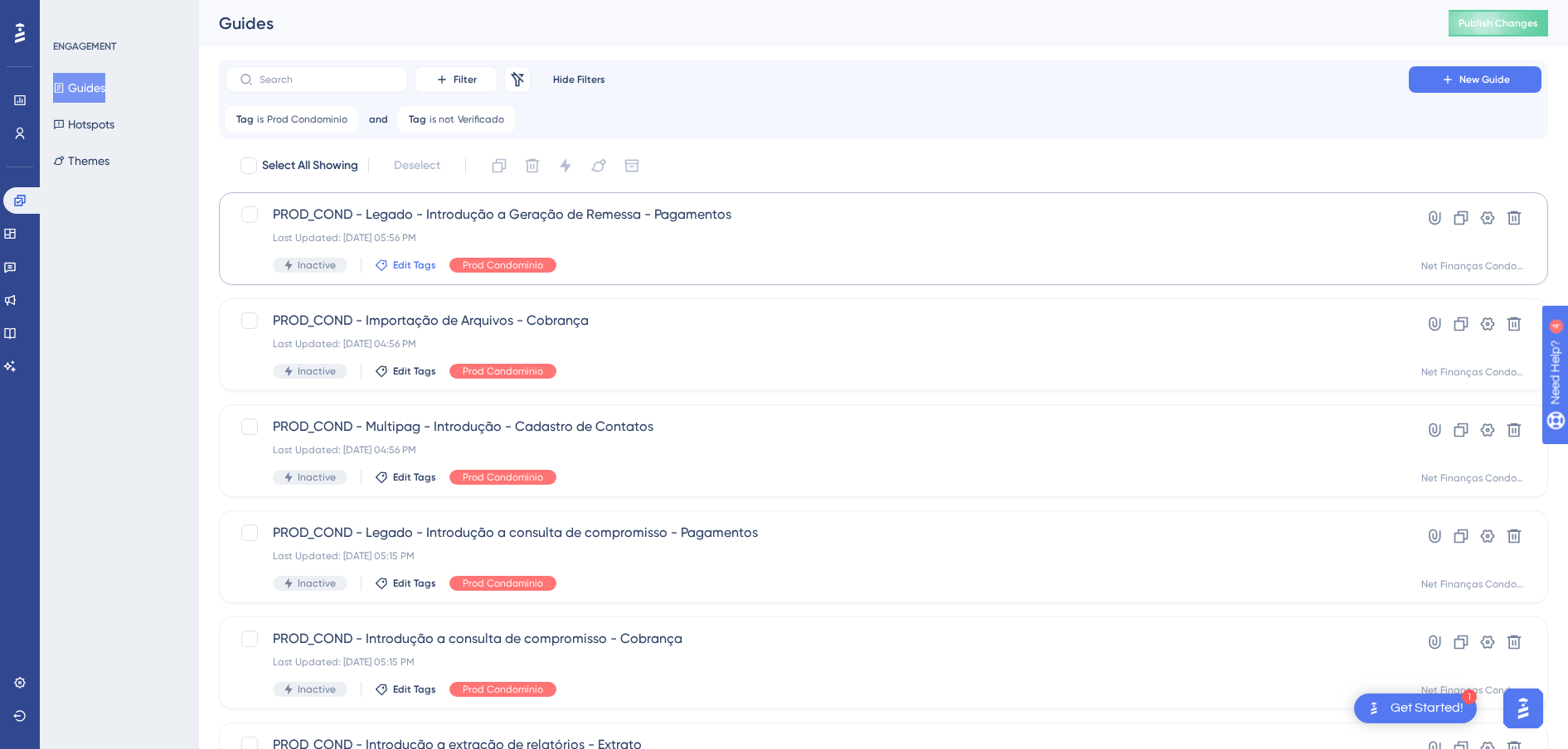
click at [405, 263] on span "Edit Tags" at bounding box center [415, 265] width 44 height 13
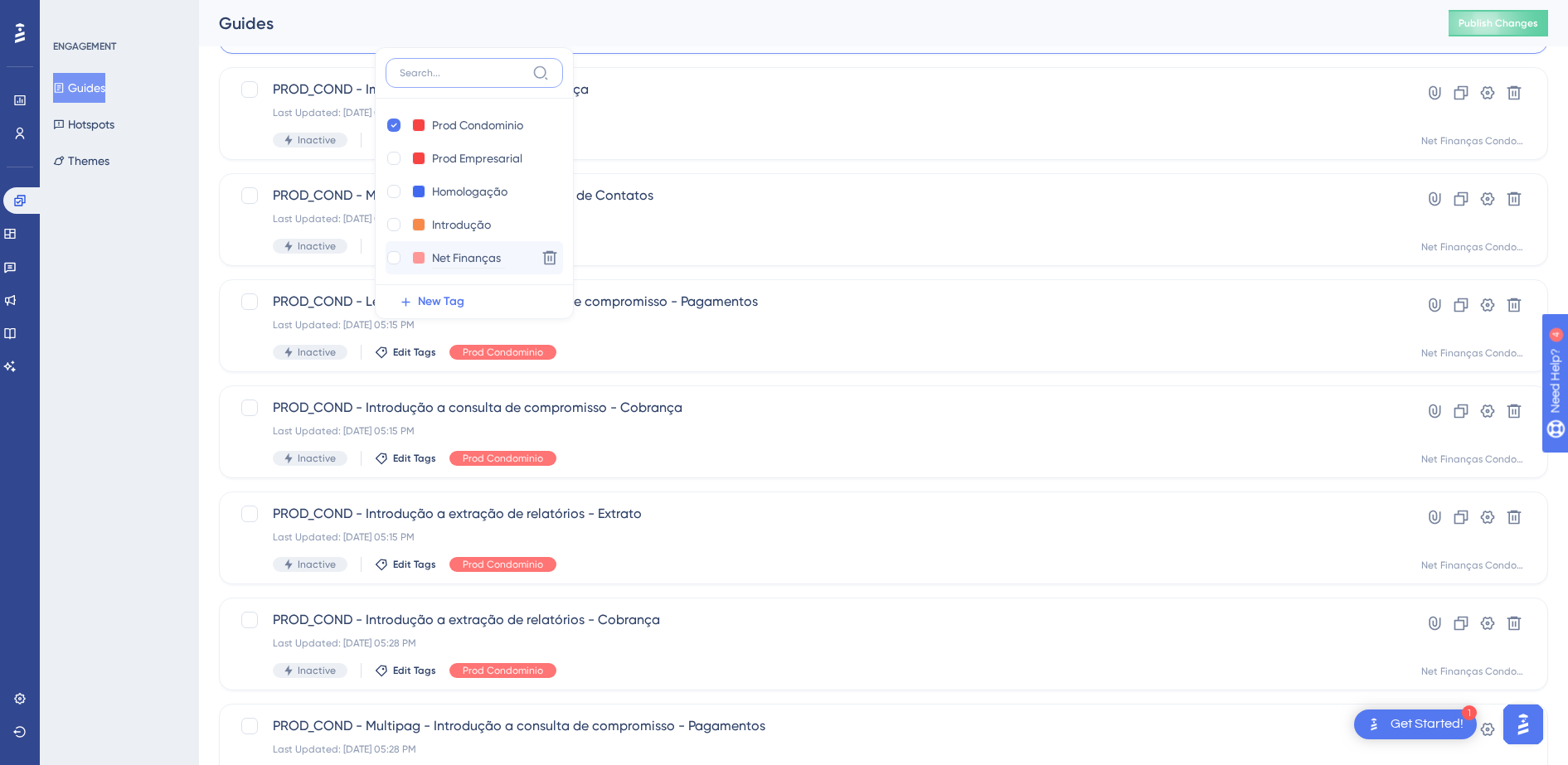
scroll to position [33, 0]
click at [398, 260] on div at bounding box center [394, 258] width 13 height 13
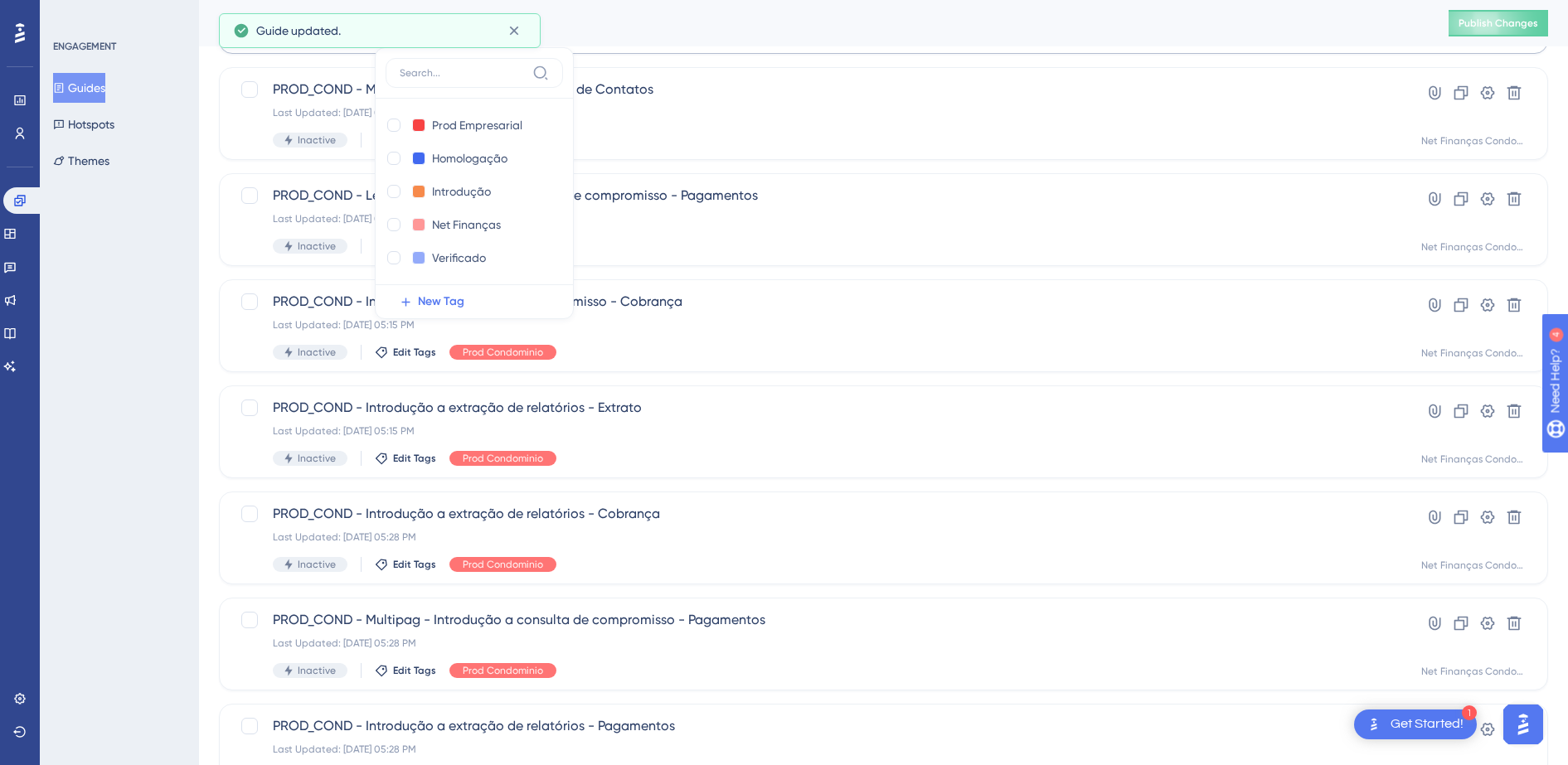
click at [122, 283] on div "ENGAGEMENT Guides Hotspots Themes" at bounding box center [119, 382] width 159 height 765
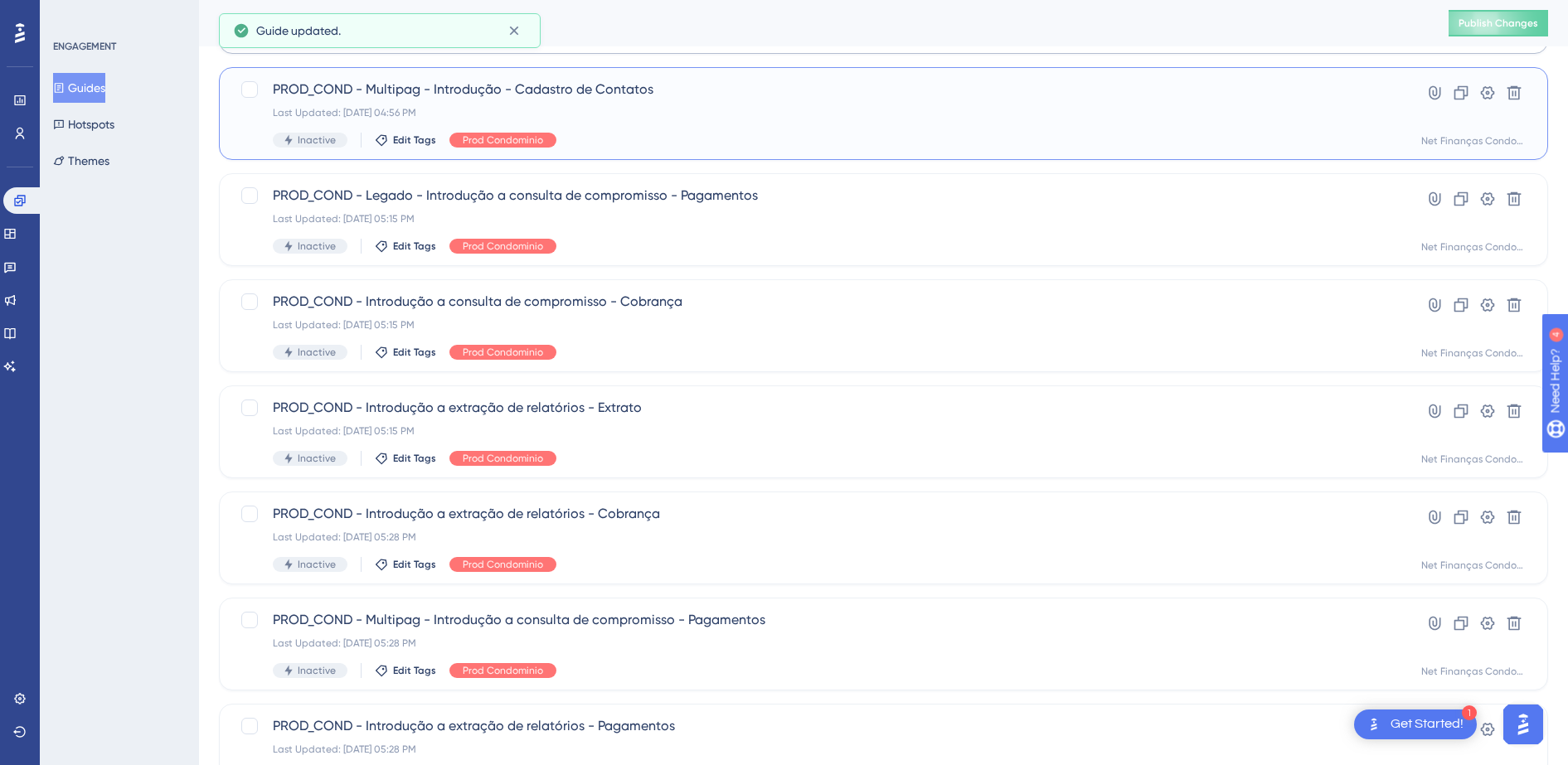
click at [562, 94] on span "PROD_COND - Multipag - Introdução - Cadastro de Contatos" at bounding box center [817, 89] width 1089 height 20
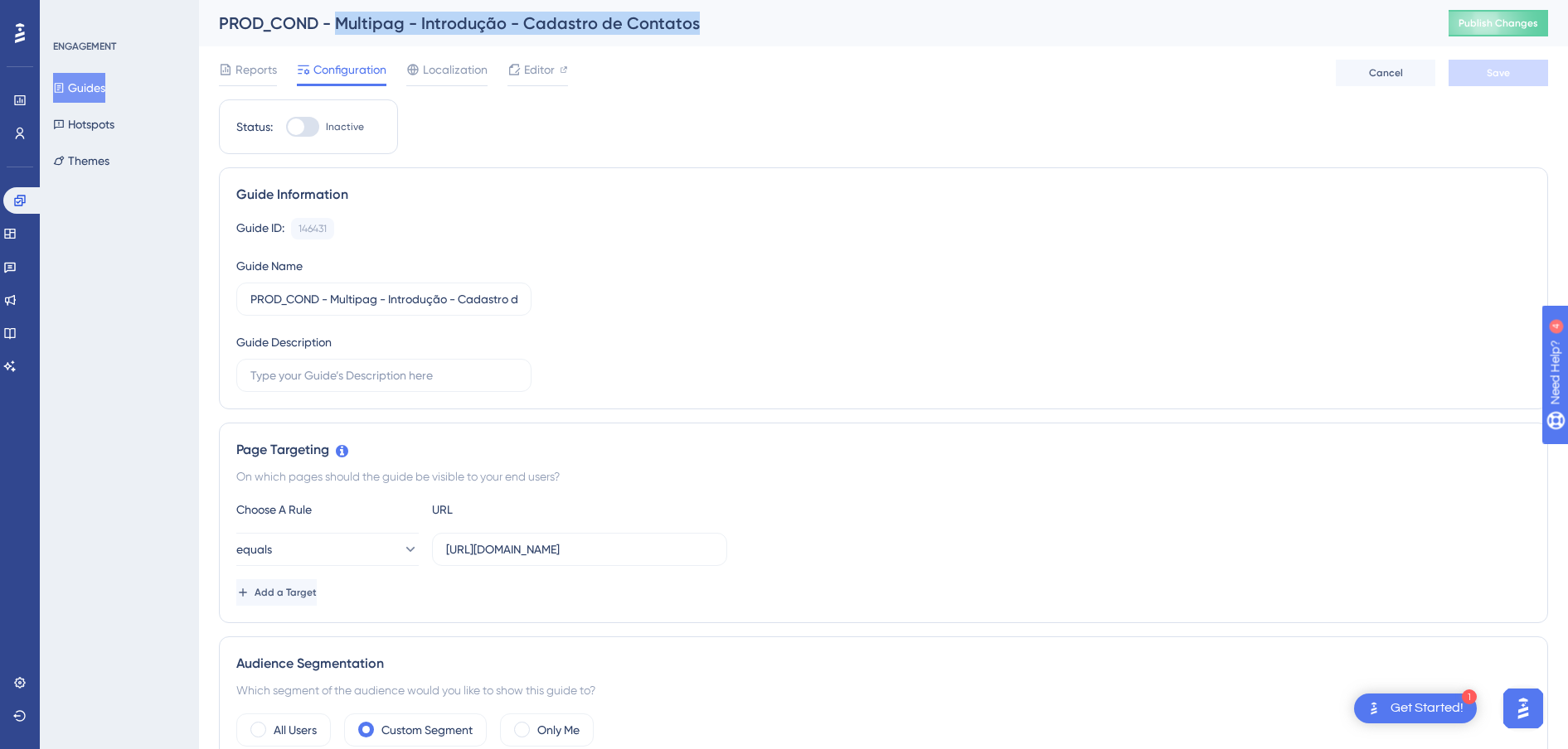
drag, startPoint x: 710, startPoint y: 25, endPoint x: 336, endPoint y: 23, distance: 374.0
click at [336, 23] on div "PROD_COND - Multipag - Introdução - Cadastro de Contatos" at bounding box center [812, 23] width 1188 height 24
copy div "Multipag - Introdução - Cadastro de Contatos"
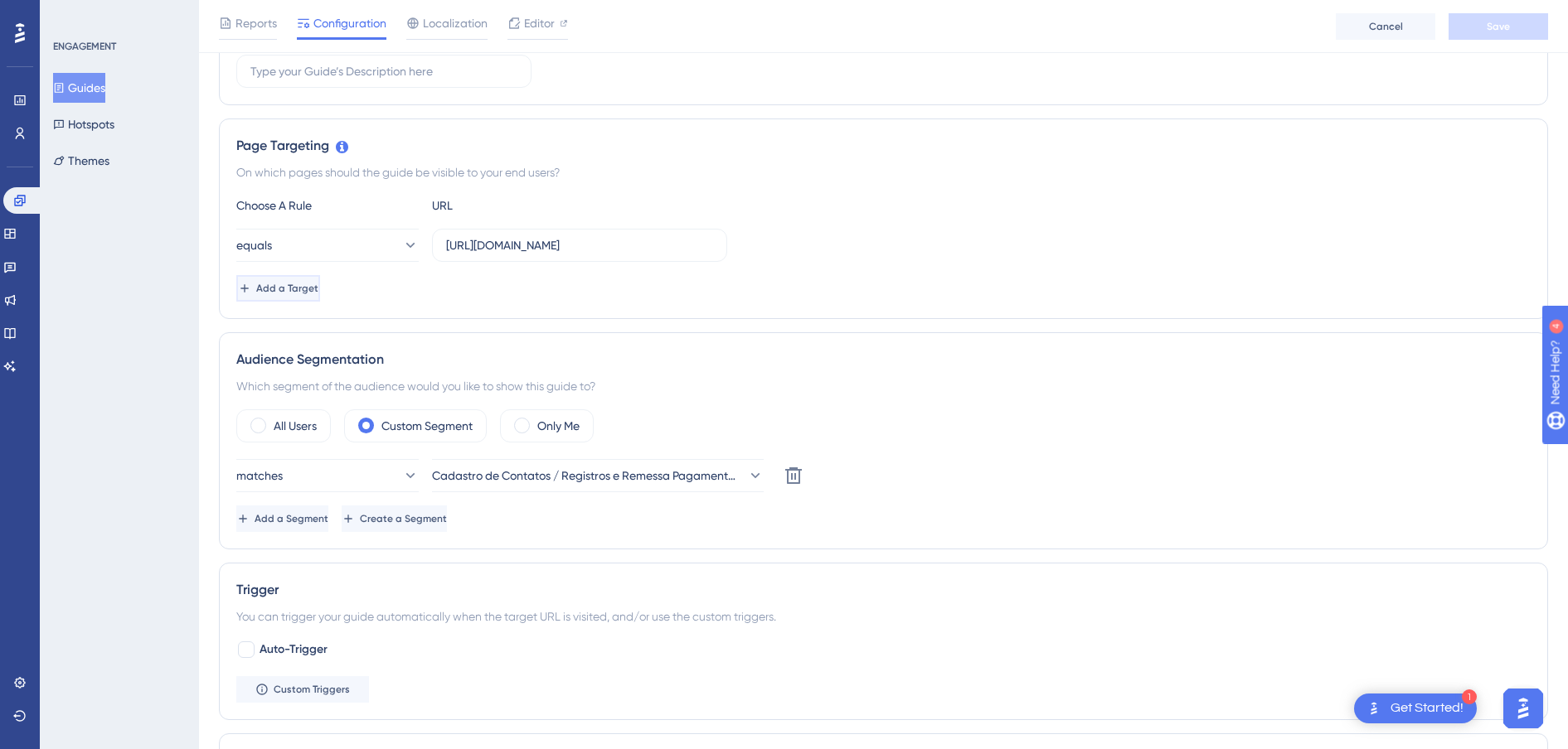
click at [318, 291] on span "Add a Target" at bounding box center [288, 289] width 62 height 13
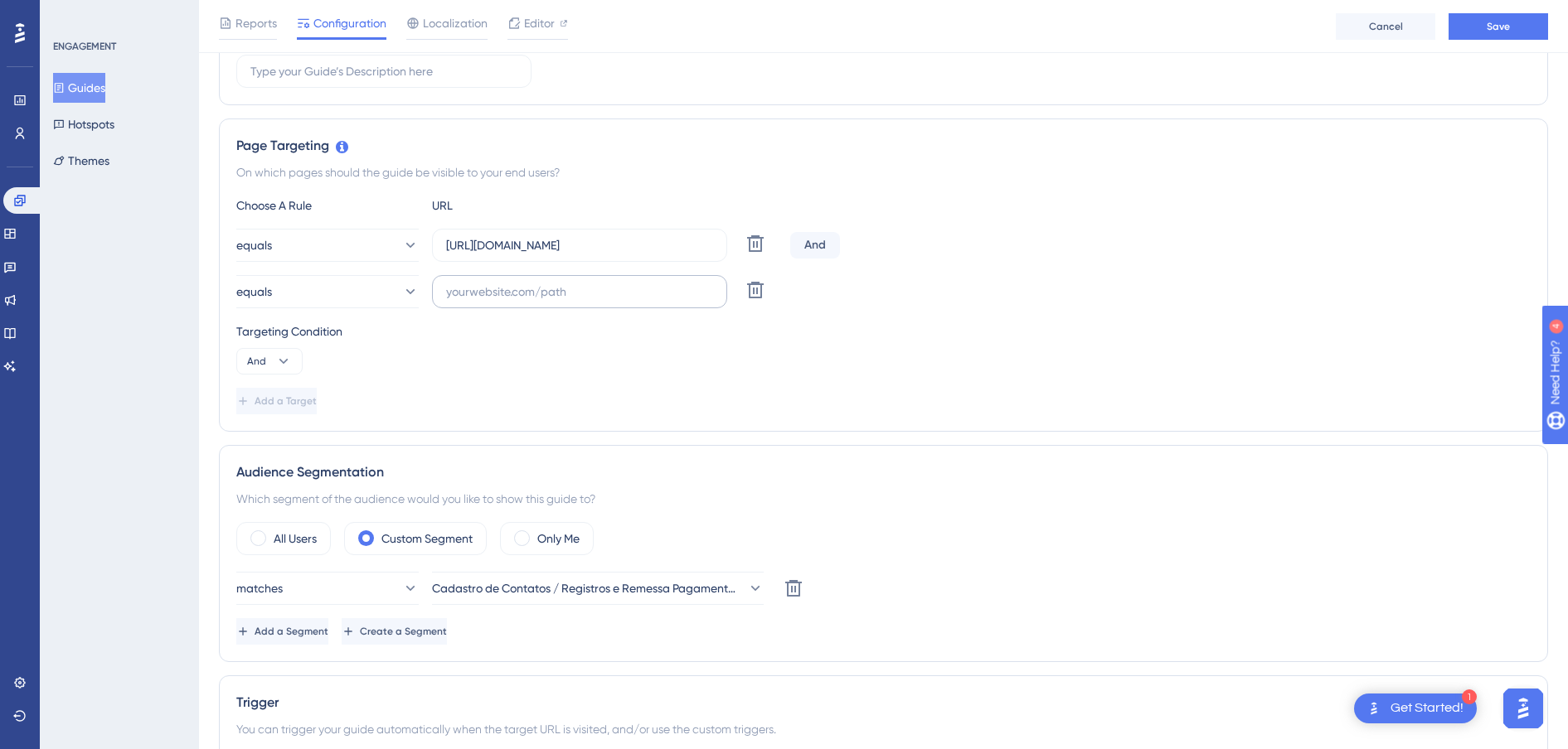
click at [490, 304] on label at bounding box center [579, 292] width 295 height 33
click at [490, 301] on input "text" at bounding box center [579, 292] width 267 height 18
click at [762, 254] on icon at bounding box center [755, 243] width 20 height 20
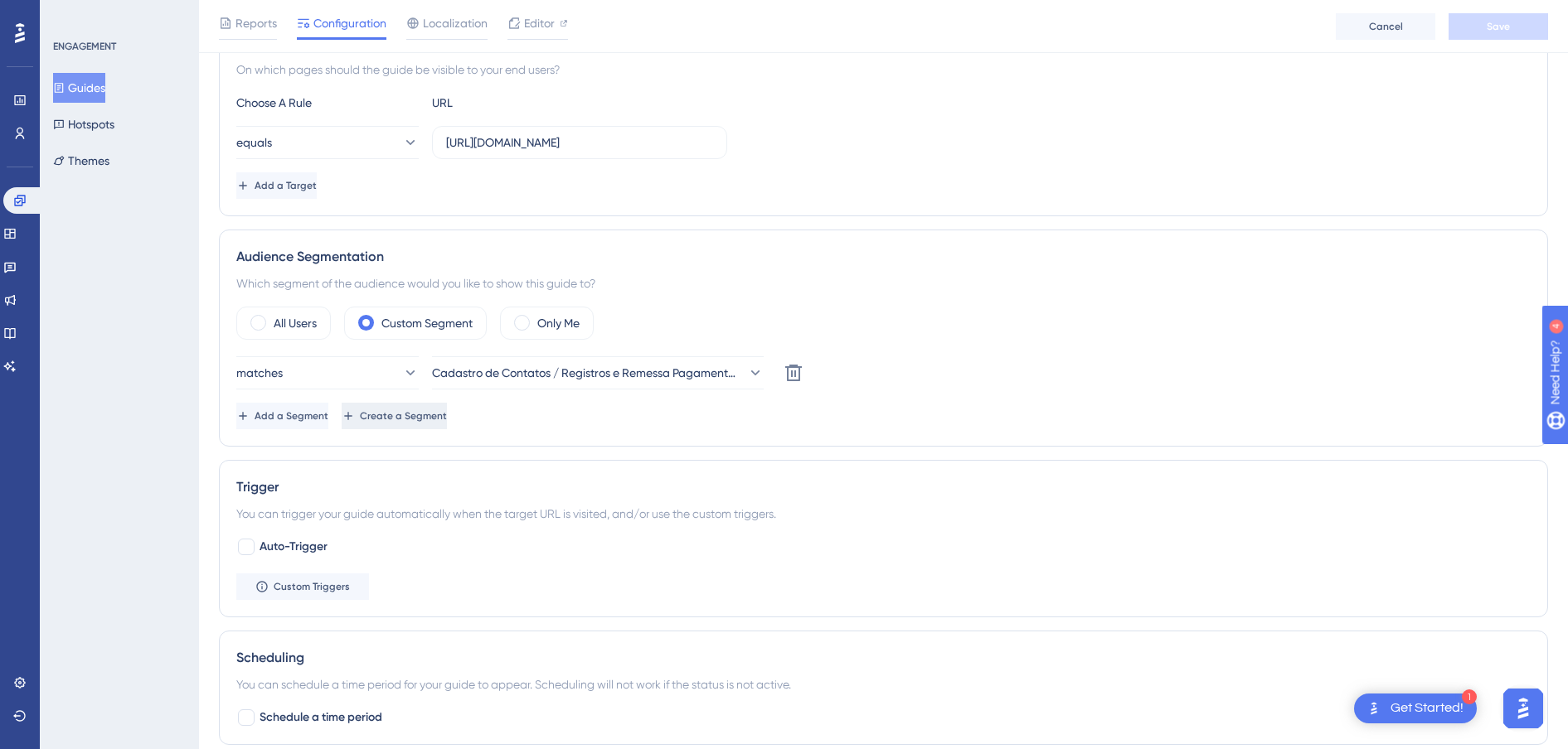
scroll to position [518, 0]
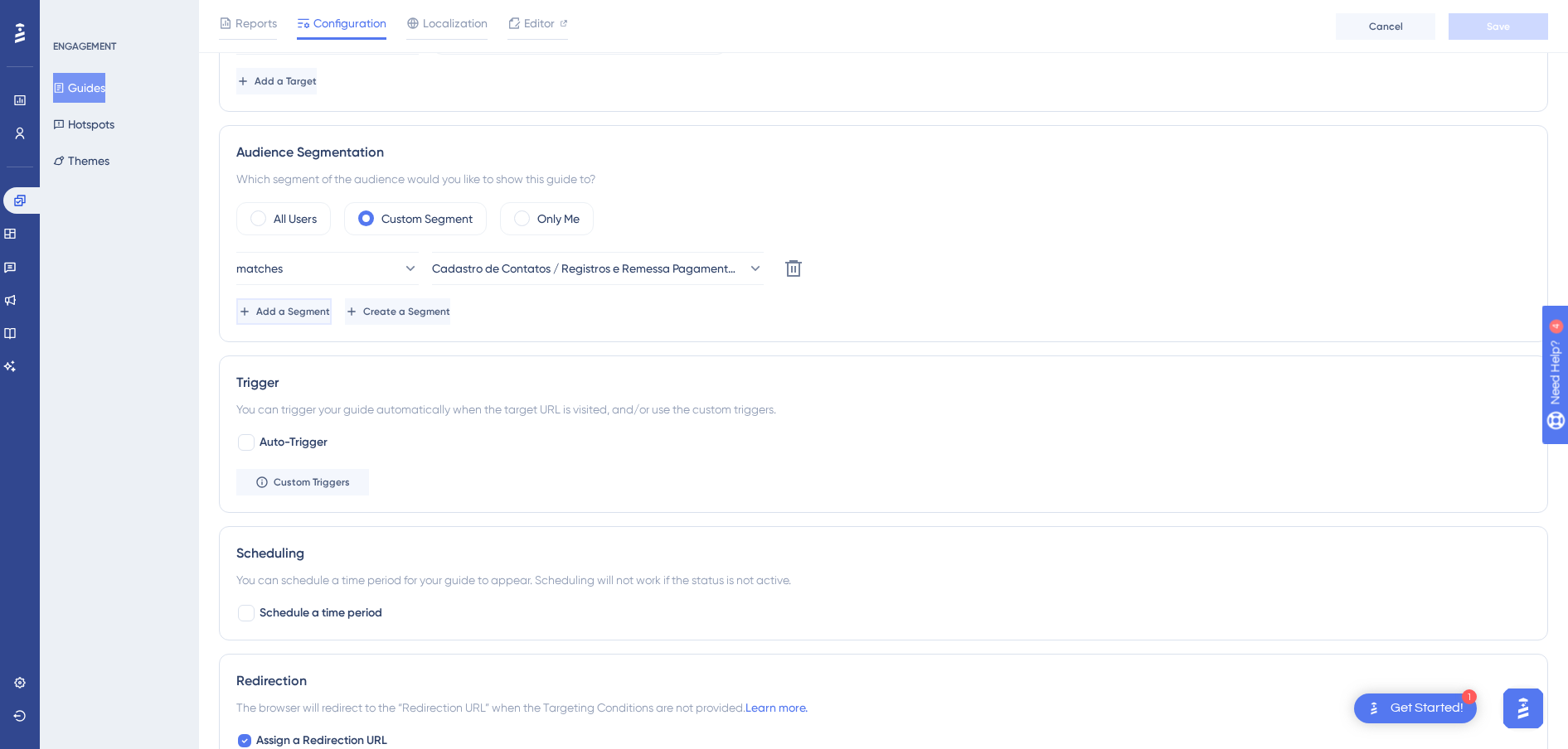
click at [313, 311] on span "Add a Segment" at bounding box center [294, 312] width 74 height 13
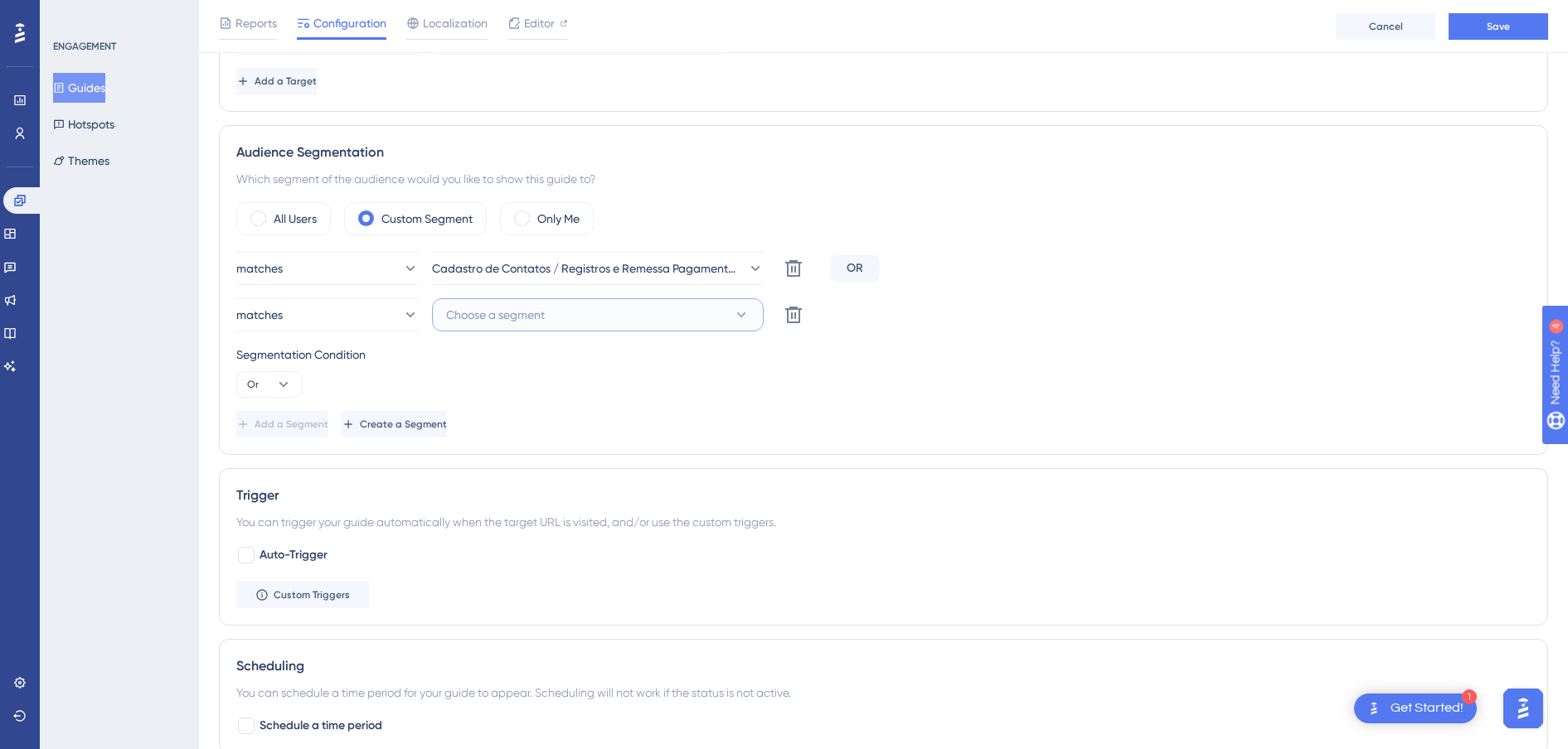
click at [516, 316] on span "Choose a segment" at bounding box center [495, 314] width 98 height 20
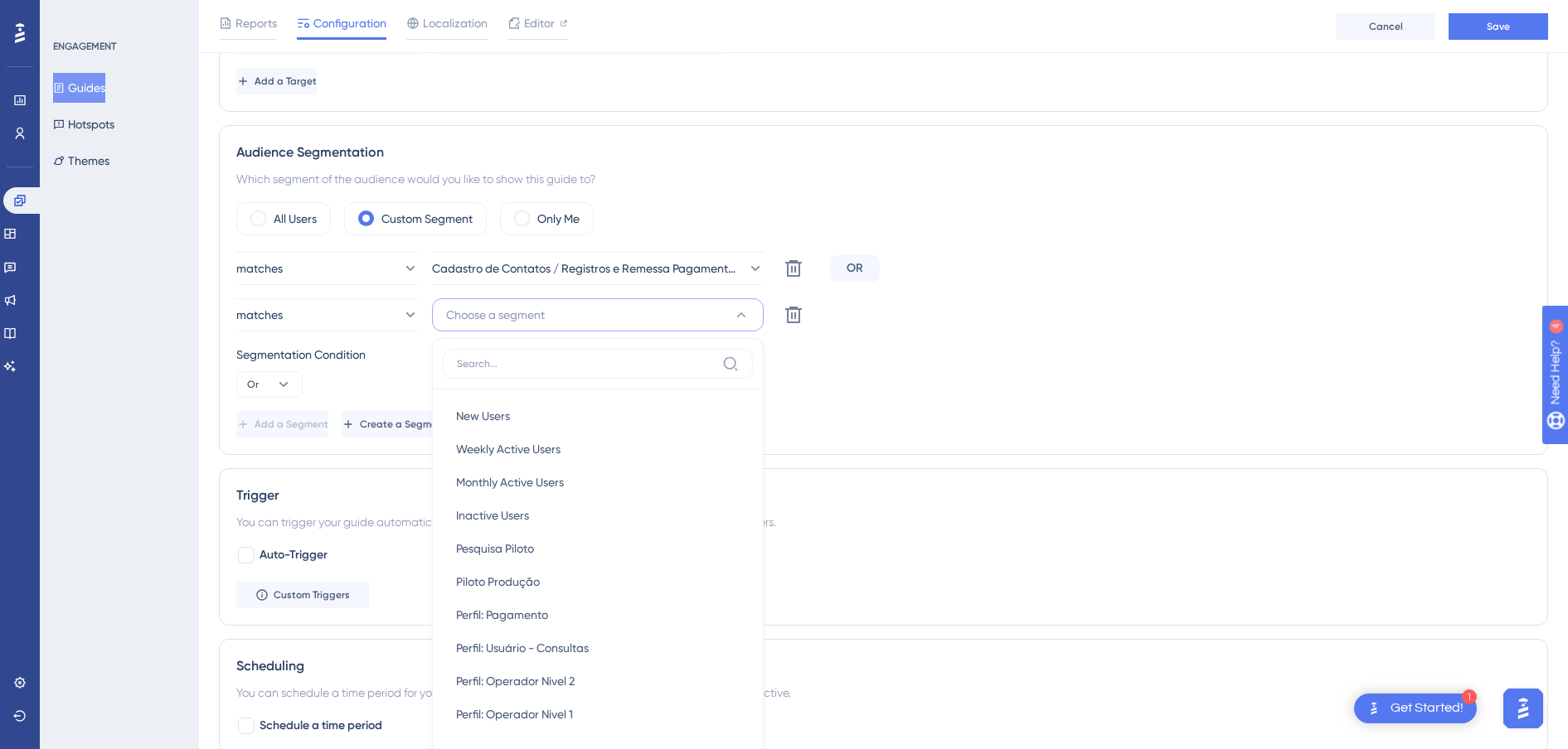
scroll to position [674, 0]
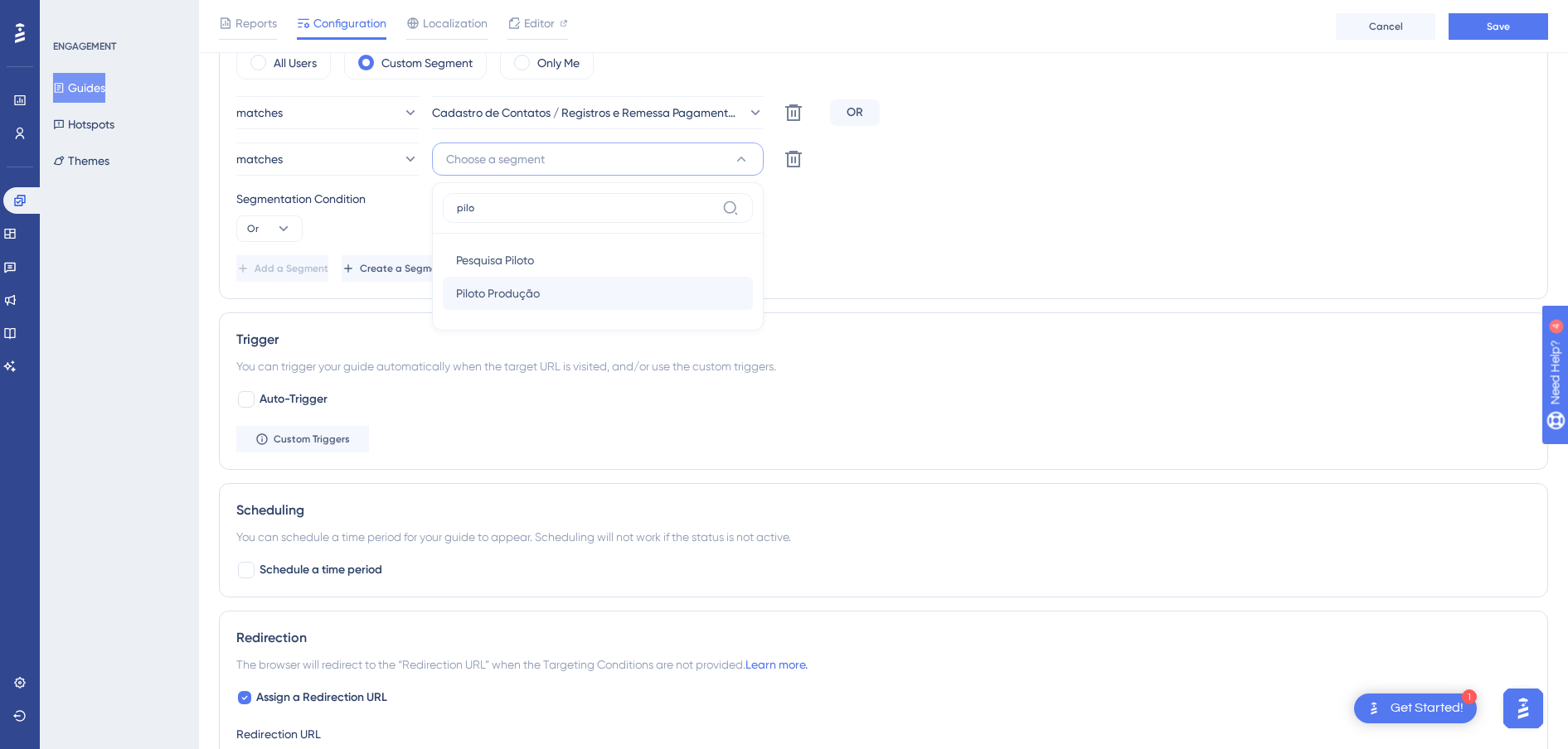
type input "pilo"
drag, startPoint x: 522, startPoint y: 285, endPoint x: 589, endPoint y: 285, distance: 67.0
click at [526, 285] on span "Piloto Produção" at bounding box center [498, 293] width 83 height 20
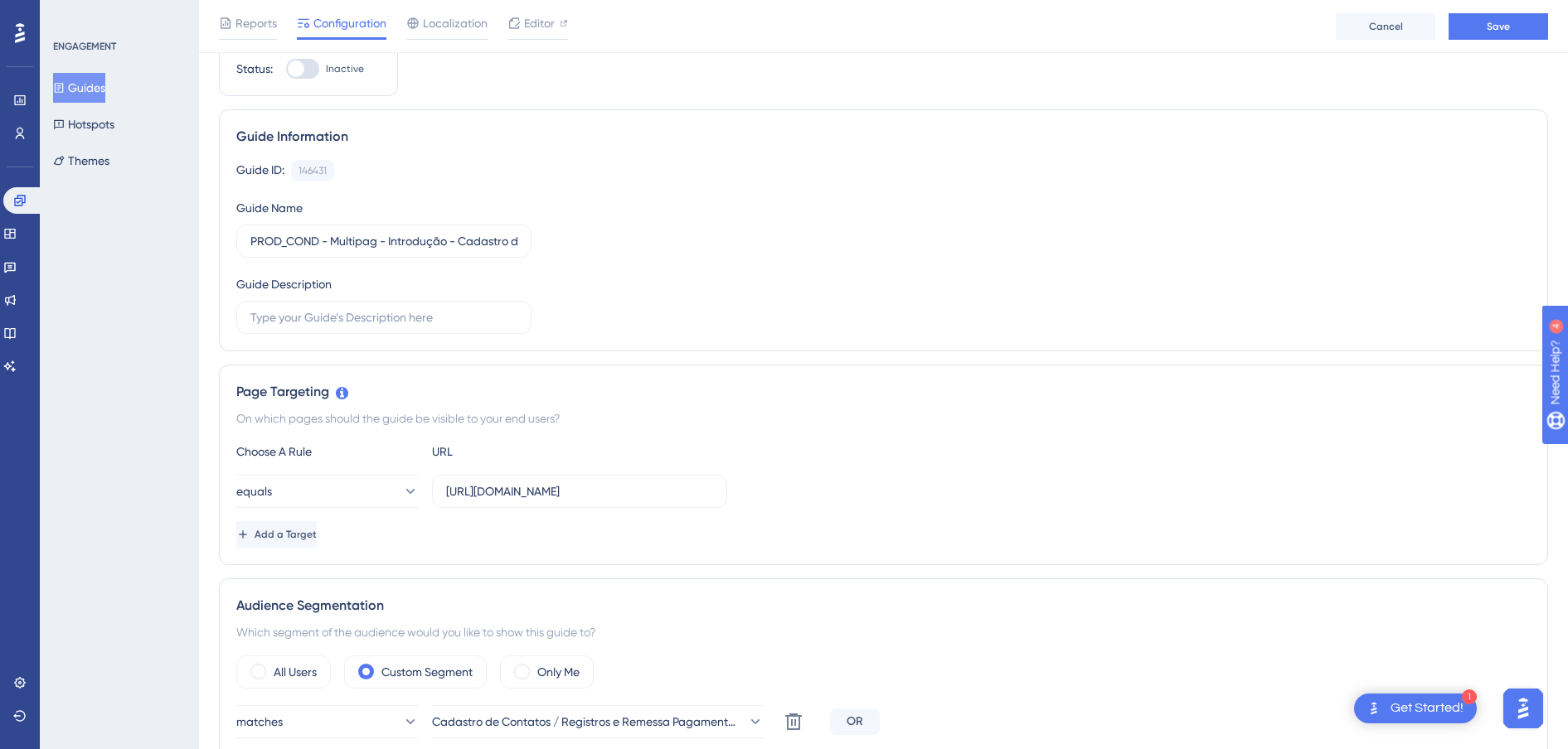
scroll to position [0, 0]
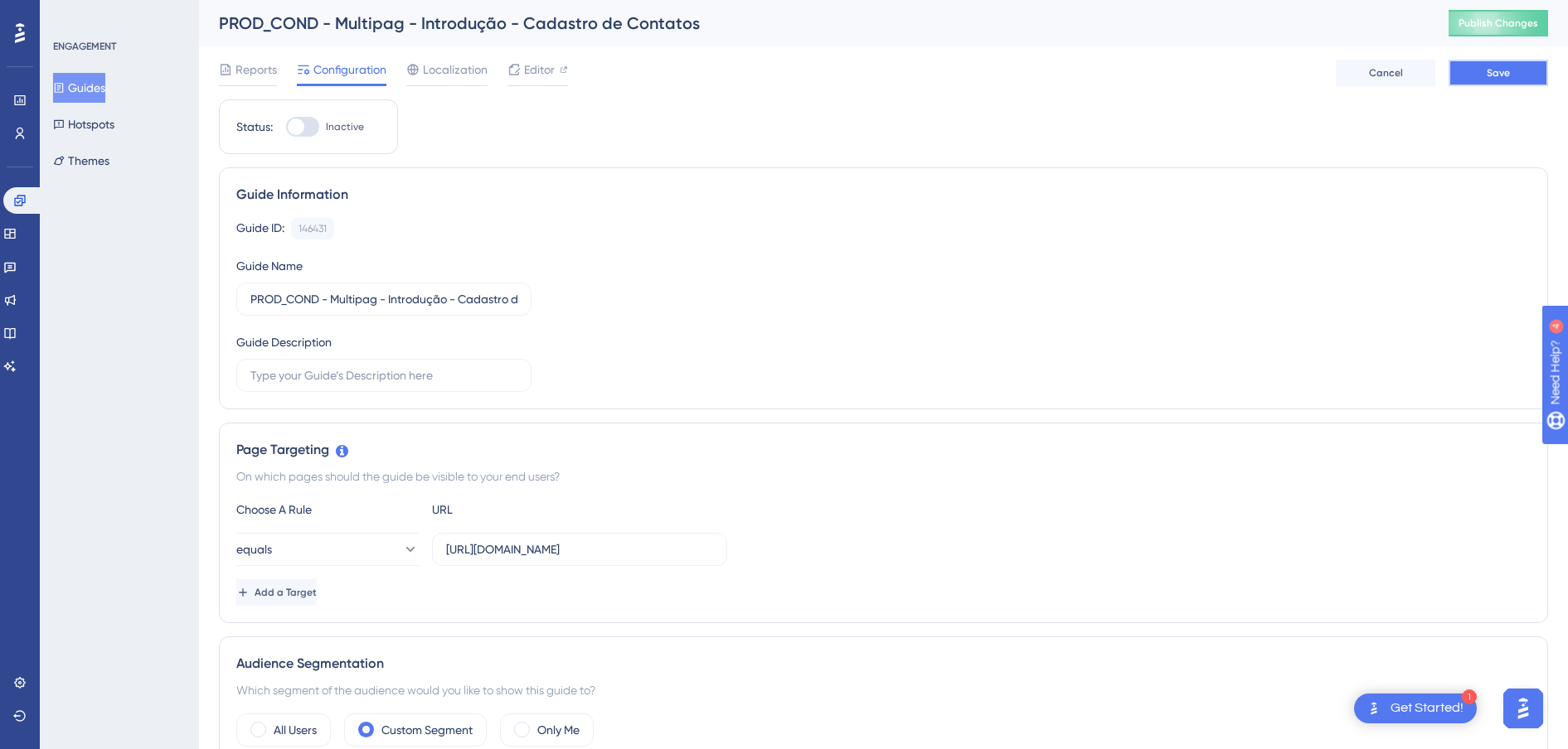
click at [1254, 77] on span "Save" at bounding box center [1498, 73] width 24 height 13
click at [761, 27] on div "PROD_COND - Multipag - Introdução - Cadastro de Contatos" at bounding box center [812, 23] width 1188 height 24
click at [517, 27] on icon at bounding box center [514, 31] width 9 height 9
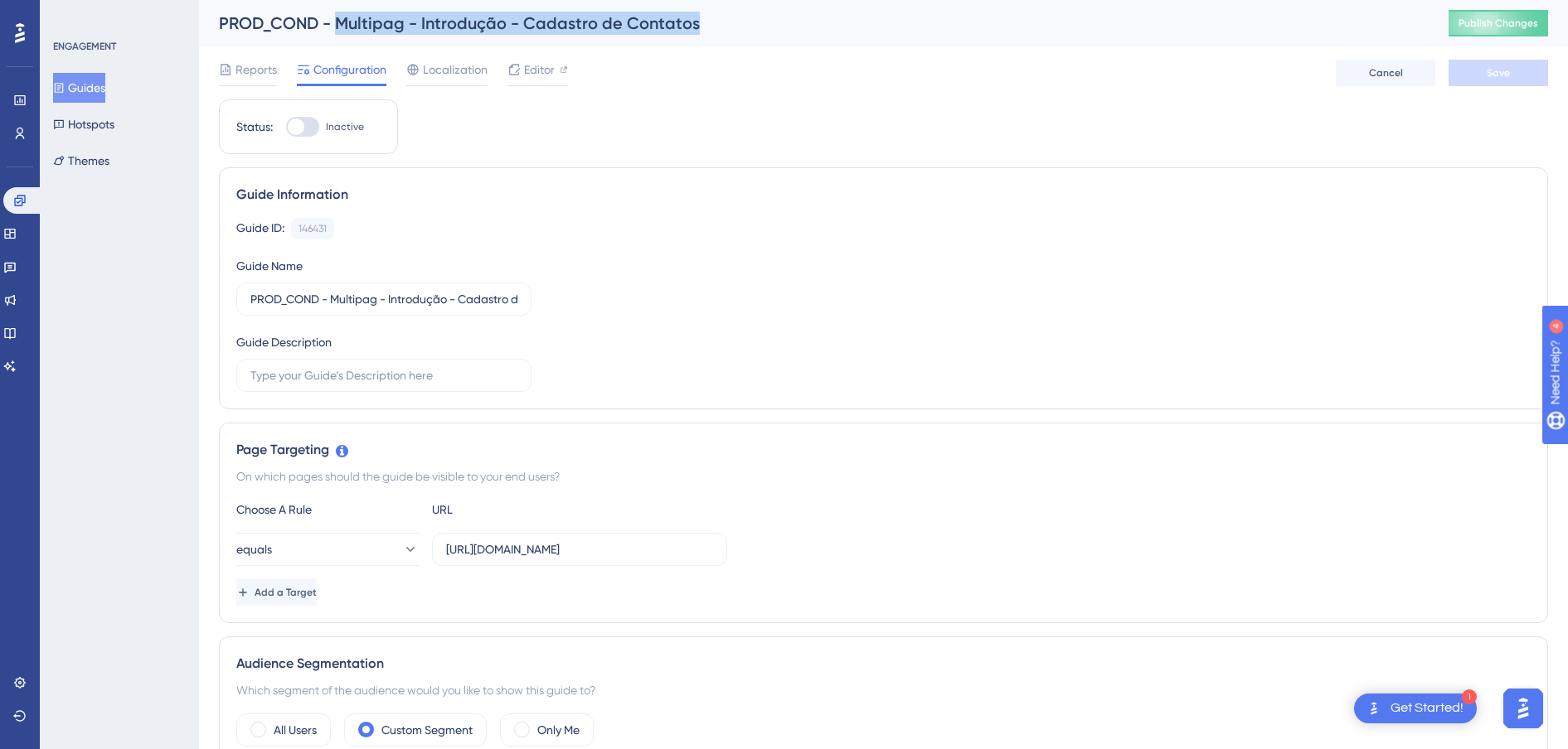
drag, startPoint x: 703, startPoint y: 27, endPoint x: 338, endPoint y: 30, distance: 365.0
click at [338, 30] on div "PROD_COND - Multipag - Introdução - Cadastro de Contatos" at bounding box center [812, 23] width 1188 height 24
copy div "Multipag - Introdução - Cadastro de Contatos"
click at [57, 80] on button "Guides" at bounding box center [79, 88] width 52 height 30
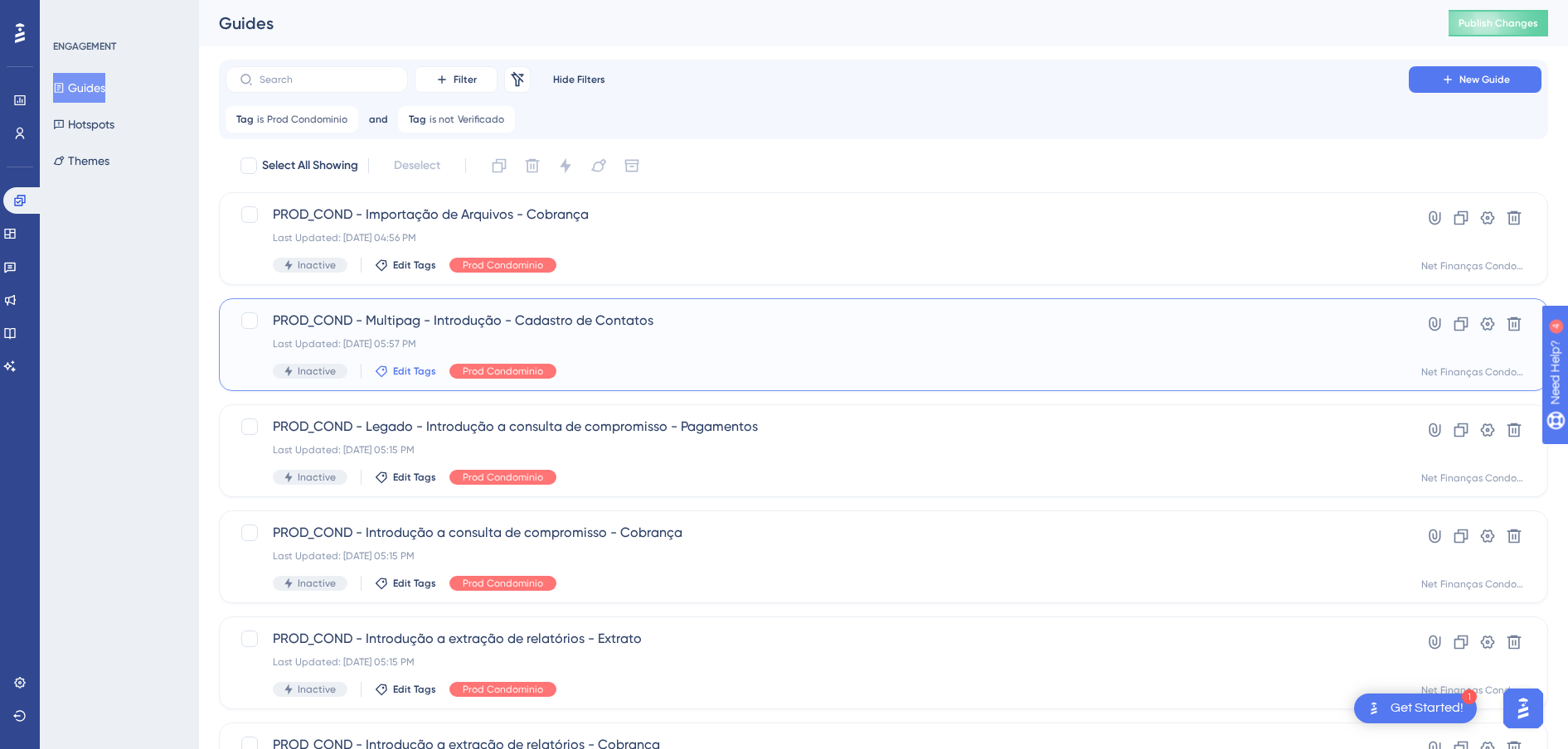
click at [402, 376] on span "Edit Tags" at bounding box center [415, 371] width 44 height 13
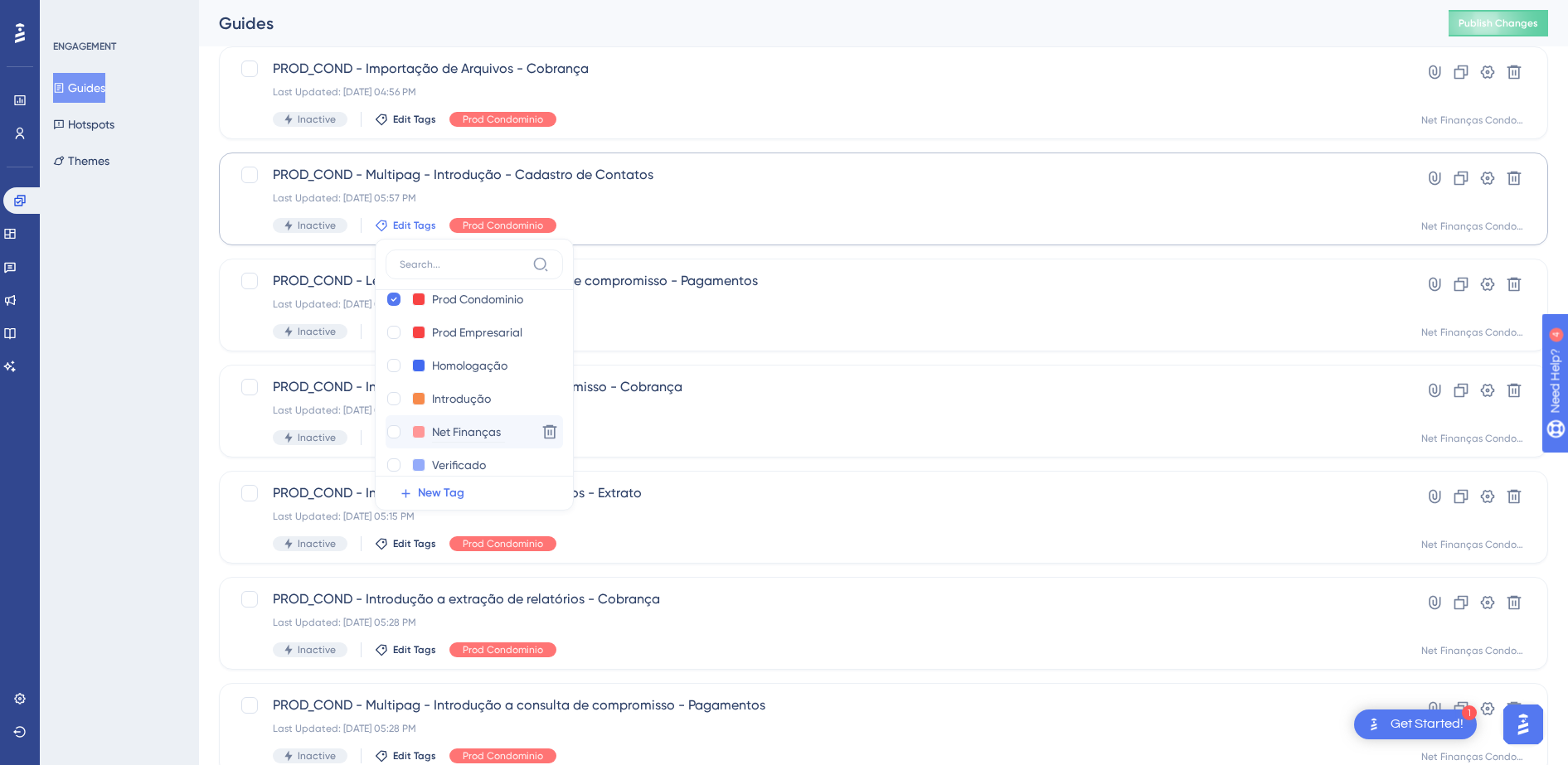
scroll to position [33, 0]
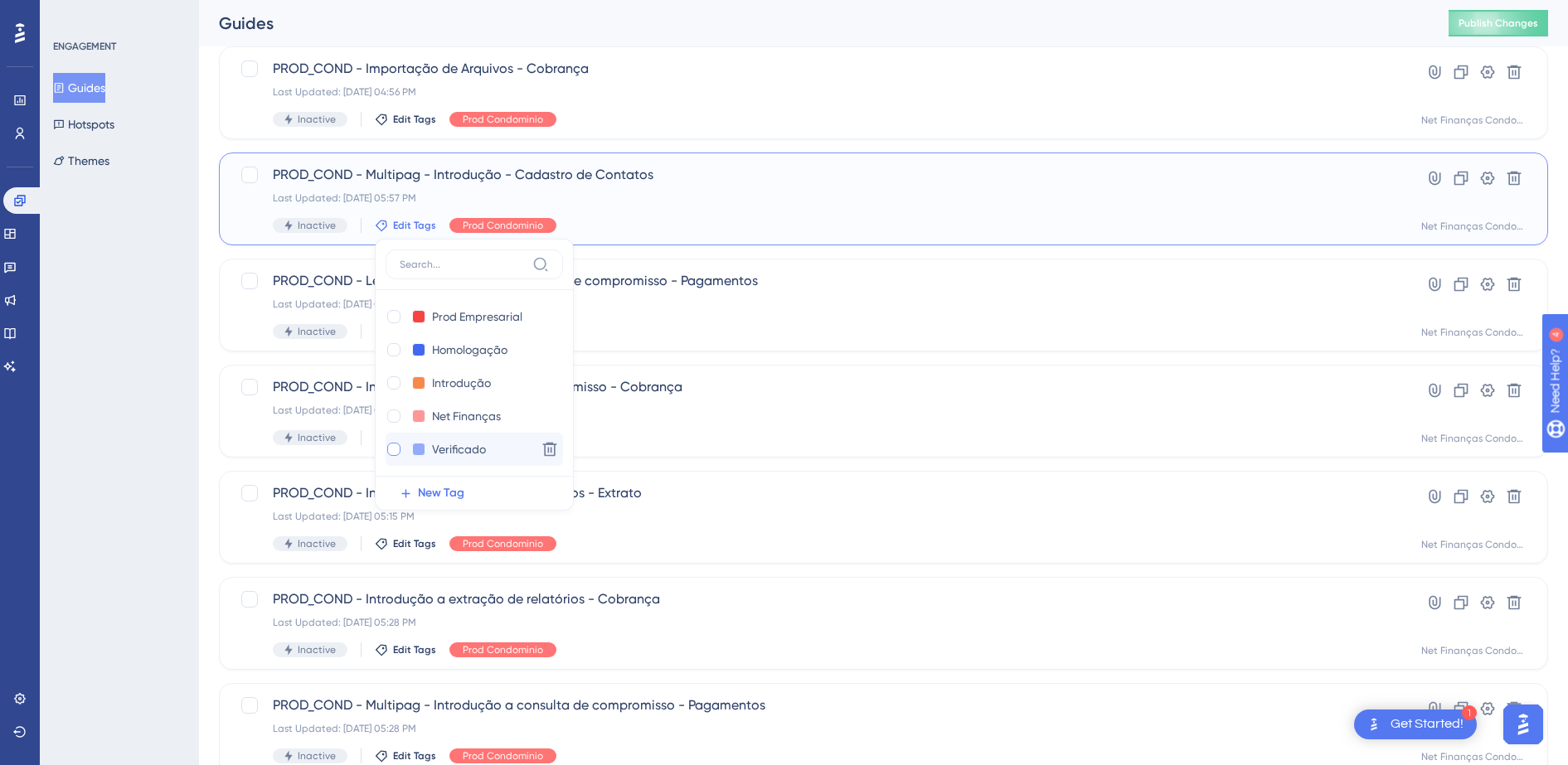
click at [396, 452] on div at bounding box center [394, 450] width 13 height 13
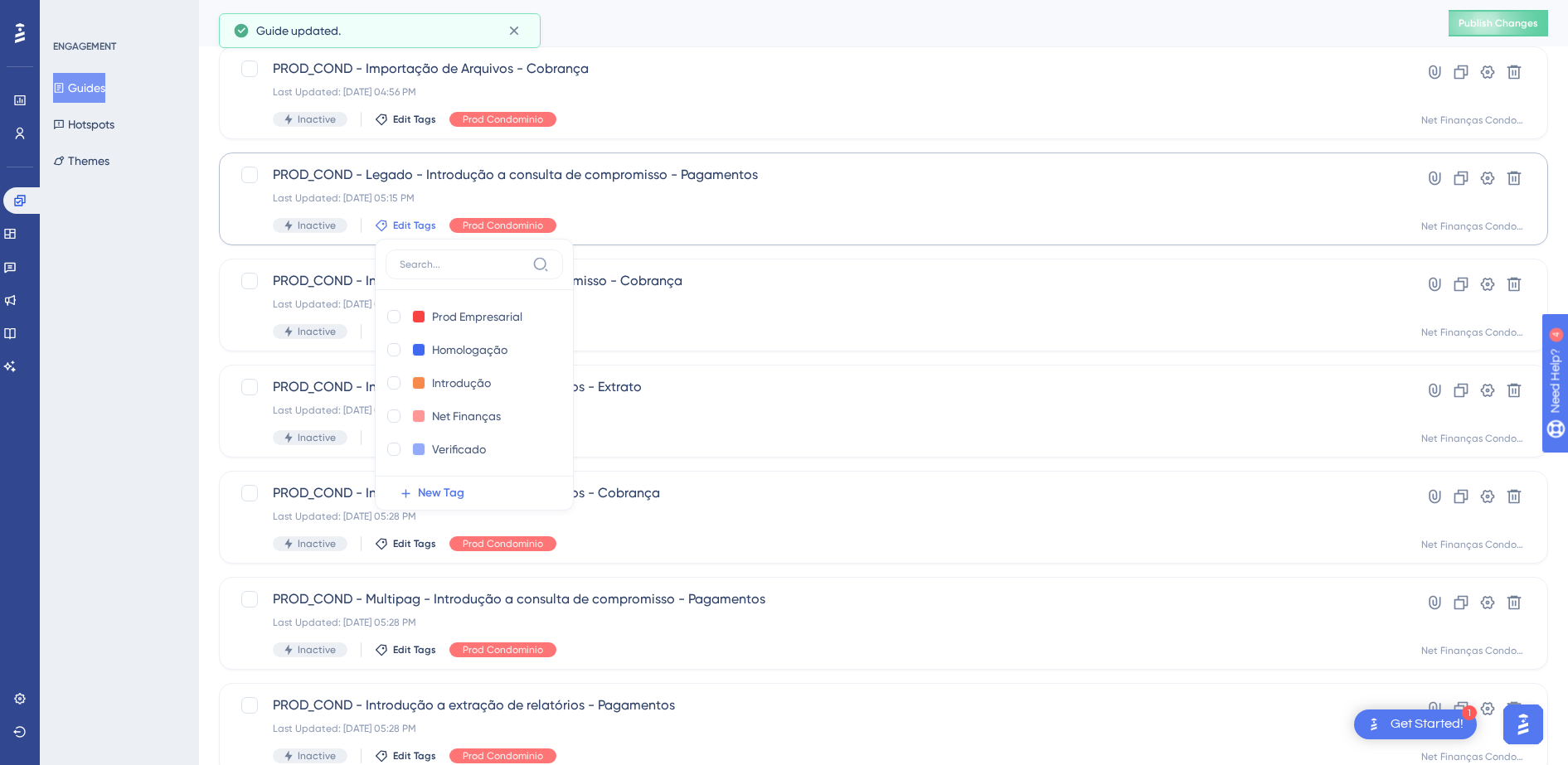
click at [122, 444] on div "ENGAGEMENT Guides Hotspots Themes" at bounding box center [119, 382] width 159 height 765
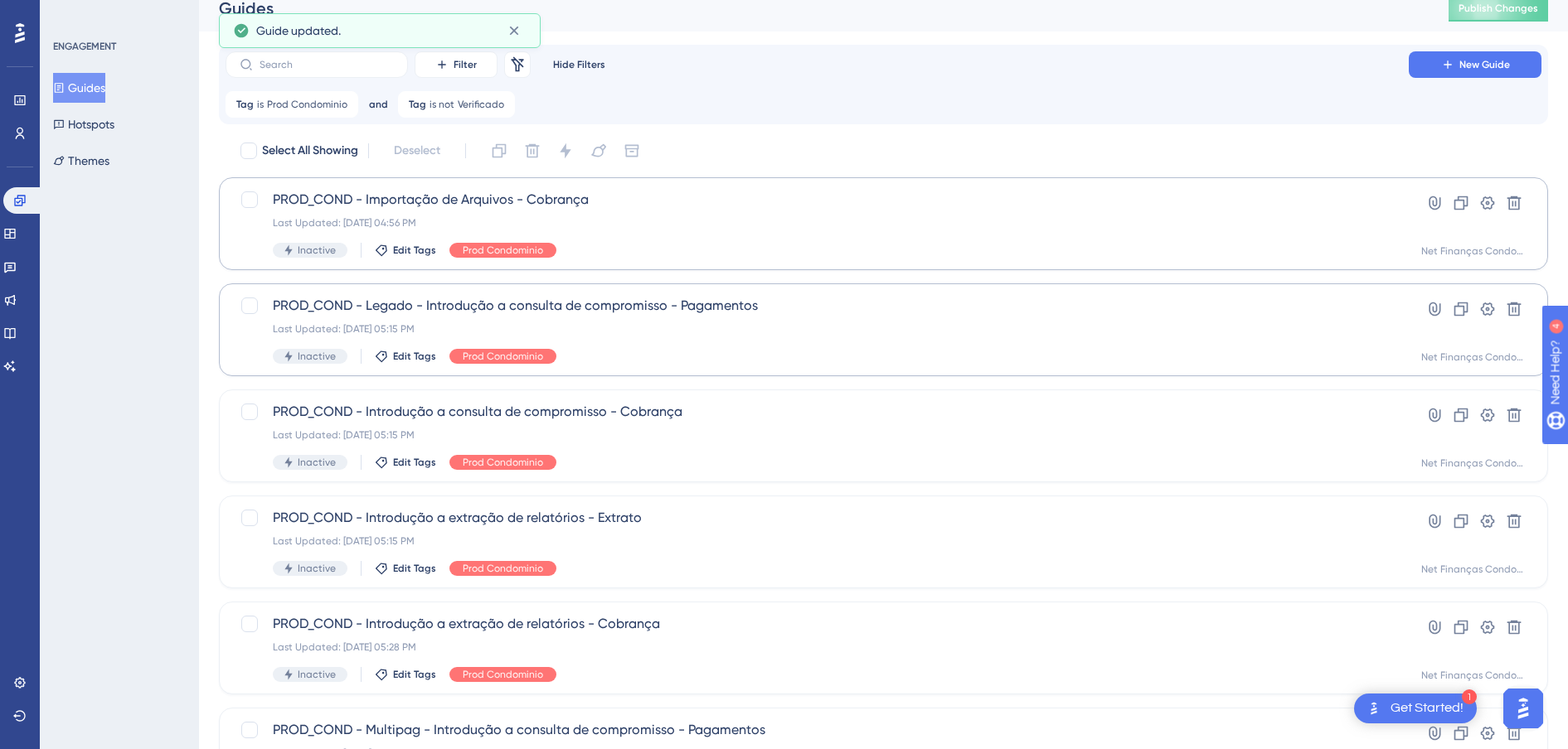
scroll to position [0, 0]
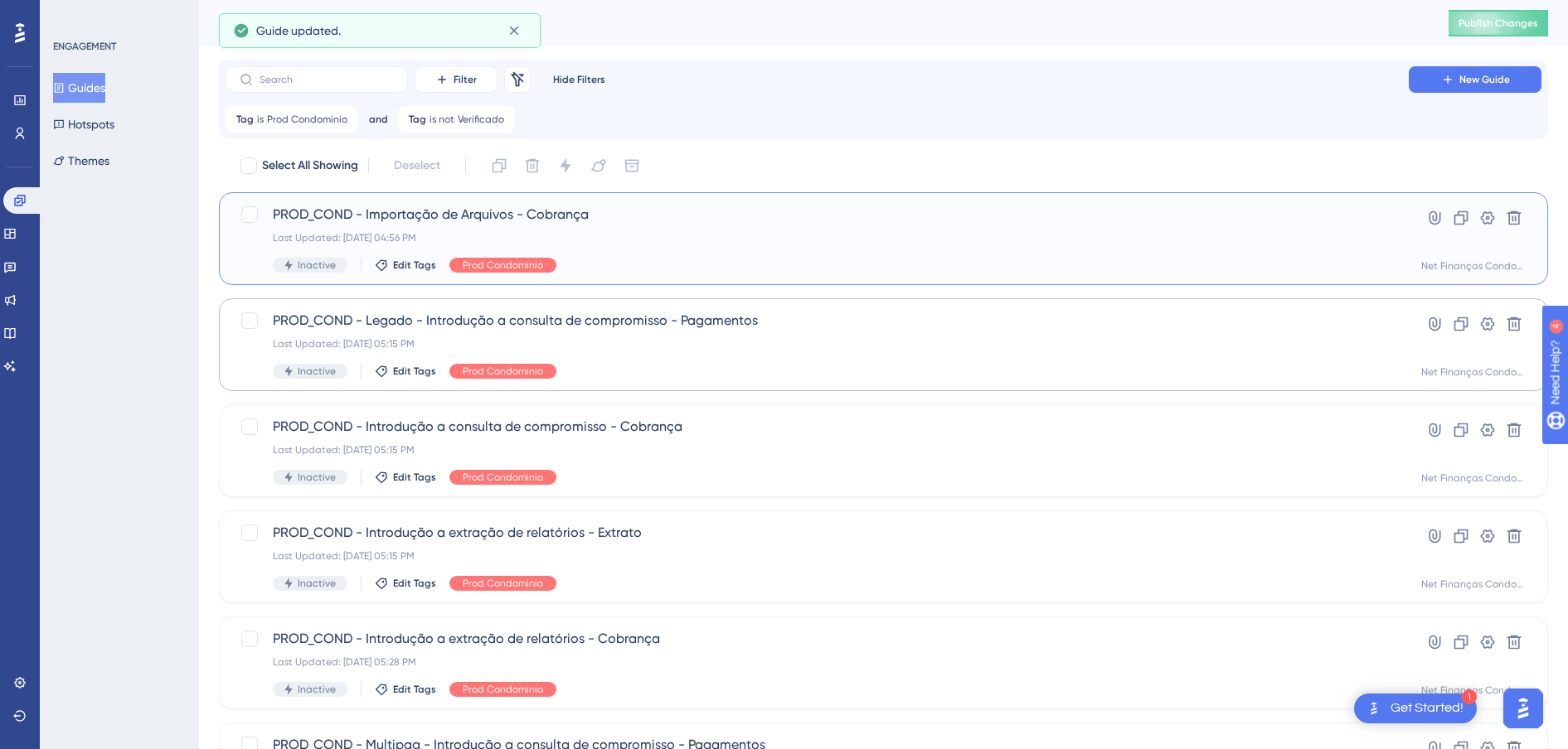
click at [513, 218] on span "PROD_COND - Importação de Arquivos - Cobrança" at bounding box center [817, 214] width 1089 height 20
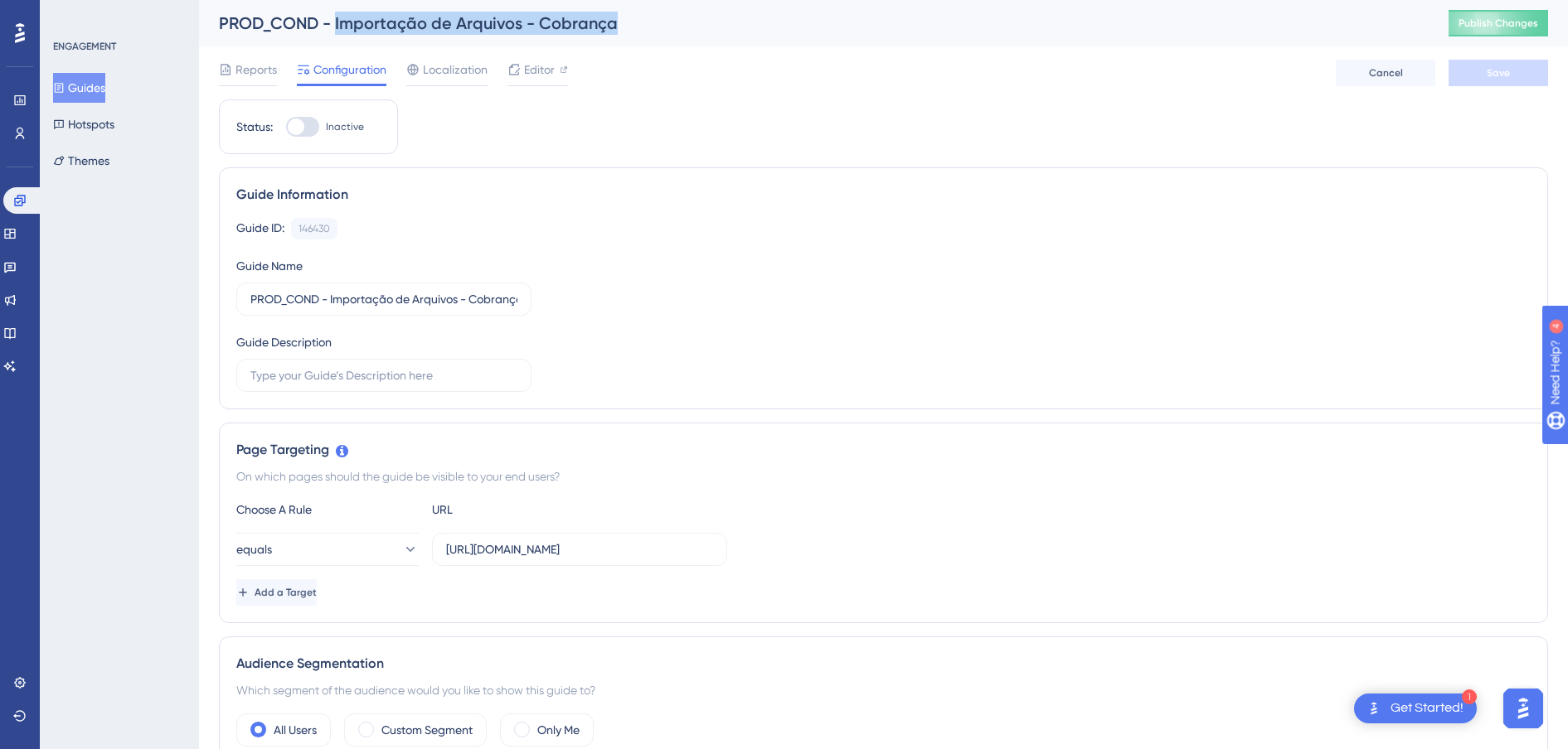
drag, startPoint x: 494, startPoint y: 25, endPoint x: 335, endPoint y: 24, distance: 159.0
click at [335, 24] on div "PROD_COND - Importação de Arquivos - Cobrança" at bounding box center [812, 23] width 1188 height 24
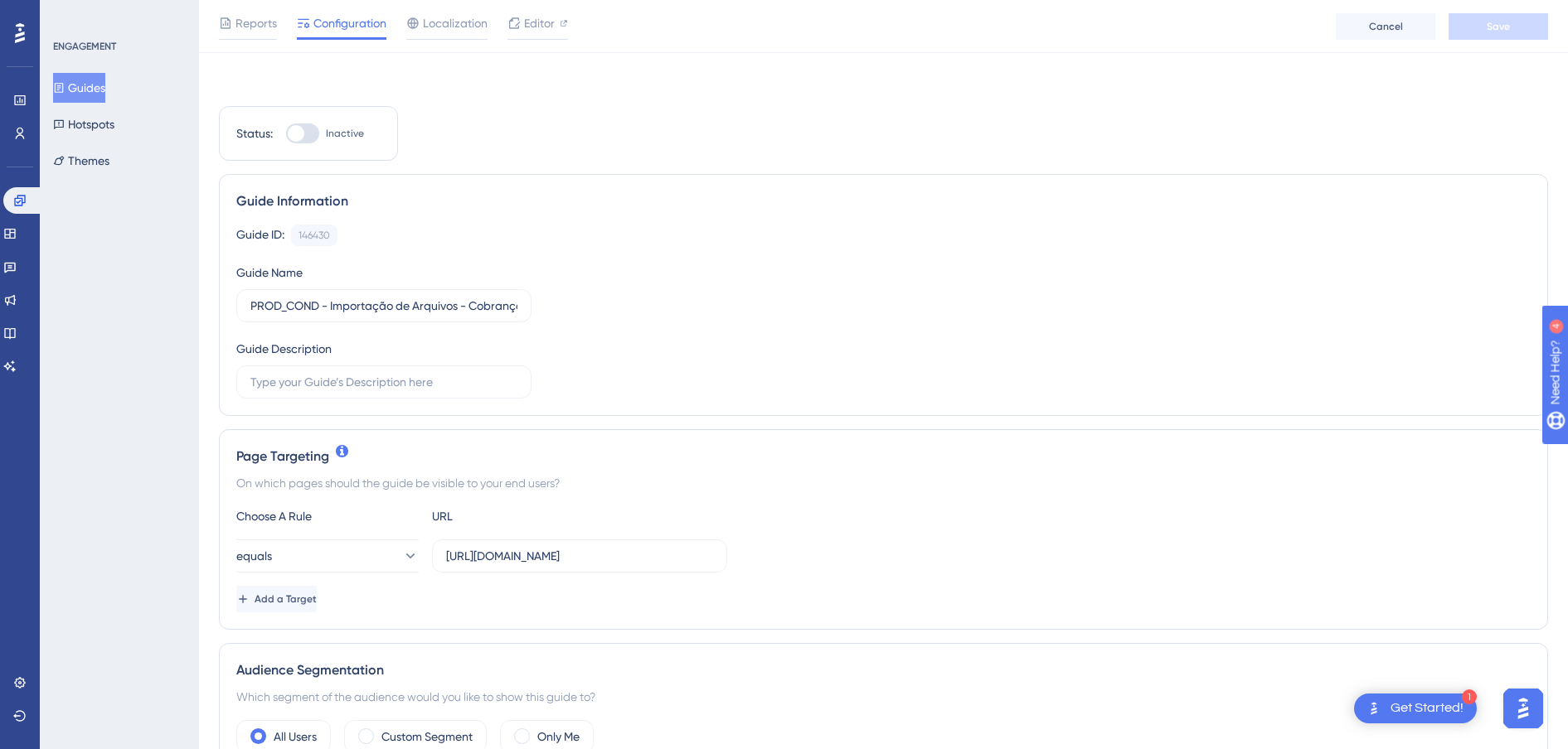
scroll to position [415, 0]
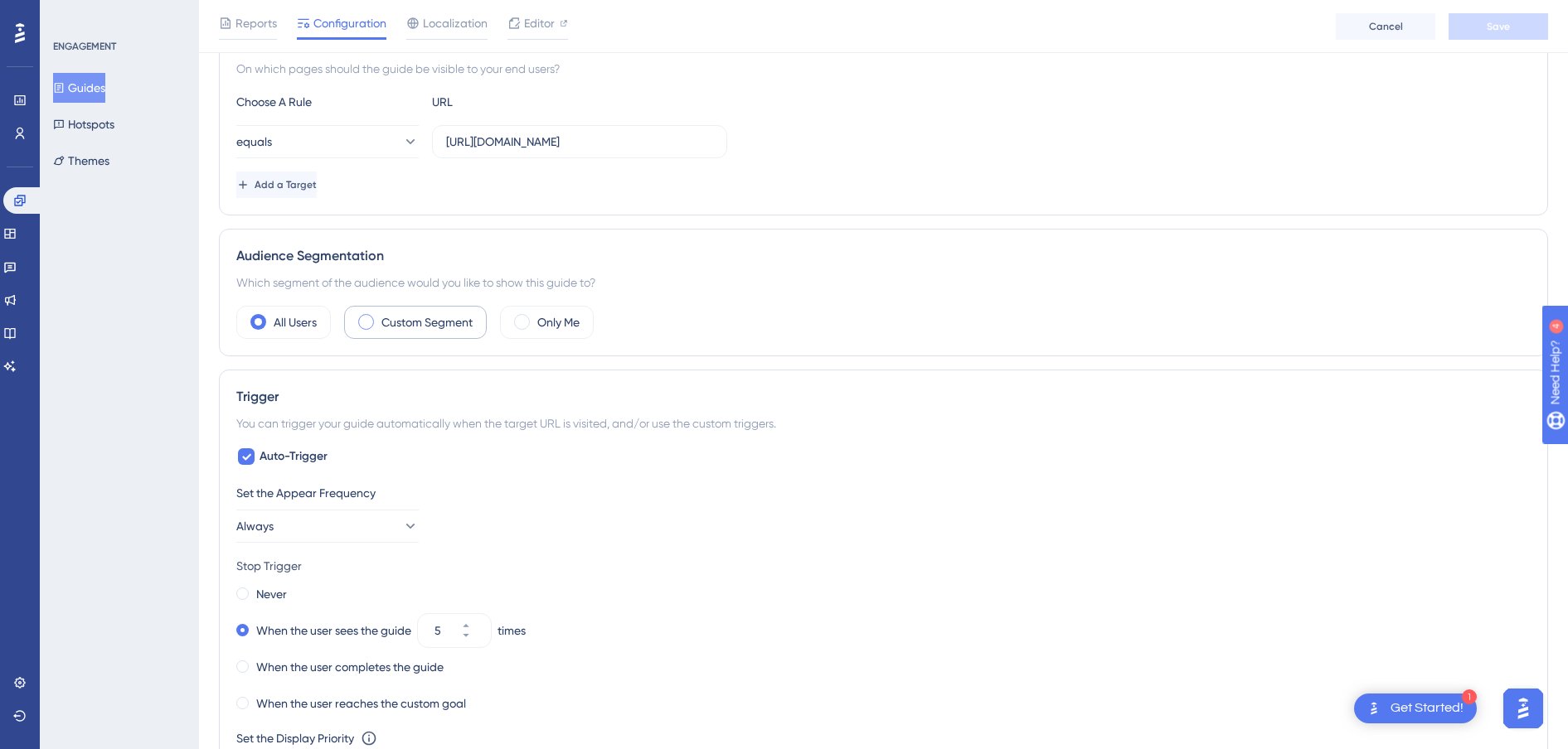
click at [408, 316] on label "Custom Segment" at bounding box center [427, 322] width 91 height 20
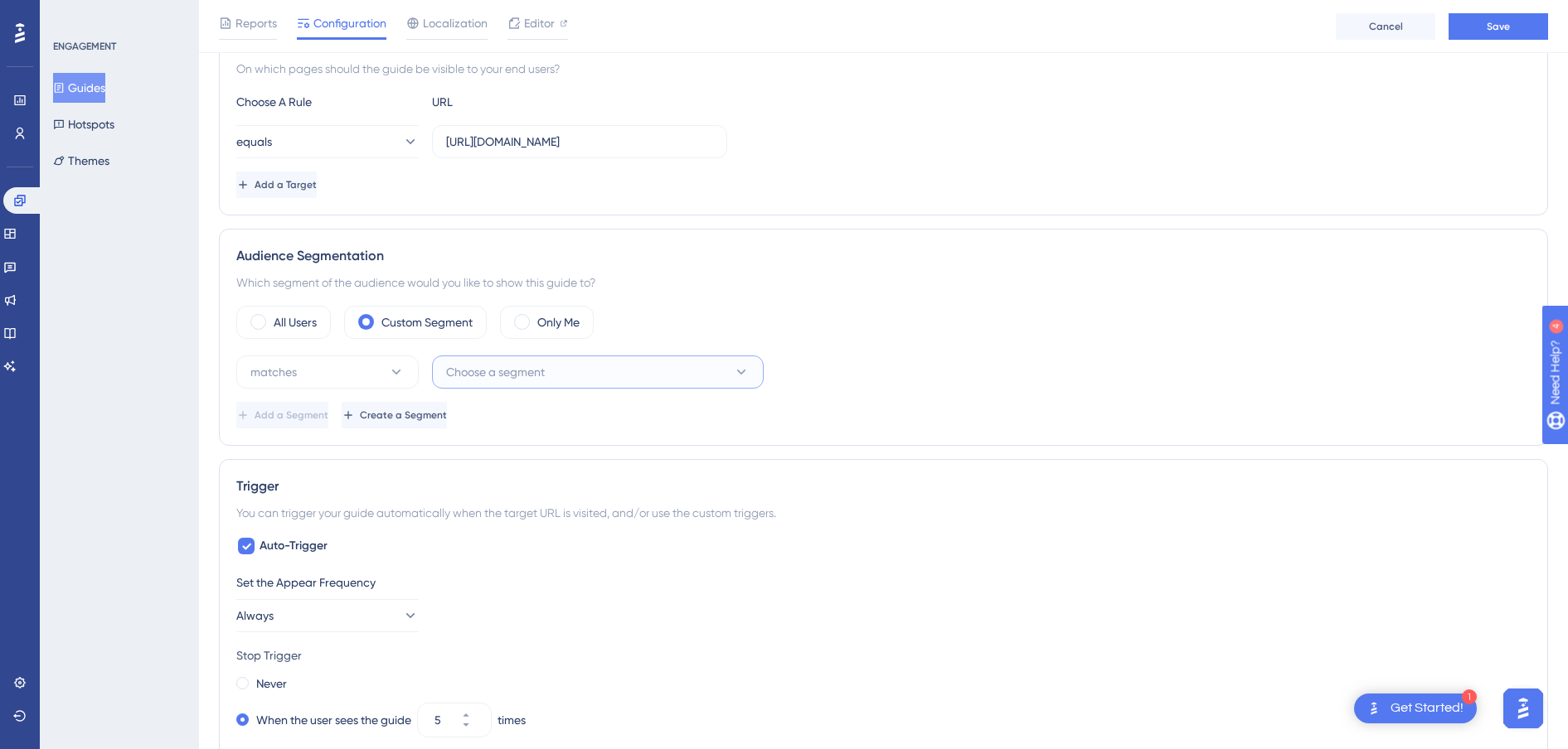
click at [540, 357] on button "Choose a segment" at bounding box center [597, 372] width 331 height 33
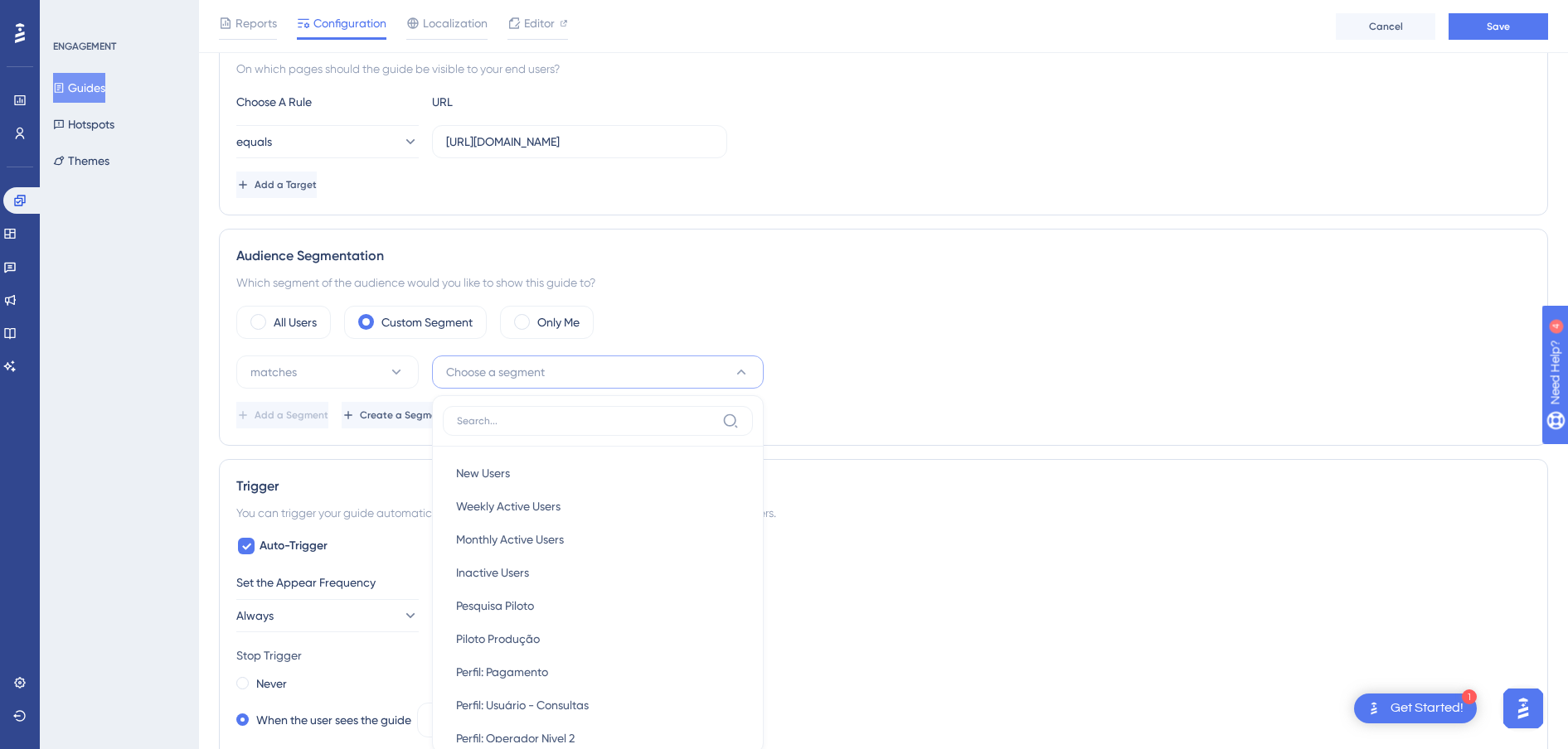
scroll to position [611, 0]
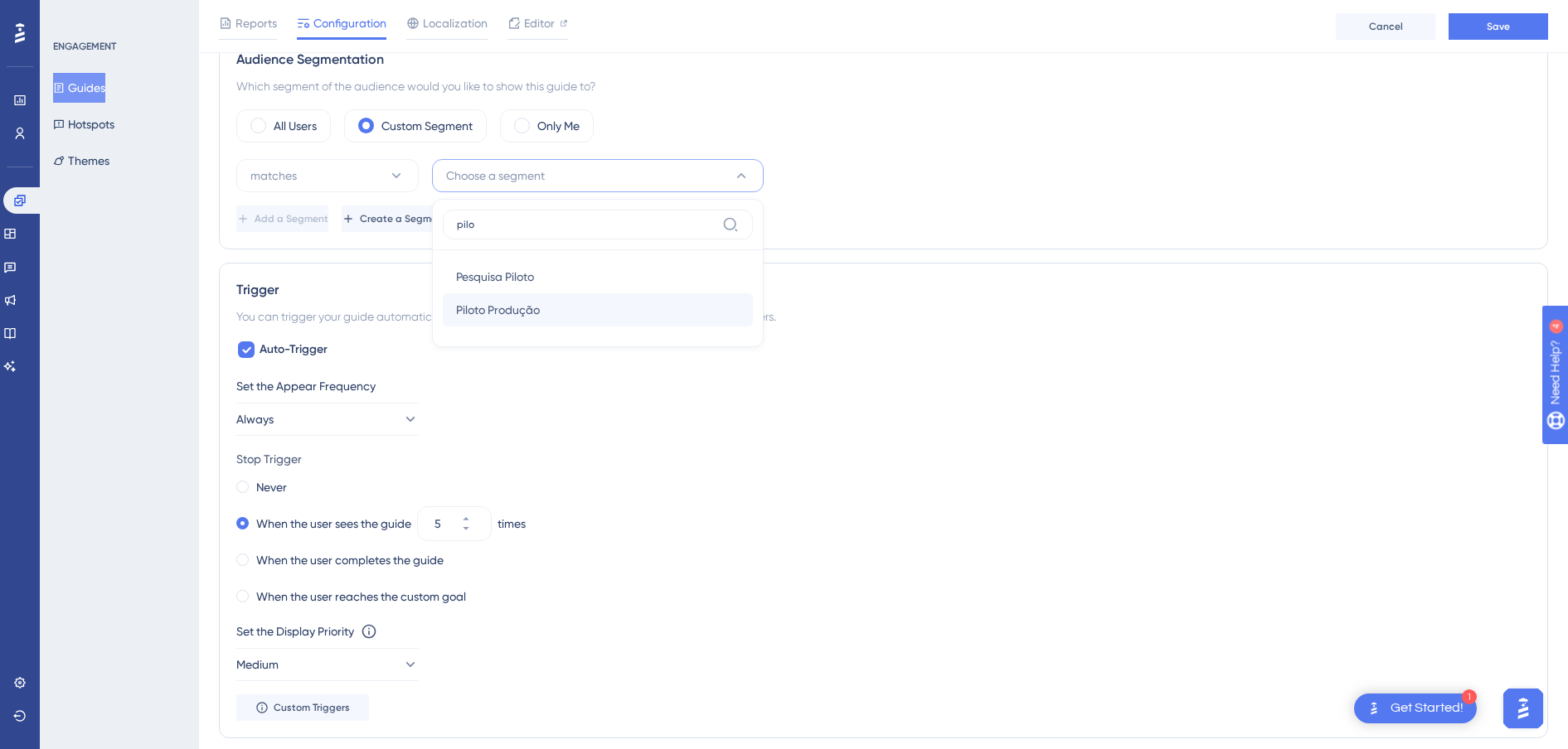
type input "pilo"
click at [503, 312] on span "Piloto Produção" at bounding box center [498, 310] width 83 height 20
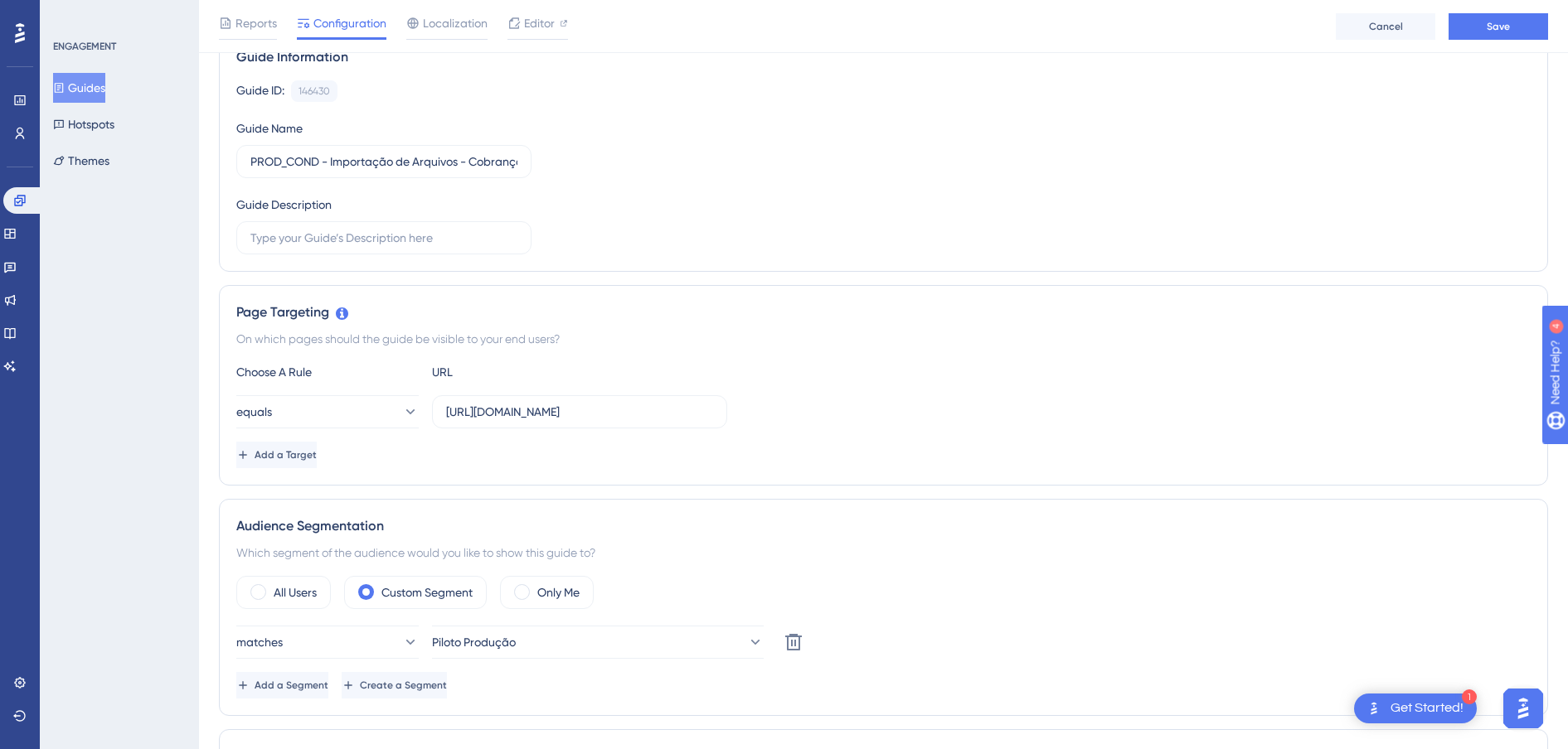
scroll to position [0, 0]
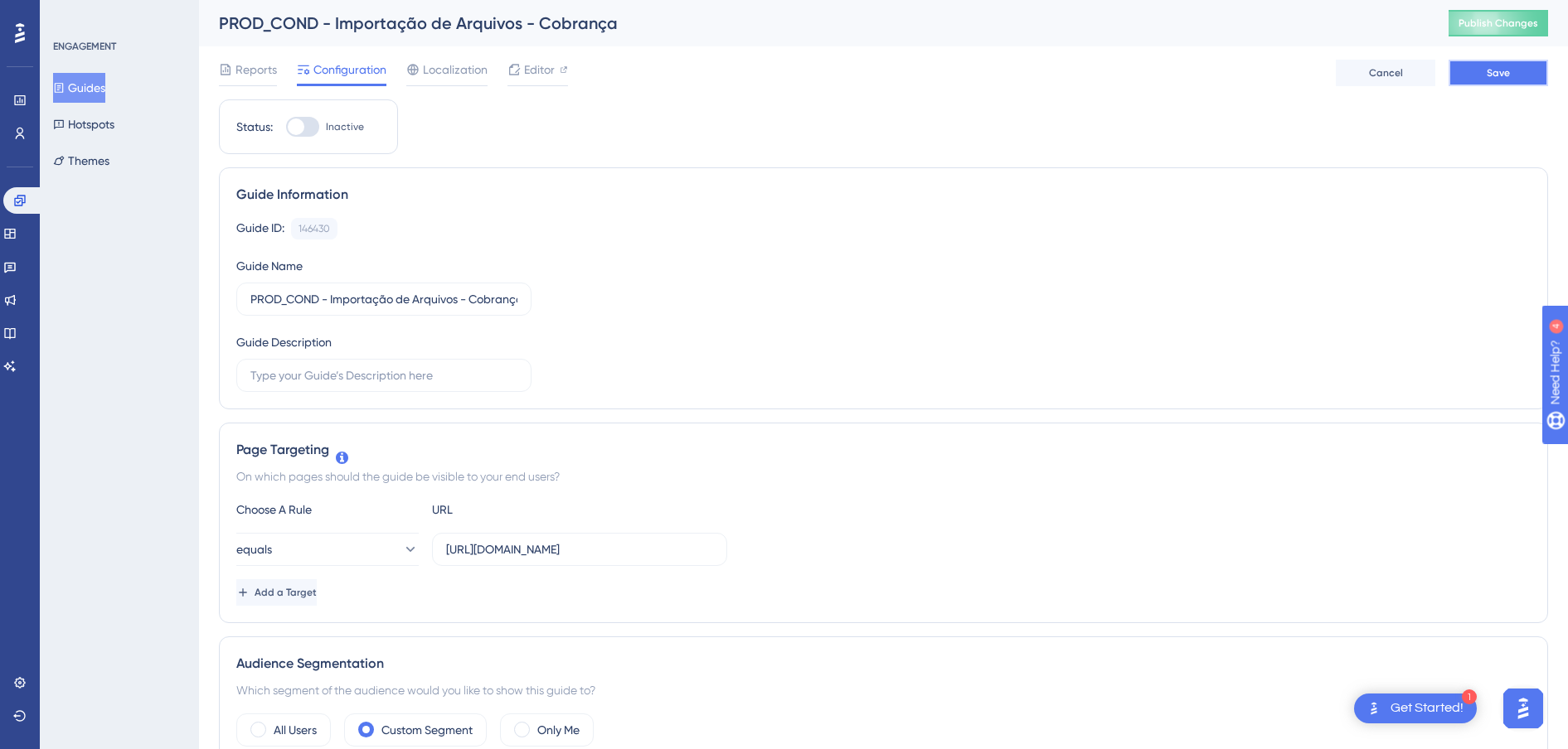
click at [1254, 72] on button "Save" at bounding box center [1498, 73] width 99 height 27
click at [601, 35] on div "PROD_COND - Importação de Arquivos - Cobrança Publish Changes" at bounding box center [882, 23] width 1368 height 46
drag, startPoint x: 601, startPoint y: 35, endPoint x: 520, endPoint y: 32, distance: 81.1
click at [512, 34] on icon at bounding box center [514, 31] width 17 height 17
click at [470, 22] on div "PROD_COND - Importação de Arquivos - Cobrança" at bounding box center [812, 23] width 1188 height 24
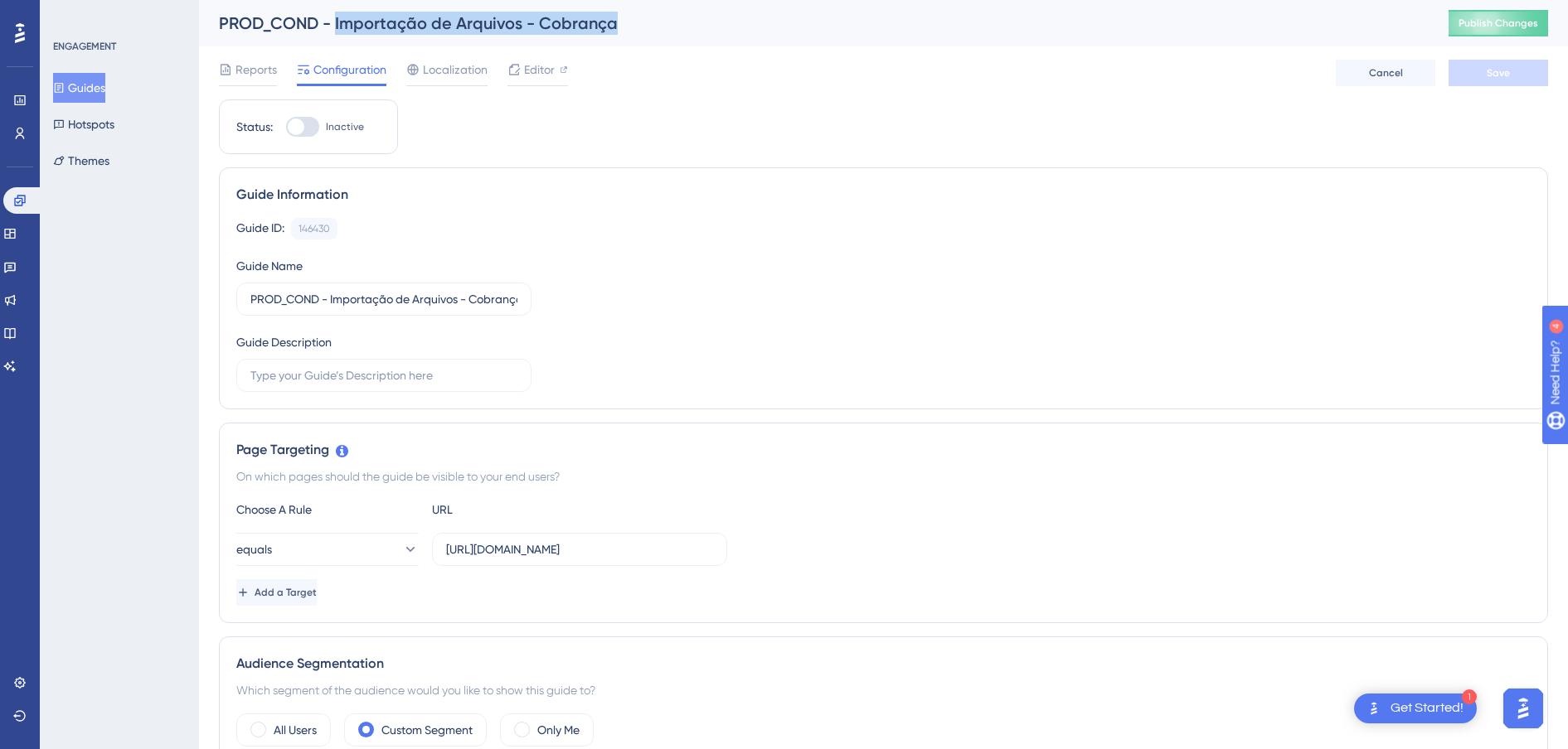
drag, startPoint x: 615, startPoint y: 22, endPoint x: 337, endPoint y: 21, distance: 278.0
click at [337, 21] on div "PROD_COND - Importação de Arquivos - Cobrança" at bounding box center [812, 23] width 1188 height 24
click at [85, 92] on button "Guides" at bounding box center [79, 88] width 52 height 30
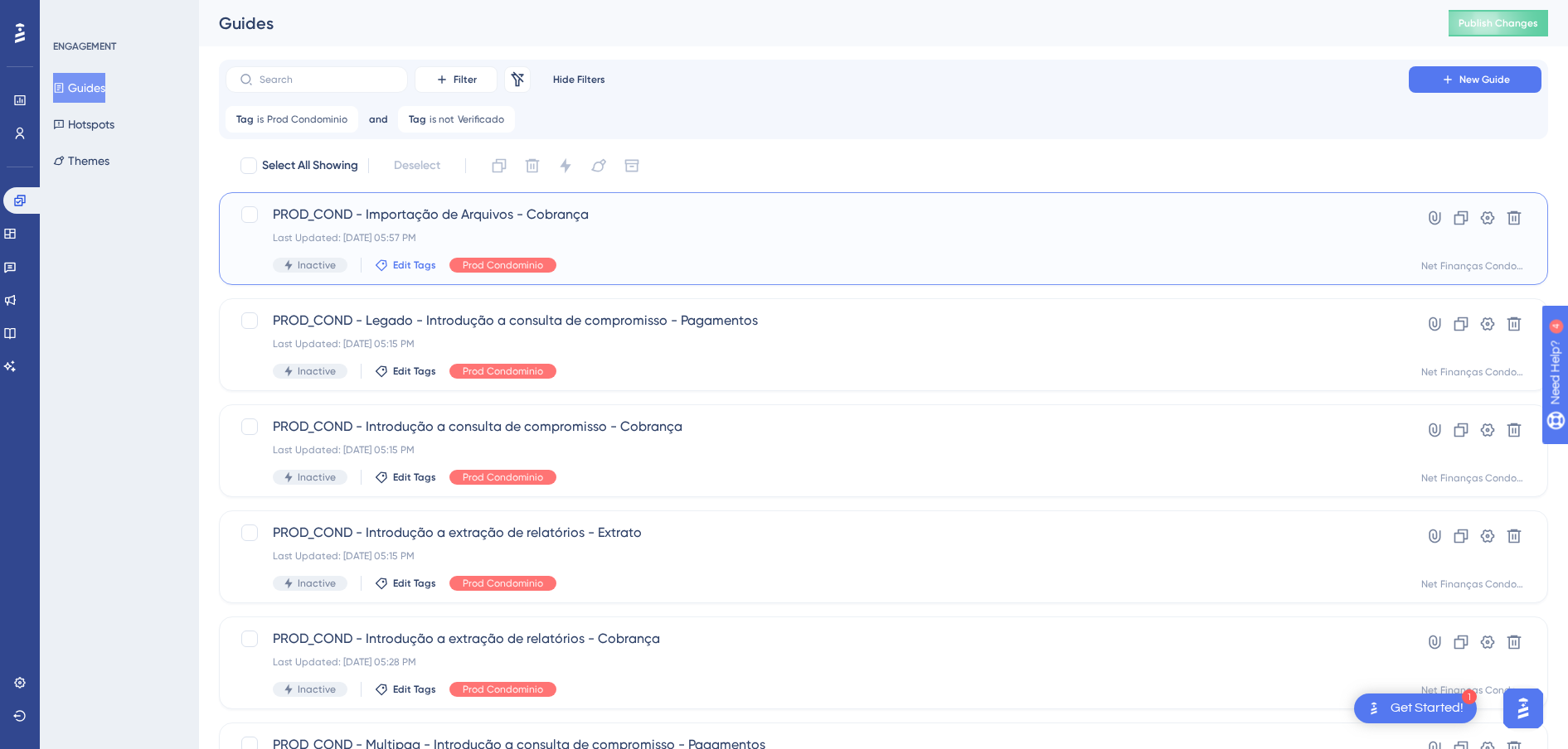
click at [402, 259] on span "Edit Tags" at bounding box center [415, 265] width 44 height 13
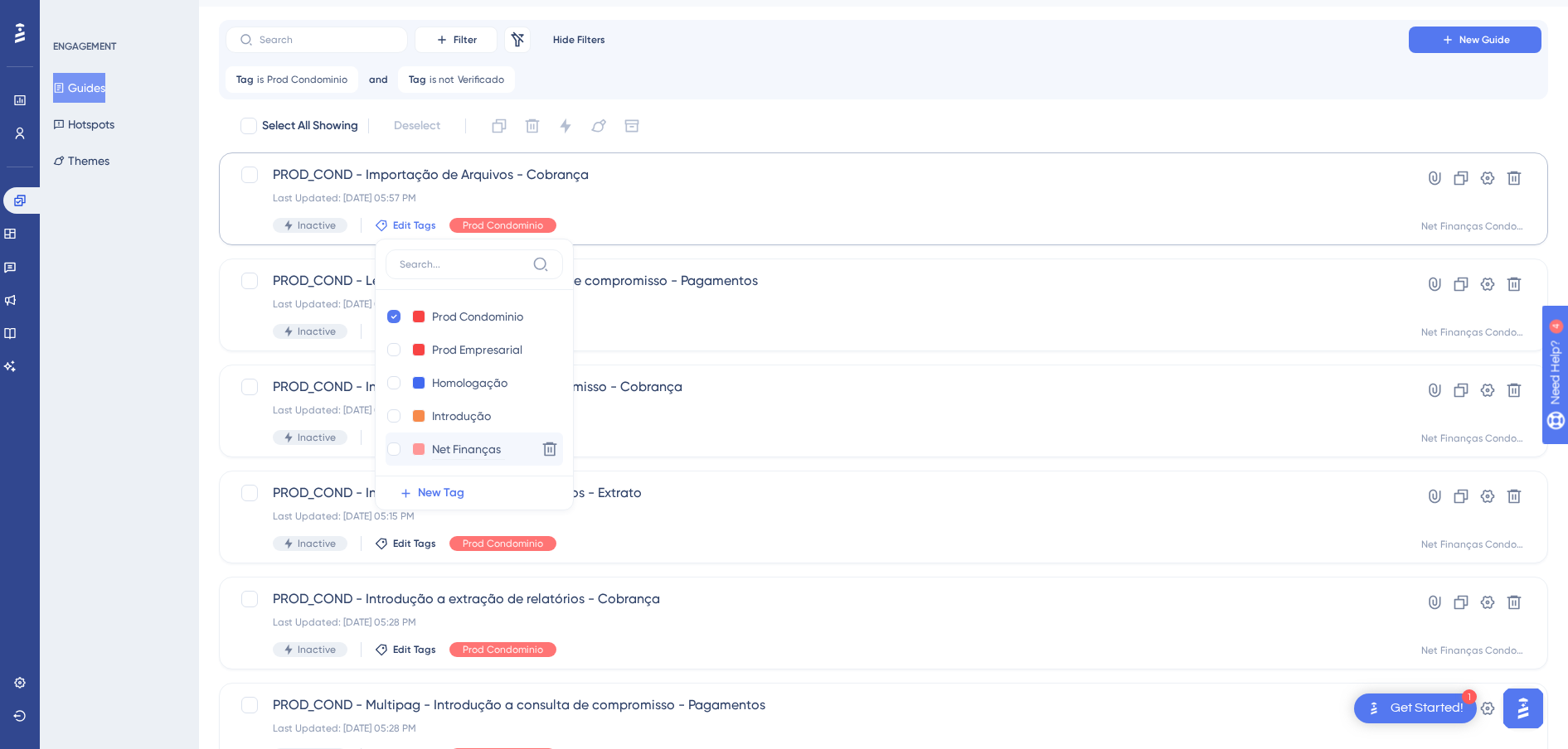
scroll to position [33, 0]
click at [389, 454] on div at bounding box center [394, 450] width 13 height 13
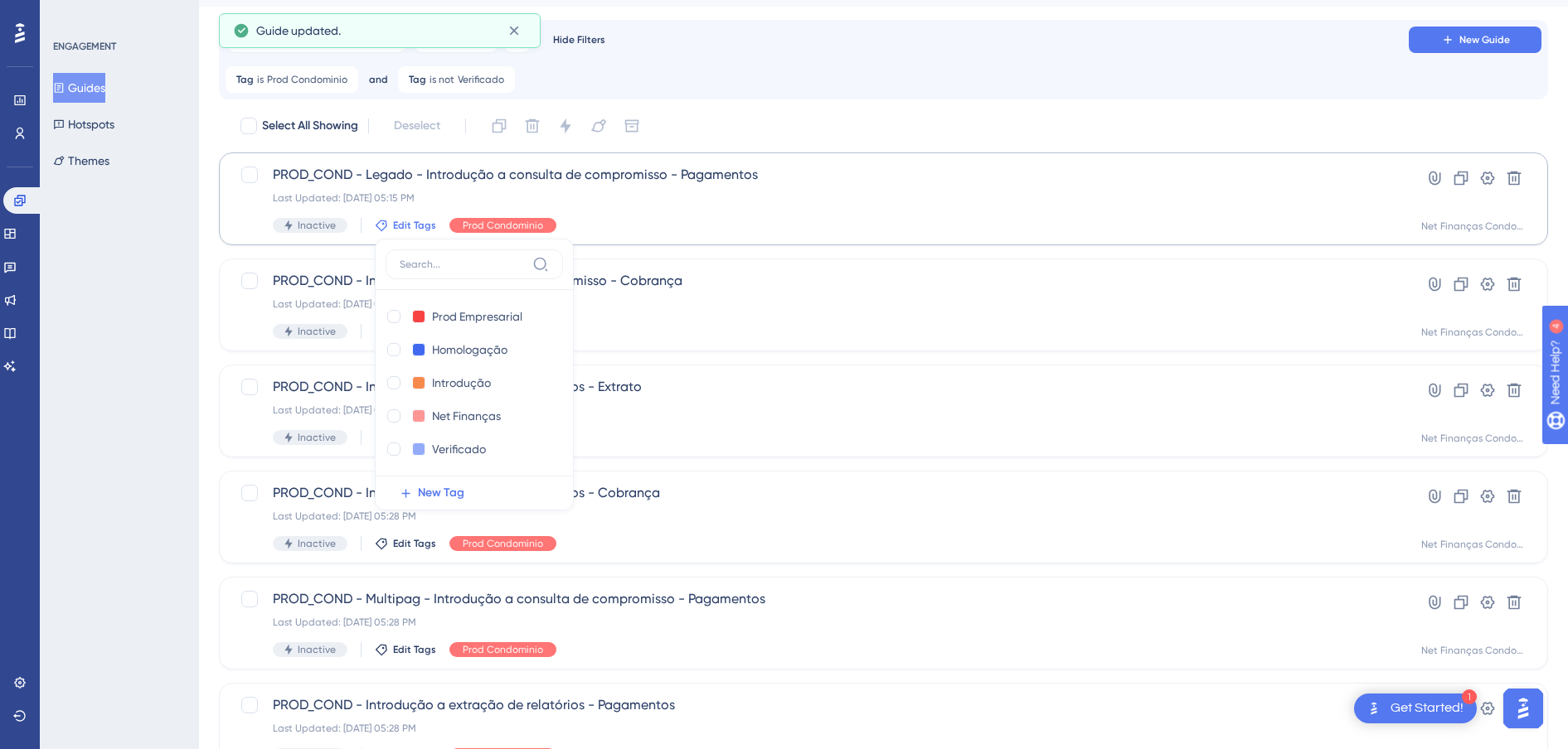
click at [149, 347] on div "ENGAGEMENT Guides Hotspots Themes" at bounding box center [119, 374] width 159 height 749
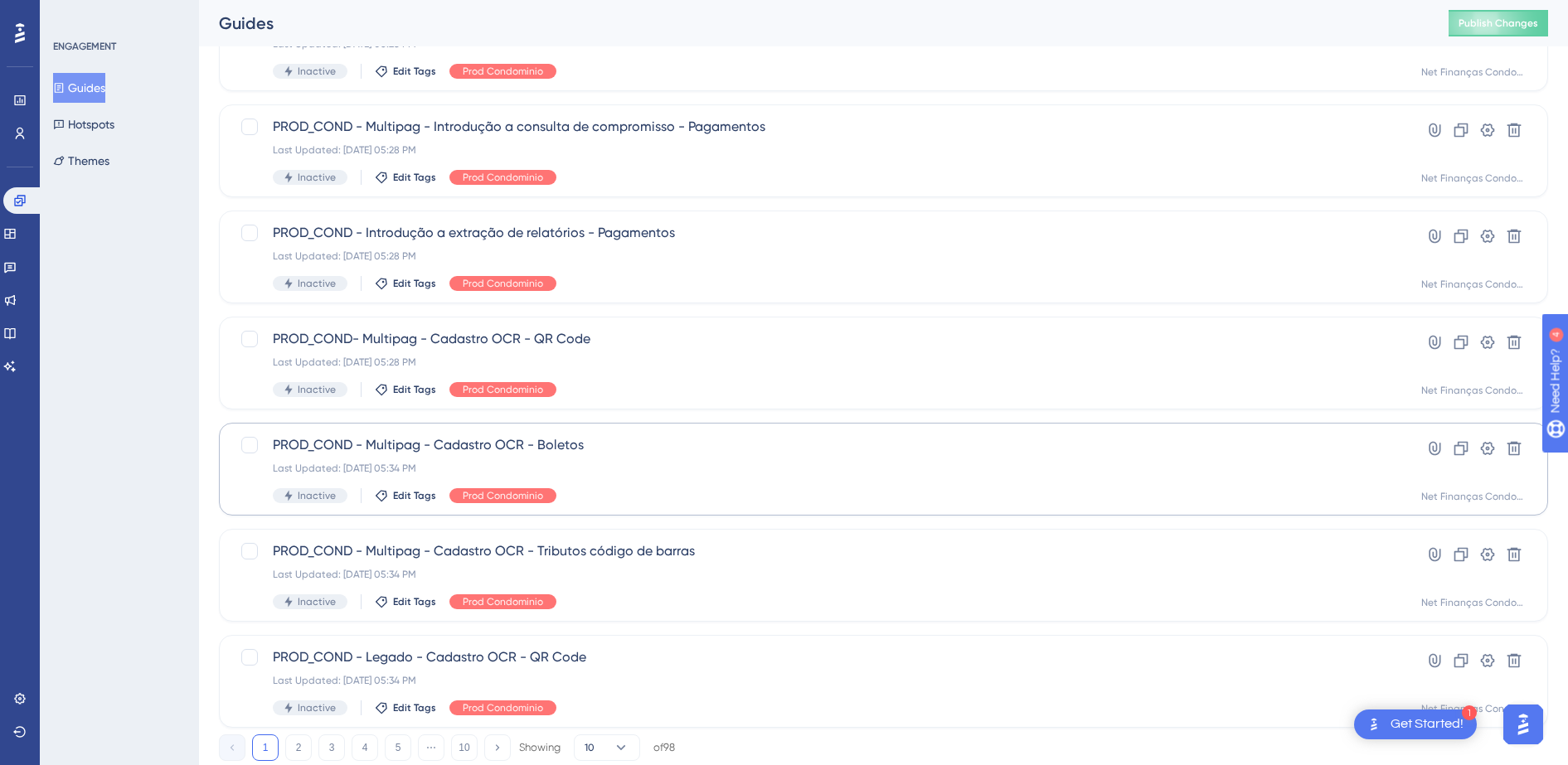
scroll to position [561, 0]
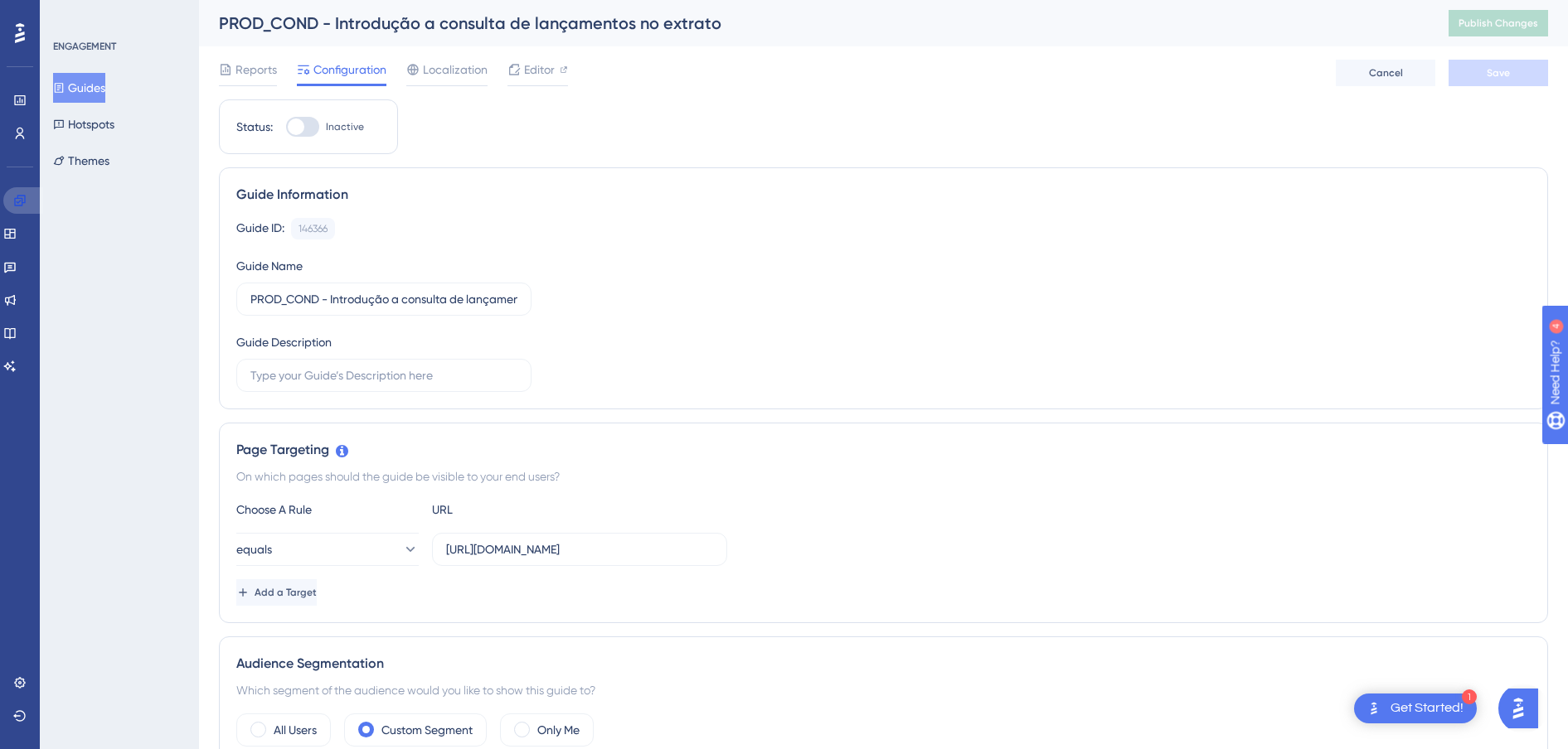
drag, startPoint x: 18, startPoint y: 194, endPoint x: 533, endPoint y: 210, distance: 515.2
click at [18, 194] on icon at bounding box center [20, 201] width 13 height 13
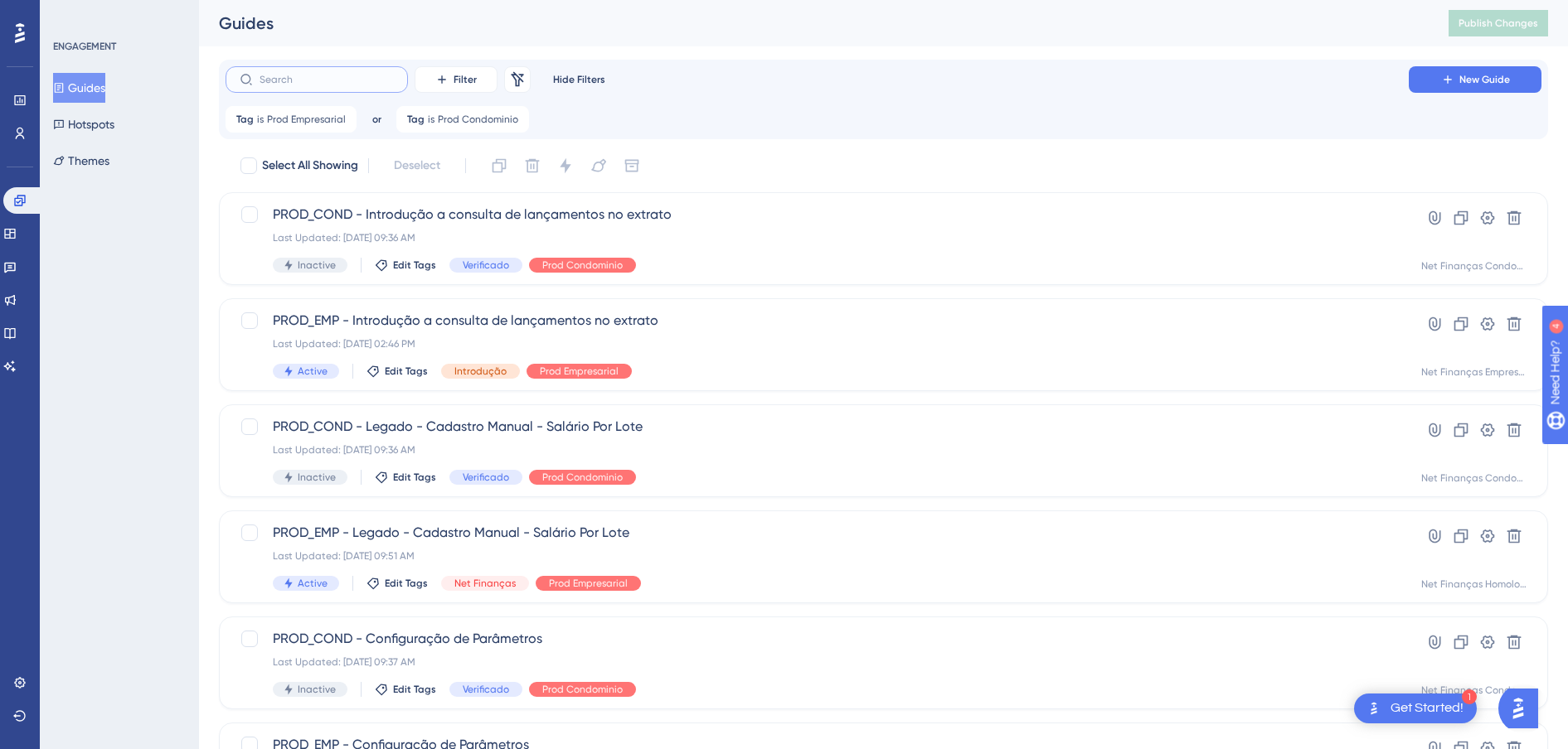
click at [343, 83] on input "text" at bounding box center [327, 80] width 134 height 11
paste input "PROD_COND - Introdução a consulta de lançamentos no extrato"
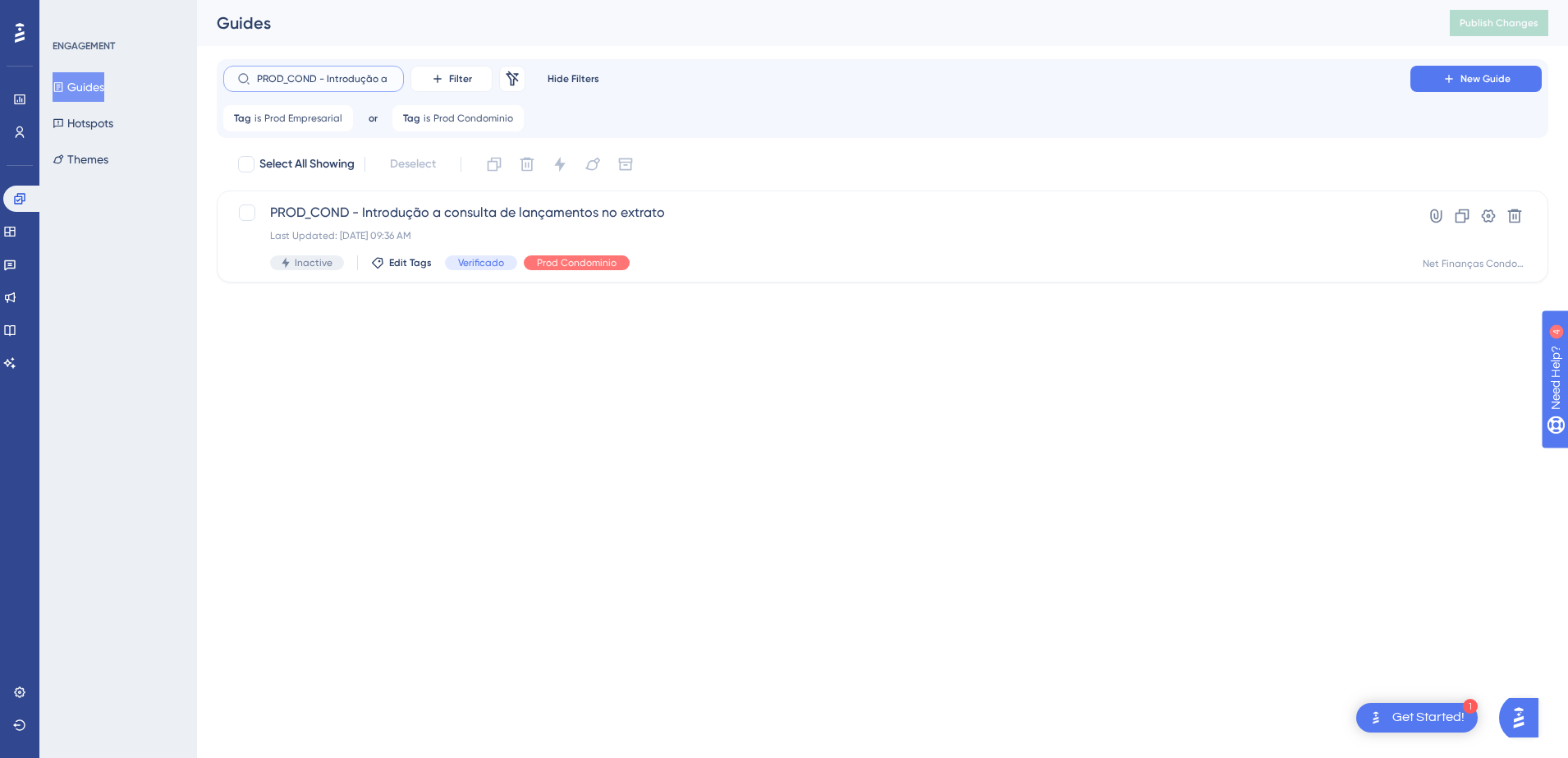
drag, startPoint x: 272, startPoint y: 82, endPoint x: 295, endPoint y: 74, distance: 24.4
click at [197, 76] on div "Performance Users Engagement Widgets Feedback Product Updates Knowledge Base AI…" at bounding box center [882, 154] width 1371 height 309
click at [336, 76] on input "PROD_COND - Introdução a consulta de lançamentos no extrato" at bounding box center [324, 79] width 133 height 11
drag, startPoint x: 323, startPoint y: 76, endPoint x: 181, endPoint y: 76, distance: 142.0
click at [197, 76] on div "Performance Users Engagement Widgets Feedback Product Updates Knowledge Base AI…" at bounding box center [882, 154] width 1371 height 309
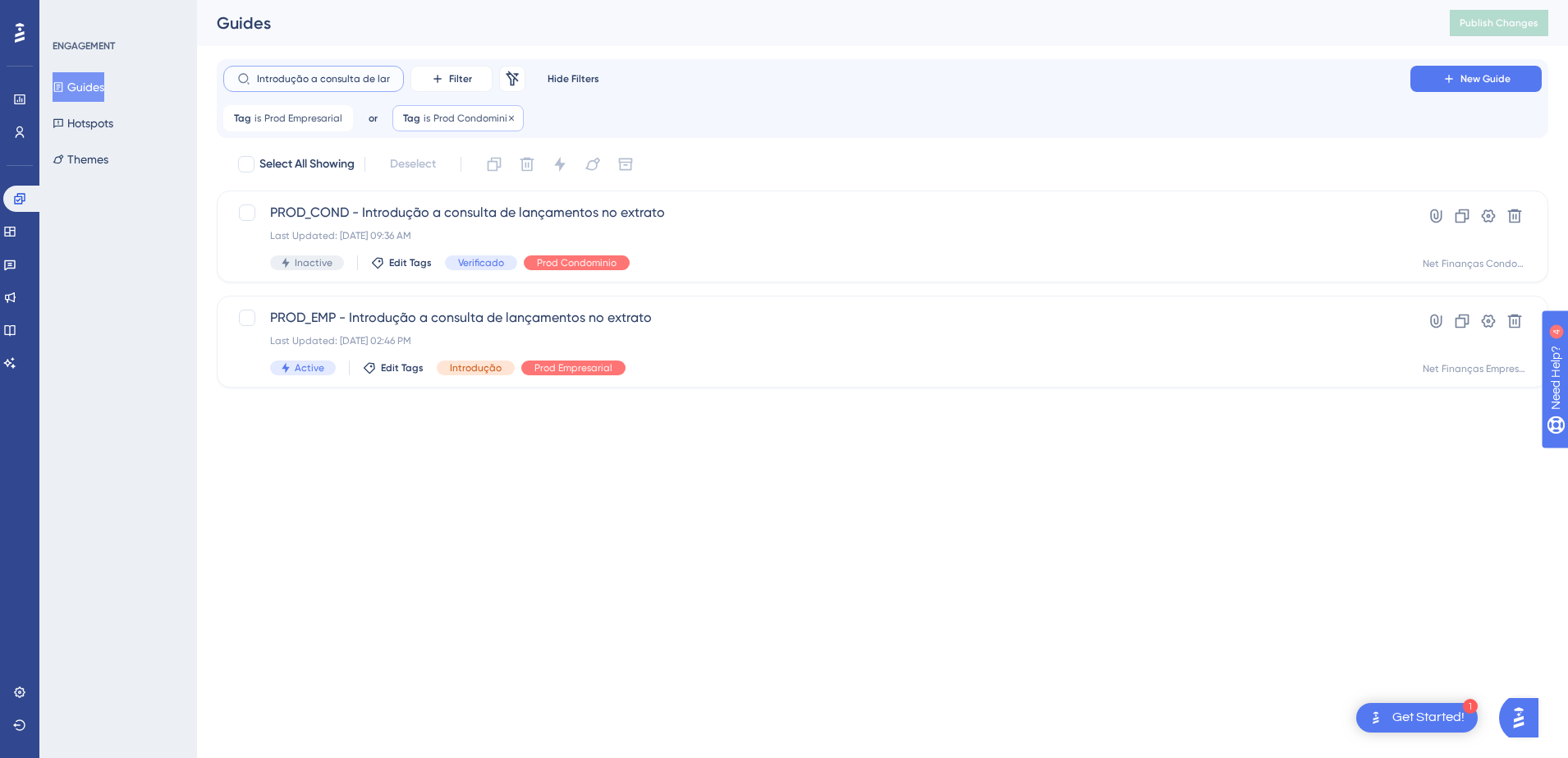
type input "Introdução a consulta de lançamentos no extrato"
click at [597, 319] on span "PROD_EMP - Introdução a consulta de lançamentos no extrato" at bounding box center [817, 317] width 1093 height 20
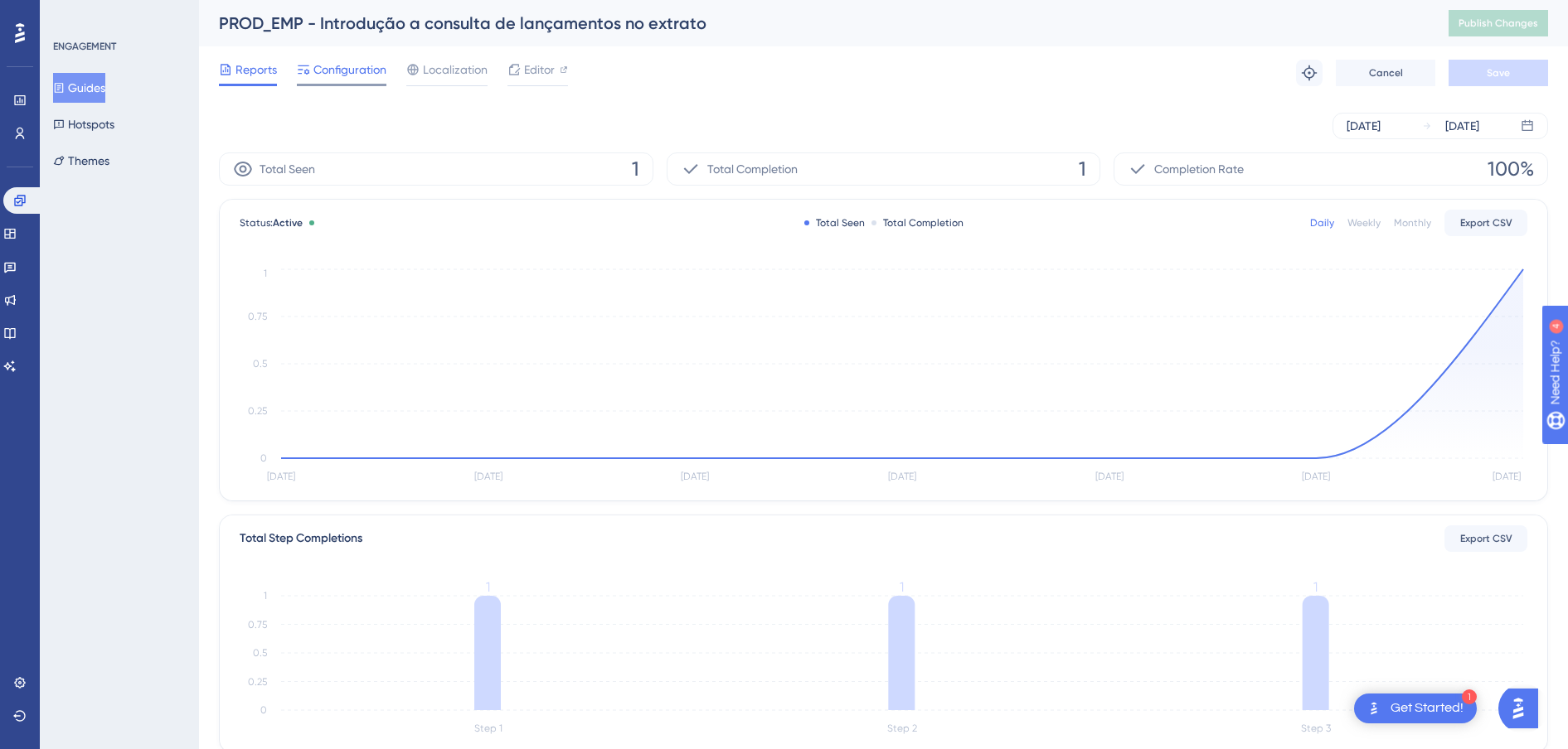
click at [350, 62] on span "Configuration" at bounding box center [349, 69] width 73 height 20
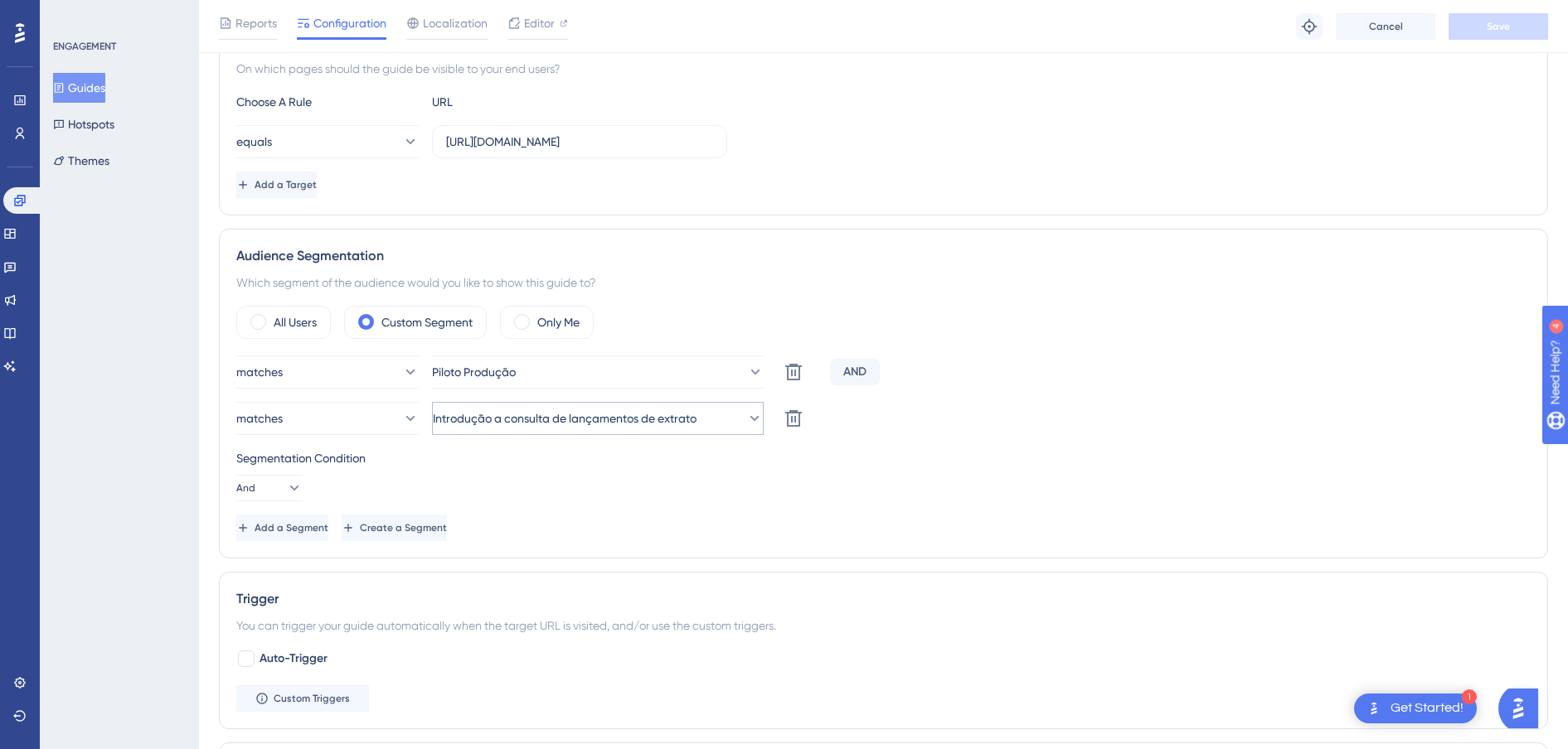
scroll to position [518, 0]
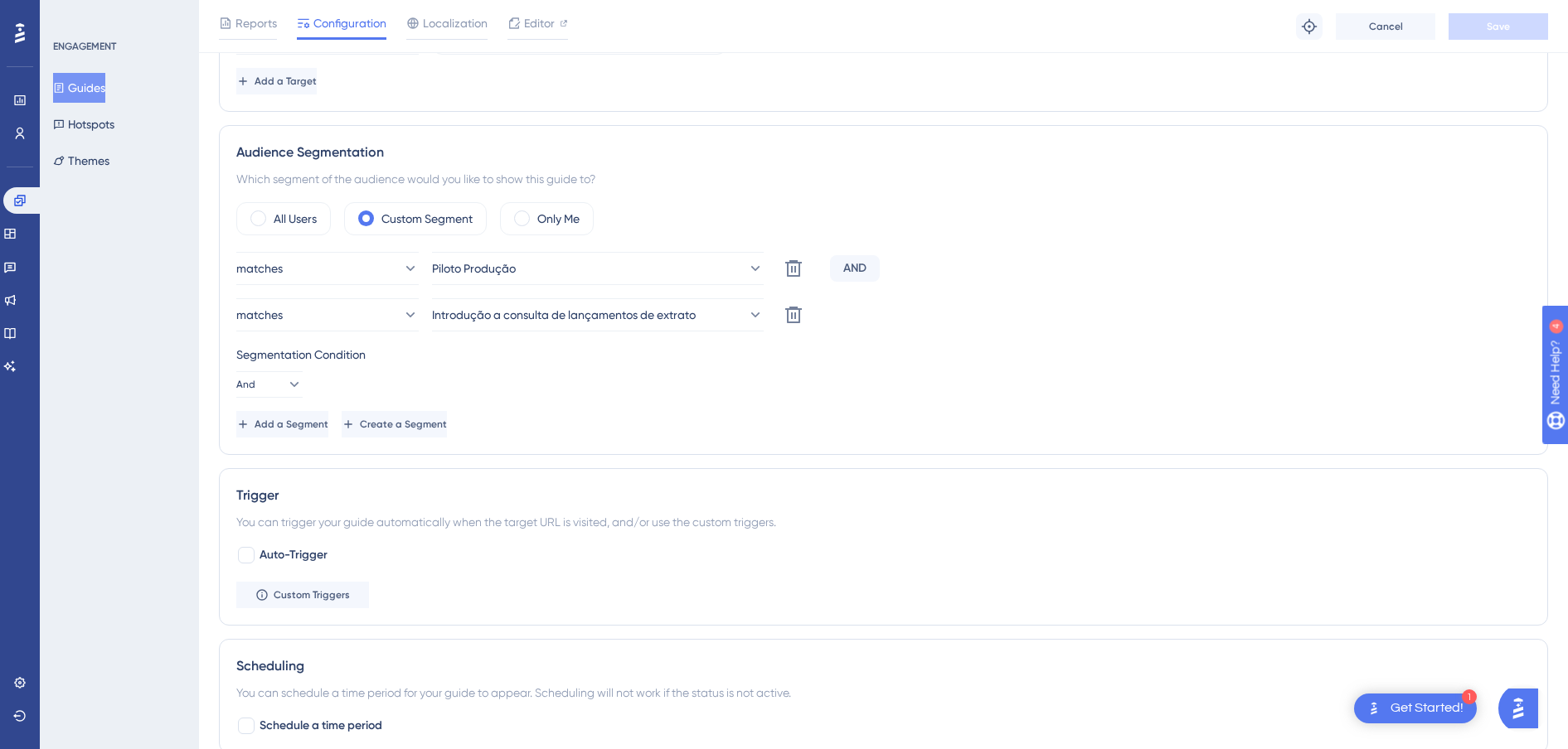
click at [80, 80] on button "Guides" at bounding box center [79, 88] width 52 height 30
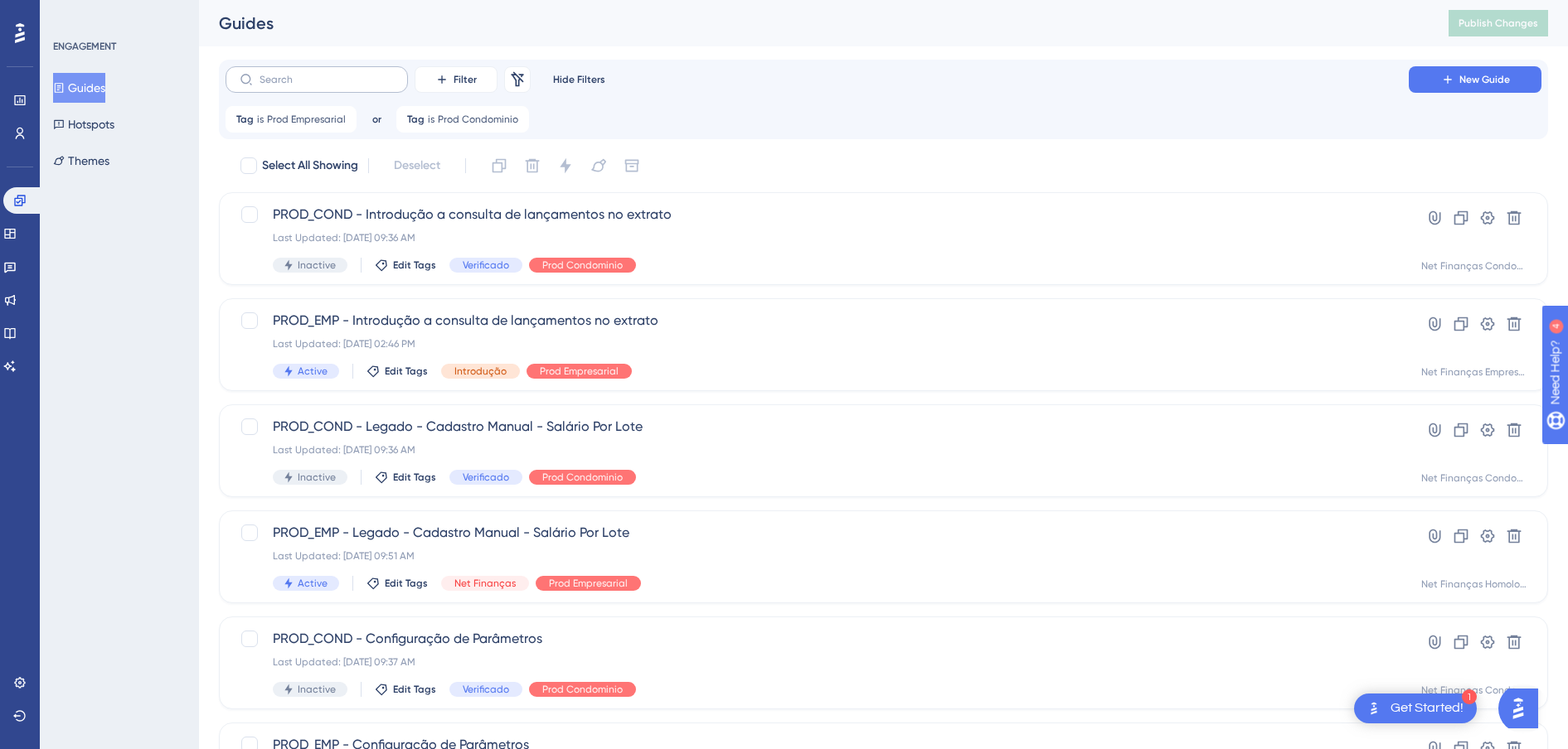
click at [314, 90] on label at bounding box center [316, 80] width 183 height 27
click at [314, 85] on input "text" at bounding box center [327, 80] width 134 height 11
paste input "Legado - Cadastro Manual - Salário Por Lote"
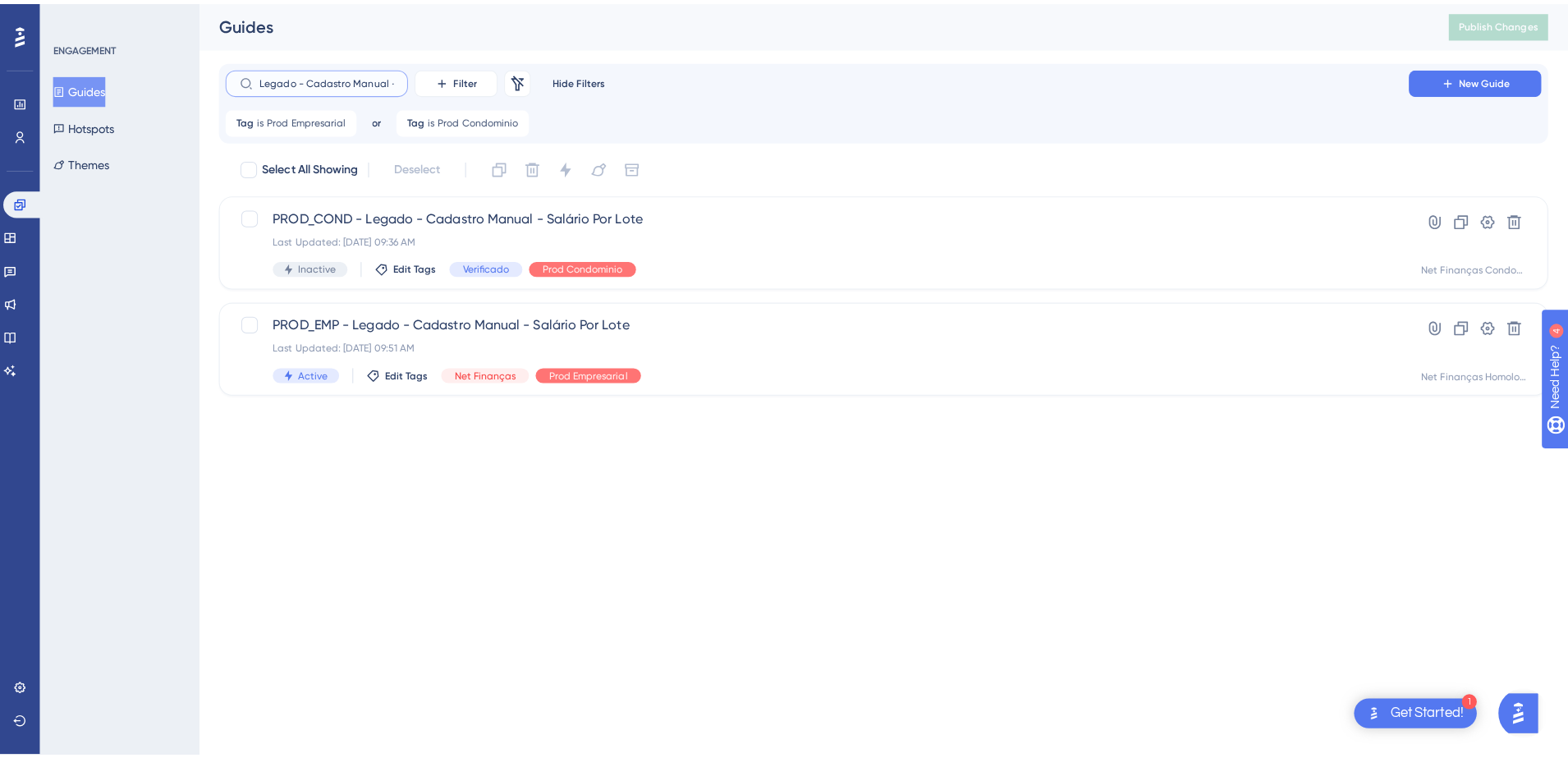
scroll to position [0, 72]
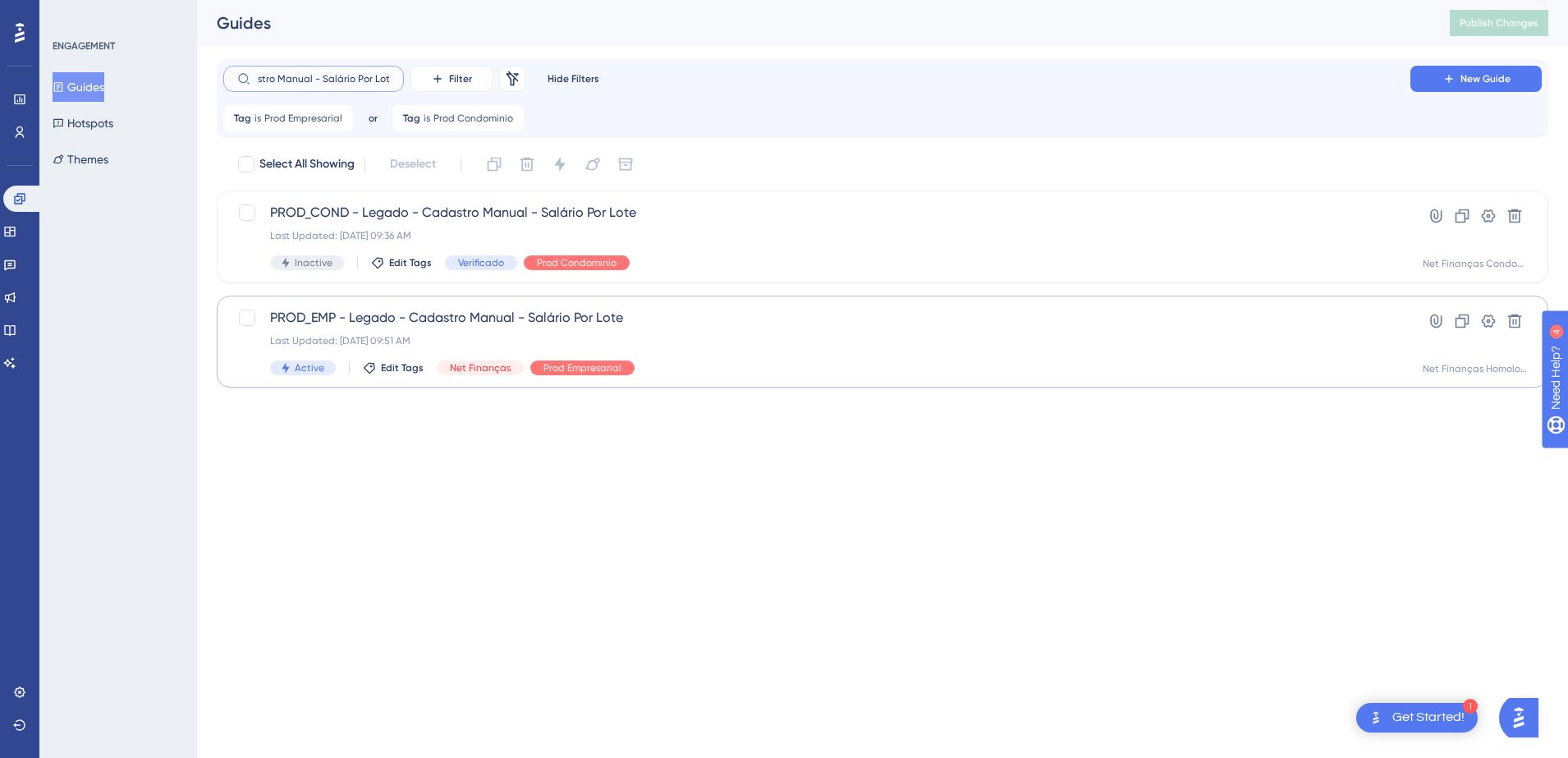
type input "Legado - Cadastro Manual - Salário Por Lote"
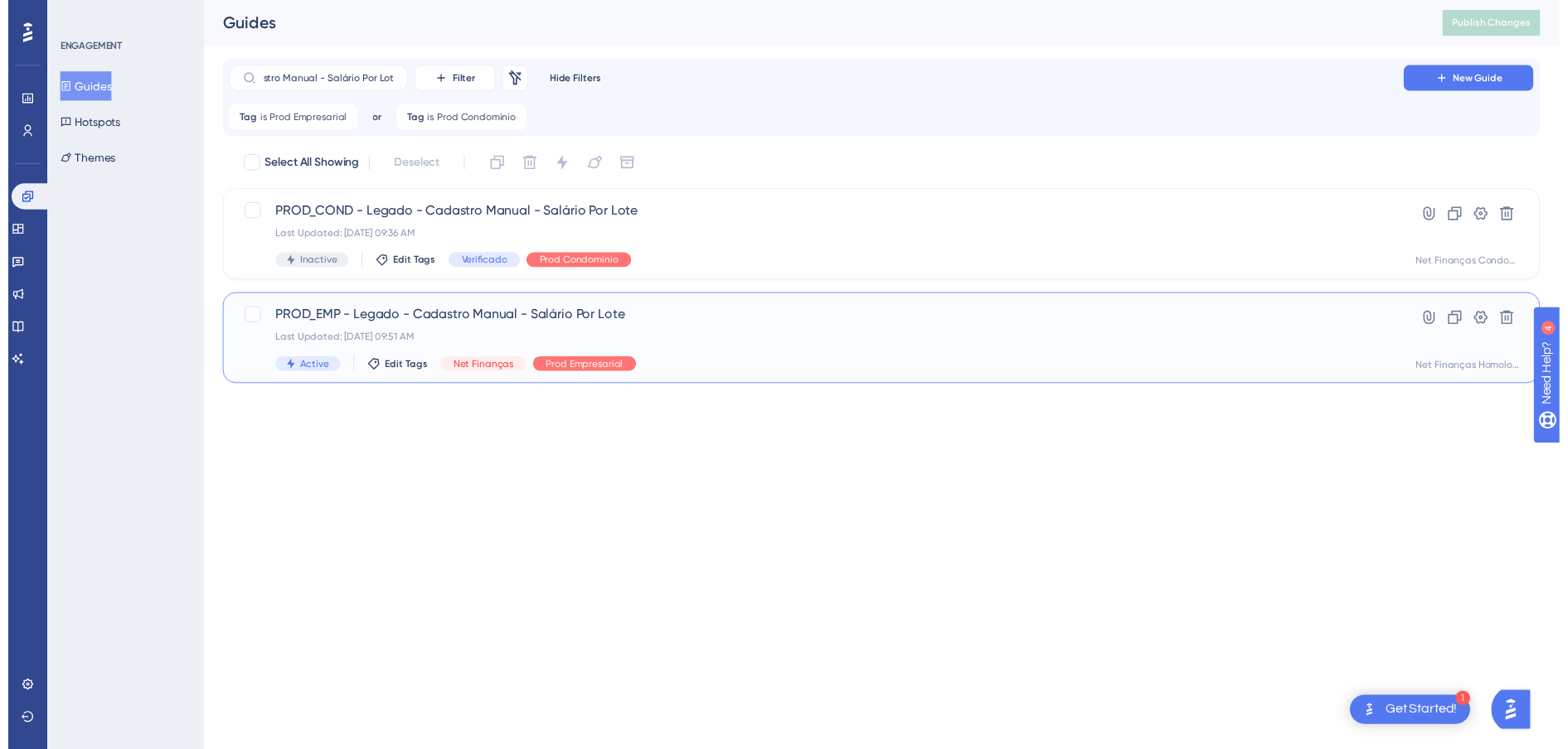
scroll to position [0, 0]
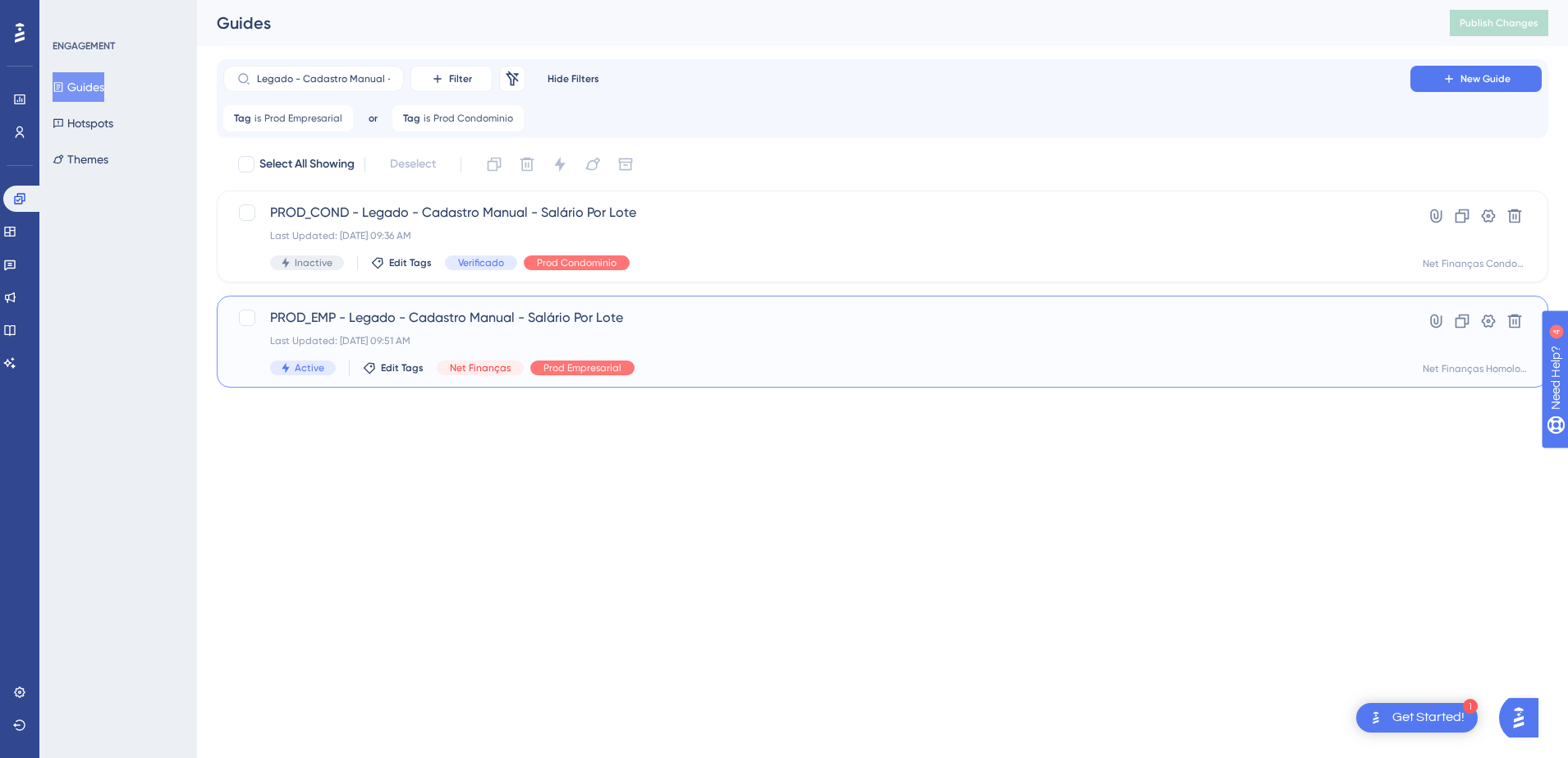
click at [489, 313] on span "PROD_EMP - Legado - Cadastro Manual - Salário Por Lote" at bounding box center [817, 317] width 1093 height 20
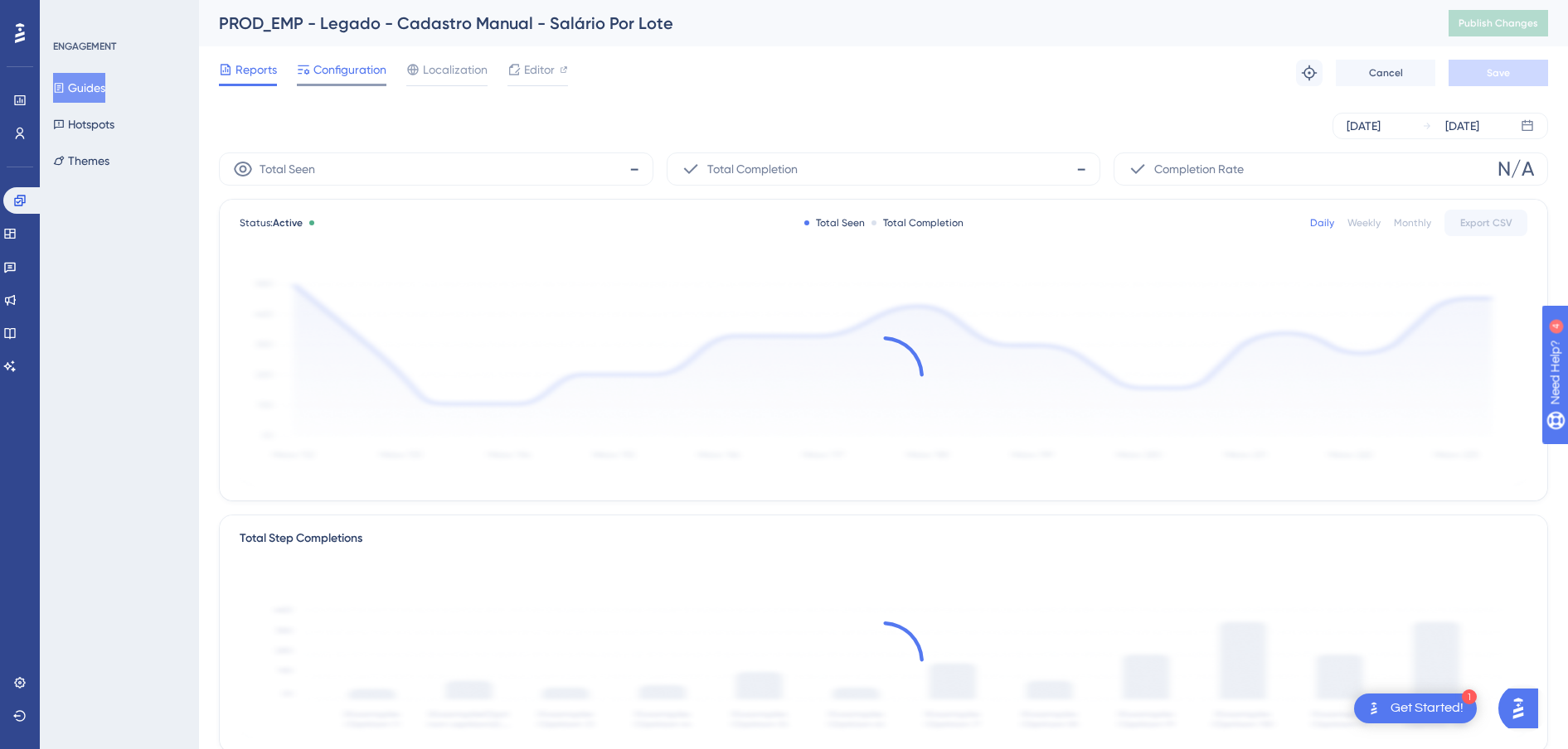
click at [315, 62] on span "Configuration" at bounding box center [349, 69] width 73 height 20
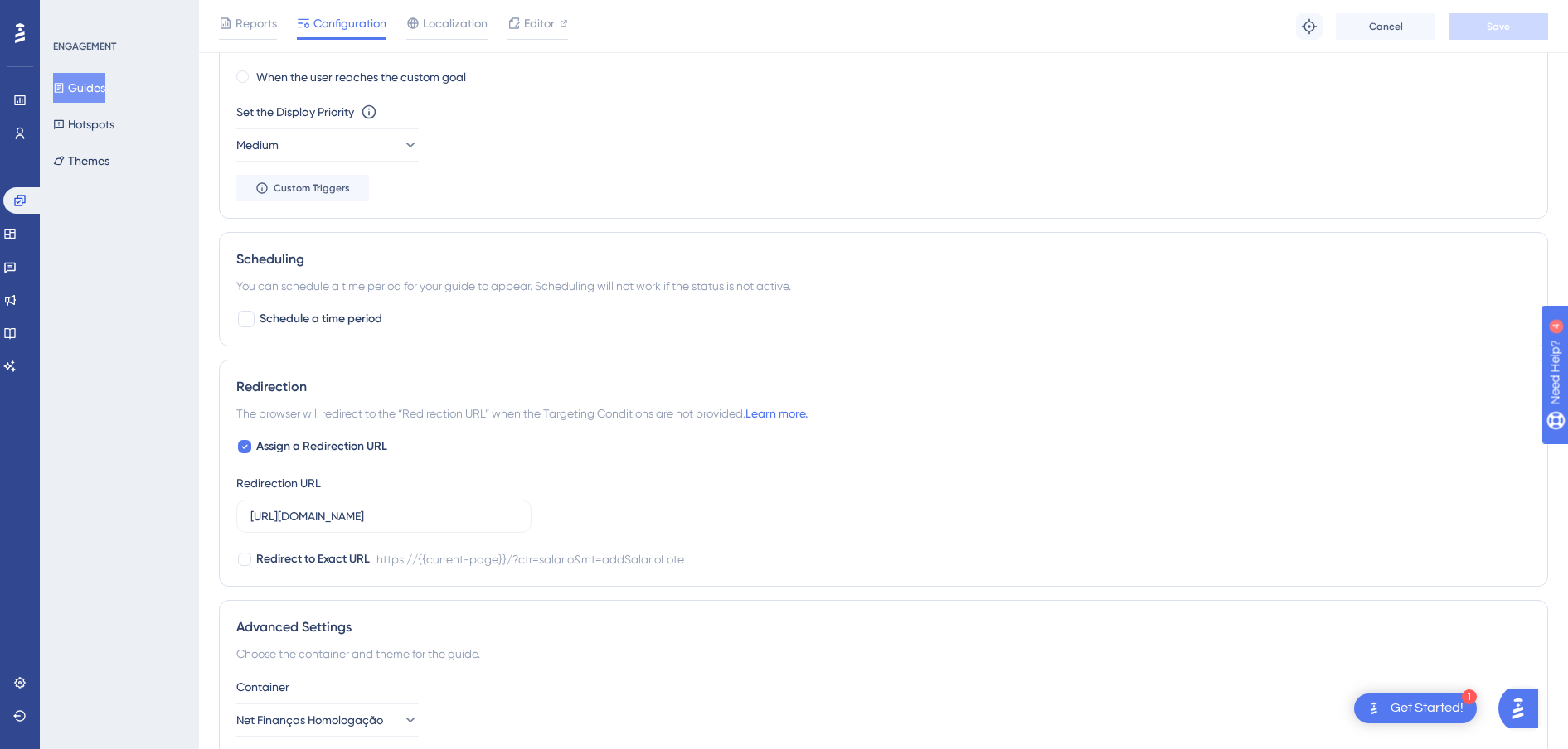
scroll to position [1391, 0]
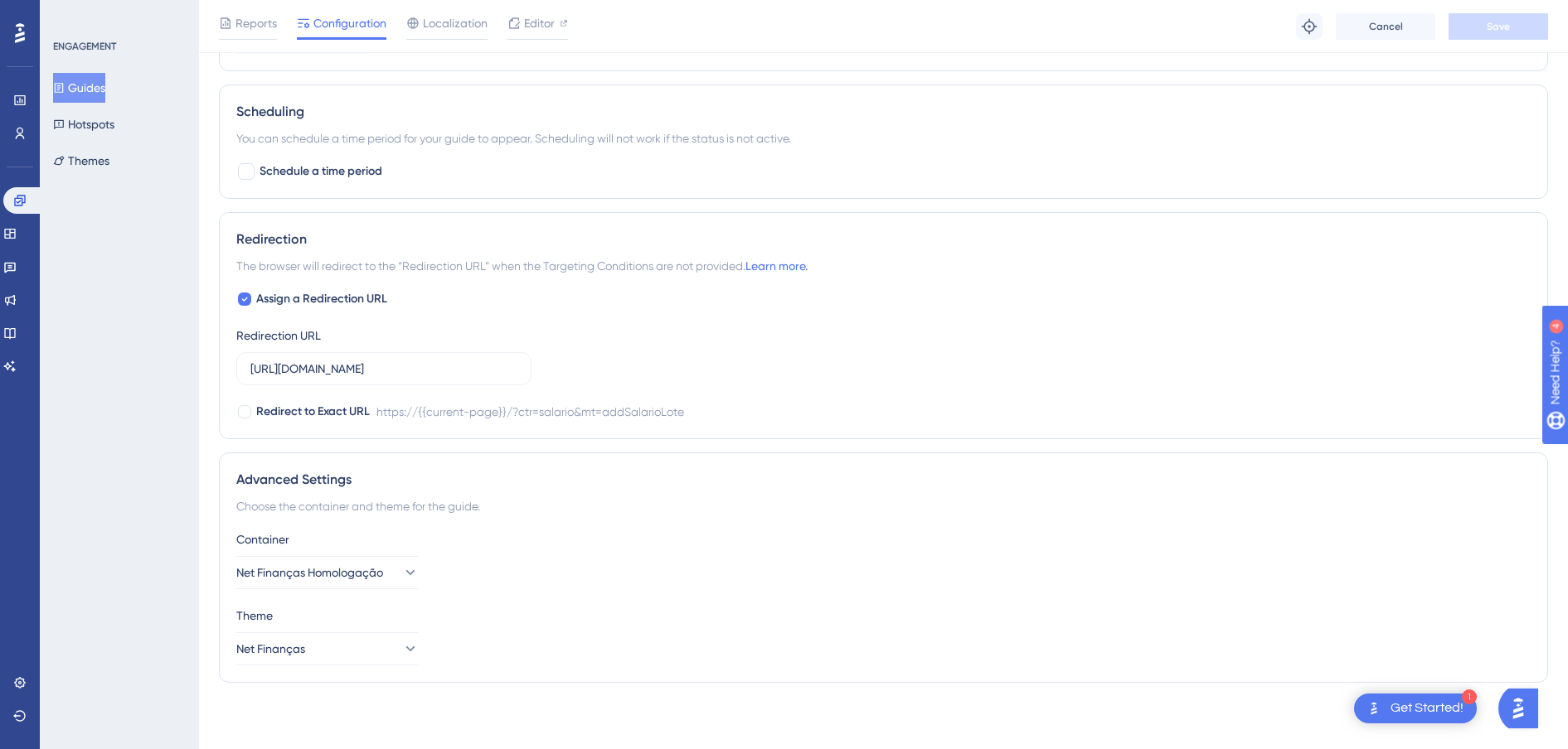
click at [79, 83] on button "Guides" at bounding box center [79, 88] width 52 height 30
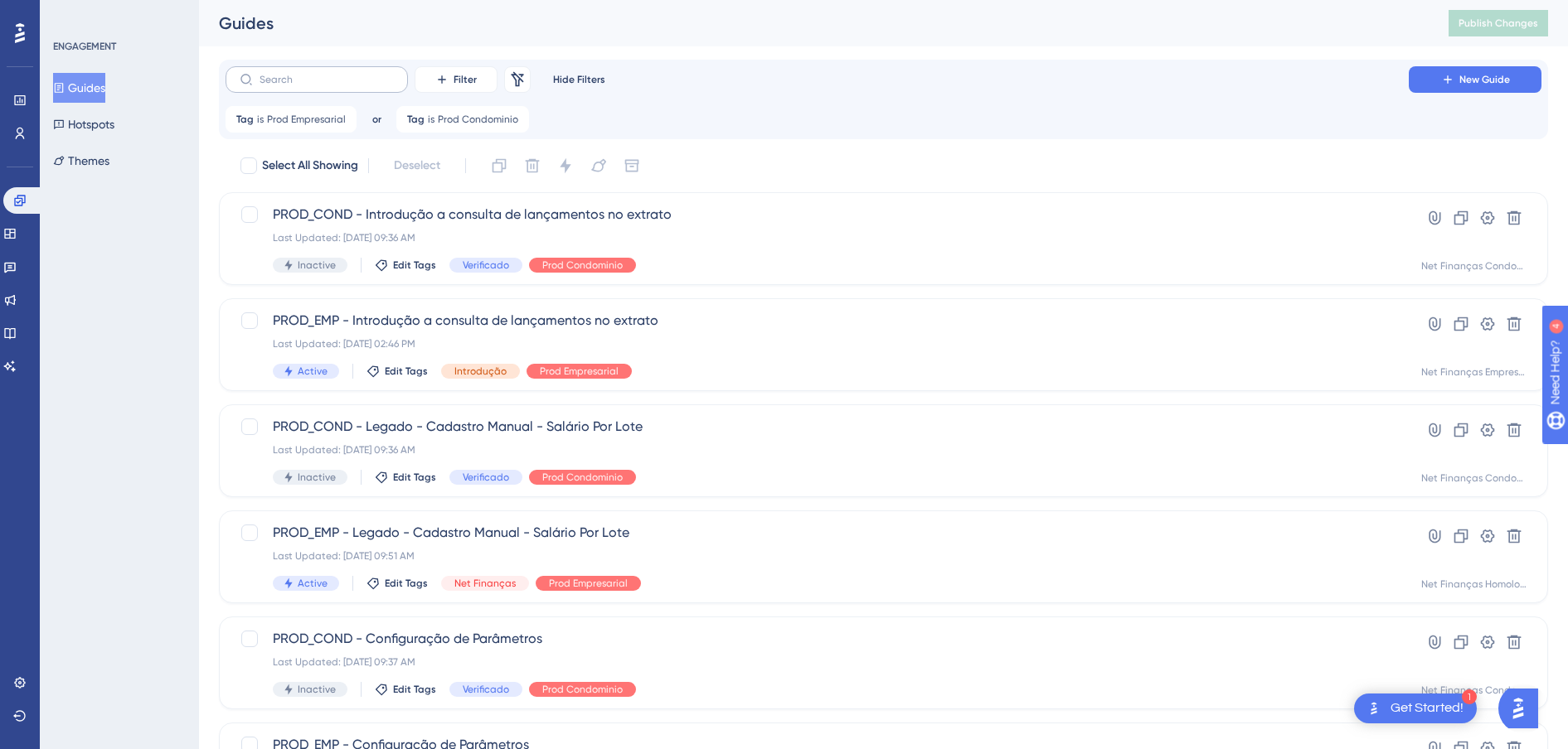
click at [336, 86] on label at bounding box center [316, 80] width 183 height 27
click at [336, 85] on input "text" at bounding box center [327, 80] width 134 height 11
paste input "Configuração de Parâmetros"
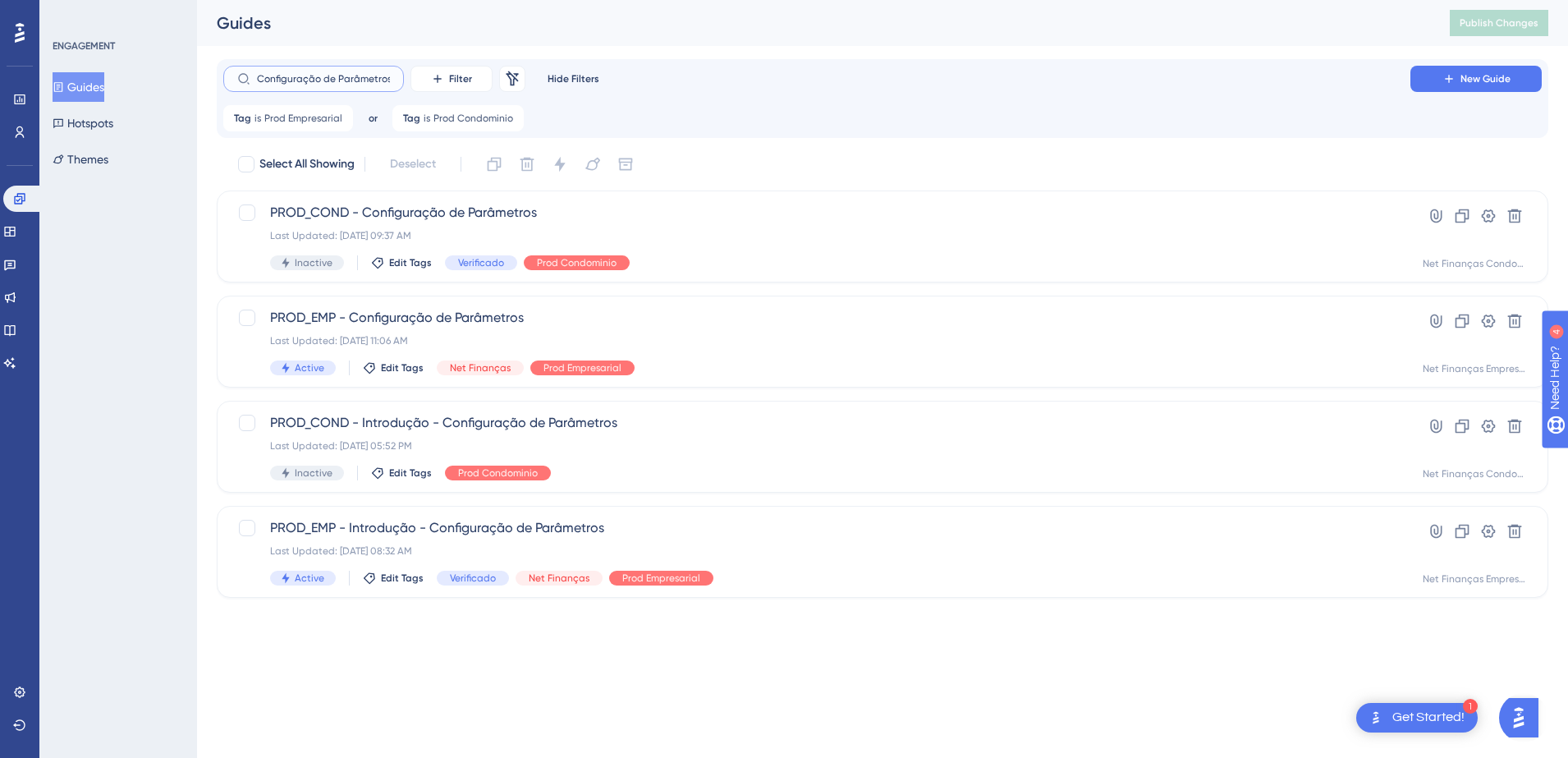
scroll to position [0, 1]
type input "Configuração de Parâmetros"
click at [480, 322] on span "PROD_EMP - Configuração de Parâmetros" at bounding box center [817, 317] width 1093 height 20
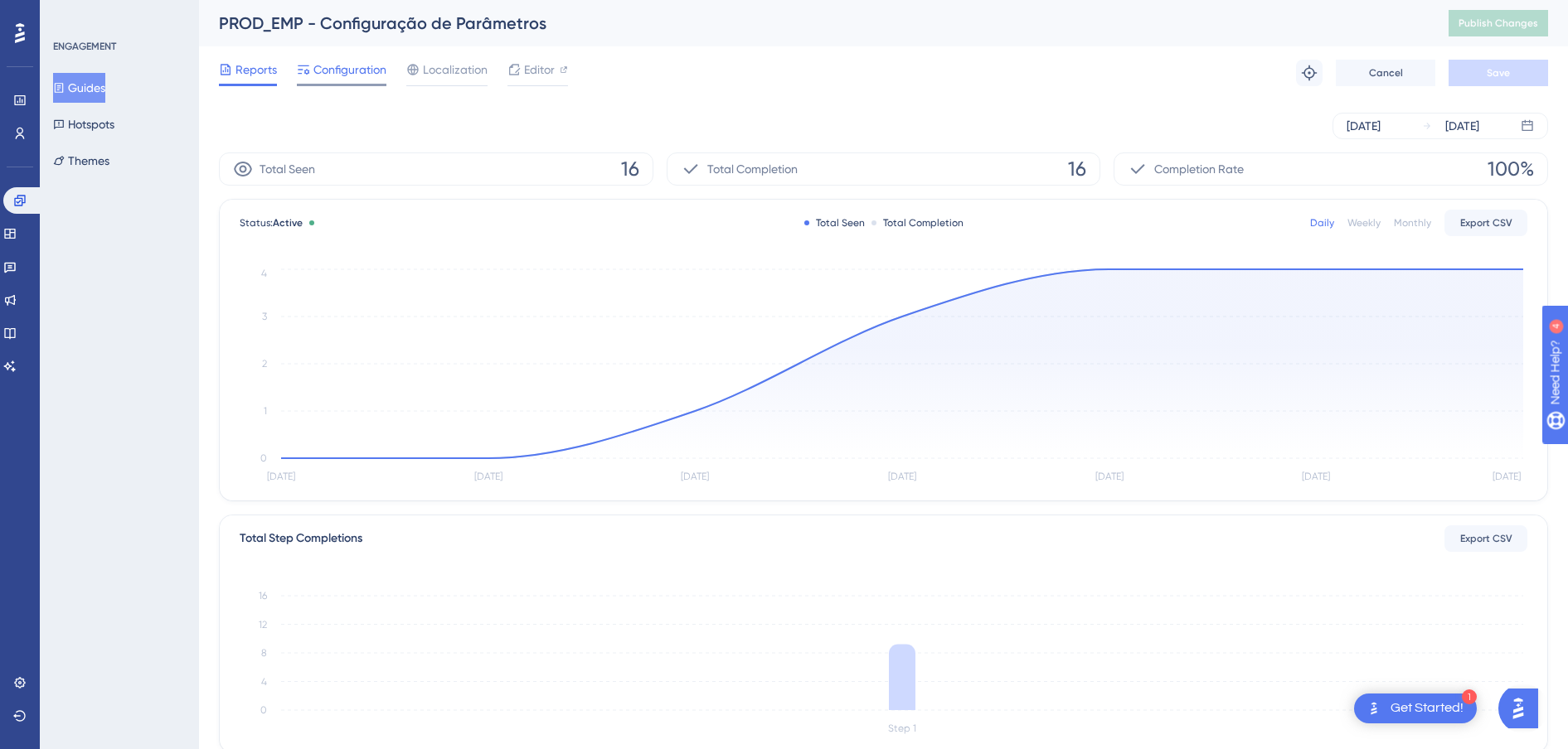
click at [333, 65] on span "Configuration" at bounding box center [349, 69] width 73 height 20
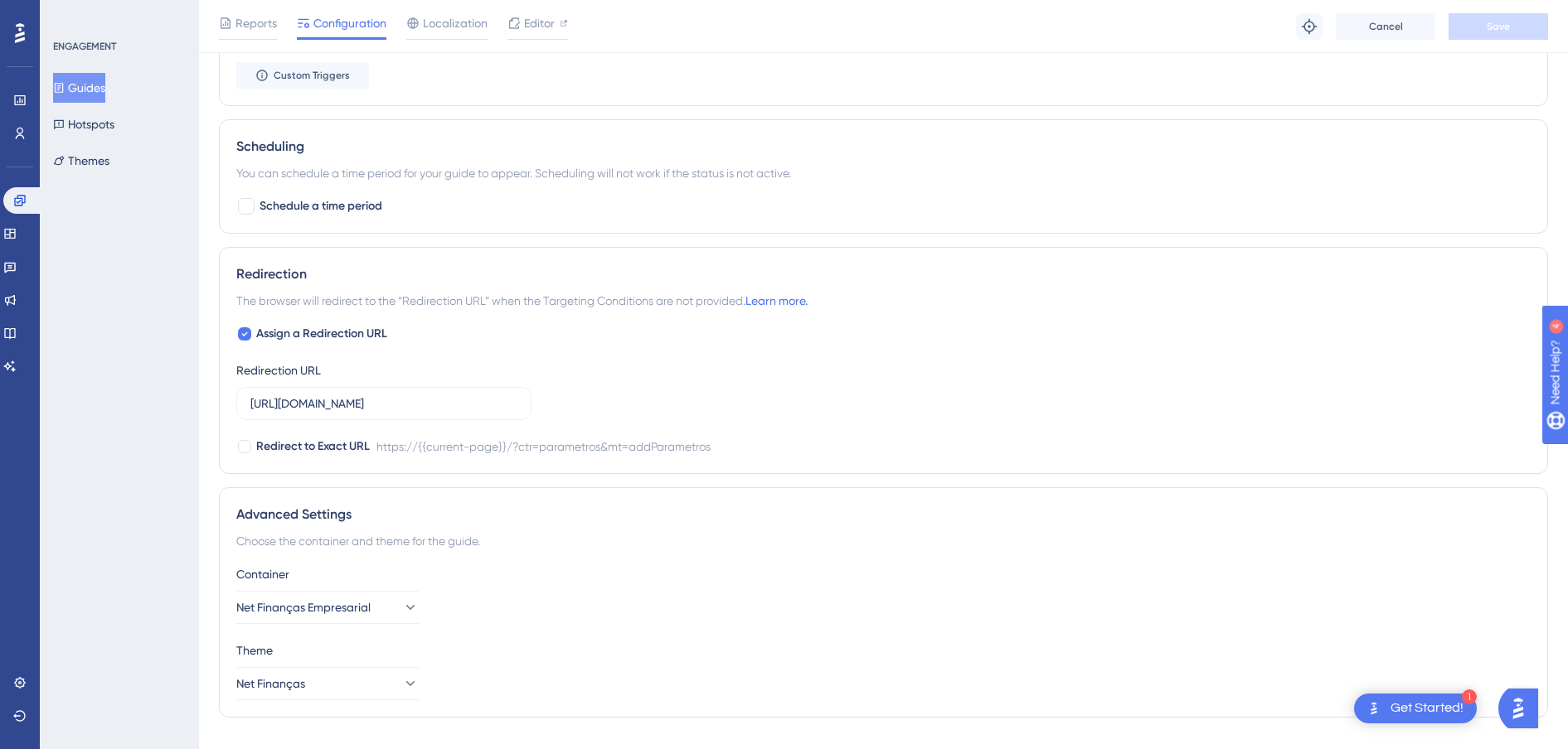
scroll to position [1278, 0]
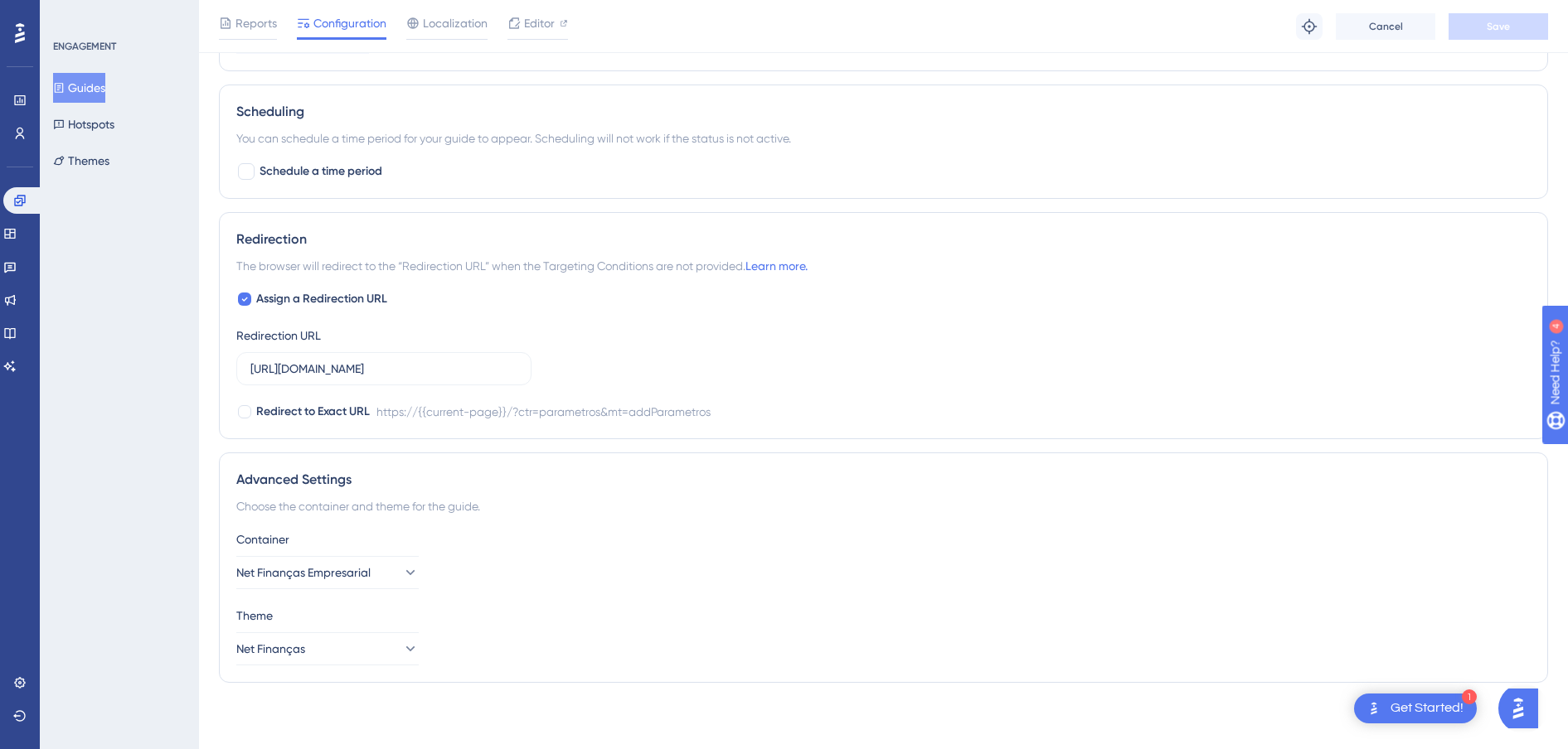
click at [80, 84] on button "Guides" at bounding box center [79, 88] width 52 height 30
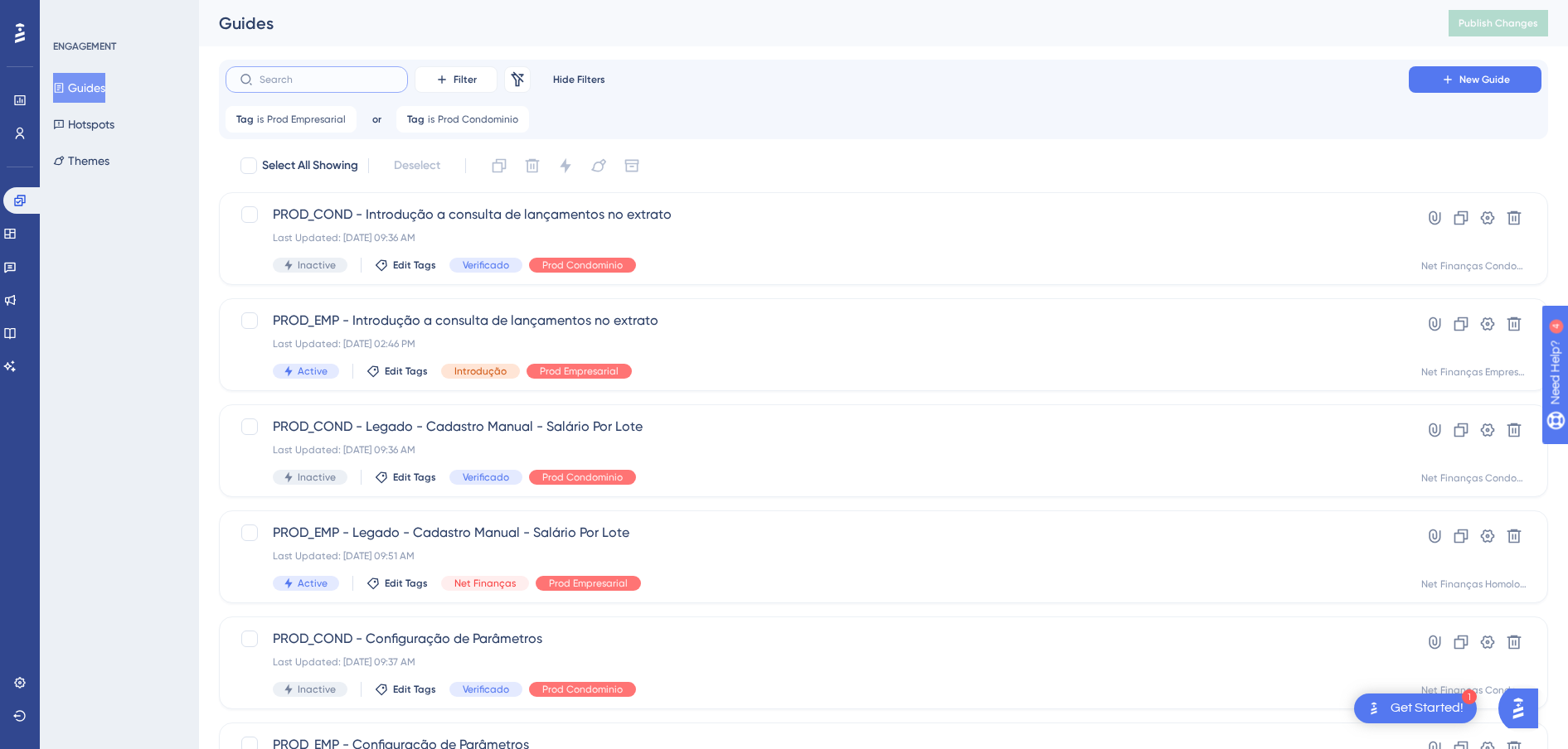
click at [344, 81] on input "text" at bounding box center [327, 80] width 134 height 11
paste input "O que é o Net Finanças"
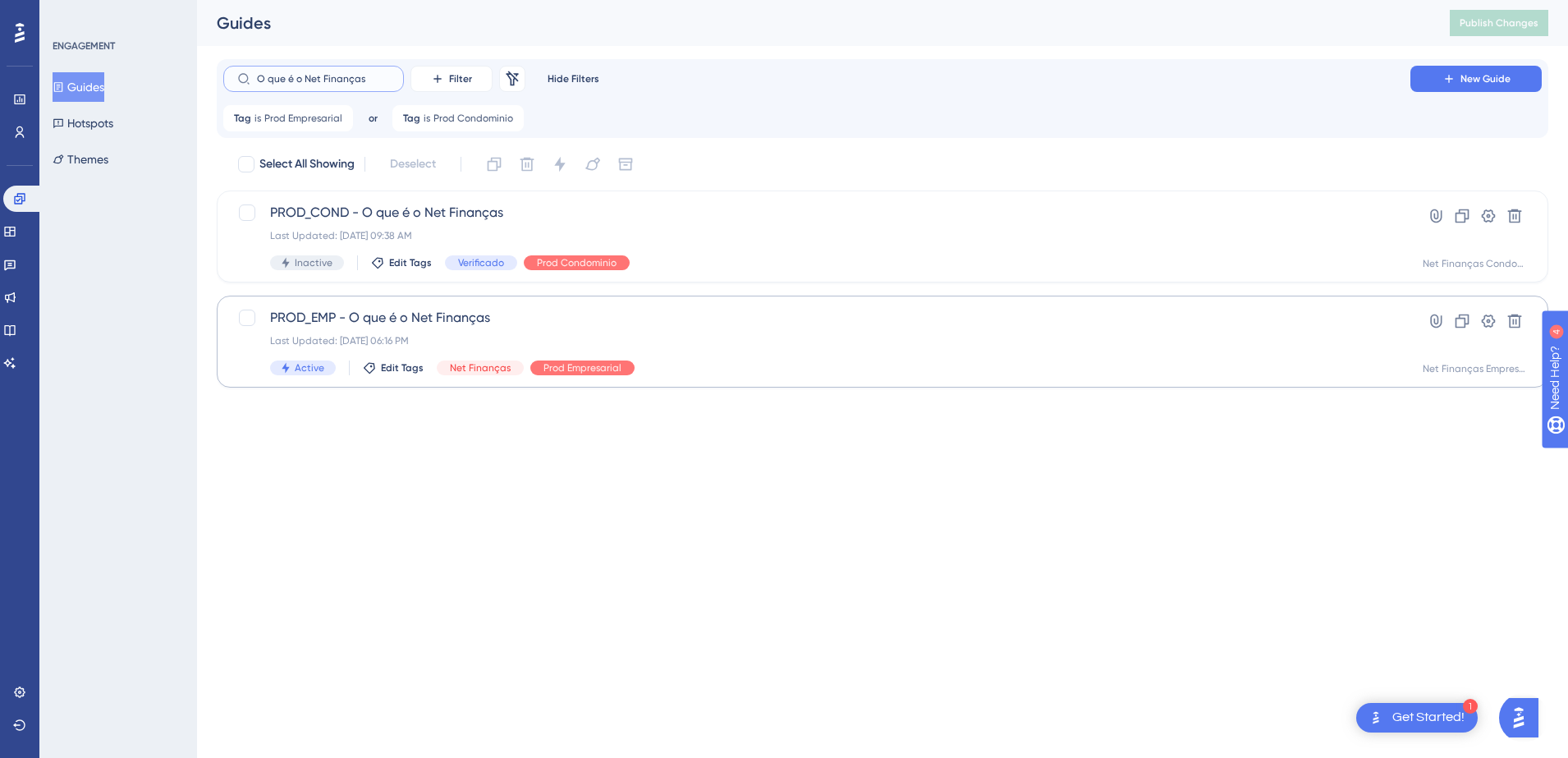
type input "O que é o Net Finanças"
click at [443, 316] on span "PROD_EMP - O que é o Net Finanças" at bounding box center [817, 317] width 1093 height 20
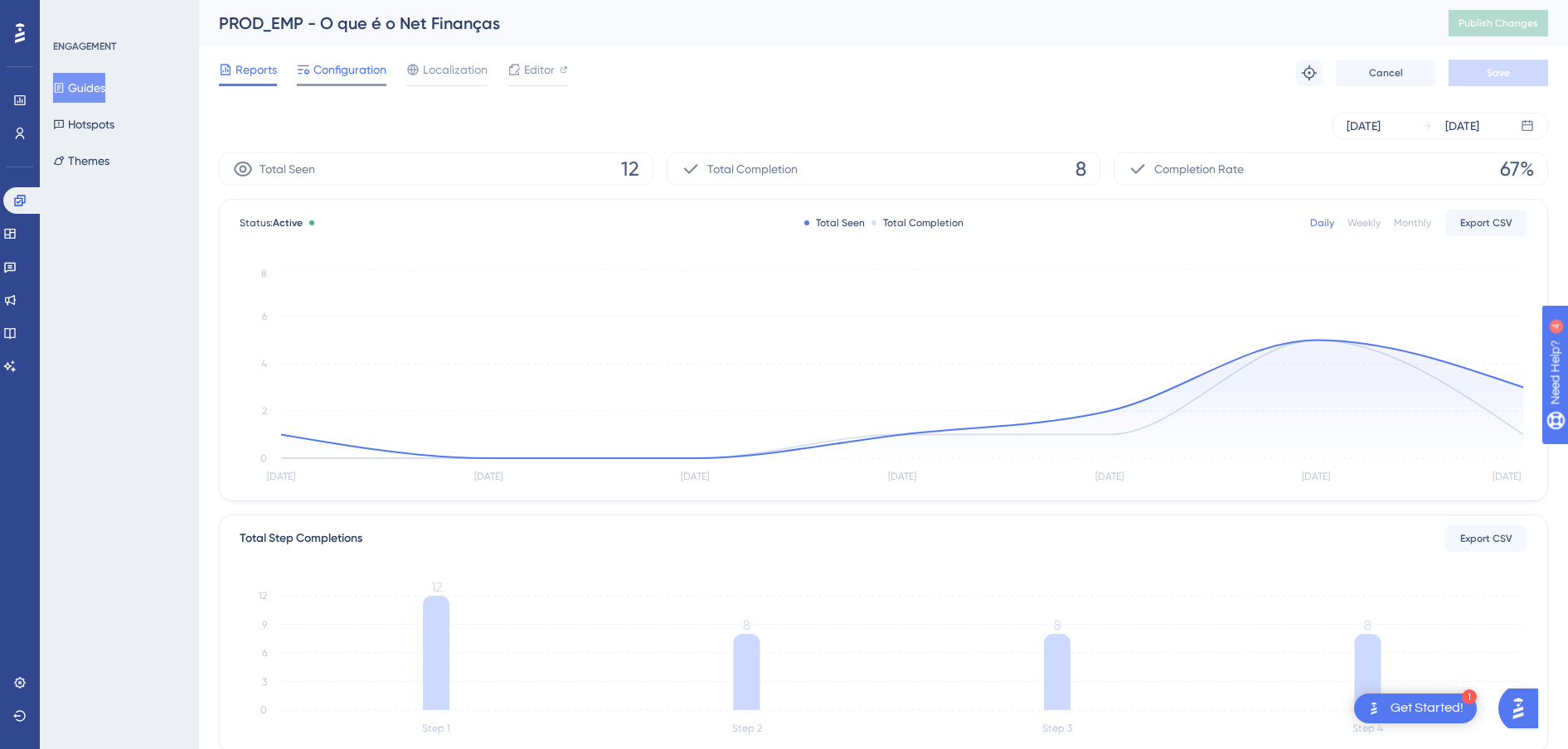
click at [337, 62] on span "Configuration" at bounding box center [349, 69] width 73 height 20
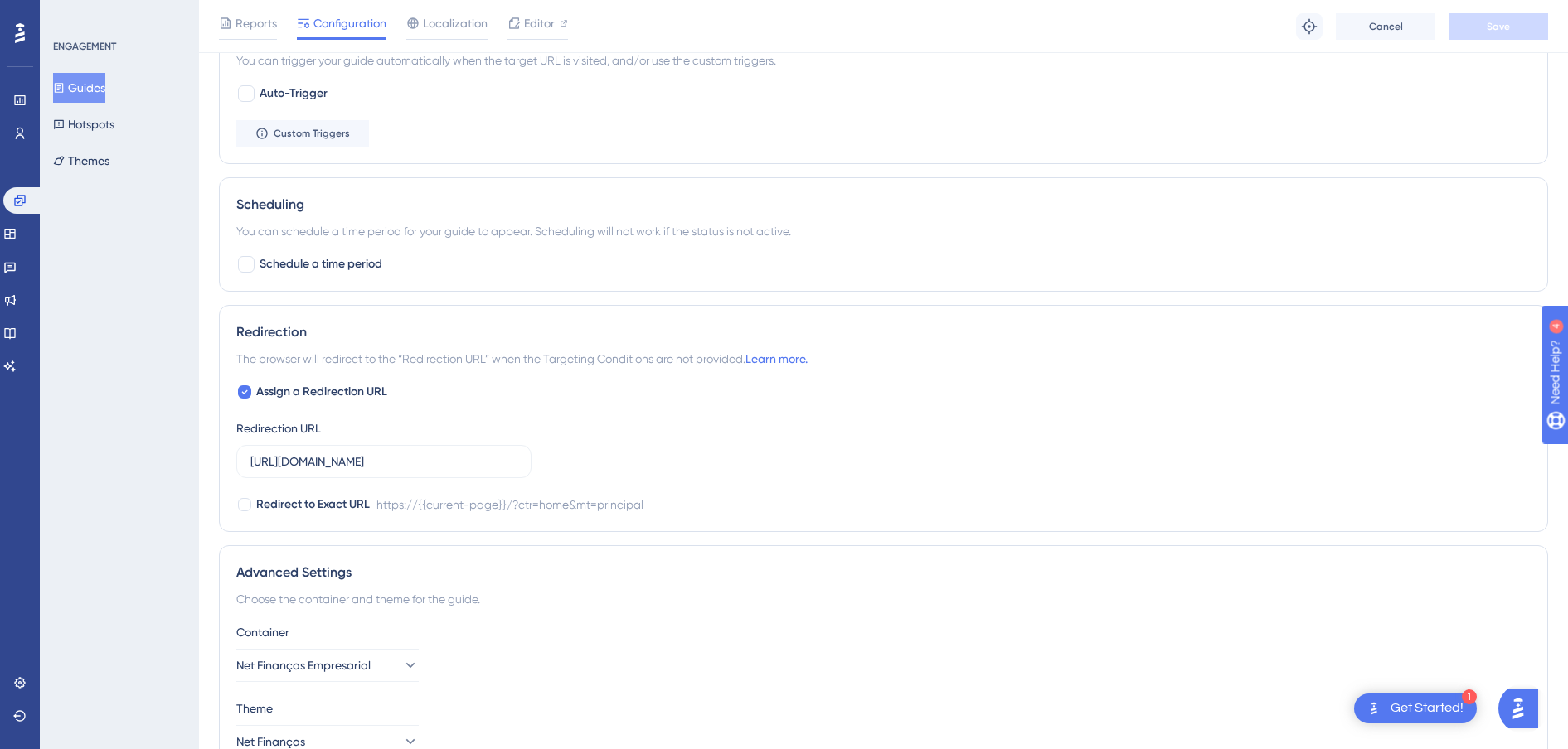
scroll to position [960, 0]
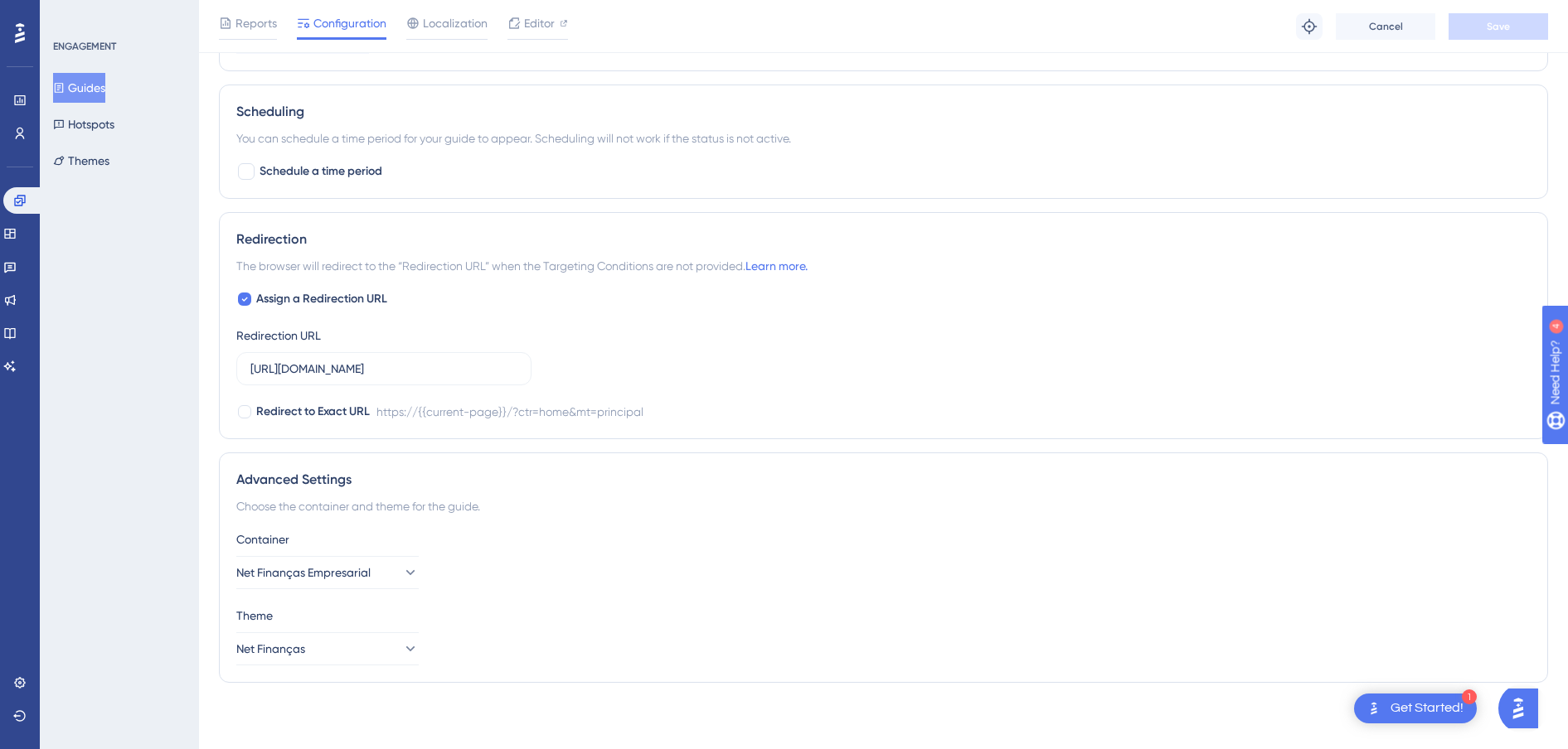
click at [101, 92] on button "Guides" at bounding box center [79, 88] width 52 height 30
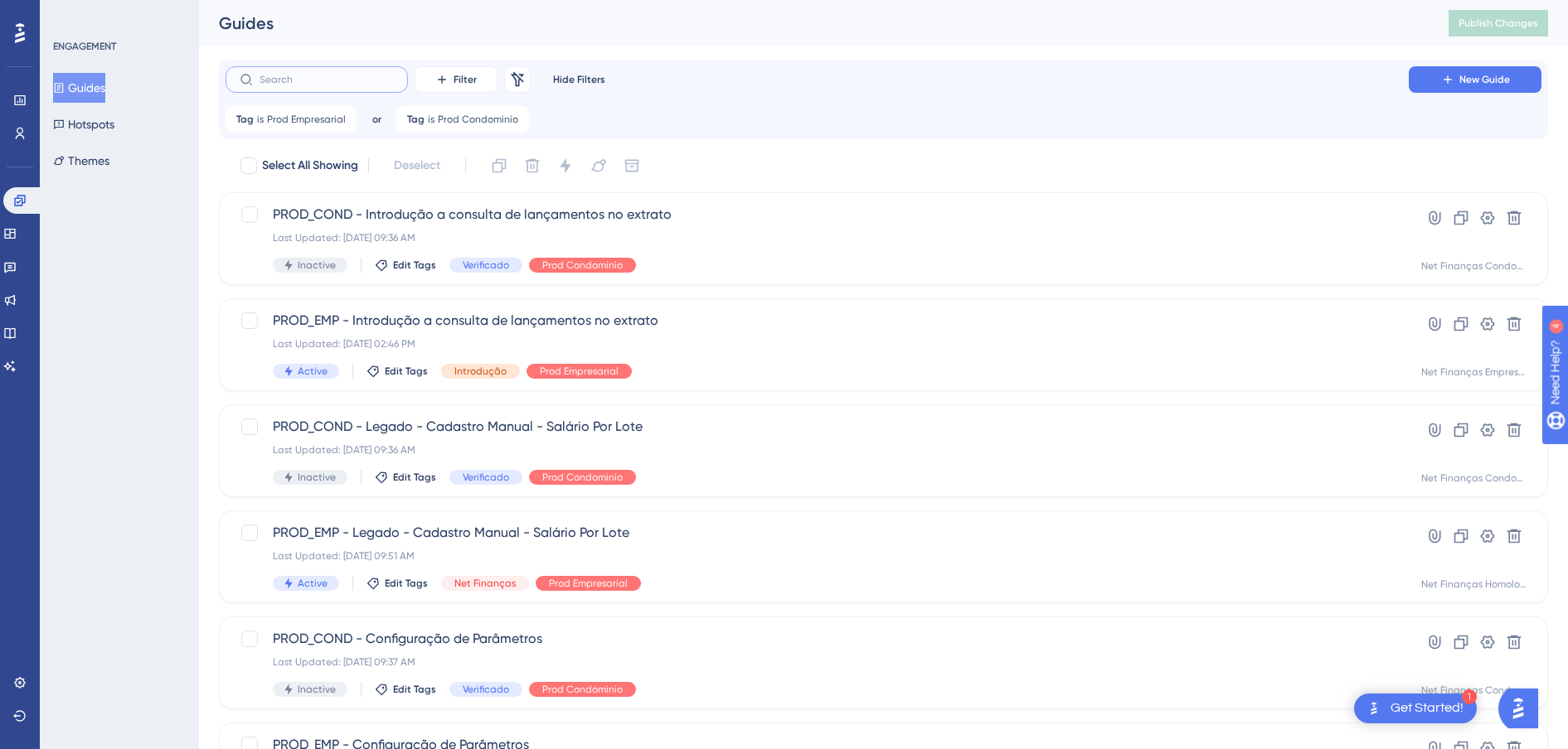
click at [307, 83] on input "text" at bounding box center [327, 80] width 134 height 11
paste input "Faixa de Valores - Tela Principal"
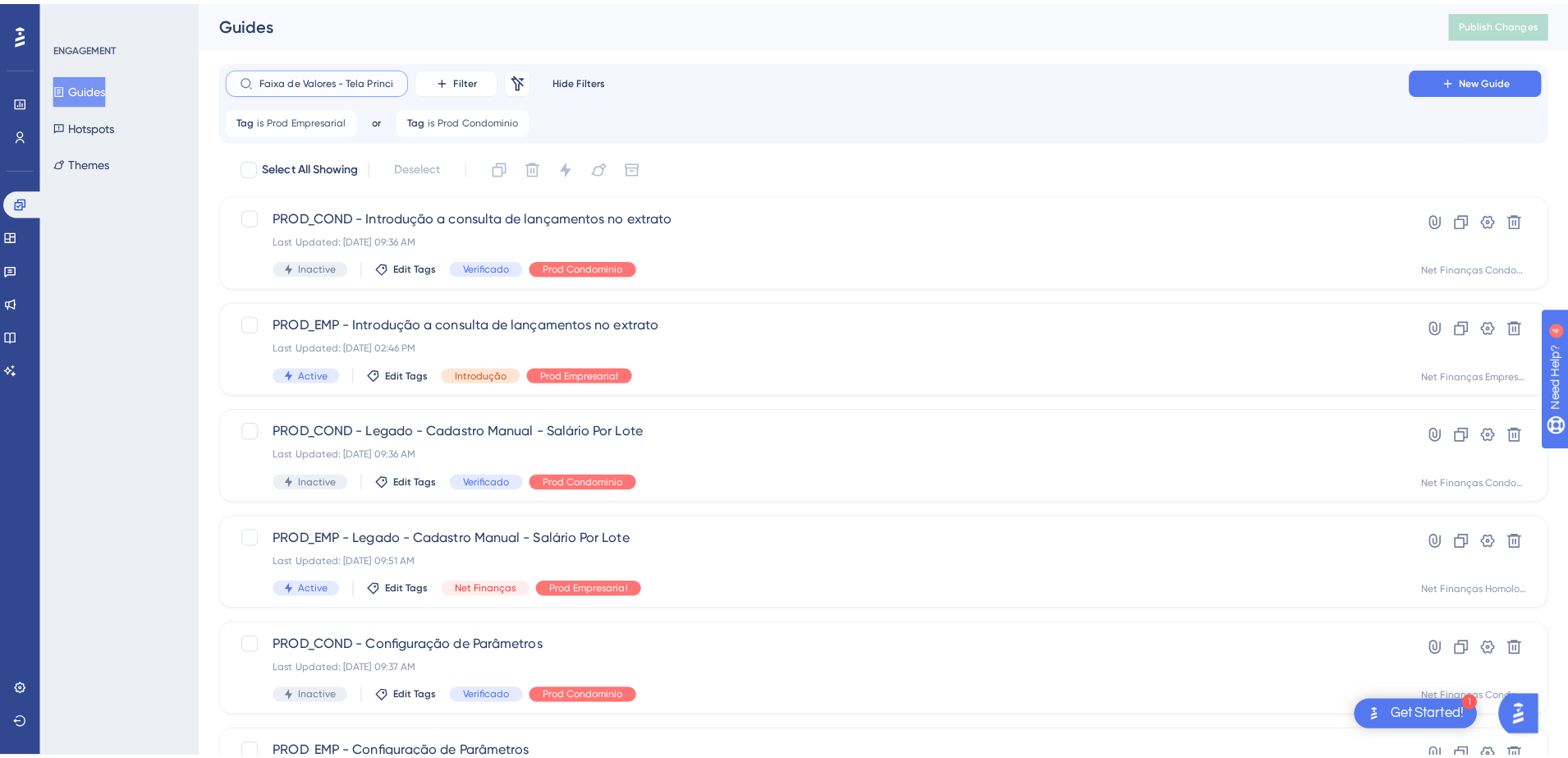
scroll to position [0, 11]
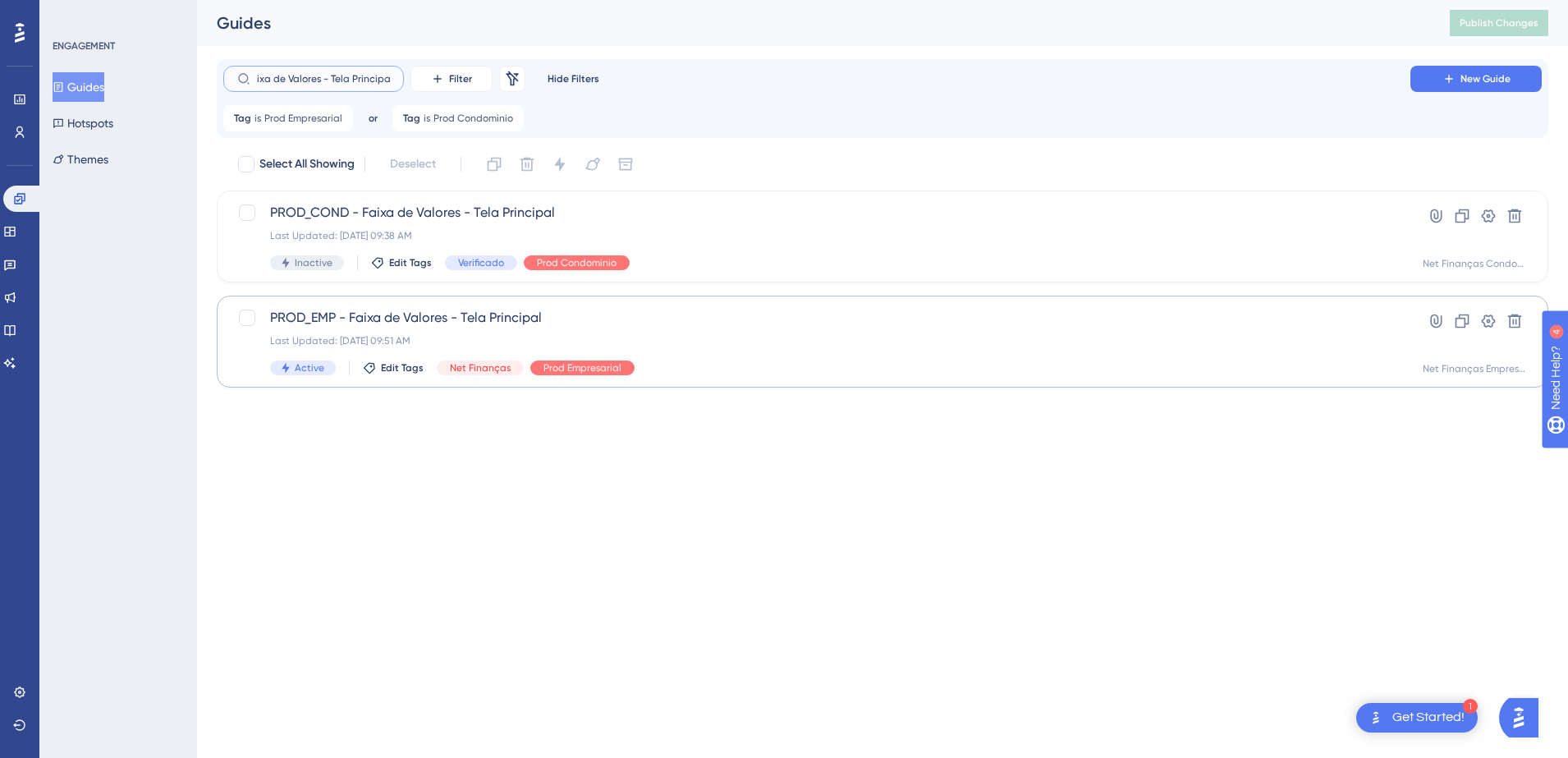
type input "Faixa de Valores - Tela Principal"
click at [525, 326] on span "PROD_EMP - Faixa de Valores - Tela Principal" at bounding box center [817, 317] width 1093 height 20
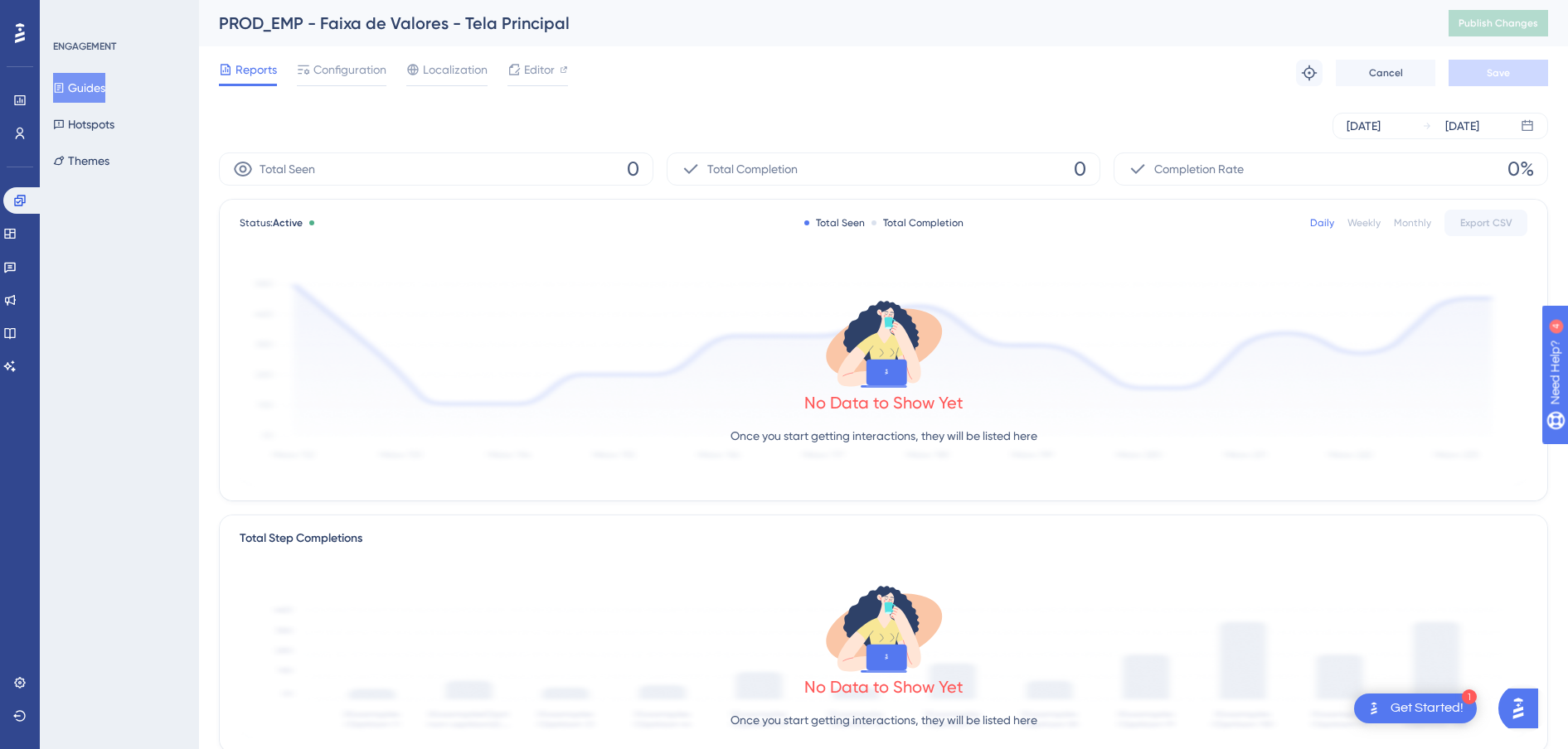
click at [322, 57] on div "Reports Configuration Localization Editor Troubleshoot Cancel Save" at bounding box center [882, 73] width 1328 height 53
click at [330, 63] on span "Configuration" at bounding box center [349, 69] width 73 height 20
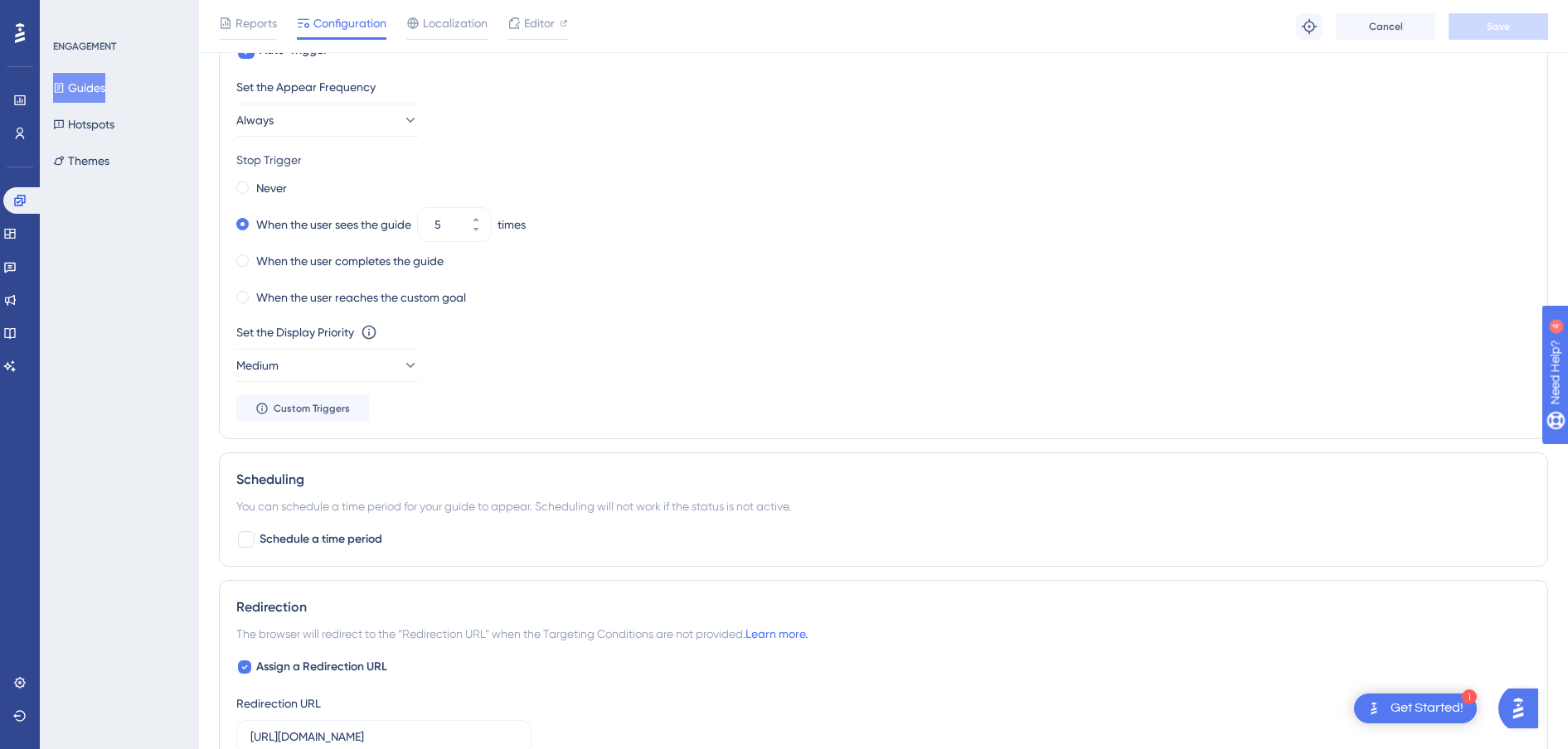
scroll to position [933, 0]
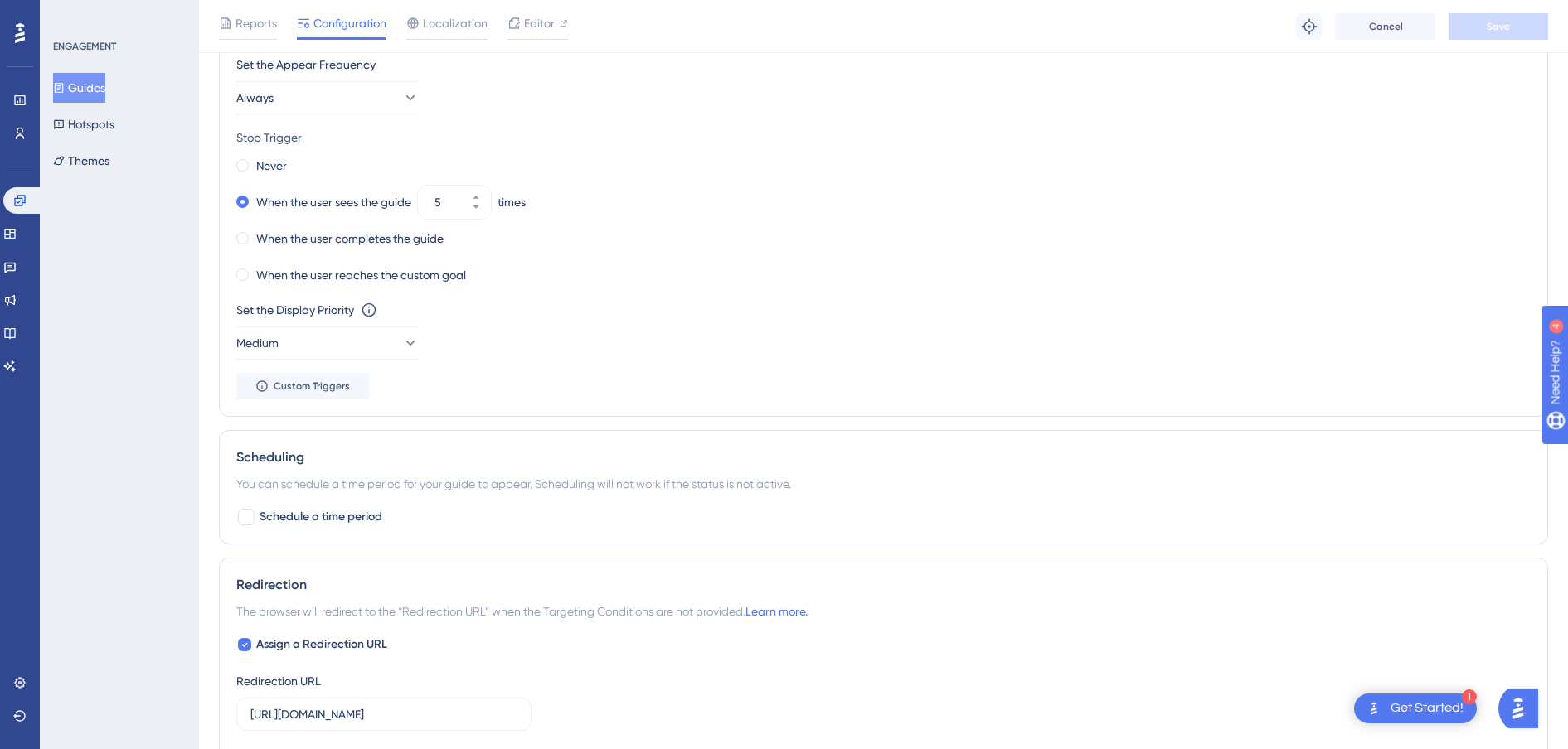
click at [99, 92] on button "Guides" at bounding box center [79, 88] width 52 height 30
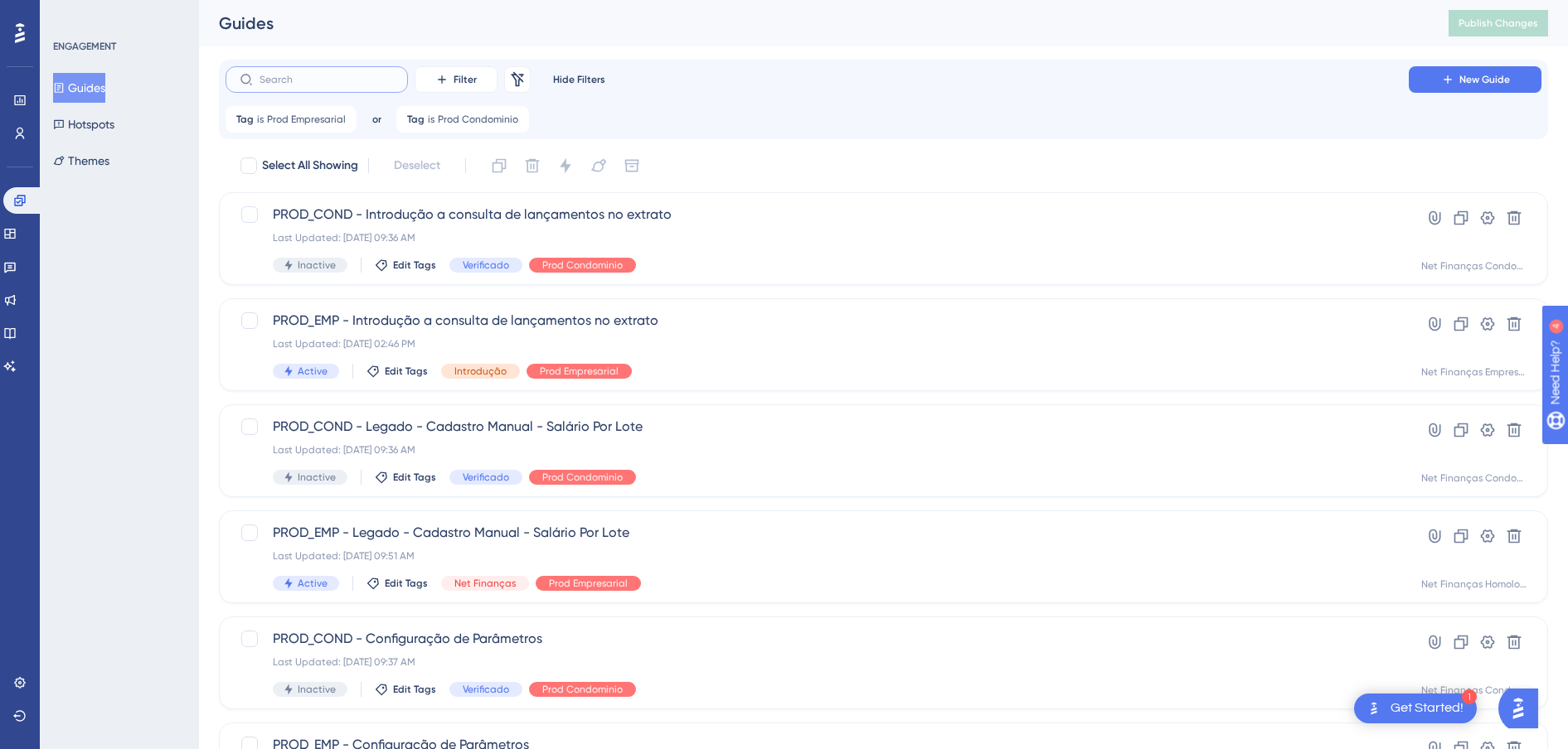
click at [347, 81] on input "text" at bounding box center [327, 80] width 134 height 11
paste input "Faixa de Valores - Cadastro"
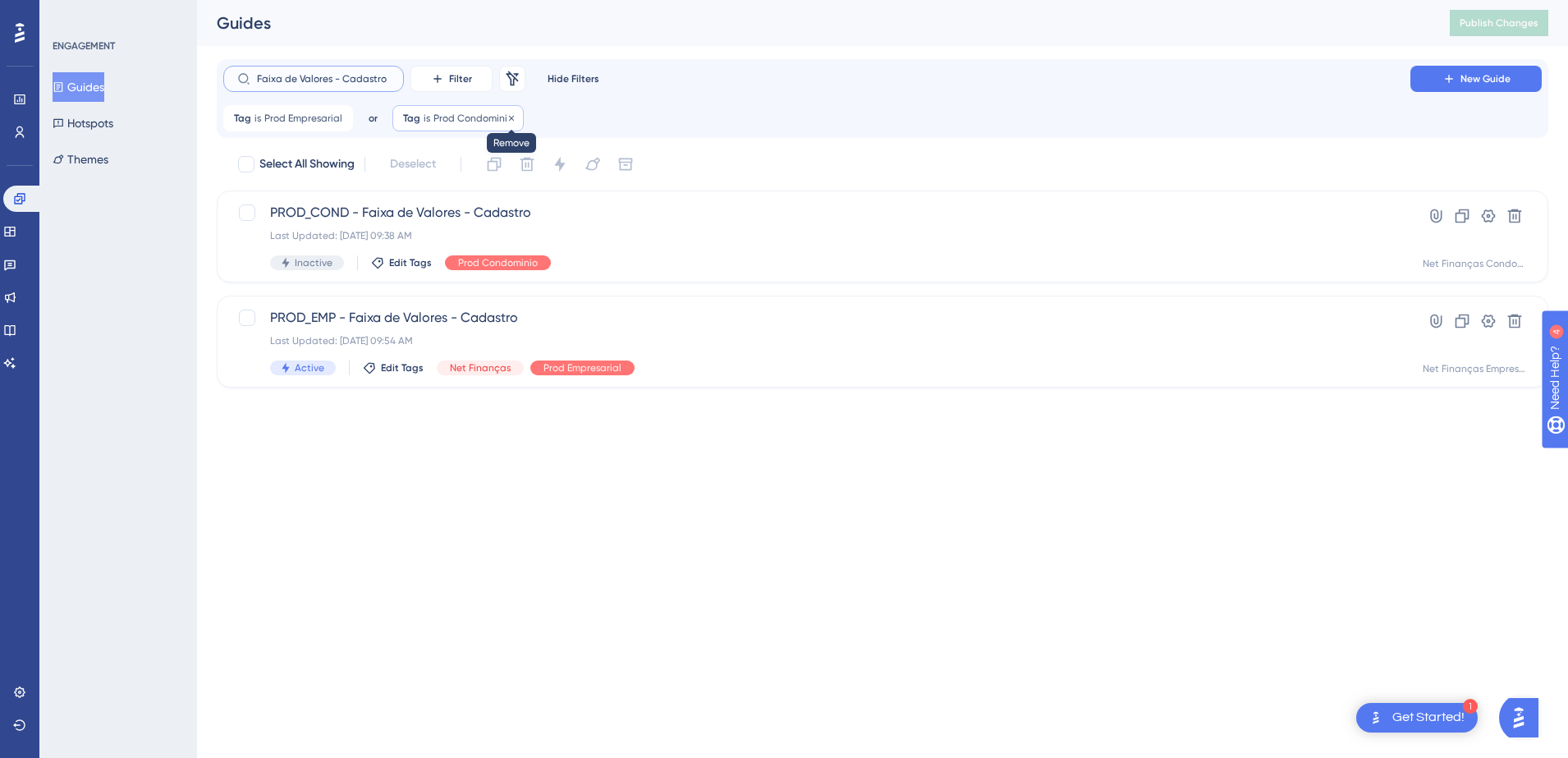
type input "Faixa de Valores - Cadastro"
click at [508, 121] on icon at bounding box center [511, 118] width 10 height 10
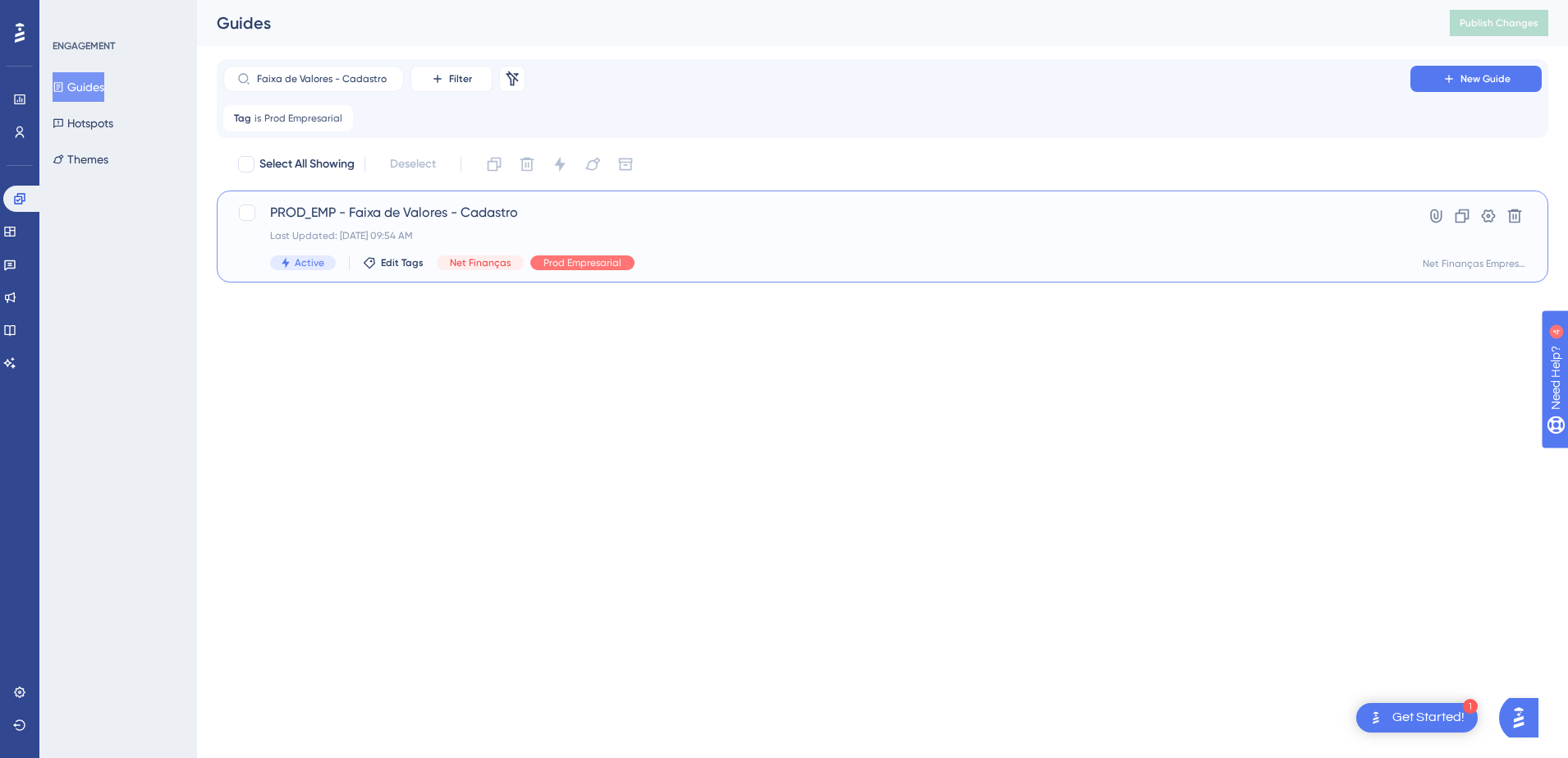
click at [470, 222] on div "PROD_EMP - Faixa de Valores - Cadastro Last Updated: 14 de jul. de 2025 09:54 A…" at bounding box center [817, 236] width 1093 height 68
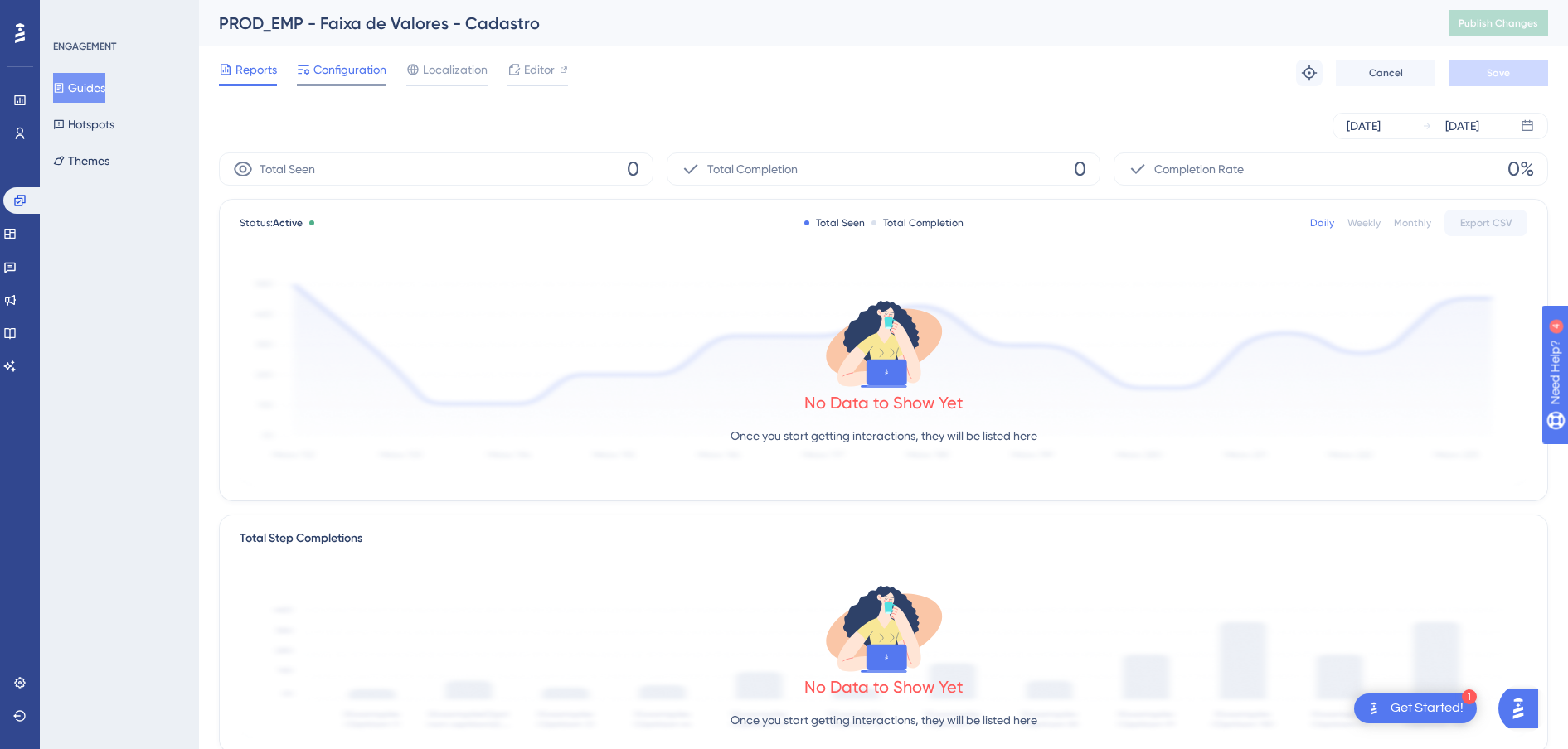
click at [327, 63] on span "Configuration" at bounding box center [349, 69] width 73 height 20
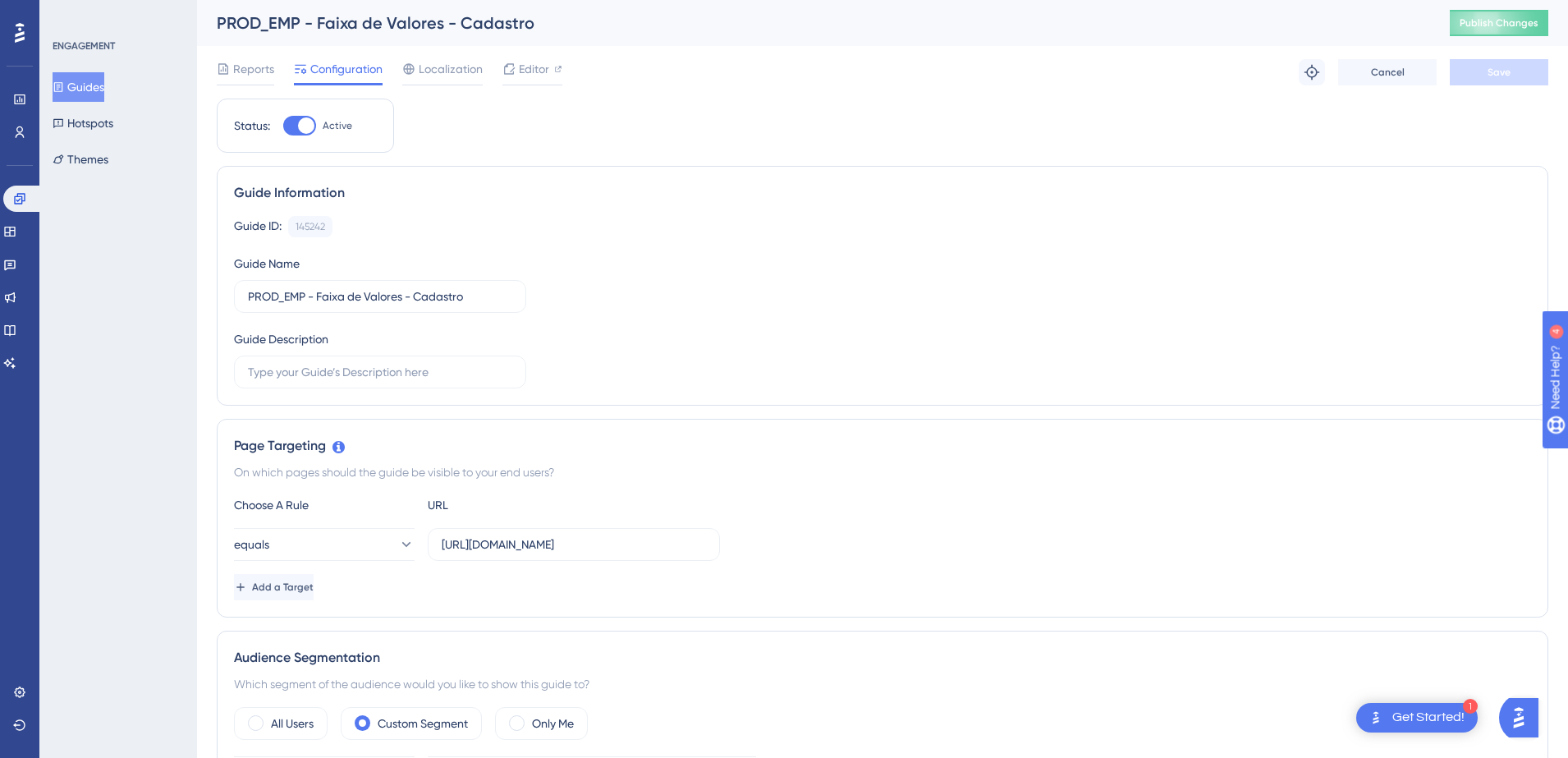
click at [95, 89] on button "Guides" at bounding box center [78, 87] width 52 height 30
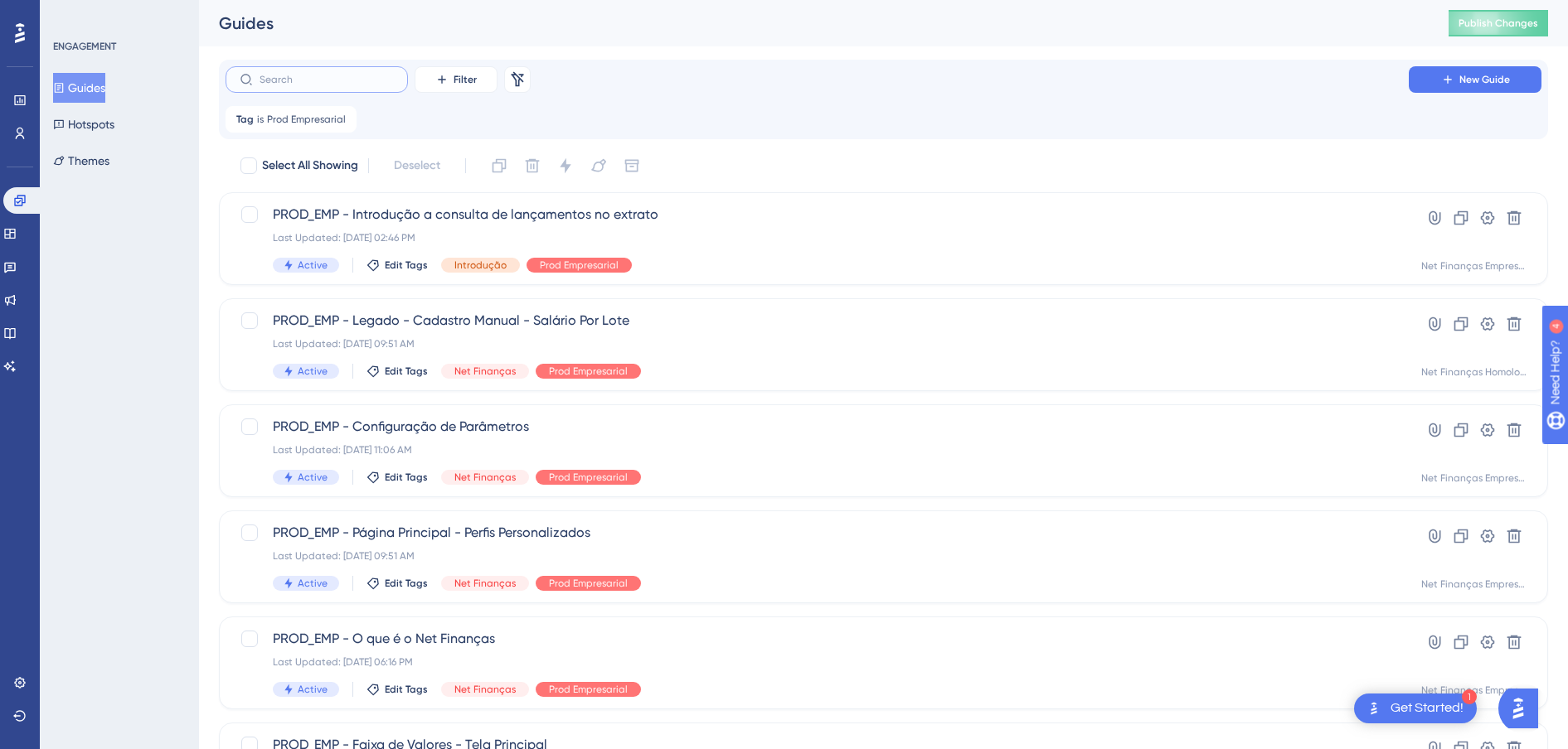
click at [363, 74] on input "text" at bounding box center [327, 80] width 134 height 11
paste input "Consulta de Comprovantes - Pagamentos"
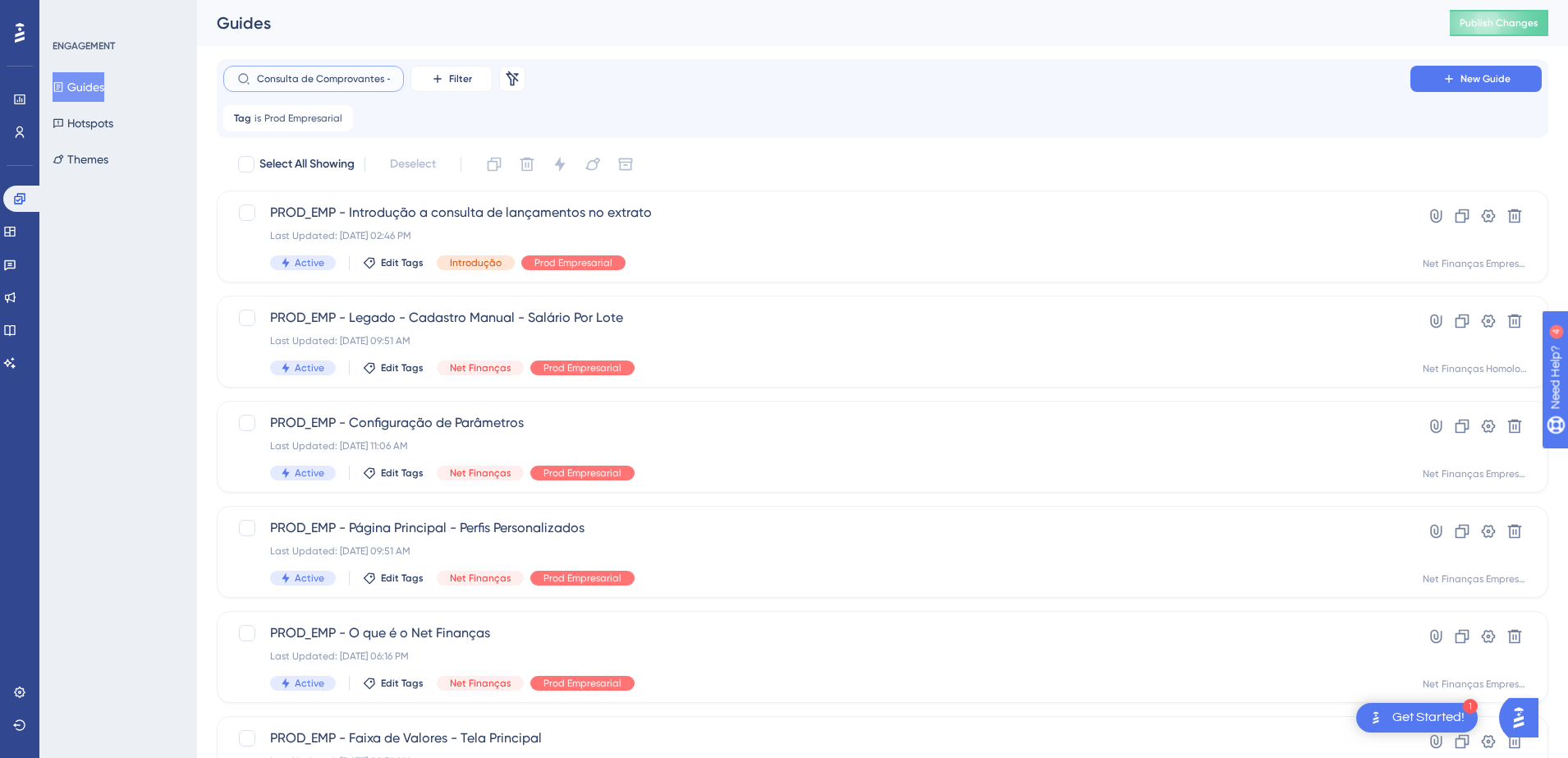
scroll to position [0, 59]
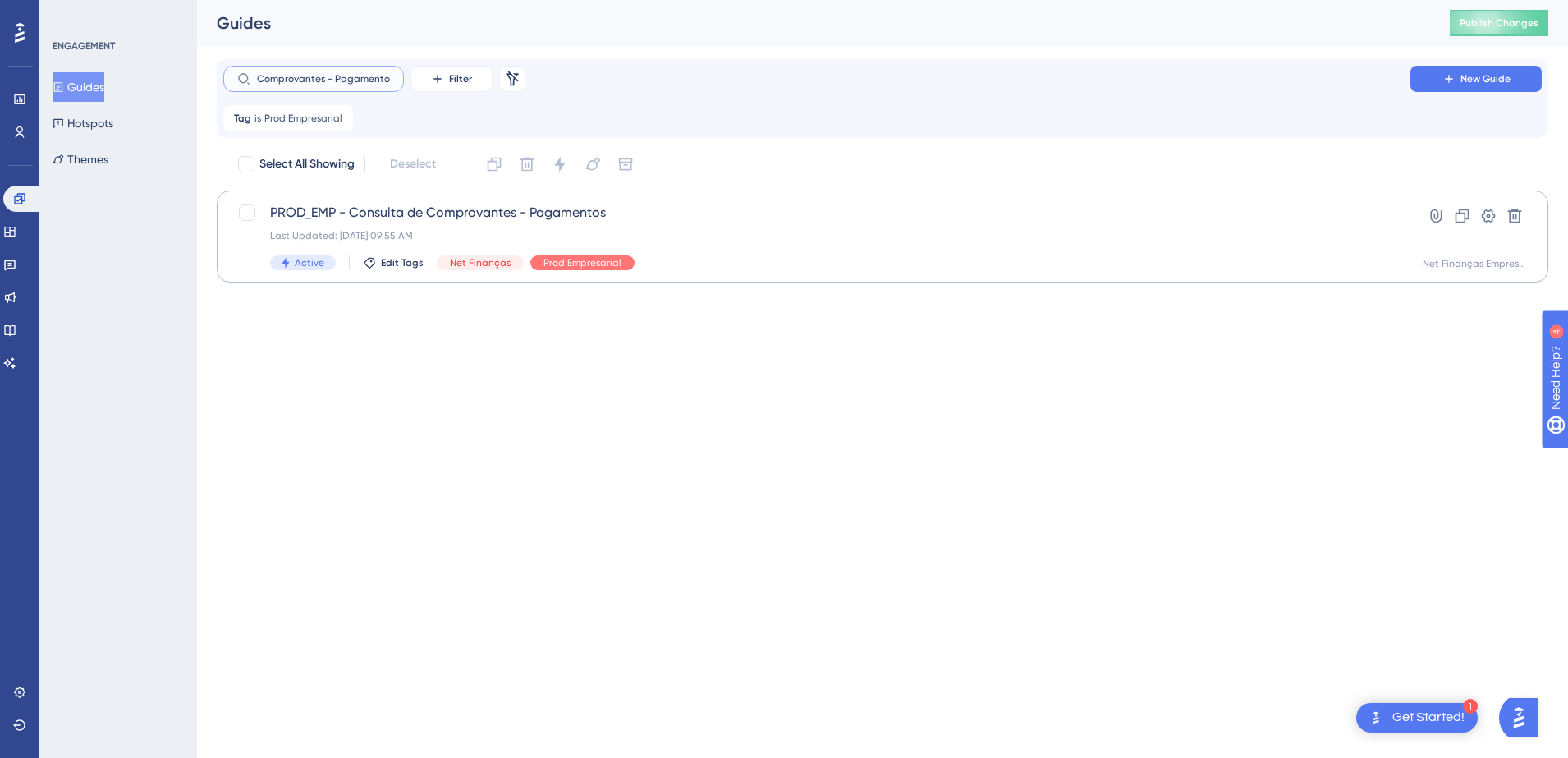
type input "Consulta de Comprovantes - Pagamentos"
click at [474, 214] on span "PROD_EMP - Consulta de Comprovantes - Pagamentos" at bounding box center [817, 212] width 1093 height 20
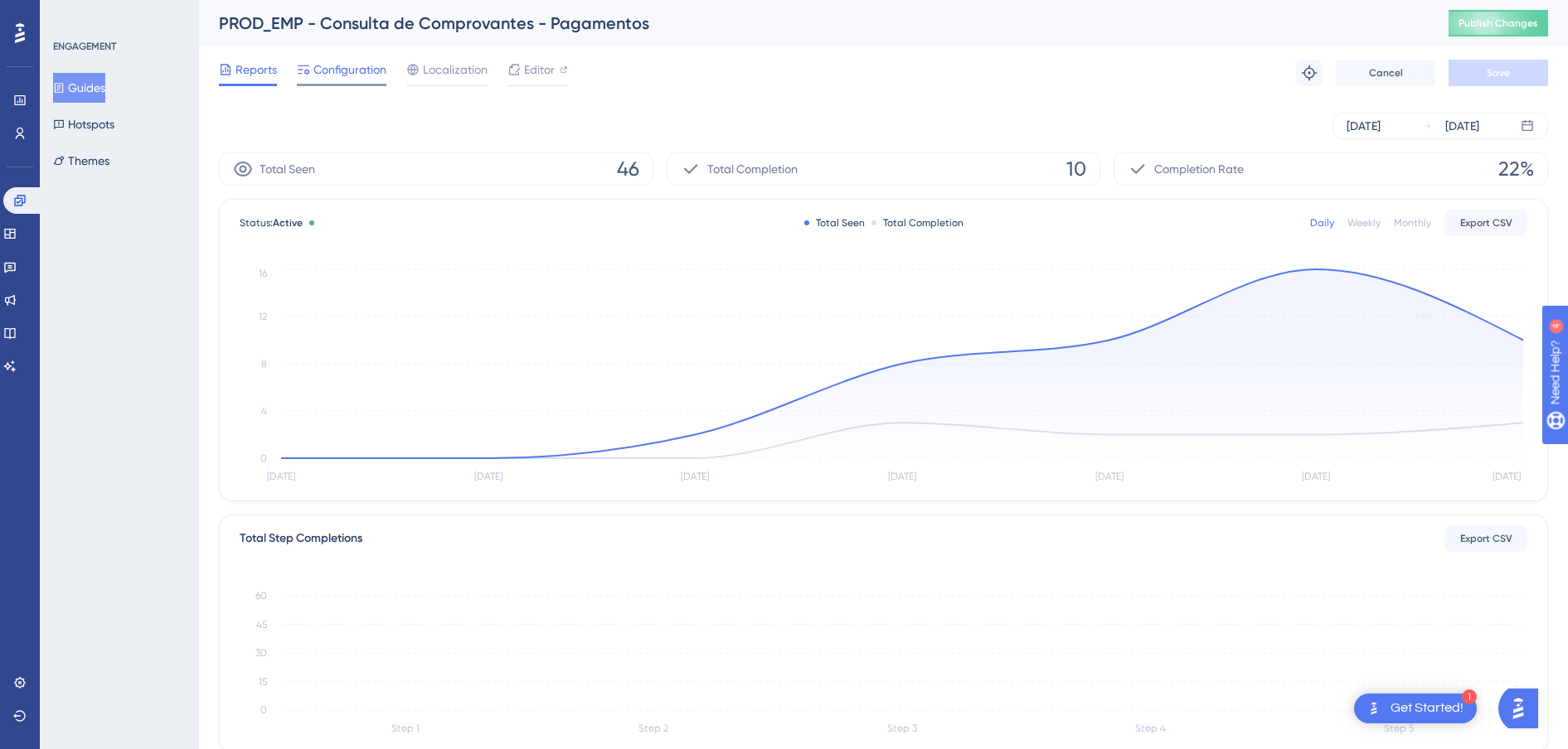
click at [333, 69] on span "Configuration" at bounding box center [349, 69] width 73 height 20
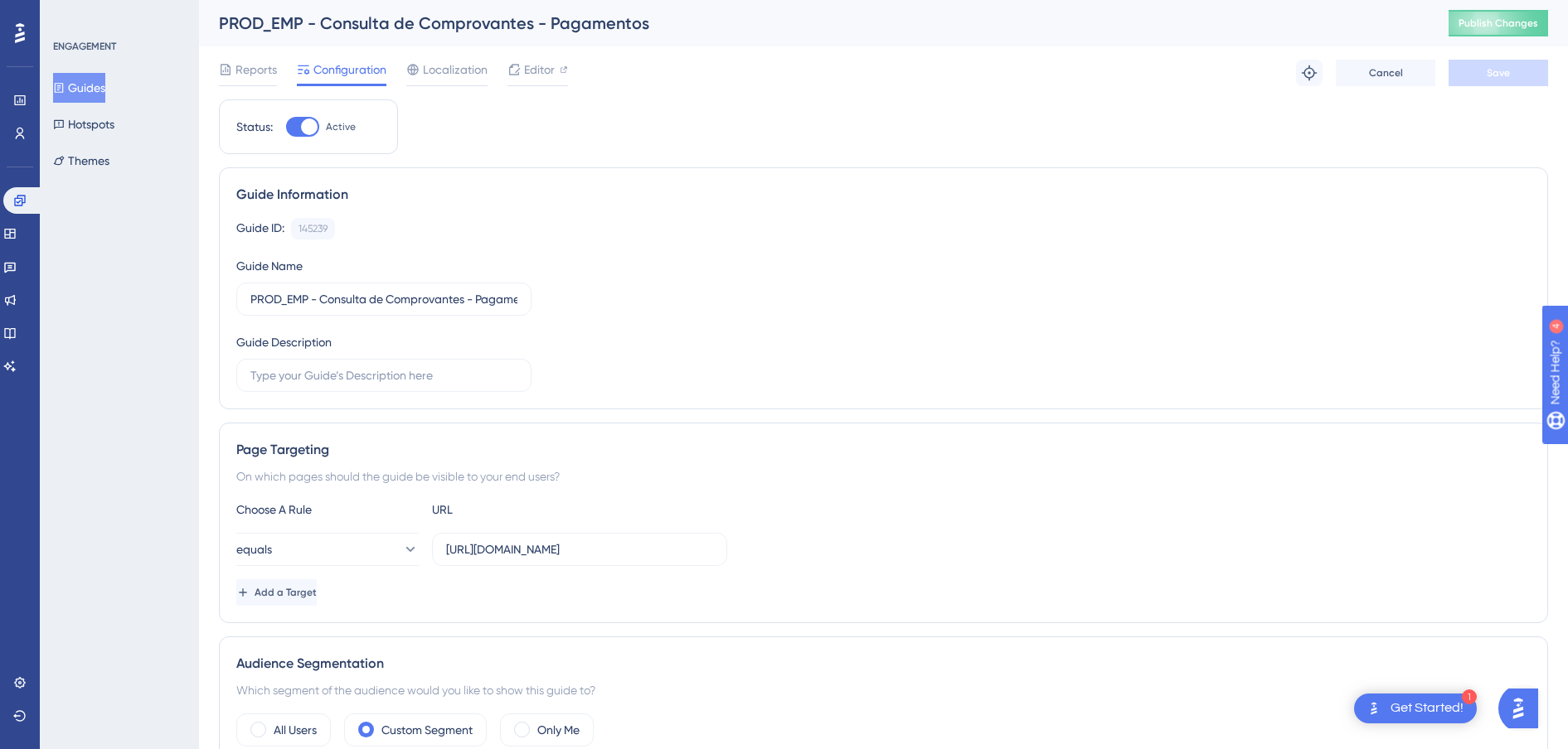
click at [86, 91] on button "Guides" at bounding box center [79, 88] width 52 height 30
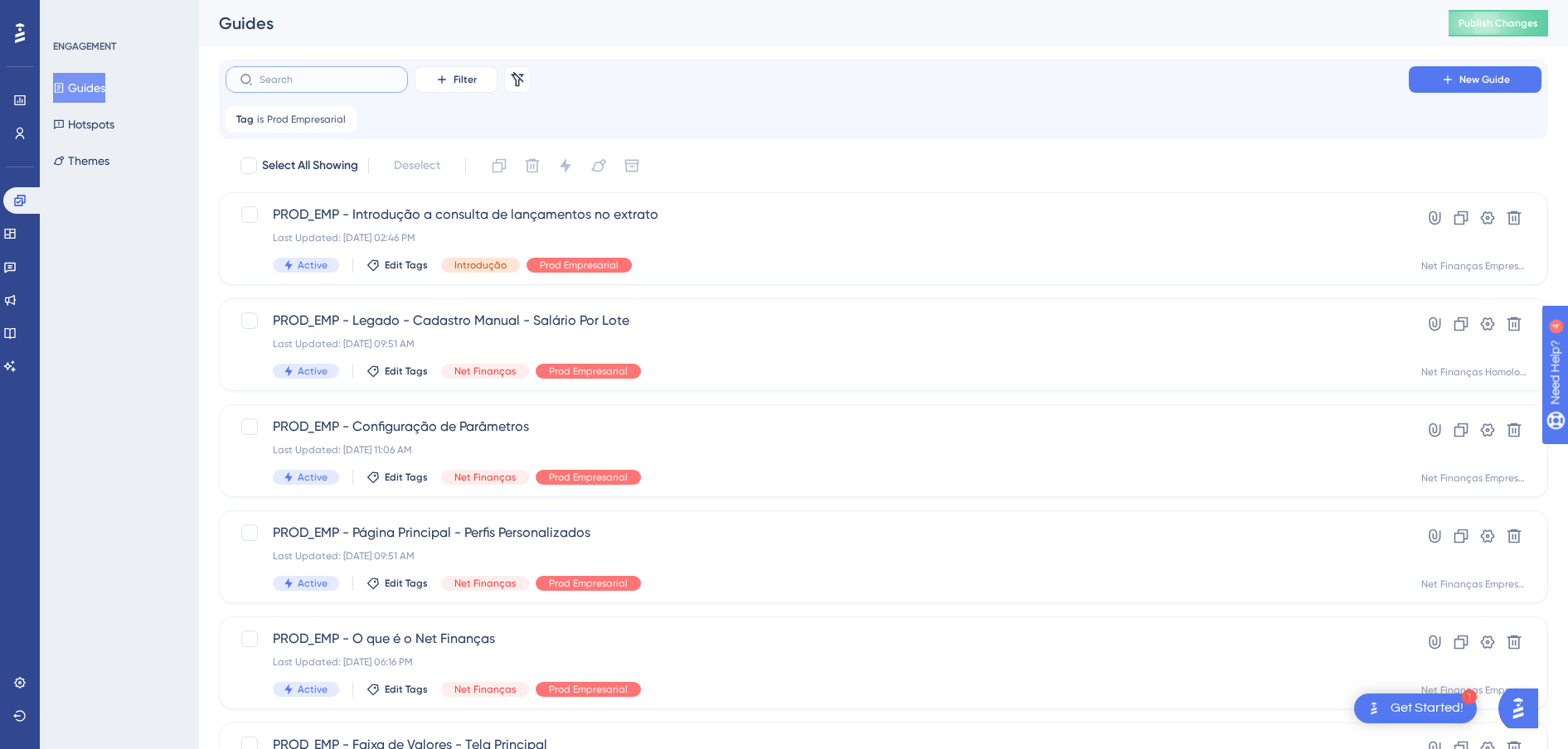
click at [364, 83] on input "text" at bounding box center [327, 80] width 134 height 11
paste input "Legado - Introdução a Geração de Remessa - Pagamentos"
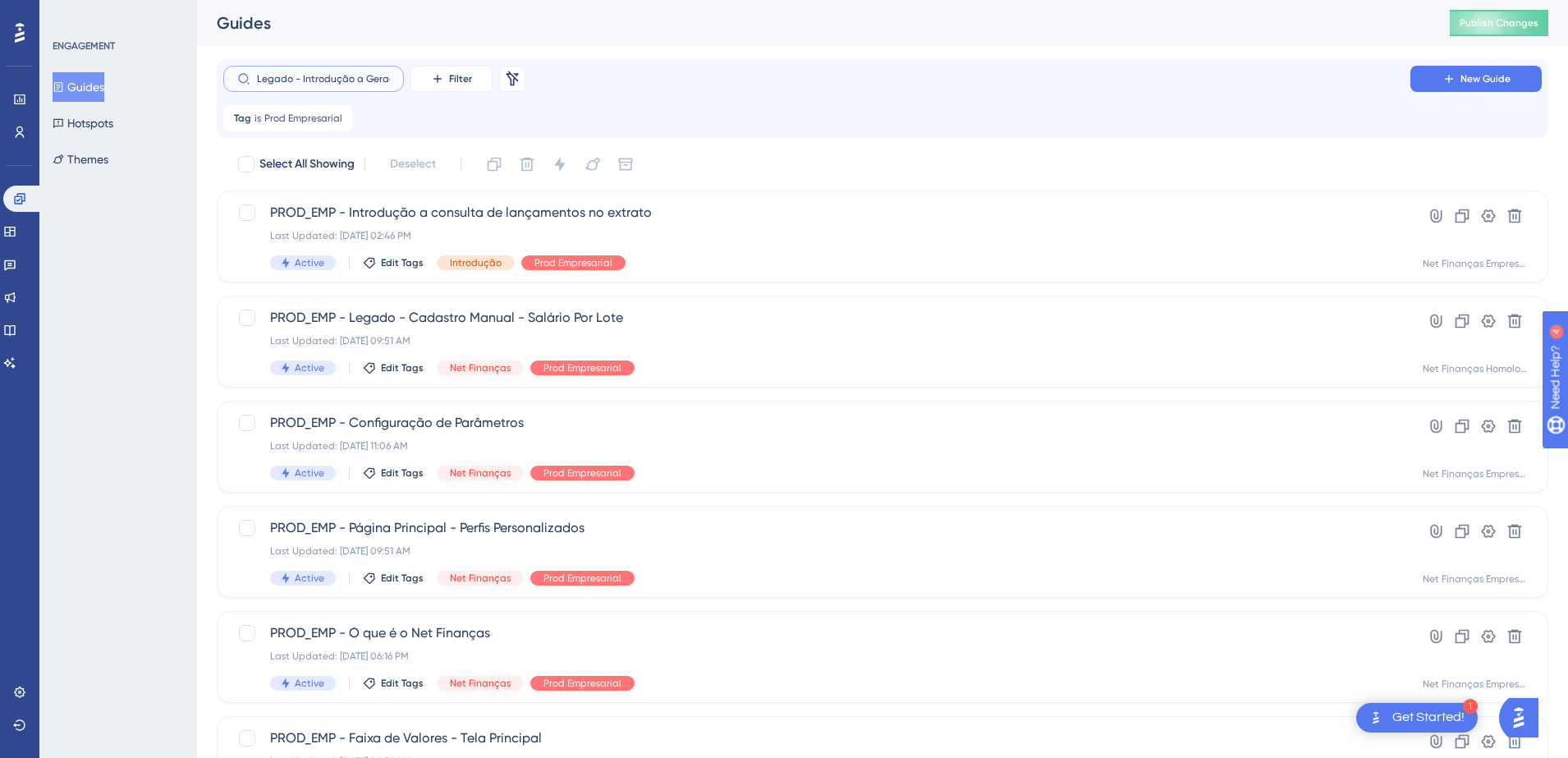
scroll to position [0, 138]
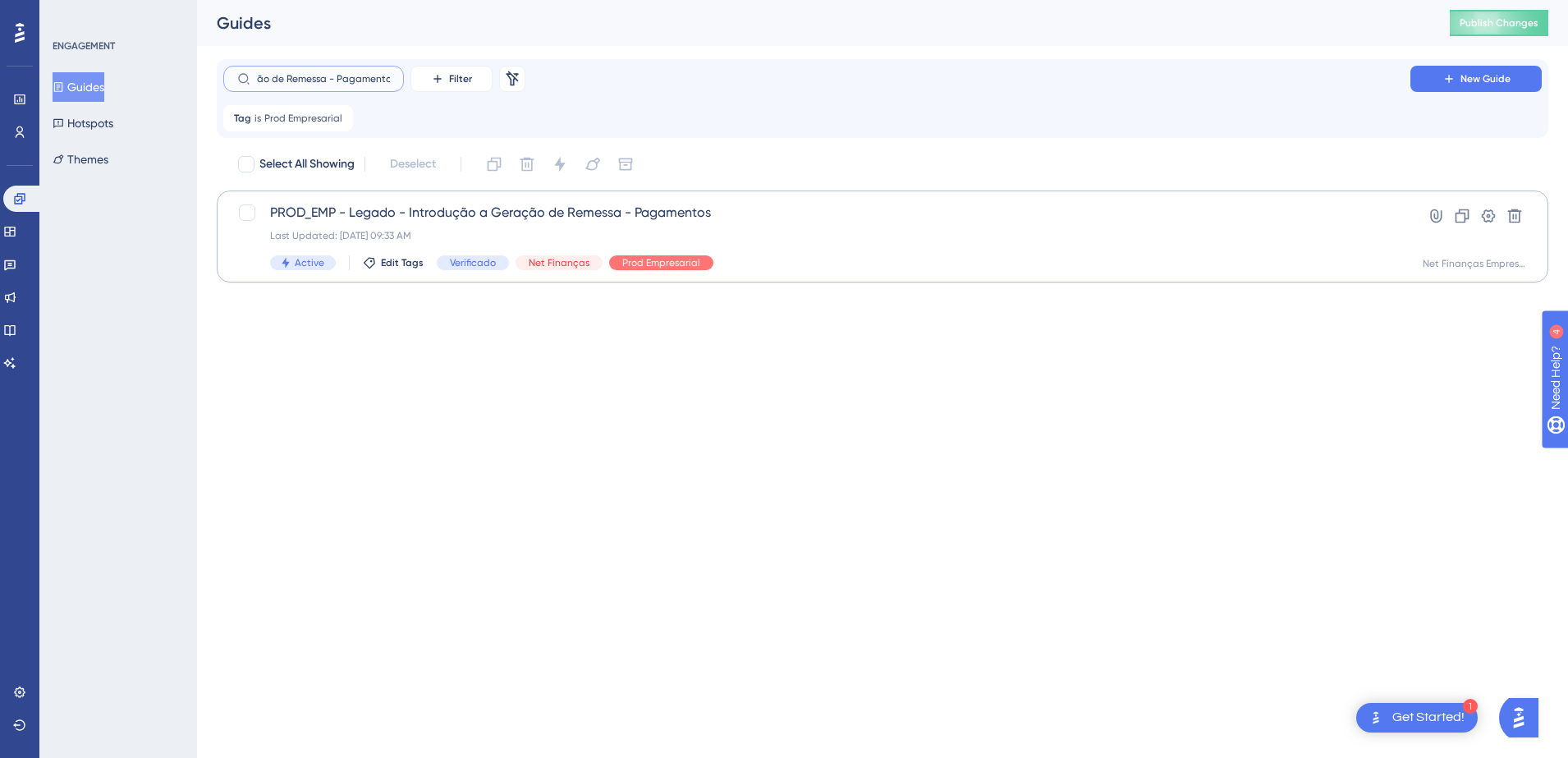
type input "Legado - Introdução a Geração de Remessa - Pagamentos"
click at [488, 220] on span "PROD_EMP - Legado - Introdução a Geração de Remessa - Pagamentos" at bounding box center [817, 212] width 1093 height 20
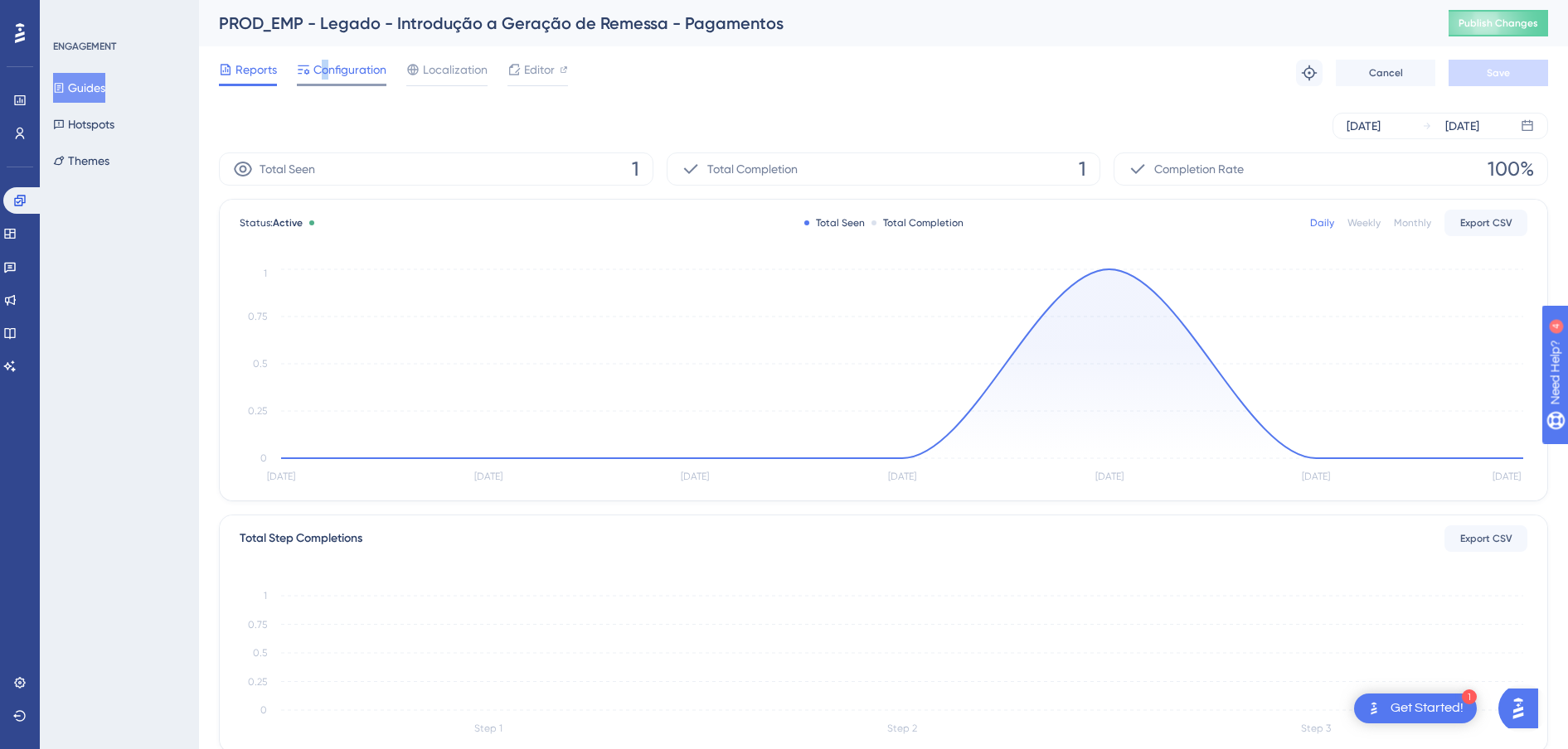
click at [325, 60] on span "Configuration" at bounding box center [349, 69] width 73 height 20
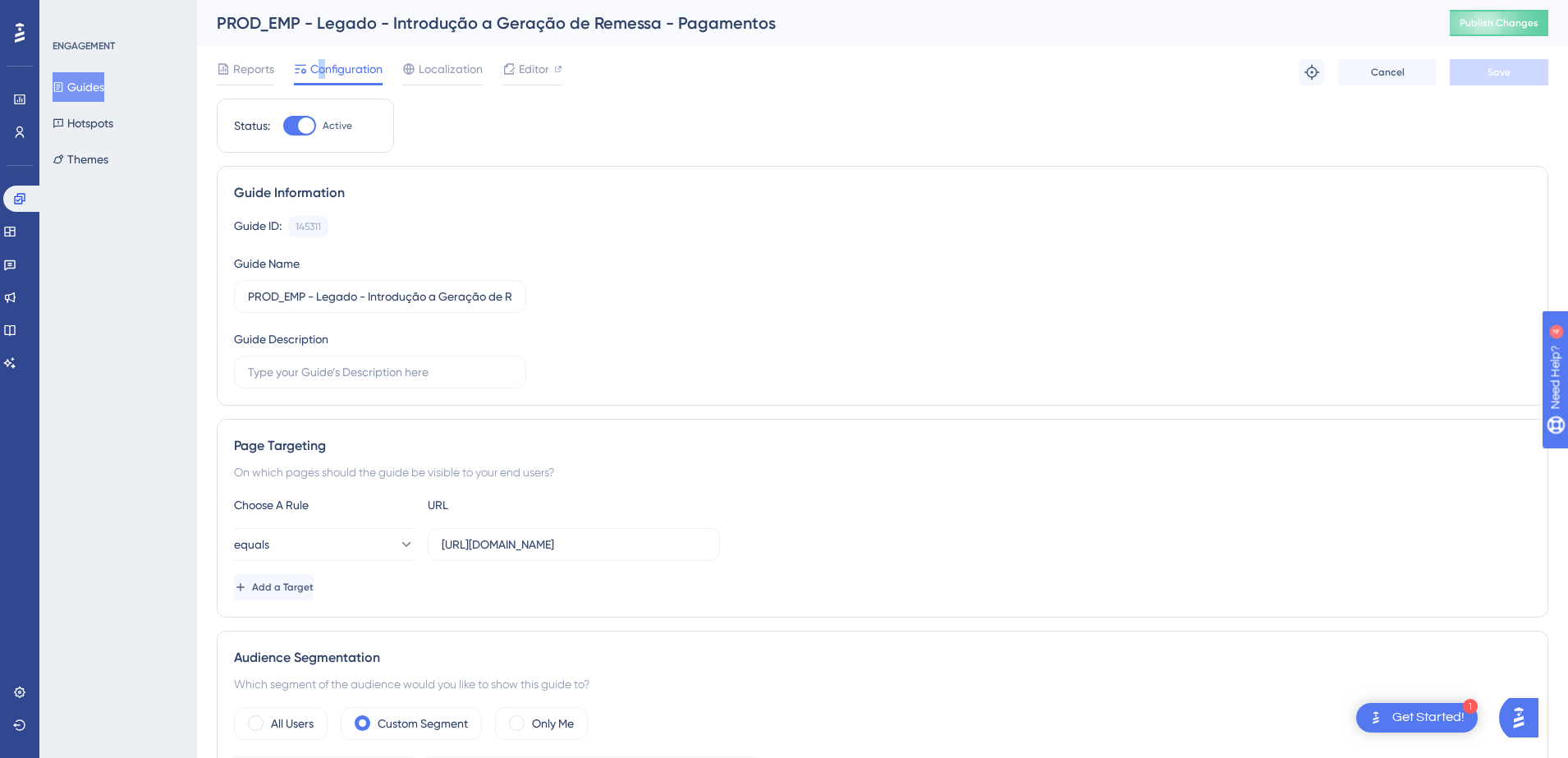
click at [64, 83] on icon at bounding box center [58, 87] width 11 height 11
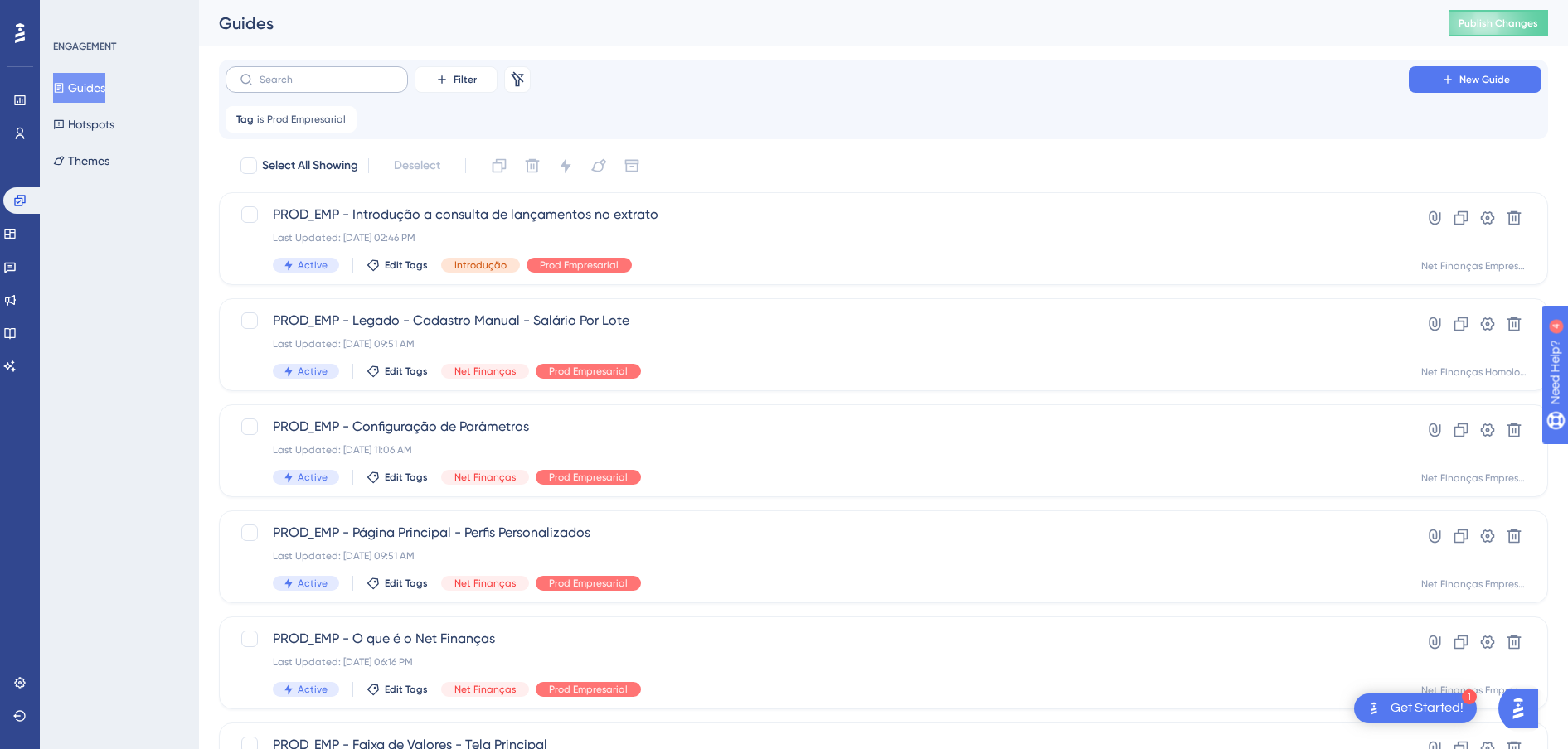
click at [360, 70] on label at bounding box center [316, 80] width 183 height 27
click at [360, 74] on input "text" at bounding box center [327, 80] width 134 height 11
paste input "Multipag - Introdução - Cadastro de Contatos"
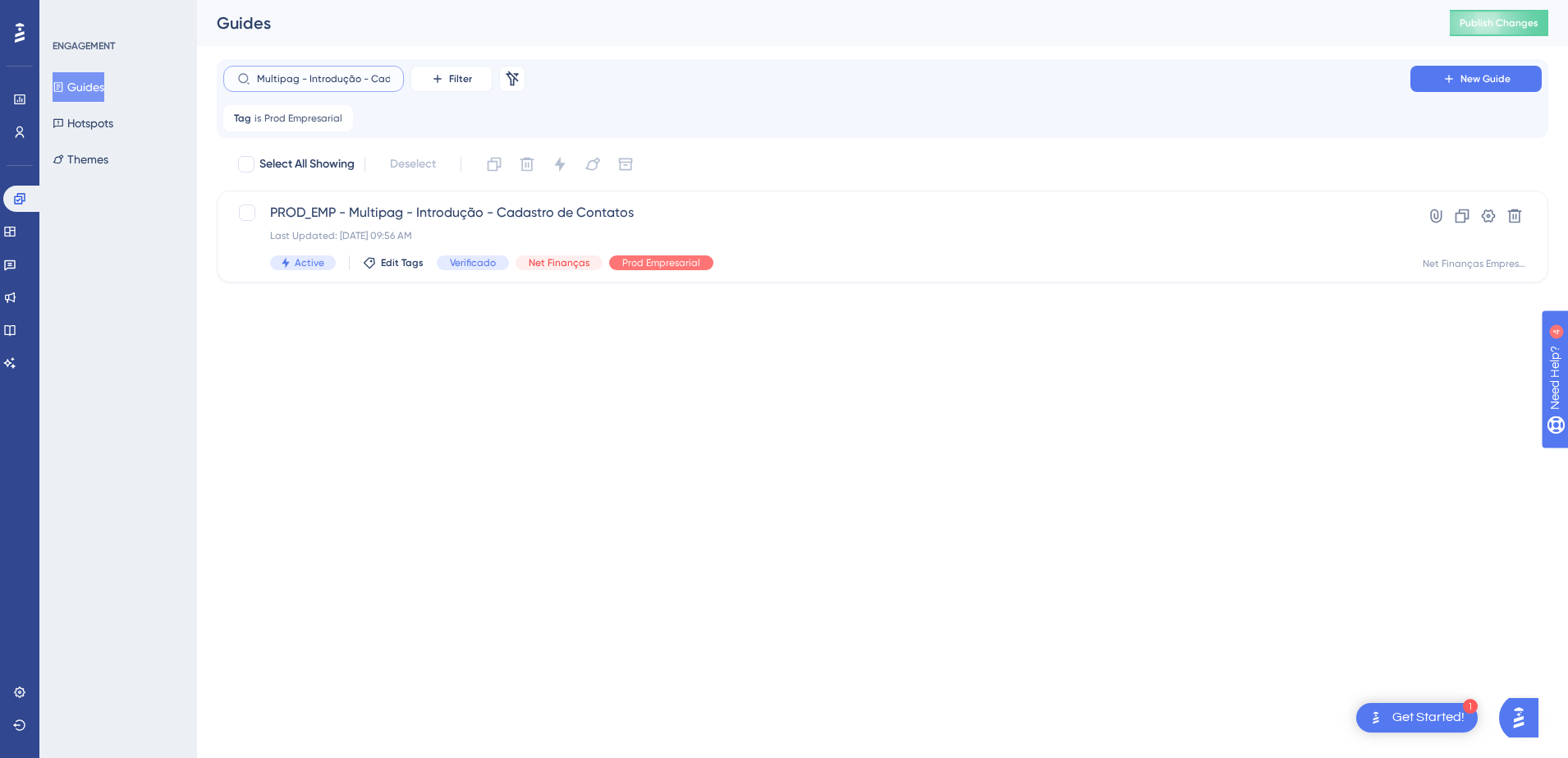
scroll to position [0, 79]
type input "Multipag - Introdução - Cadastro de Contatos"
click at [473, 211] on span "PROD_EMP - Multipag - Introdução - Cadastro de Contatos" at bounding box center [817, 212] width 1093 height 20
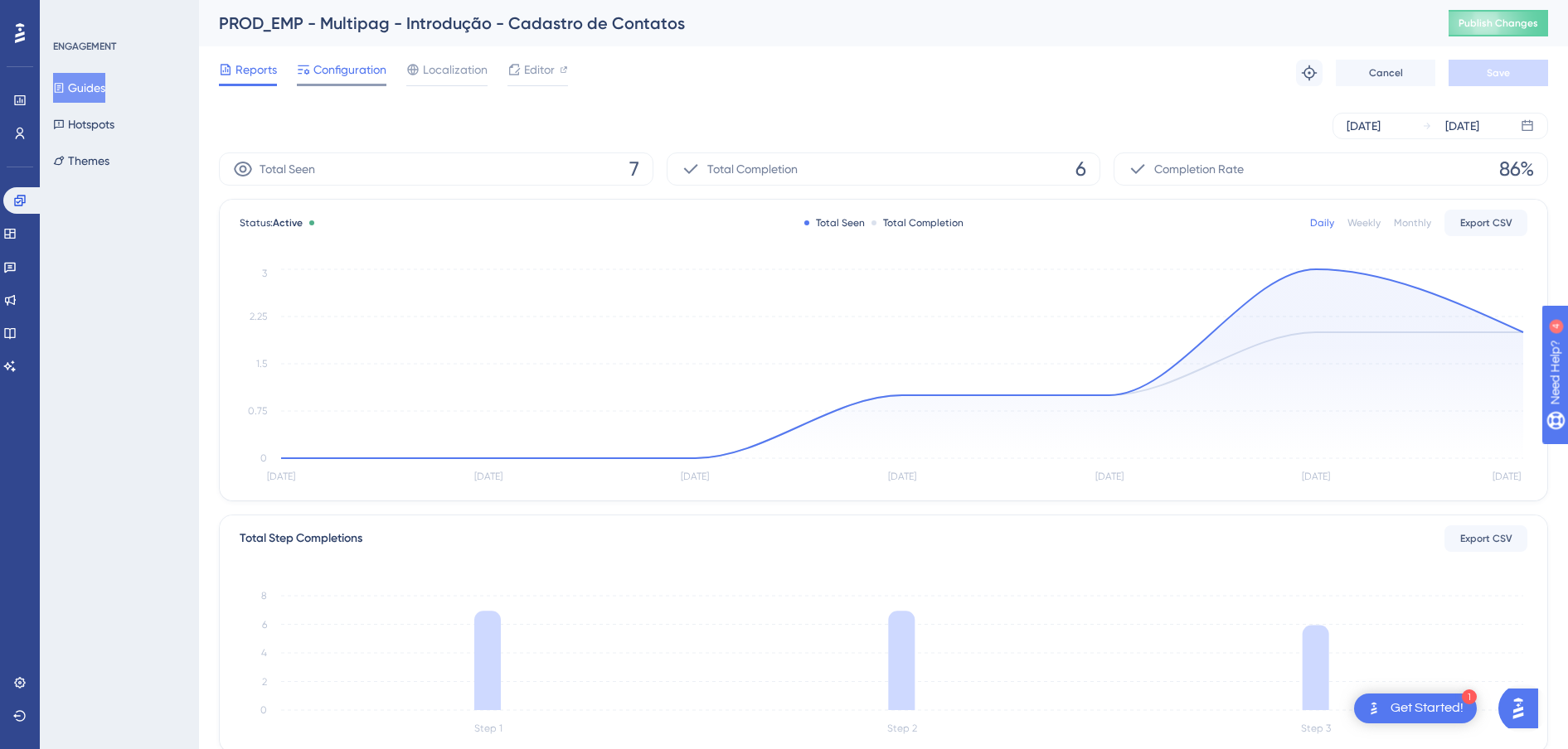
click at [345, 76] on span "Configuration" at bounding box center [349, 69] width 73 height 20
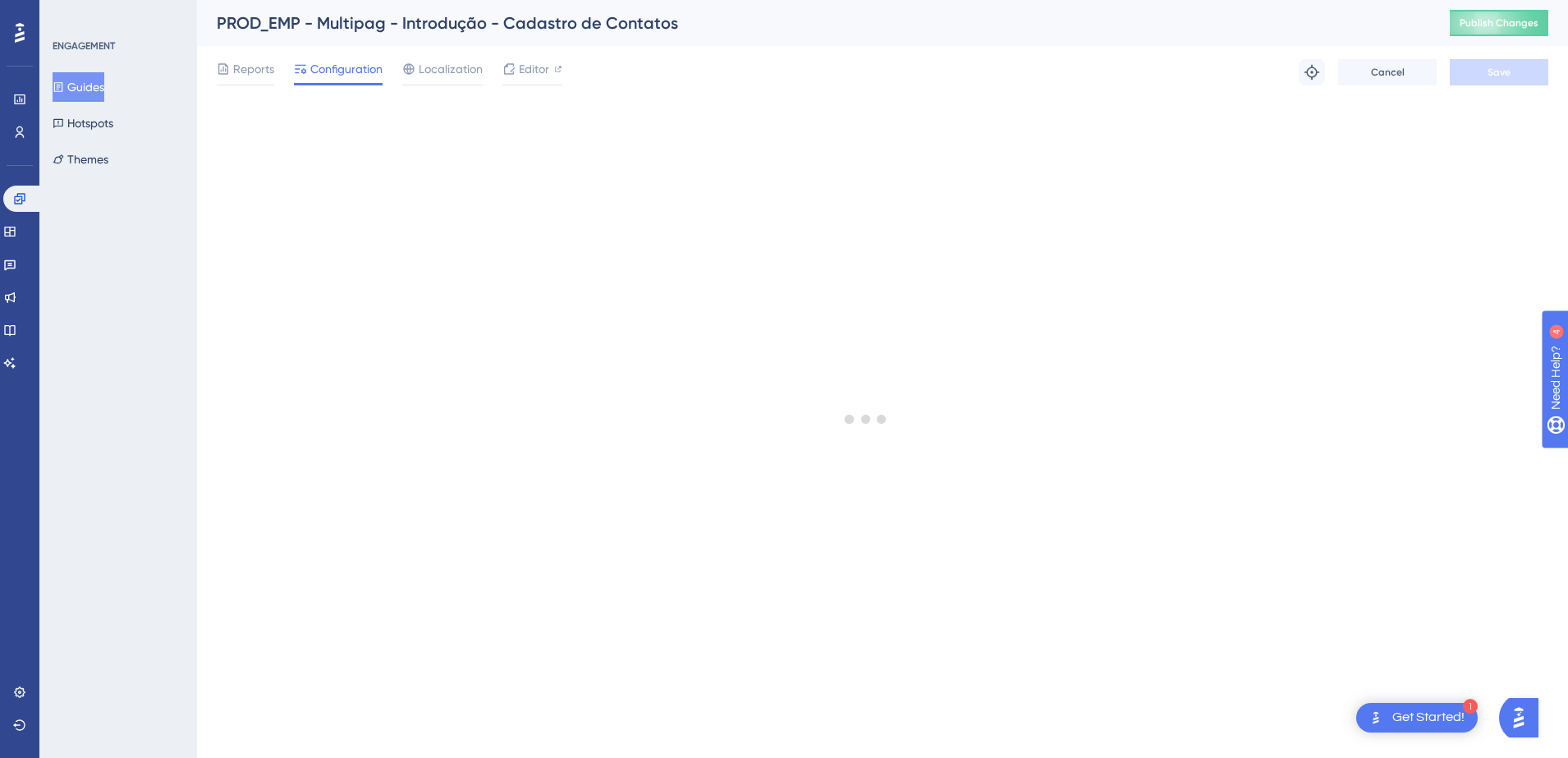
click at [102, 90] on button "Guides" at bounding box center [78, 87] width 52 height 30
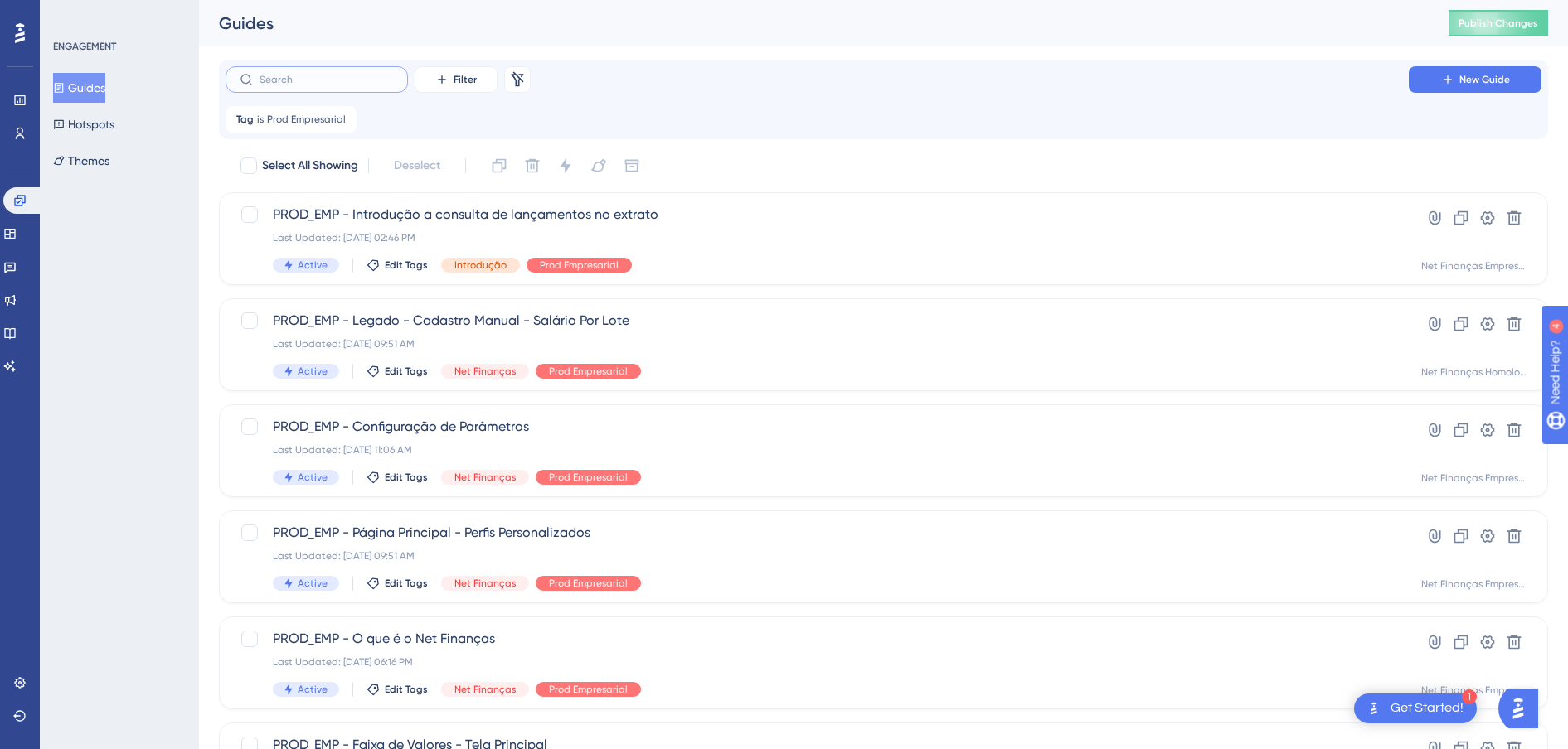
click at [319, 83] on input "text" at bounding box center [327, 80] width 134 height 11
paste input "Importação de Arquivos - Cobrança"
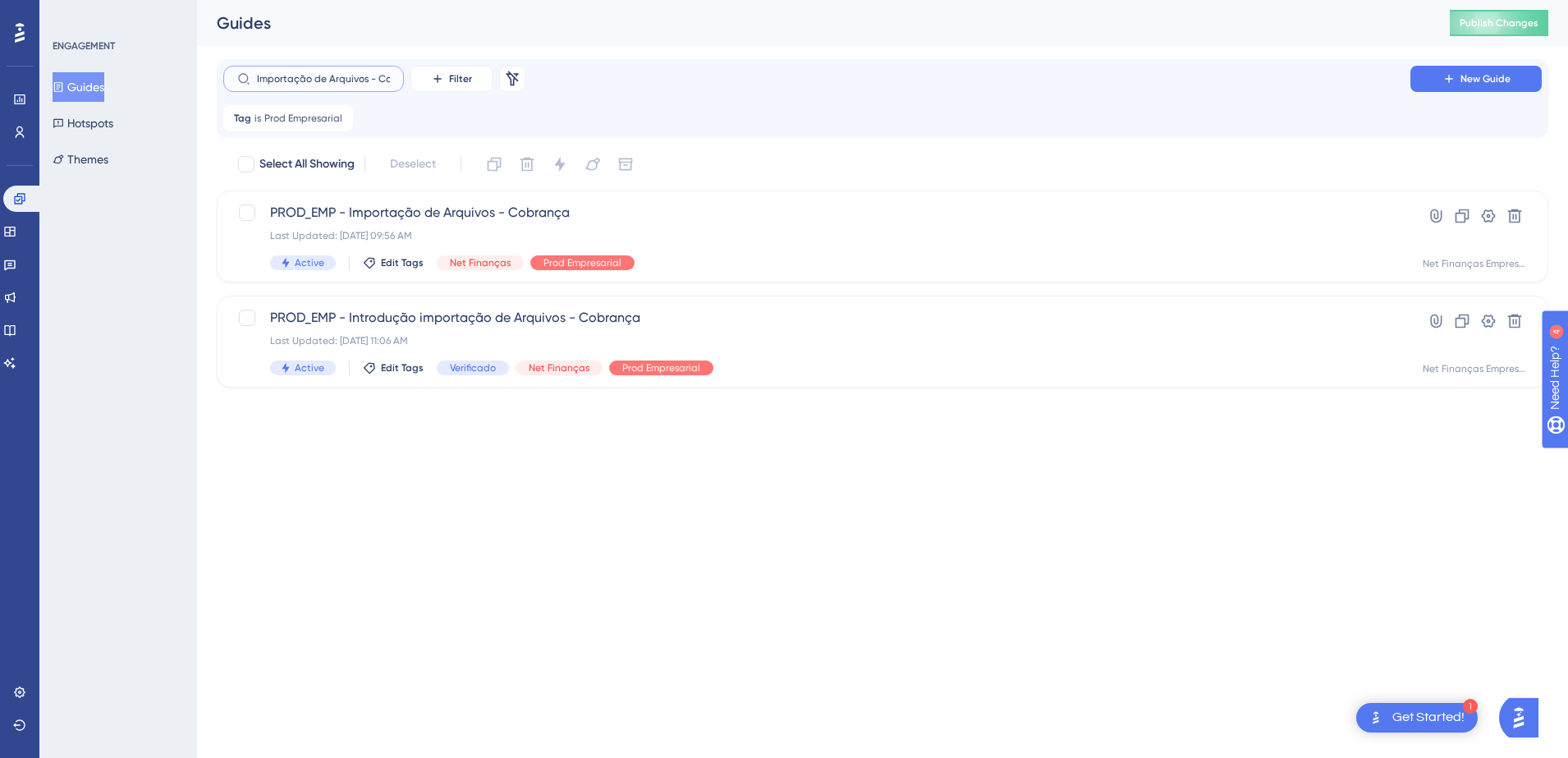
scroll to position [0, 31]
type input "Importação de Arquivos - Cobrança"
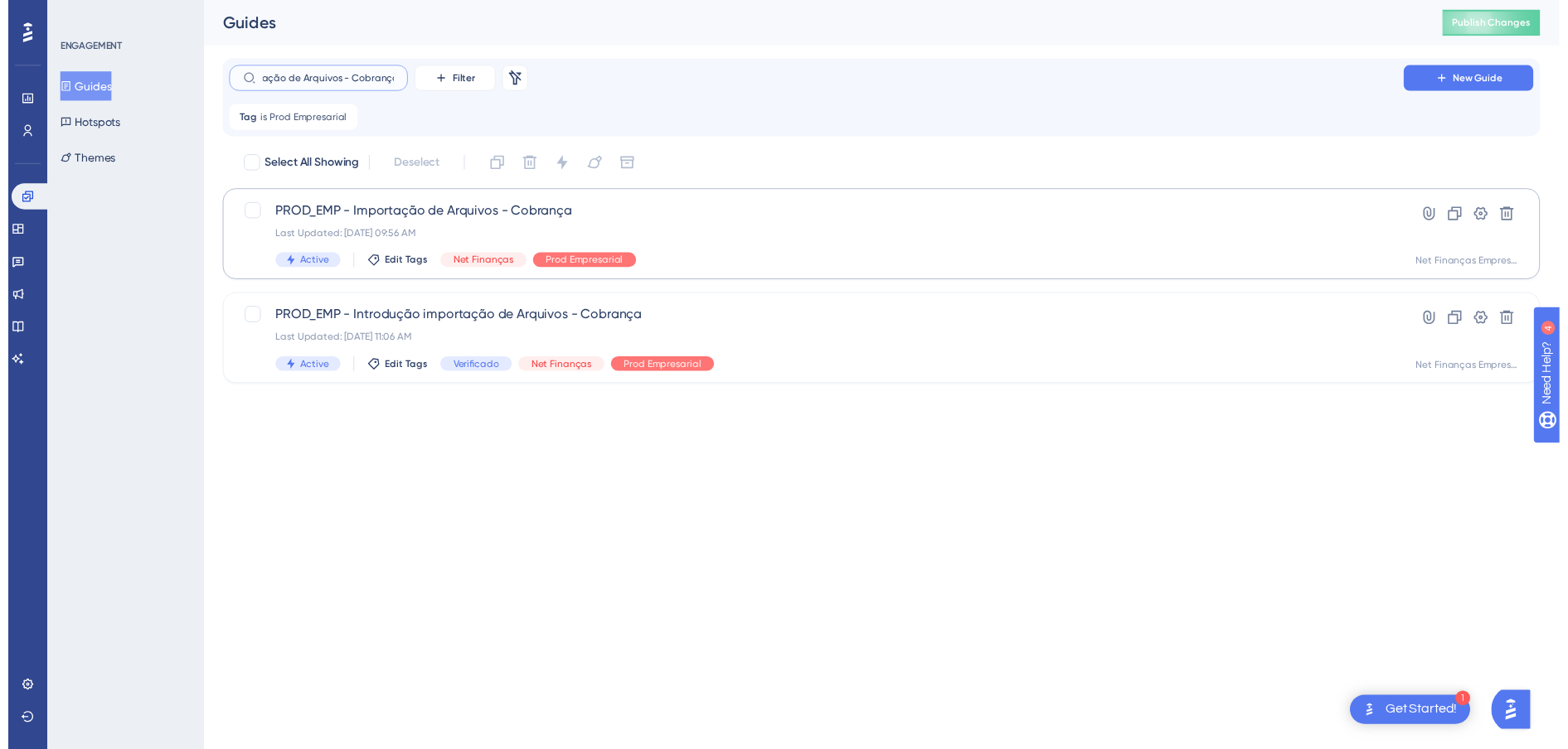
scroll to position [0, 0]
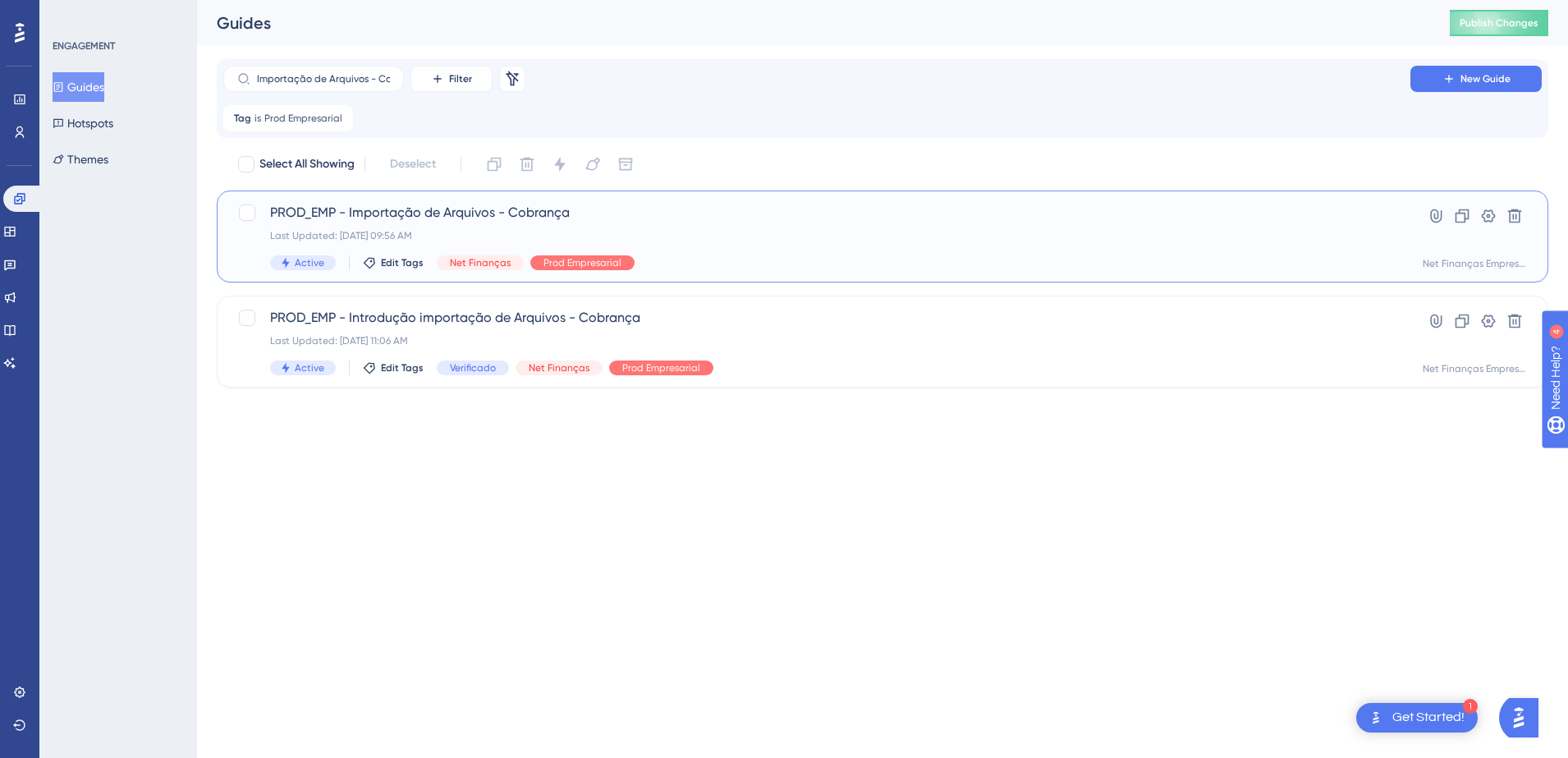
click at [485, 212] on span "PROD_EMP - Importação de Arquivos - Cobrança" at bounding box center [817, 212] width 1093 height 20
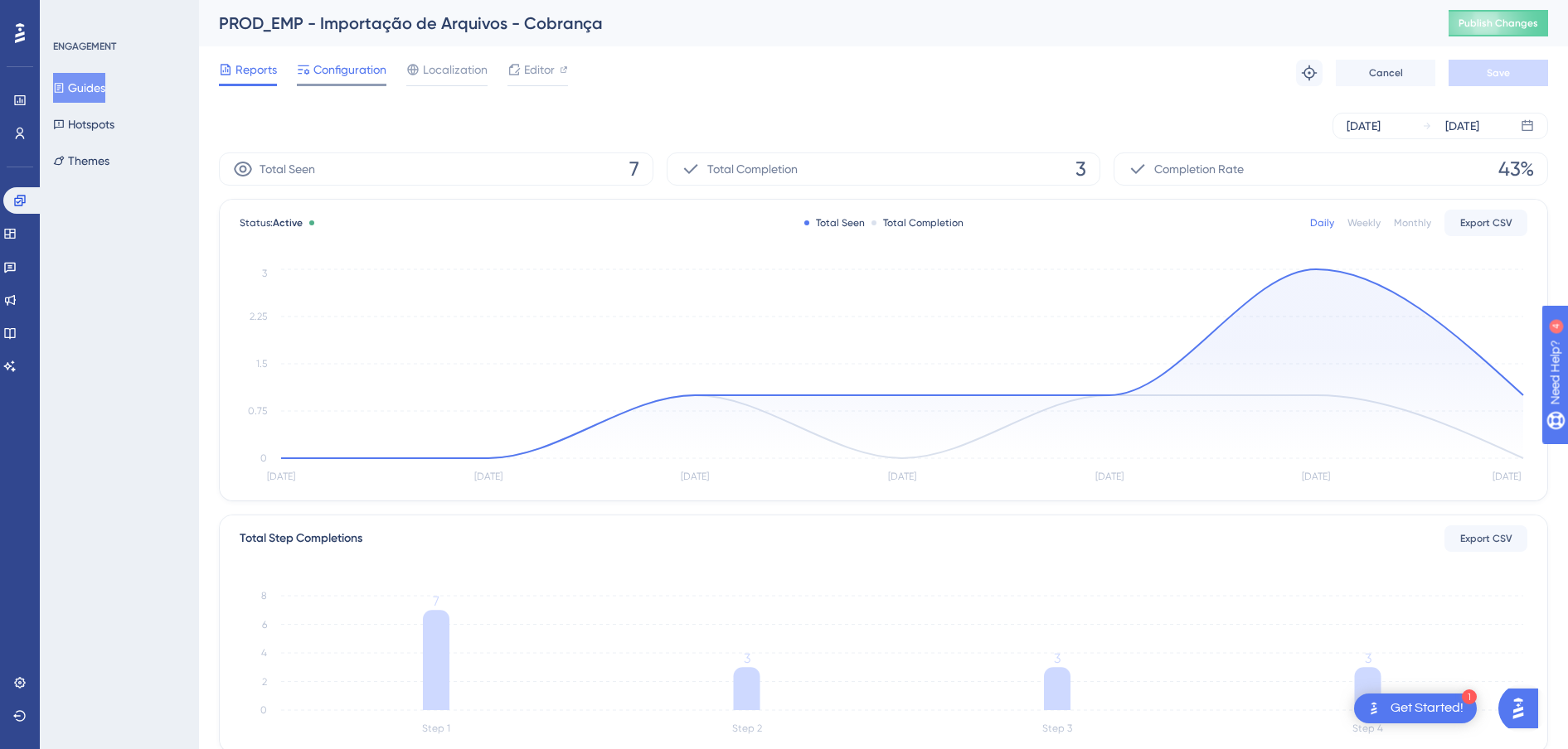
click at [336, 67] on span "Configuration" at bounding box center [349, 69] width 73 height 20
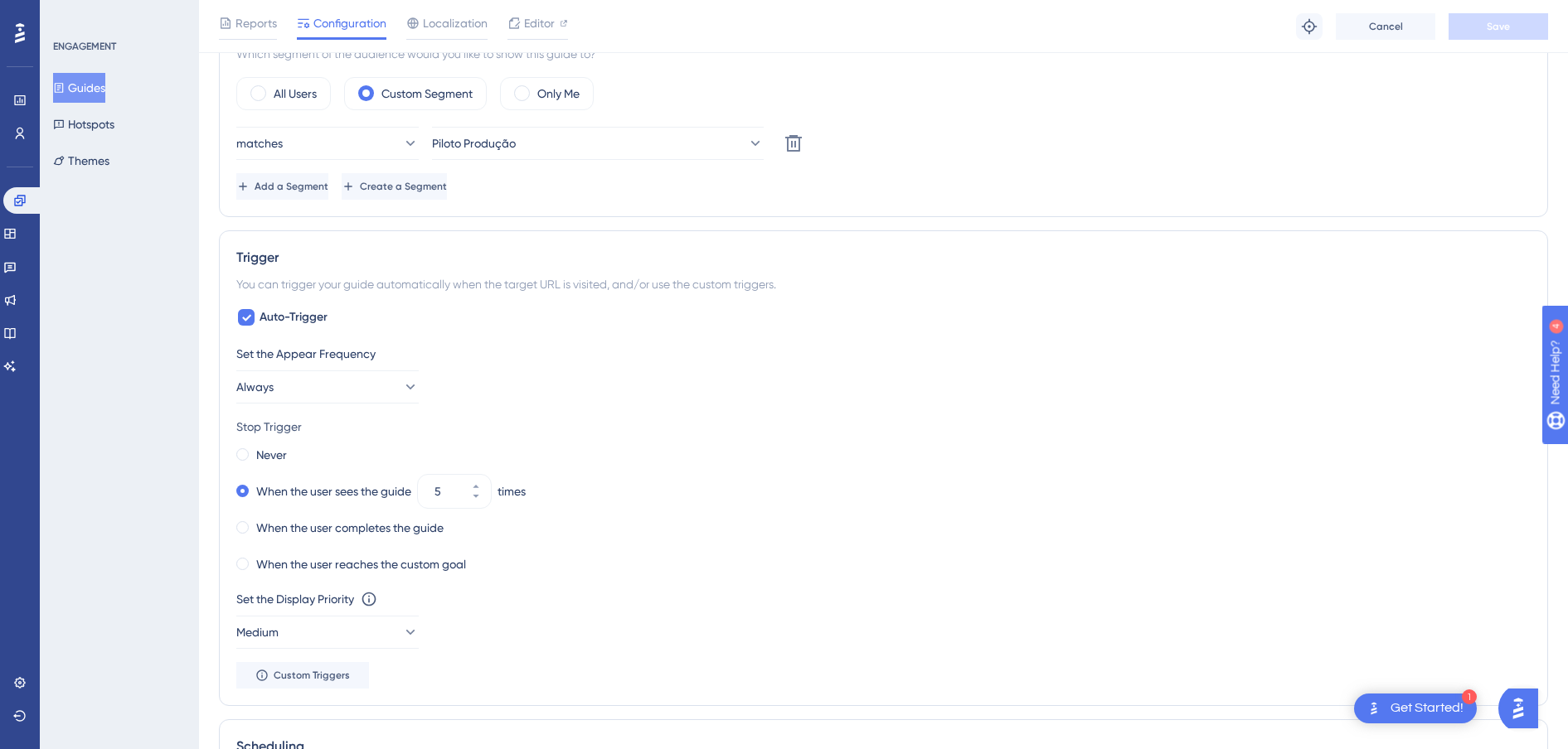
scroll to position [725, 0]
